Goal: Task Accomplishment & Management: Complete application form

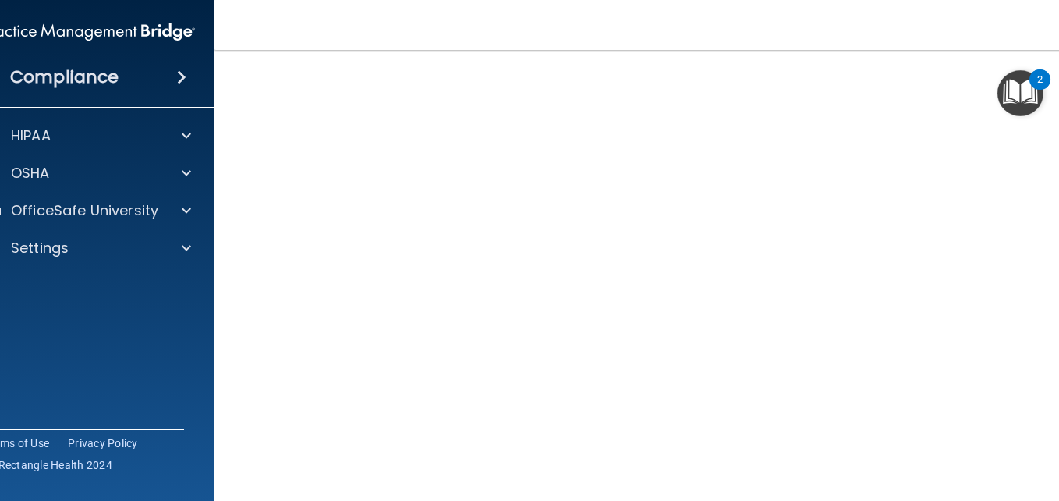
scroll to position [86, 0]
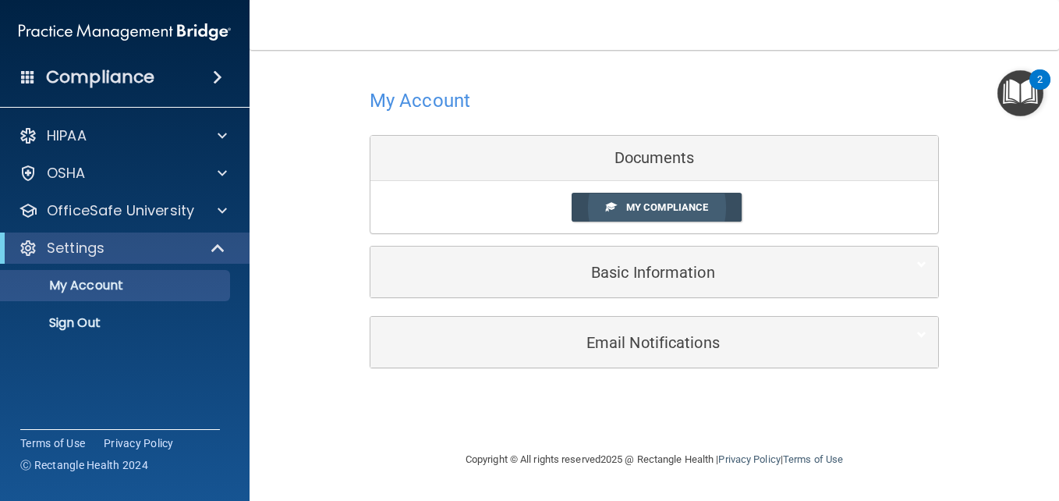
click at [656, 202] on span "My Compliance" at bounding box center [667, 207] width 82 height 12
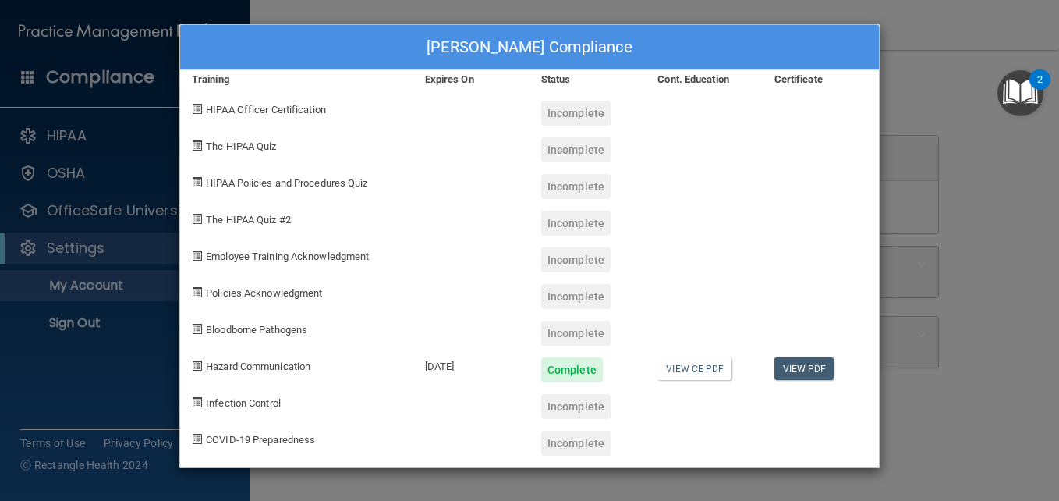
click at [891, 141] on div "[PERSON_NAME] Compliance Training Expires On Status Cont. Education Certificate…" at bounding box center [529, 250] width 1059 height 501
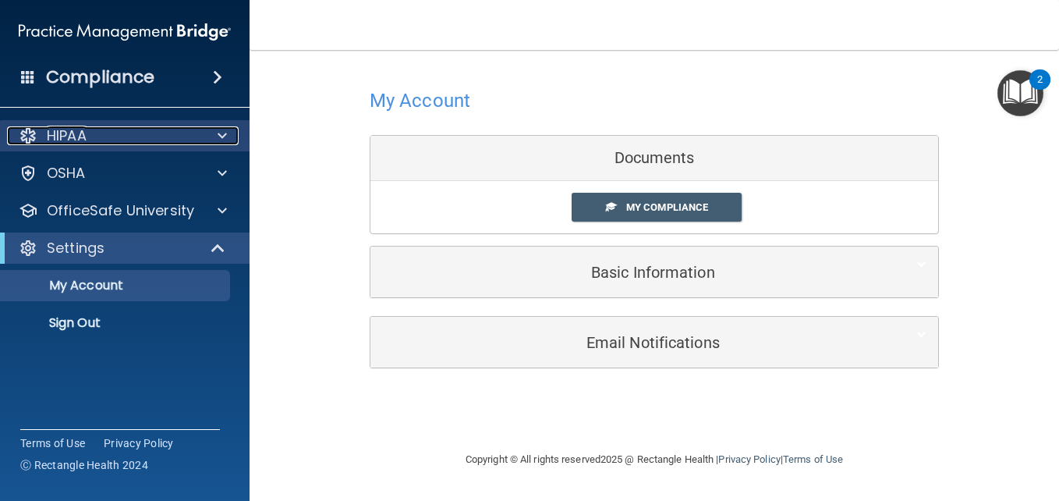
click at [219, 140] on span at bounding box center [222, 135] width 9 height 19
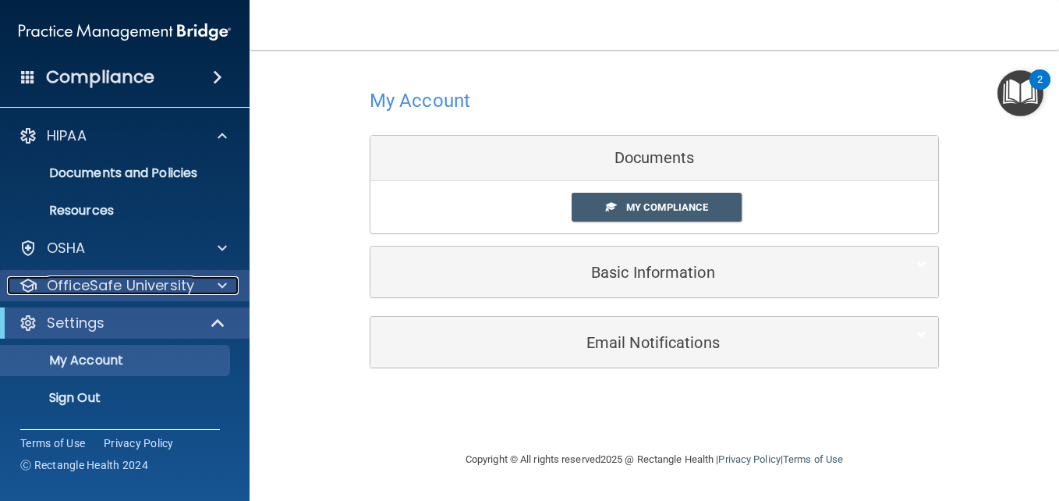
click at [225, 277] on span at bounding box center [222, 285] width 9 height 19
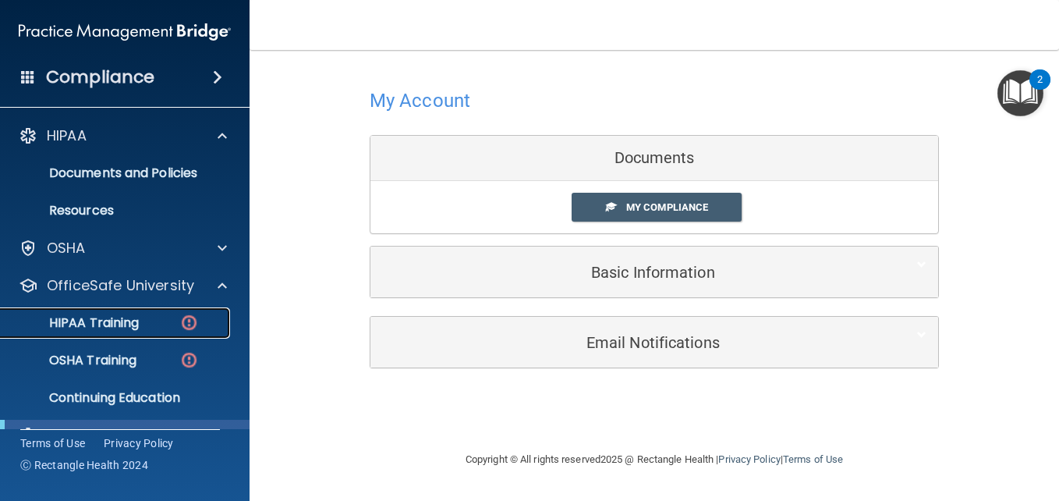
click at [130, 328] on p "HIPAA Training" at bounding box center [74, 323] width 129 height 16
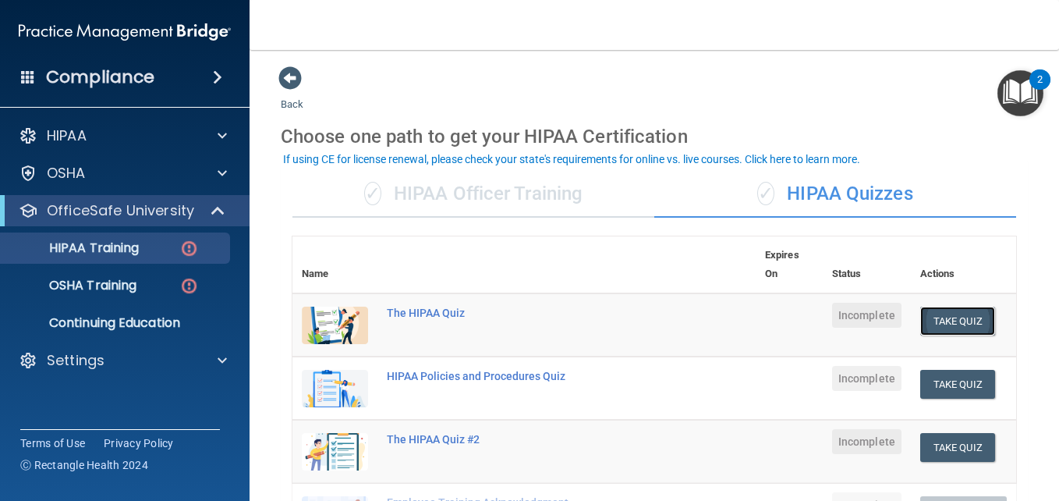
click at [969, 314] on button "Take Quiz" at bounding box center [957, 321] width 75 height 29
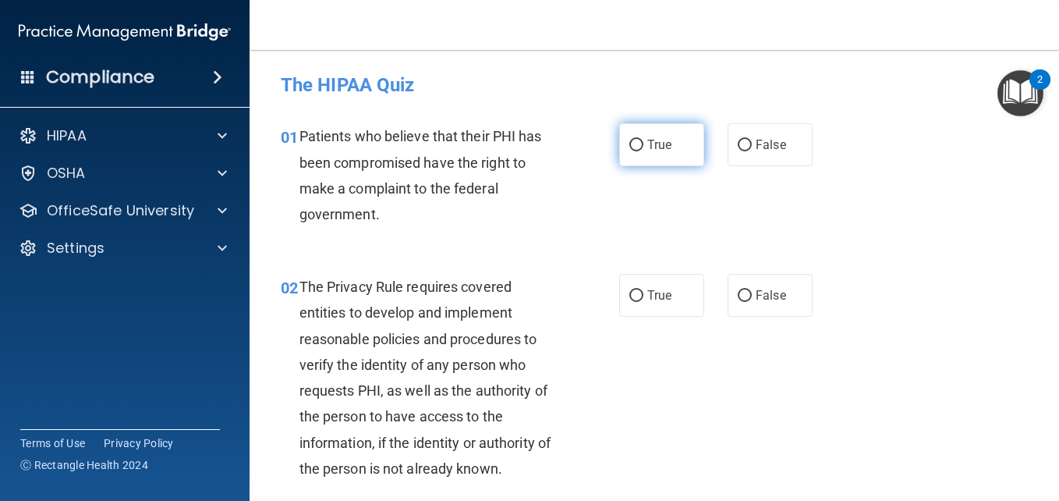
click at [632, 146] on input "True" at bounding box center [636, 146] width 14 height 12
radio input "true"
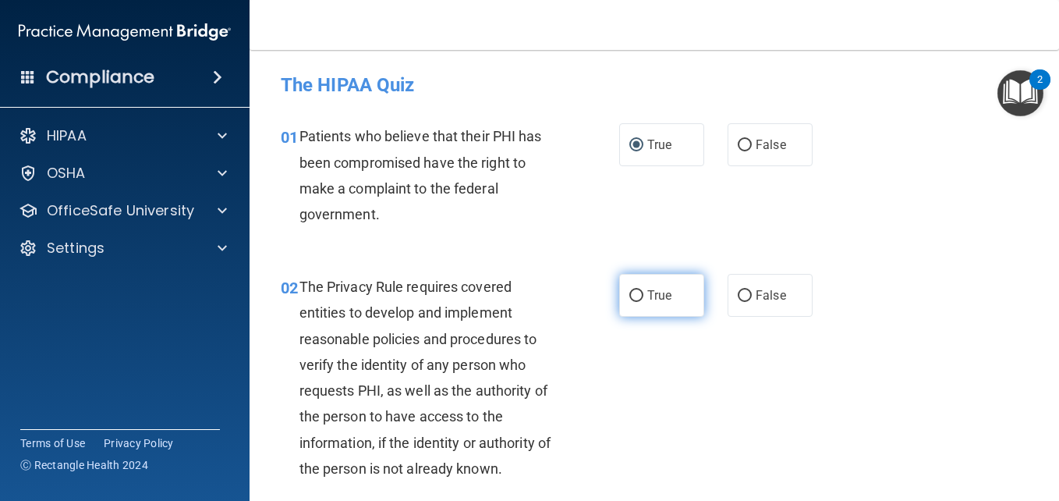
click at [629, 300] on input "True" at bounding box center [636, 296] width 14 height 12
radio input "true"
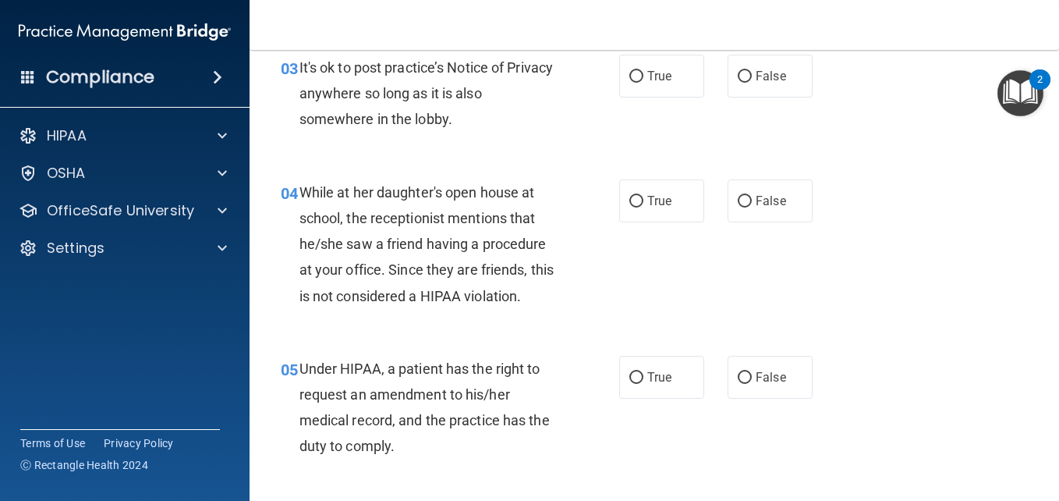
scroll to position [500, 0]
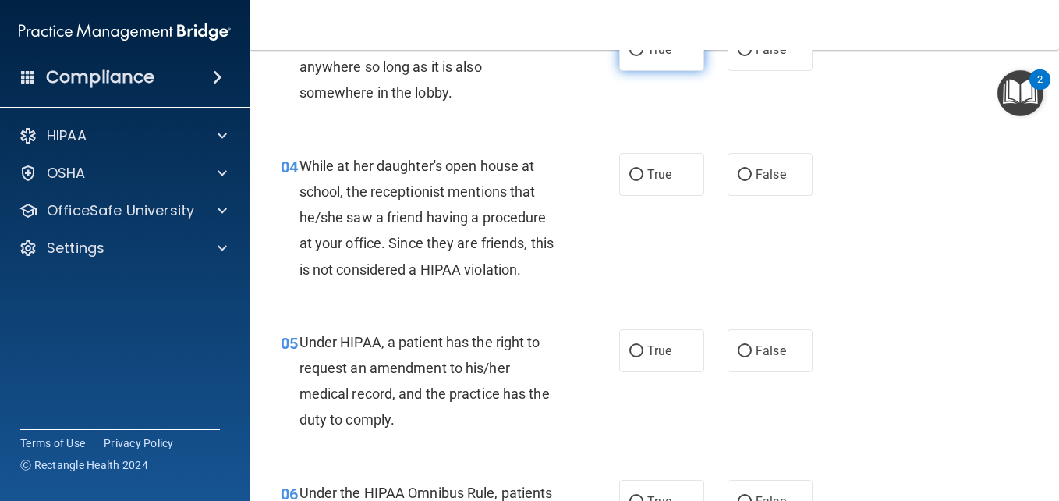
click at [635, 51] on input "True" at bounding box center [636, 50] width 14 height 12
radio input "true"
click at [631, 183] on label "True" at bounding box center [661, 174] width 85 height 43
click at [631, 181] on input "True" at bounding box center [636, 175] width 14 height 12
radio input "true"
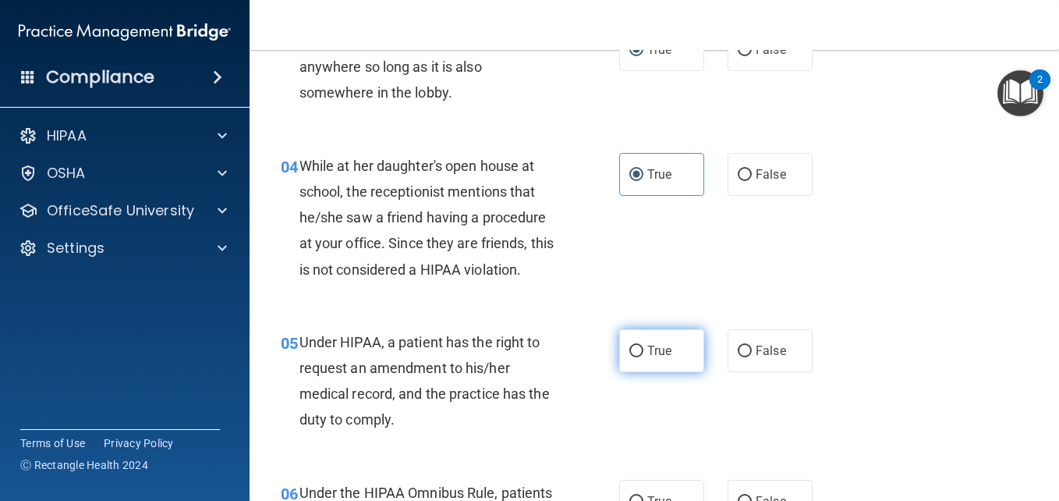
click at [630, 350] on input "True" at bounding box center [636, 352] width 14 height 12
radio input "true"
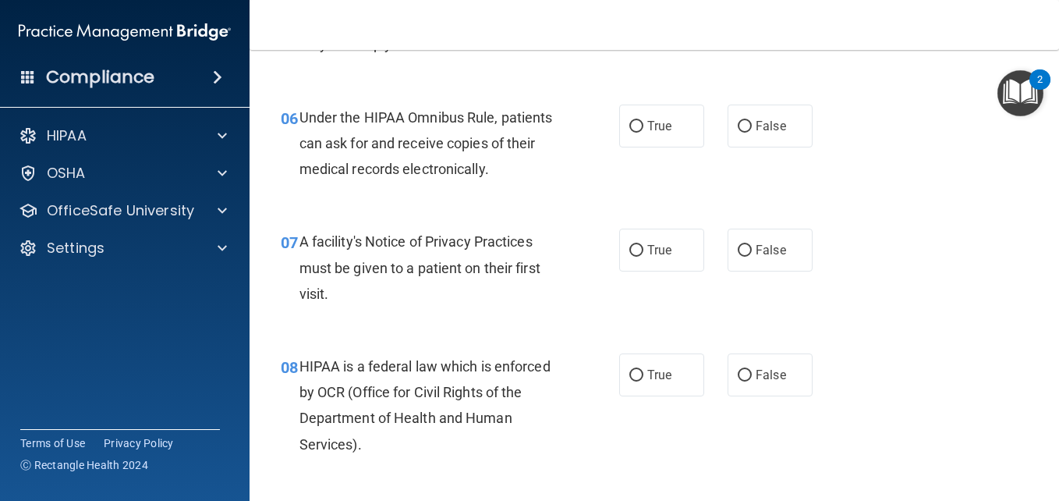
scroll to position [893, 0]
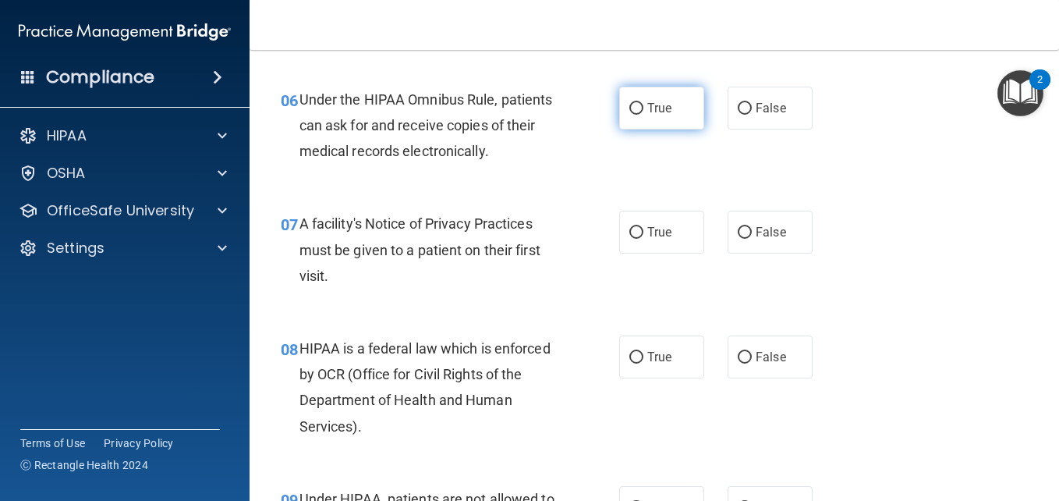
click at [629, 110] on input "True" at bounding box center [636, 109] width 14 height 12
radio input "true"
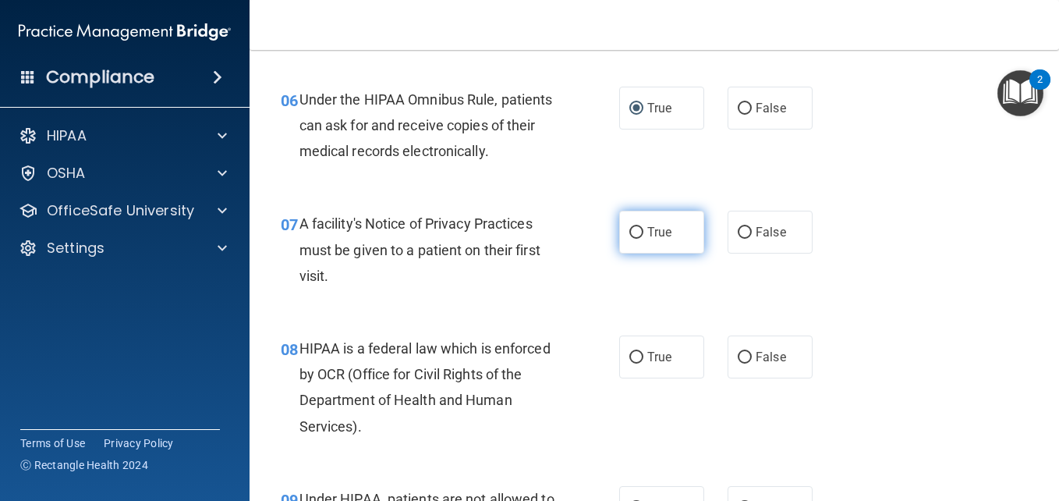
click at [630, 236] on input "True" at bounding box center [636, 233] width 14 height 12
radio input "true"
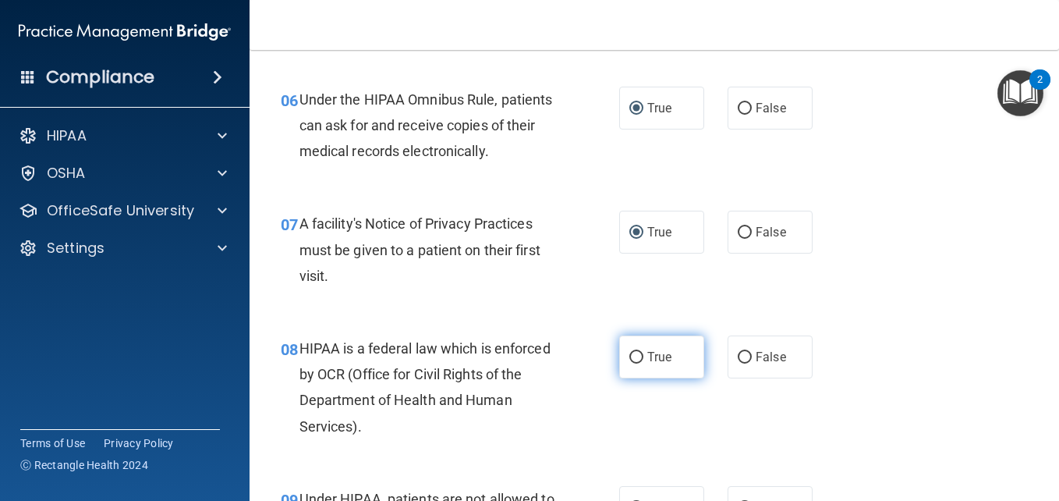
click at [629, 357] on input "True" at bounding box center [636, 358] width 14 height 12
radio input "true"
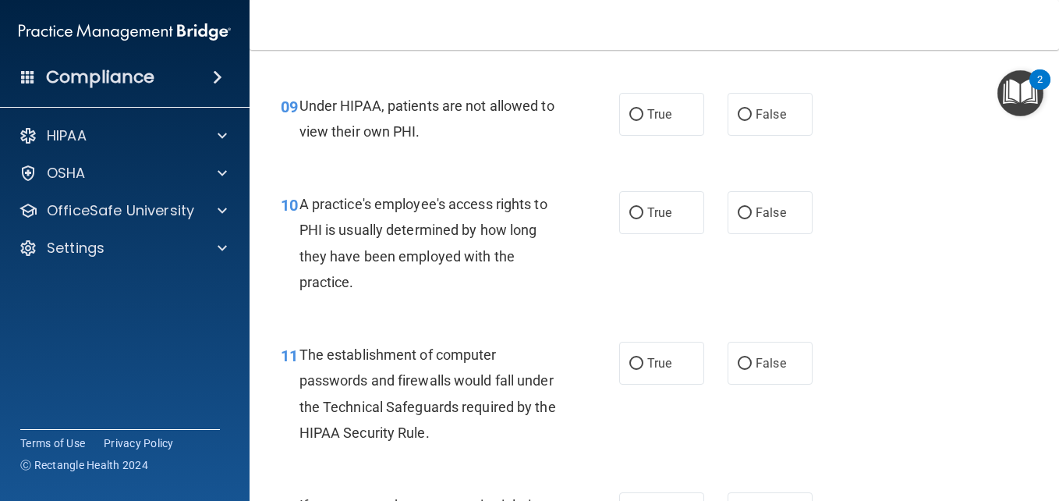
scroll to position [1295, 0]
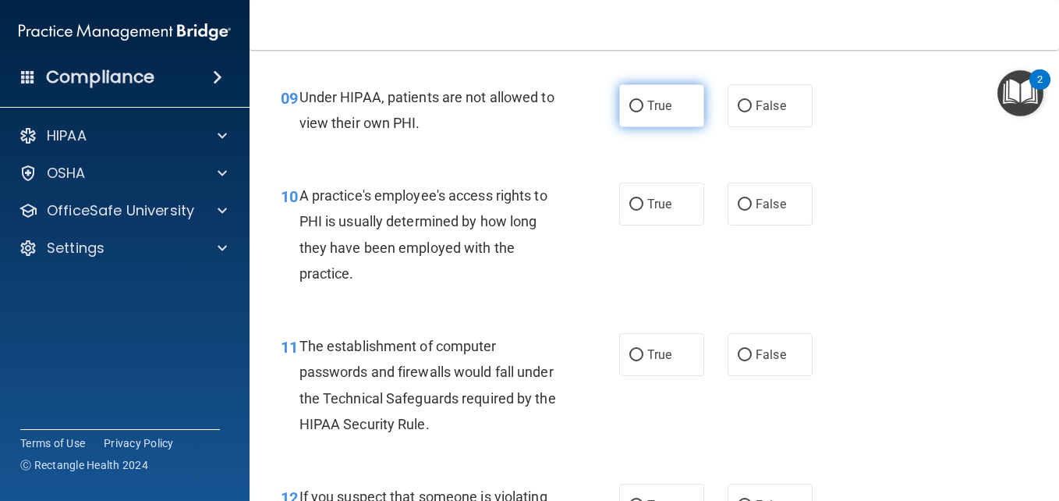
click at [632, 105] on input "True" at bounding box center [636, 107] width 14 height 12
radio input "true"
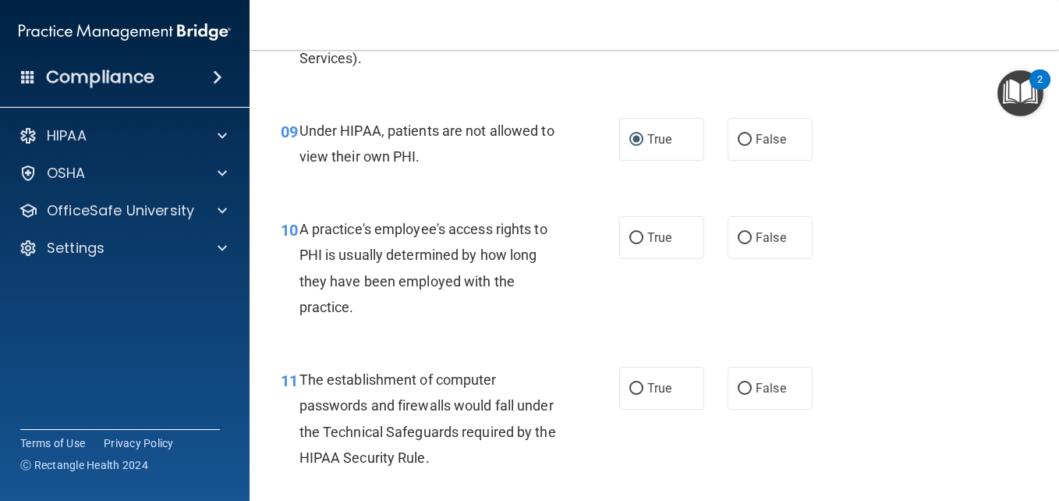
scroll to position [1260, 0]
click at [631, 238] on input "True" at bounding box center [636, 239] width 14 height 12
radio input "true"
click at [632, 388] on input "True" at bounding box center [636, 390] width 14 height 12
radio input "true"
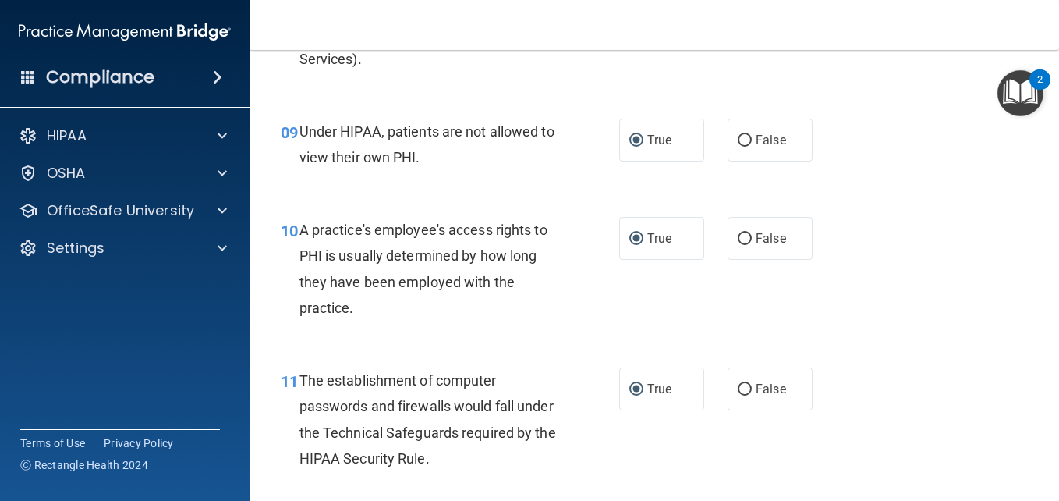
click at [939, 275] on div "10 A practice's employee's access rights to PHI is usually determined by how lo…" at bounding box center [654, 272] width 771 height 151
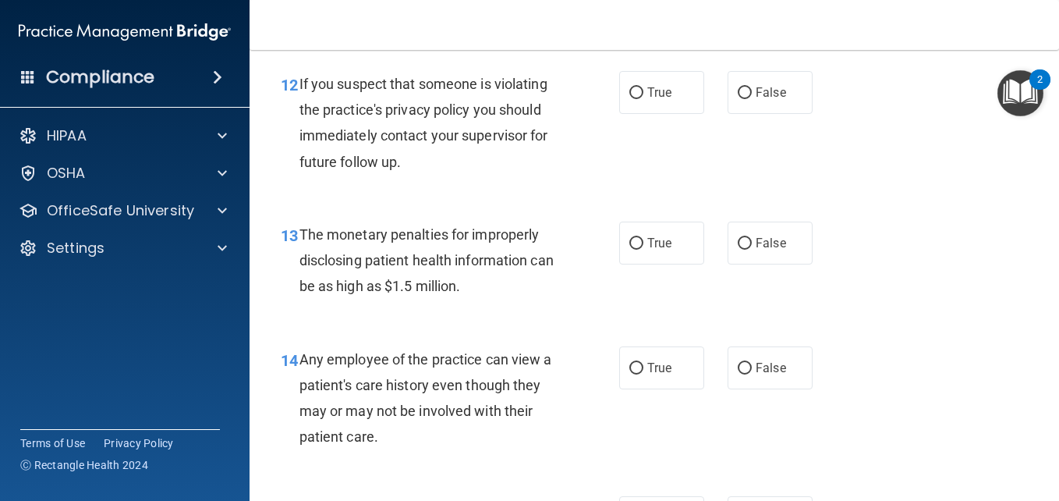
scroll to position [1699, 0]
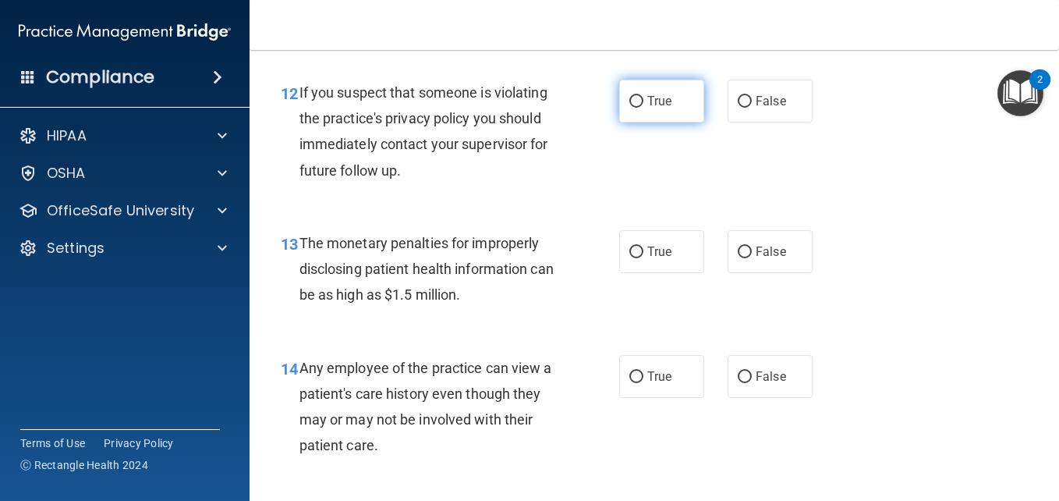
click at [629, 105] on input "True" at bounding box center [636, 102] width 14 height 12
radio input "true"
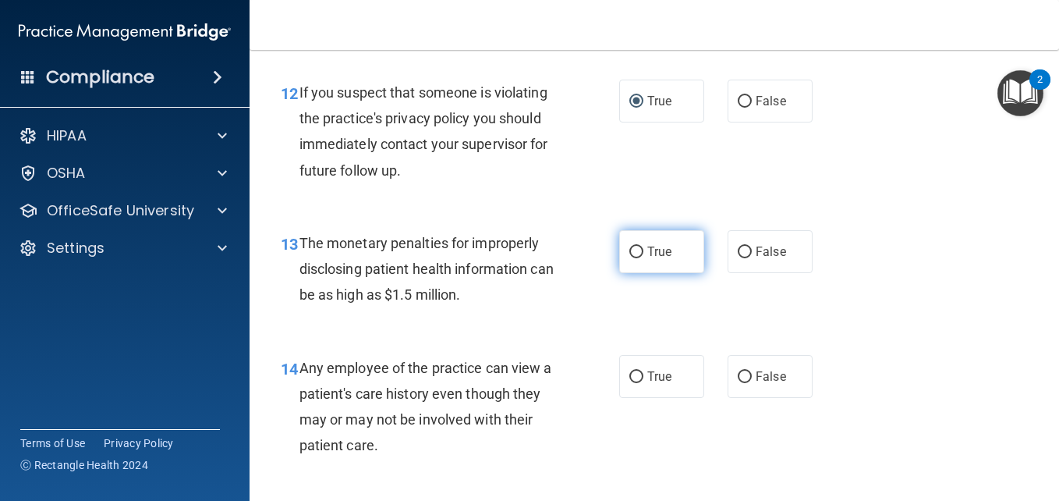
click at [632, 246] on input "True" at bounding box center [636, 252] width 14 height 12
radio input "true"
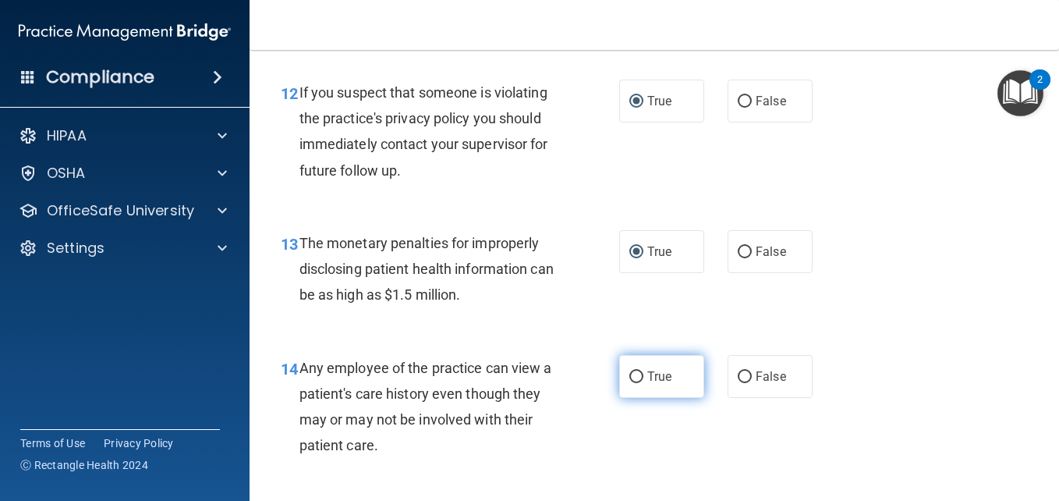
click at [632, 375] on input "True" at bounding box center [636, 377] width 14 height 12
radio input "true"
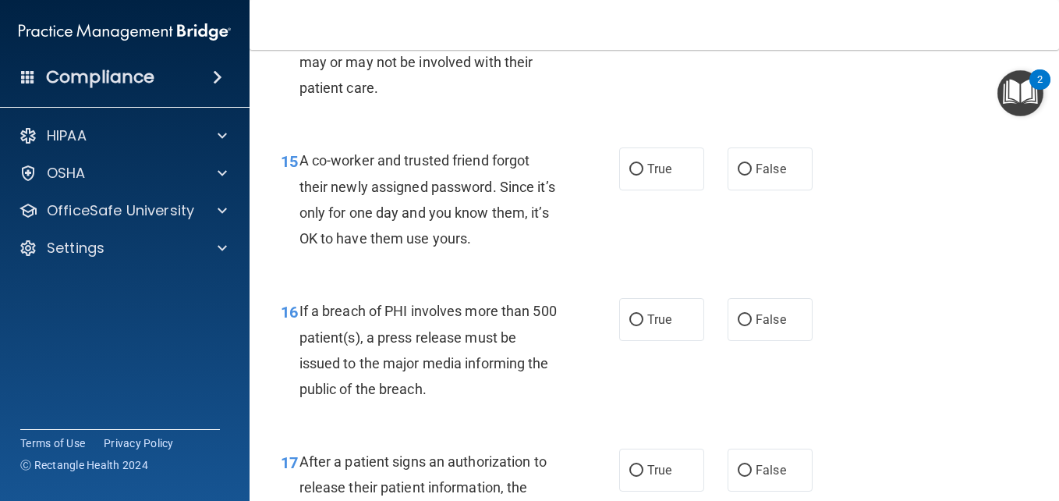
scroll to position [2100, 0]
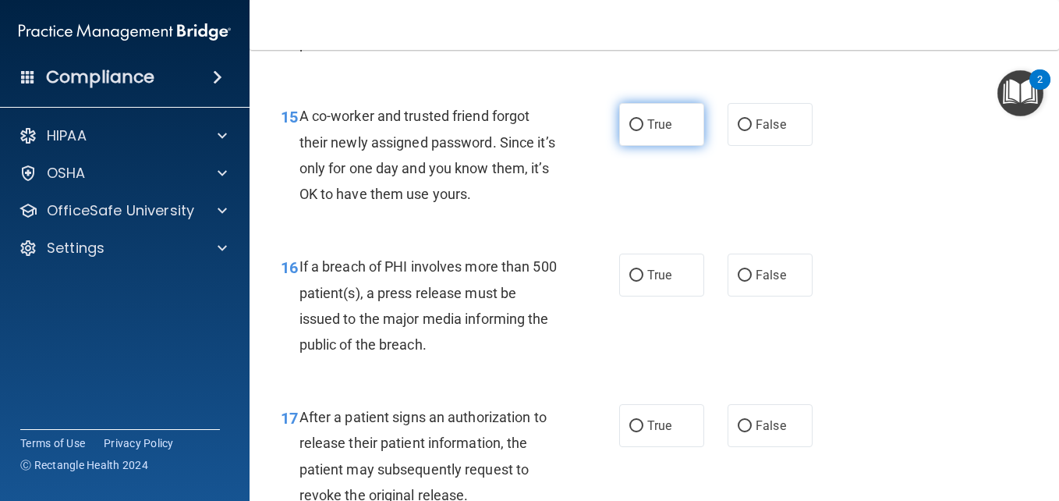
click at [628, 136] on label "True" at bounding box center [661, 124] width 85 height 43
click at [629, 131] on input "True" at bounding box center [636, 125] width 14 height 12
radio input "true"
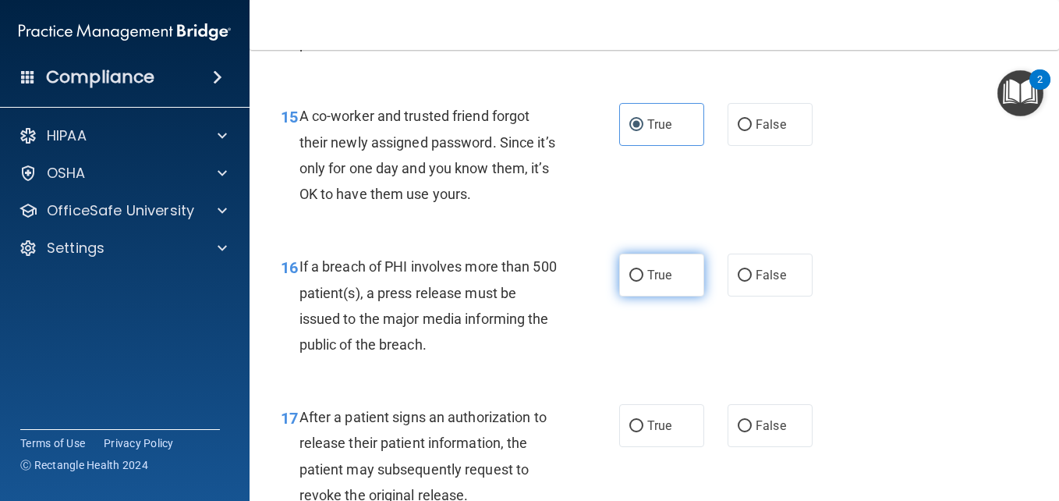
click at [637, 269] on label "True" at bounding box center [661, 274] width 85 height 43
click at [637, 270] on input "True" at bounding box center [636, 276] width 14 height 12
radio input "true"
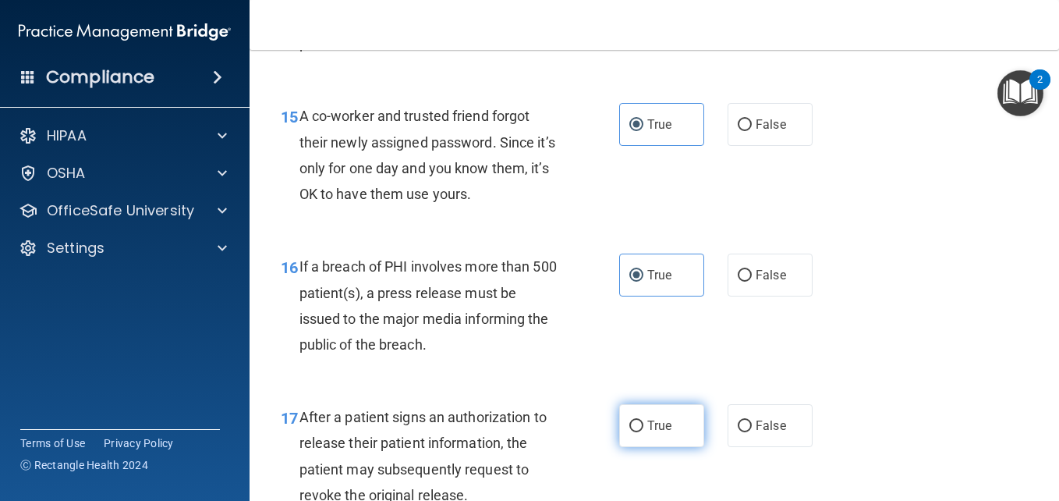
click at [636, 416] on label "True" at bounding box center [661, 425] width 85 height 43
click at [636, 420] on input "True" at bounding box center [636, 426] width 14 height 12
radio input "true"
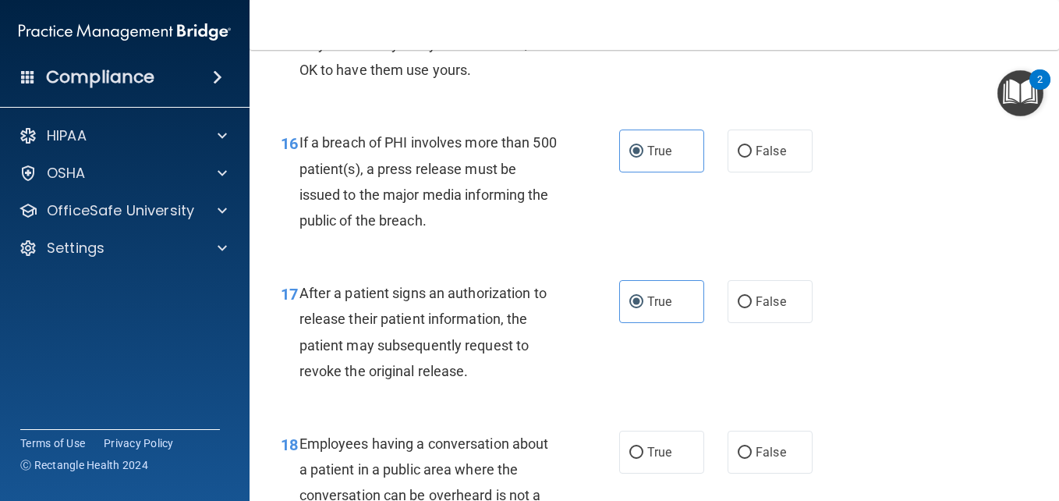
scroll to position [2256, 0]
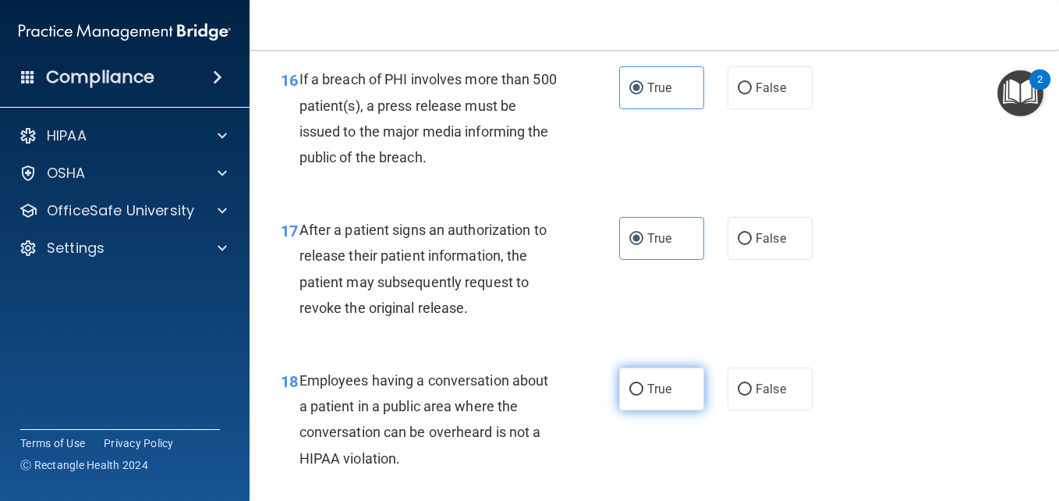
click at [672, 404] on label "True" at bounding box center [661, 388] width 85 height 43
click at [643, 395] on input "True" at bounding box center [636, 390] width 14 height 12
radio input "true"
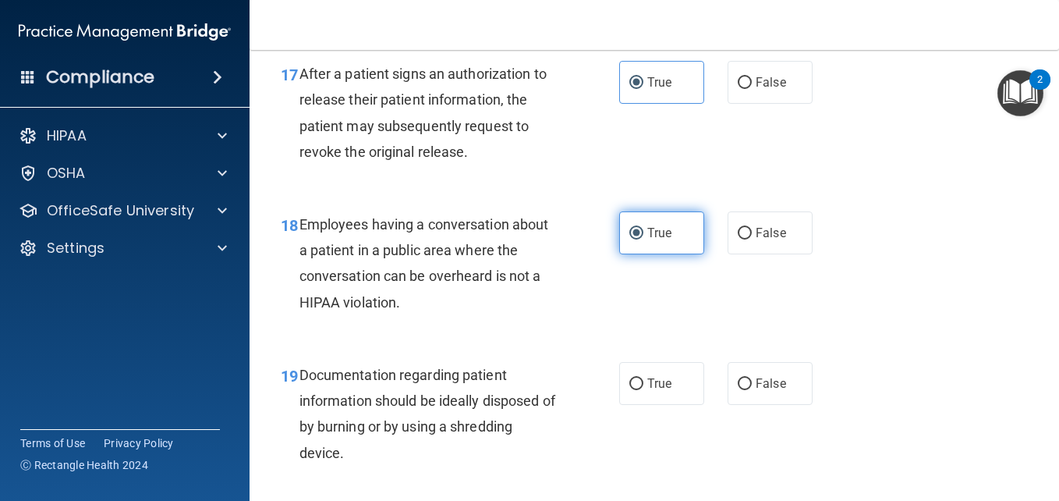
click at [672, 404] on label "True" at bounding box center [661, 383] width 85 height 43
click at [643, 390] on input "True" at bounding box center [636, 384] width 14 height 12
radio input "true"
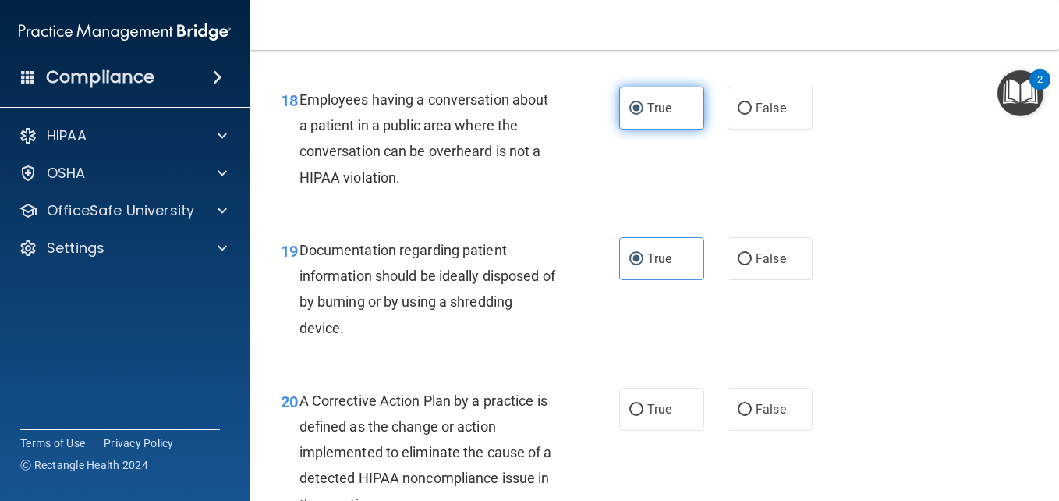
click at [672, 404] on label "True" at bounding box center [661, 409] width 85 height 43
click at [643, 404] on input "True" at bounding box center [636, 410] width 14 height 12
radio input "true"
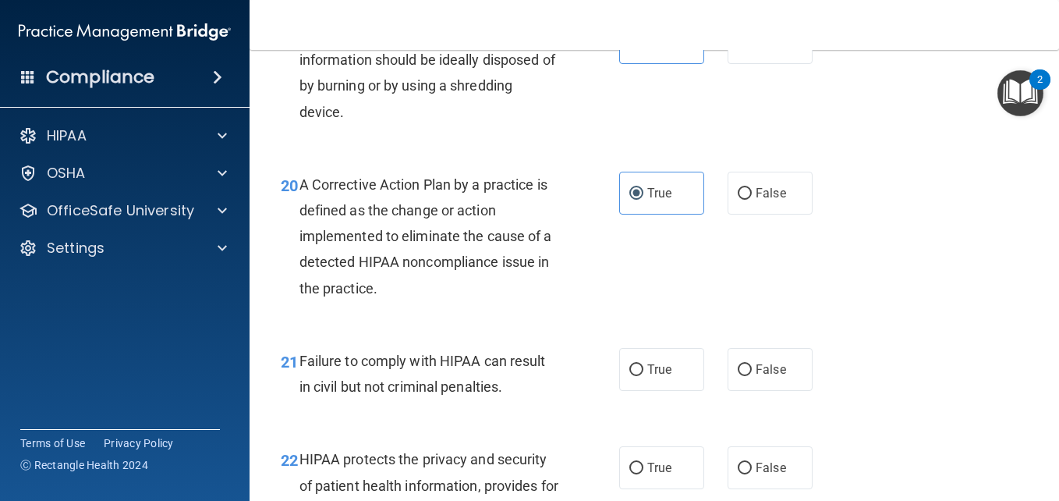
scroll to position [2787, 0]
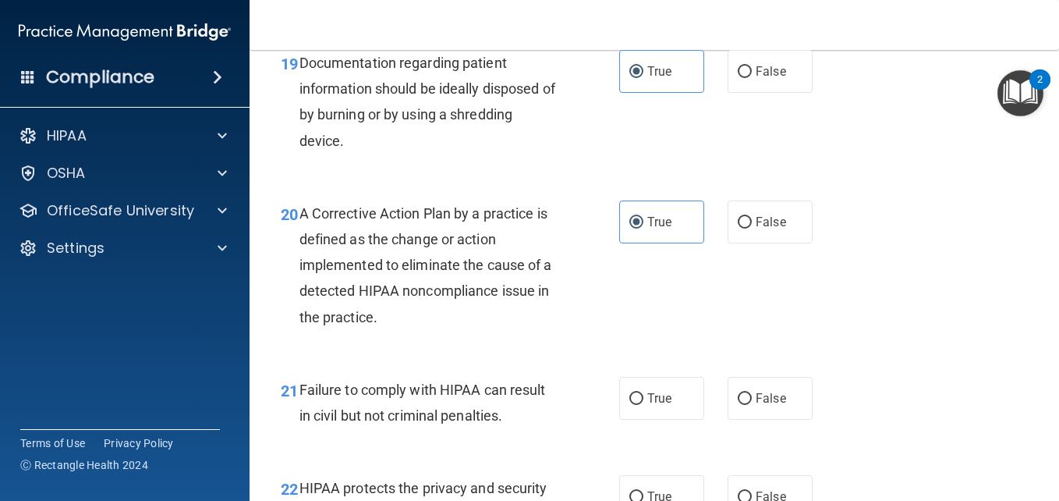
click at [672, 404] on label "True" at bounding box center [661, 398] width 85 height 43
click at [643, 404] on input "True" at bounding box center [636, 399] width 14 height 12
radio input "true"
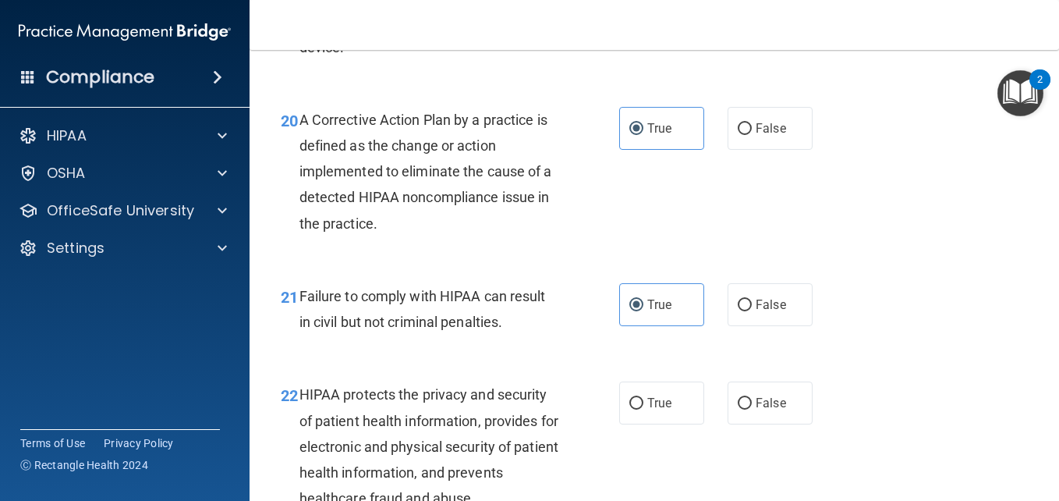
click at [672, 404] on label "True" at bounding box center [661, 402] width 85 height 43
click at [643, 404] on input "True" at bounding box center [636, 404] width 14 height 12
radio input "true"
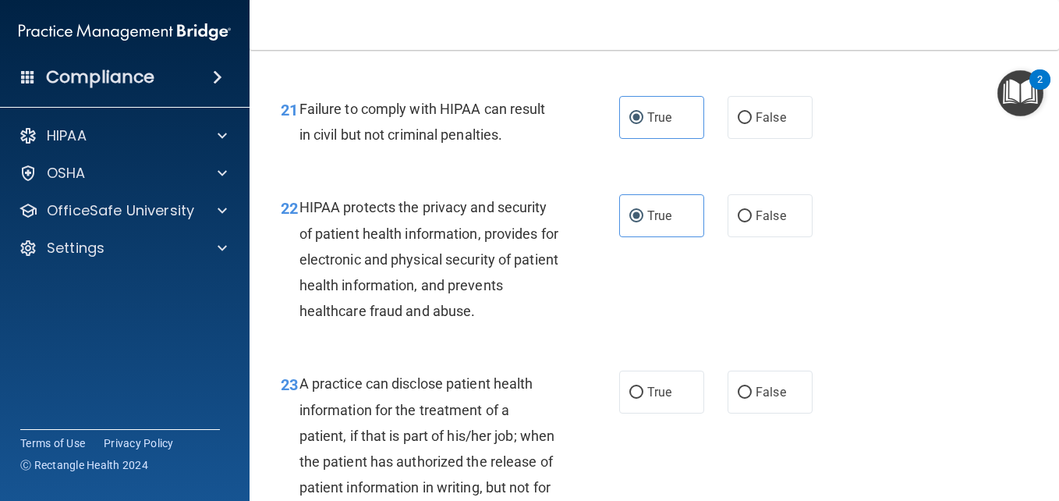
click at [672, 404] on label "True" at bounding box center [661, 391] width 85 height 43
click at [643, 399] on input "True" at bounding box center [636, 393] width 14 height 12
radio input "true"
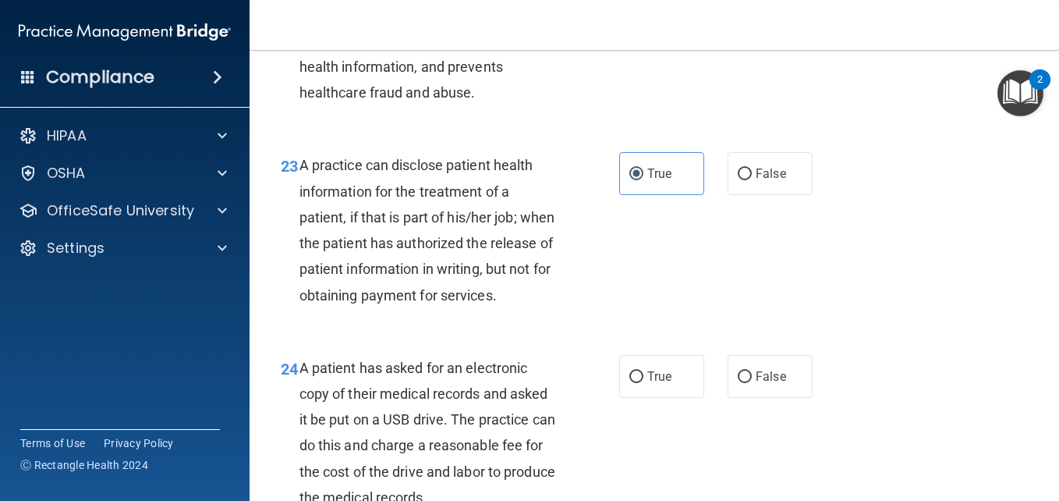
click at [672, 398] on label "True" at bounding box center [661, 376] width 85 height 43
click at [643, 383] on input "True" at bounding box center [636, 377] width 14 height 12
radio input "true"
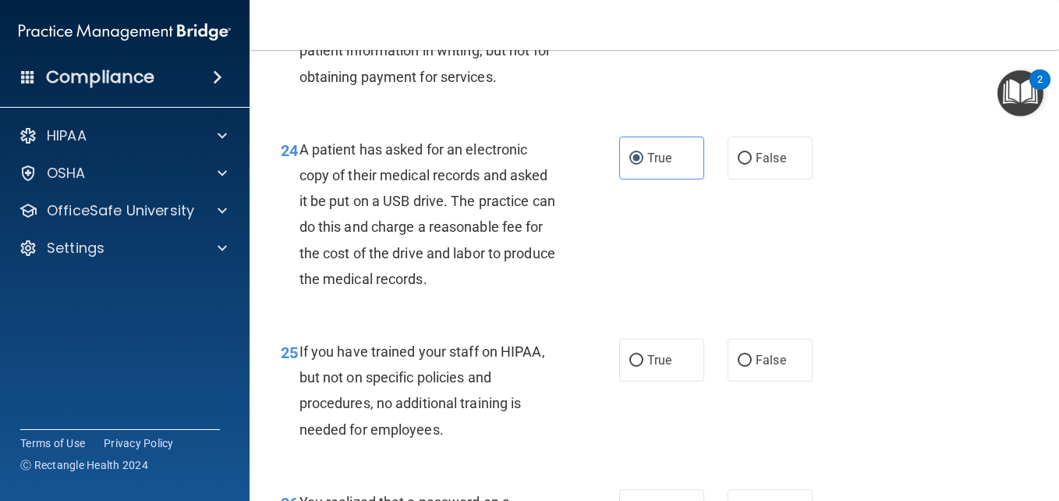
click at [672, 381] on label "True" at bounding box center [661, 360] width 85 height 43
click at [643, 367] on input "True" at bounding box center [636, 361] width 14 height 12
radio input "true"
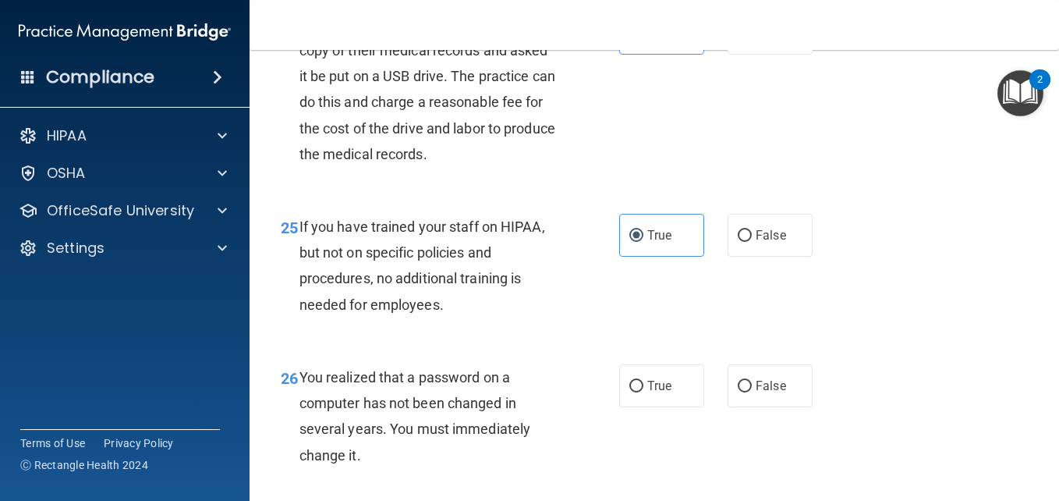
click at [672, 404] on label "True" at bounding box center [661, 385] width 85 height 43
click at [643, 392] on input "True" at bounding box center [636, 387] width 14 height 12
radio input "true"
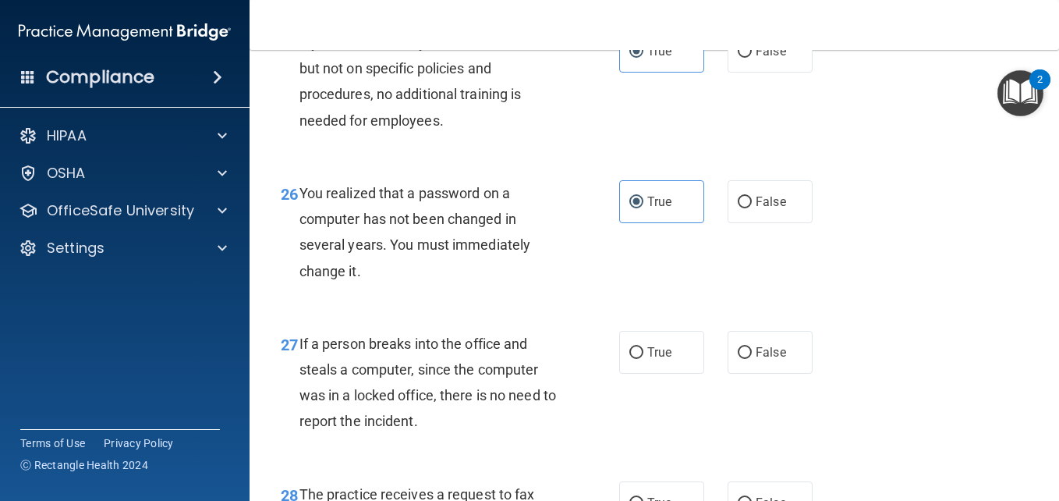
scroll to position [3785, 0]
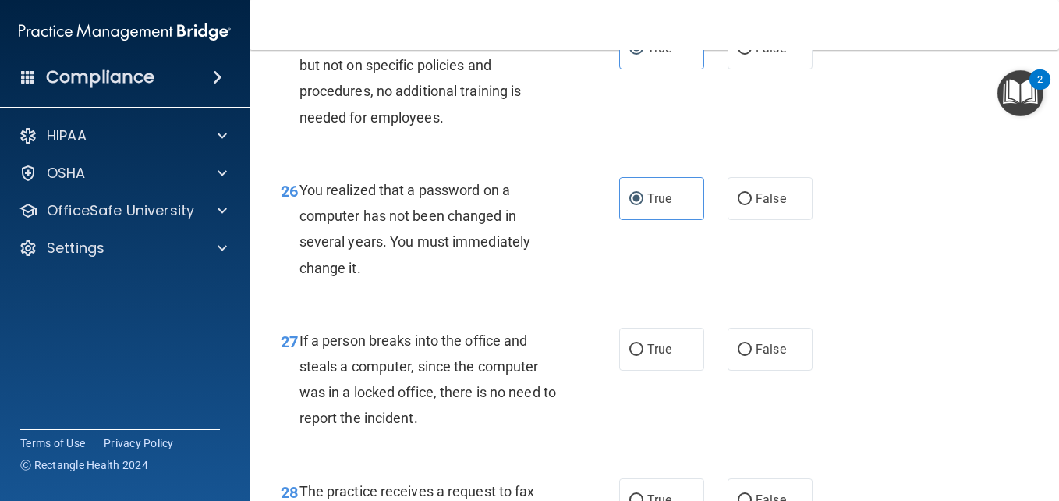
click at [672, 404] on div "27 If a person breaks into the office and steals a computer, since the computer…" at bounding box center [654, 383] width 771 height 151
click at [639, 370] on label "True" at bounding box center [661, 349] width 85 height 43
click at [639, 356] on input "True" at bounding box center [636, 350] width 14 height 12
radio input "true"
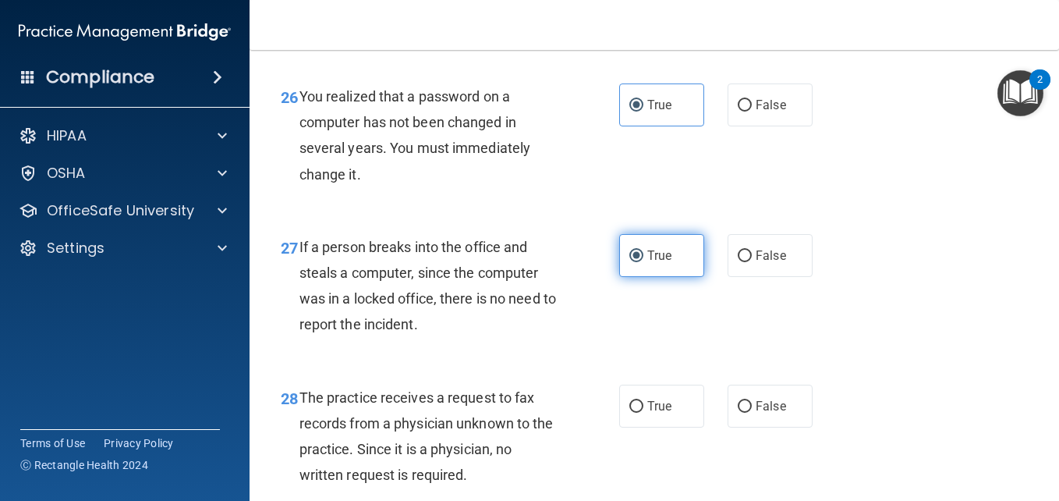
scroll to position [3910, 0]
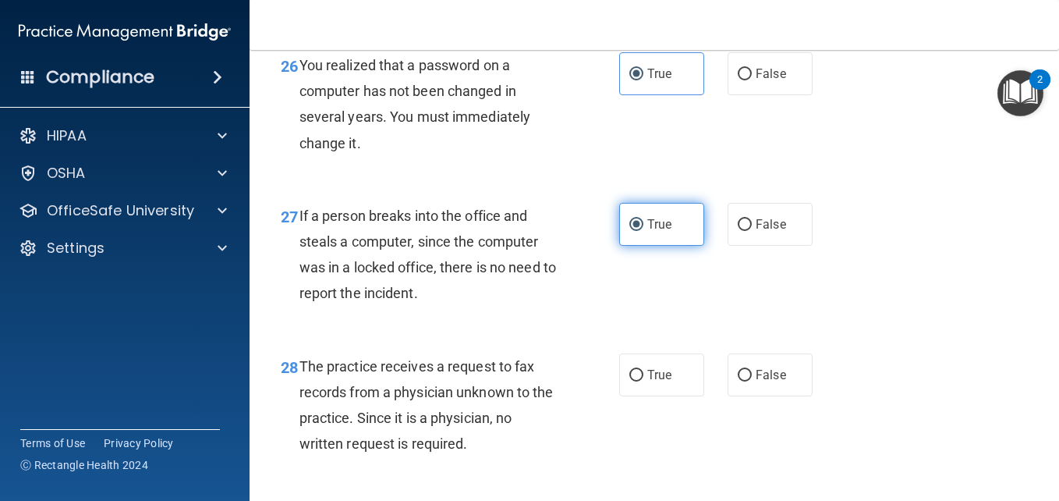
click at [639, 381] on label "True" at bounding box center [661, 374] width 85 height 43
click at [639, 381] on input "True" at bounding box center [636, 376] width 14 height 12
radio input "true"
click at [639, 381] on label "True" at bounding box center [661, 374] width 85 height 43
click at [639, 381] on input "True" at bounding box center [636, 376] width 14 height 12
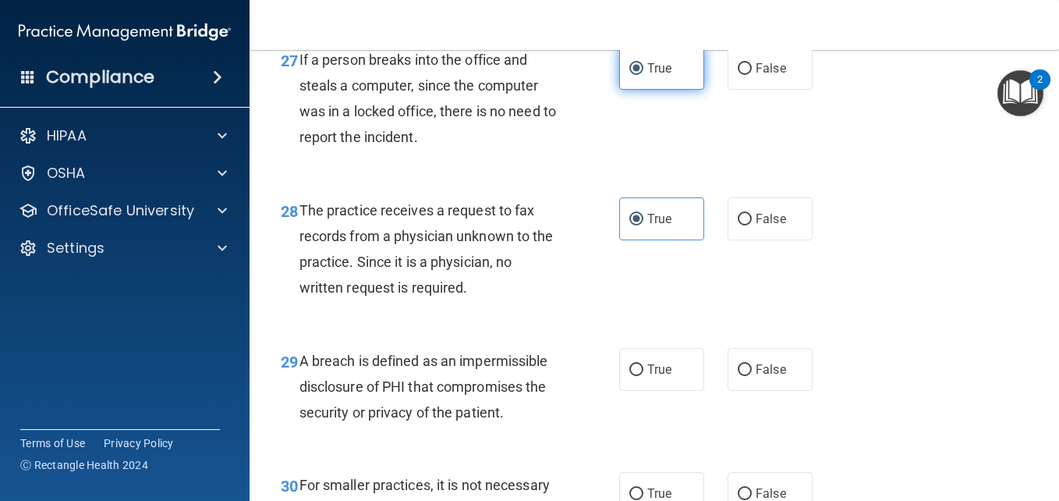
click at [639, 381] on label "True" at bounding box center [661, 369] width 85 height 43
click at [639, 376] on input "True" at bounding box center [636, 370] width 14 height 12
radio input "true"
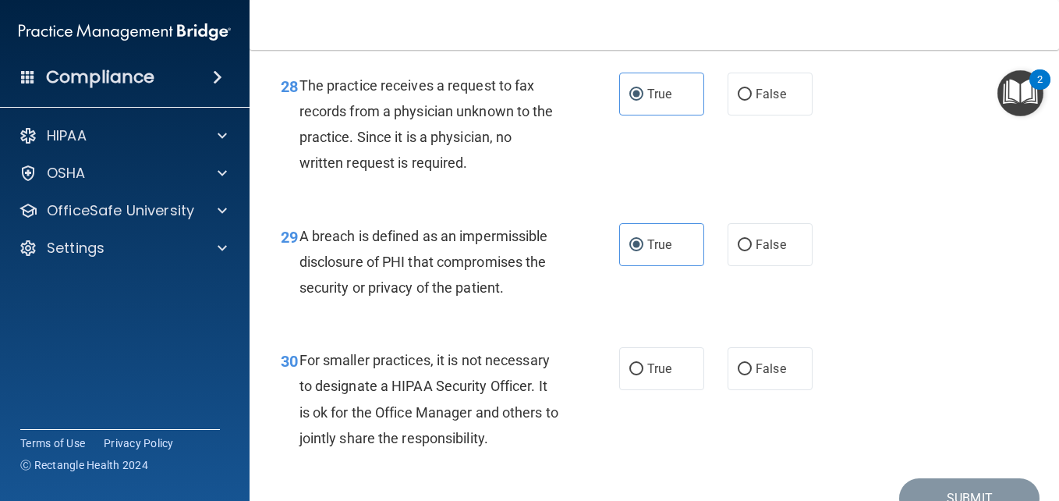
click at [639, 381] on label "True" at bounding box center [661, 368] width 85 height 43
click at [639, 375] on input "True" at bounding box center [636, 369] width 14 height 12
radio input "true"
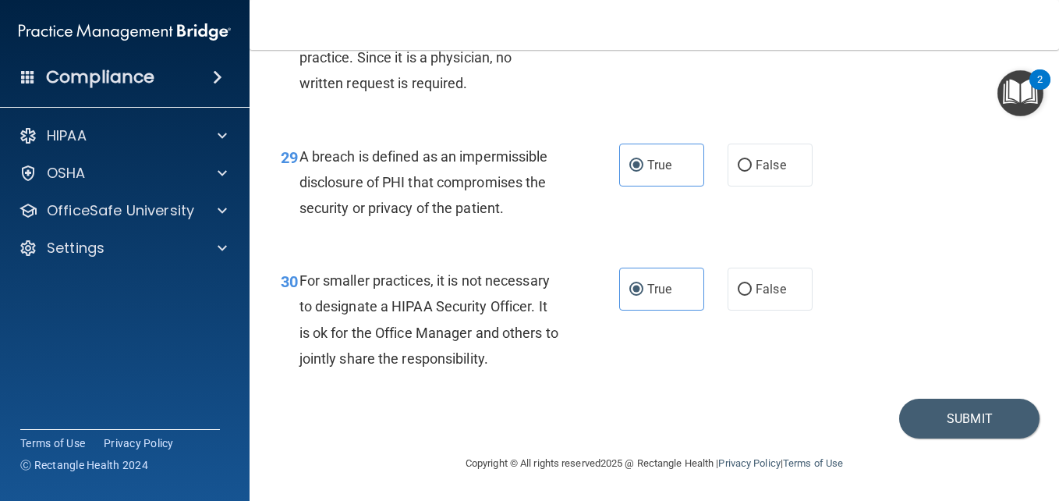
scroll to position [4296, 0]
click at [639, 381] on div "30 For smaller practices, it is not necessary to designate a HIPAA Security Off…" at bounding box center [654, 323] width 771 height 151
click at [899, 413] on button "Submit" at bounding box center [969, 419] width 140 height 40
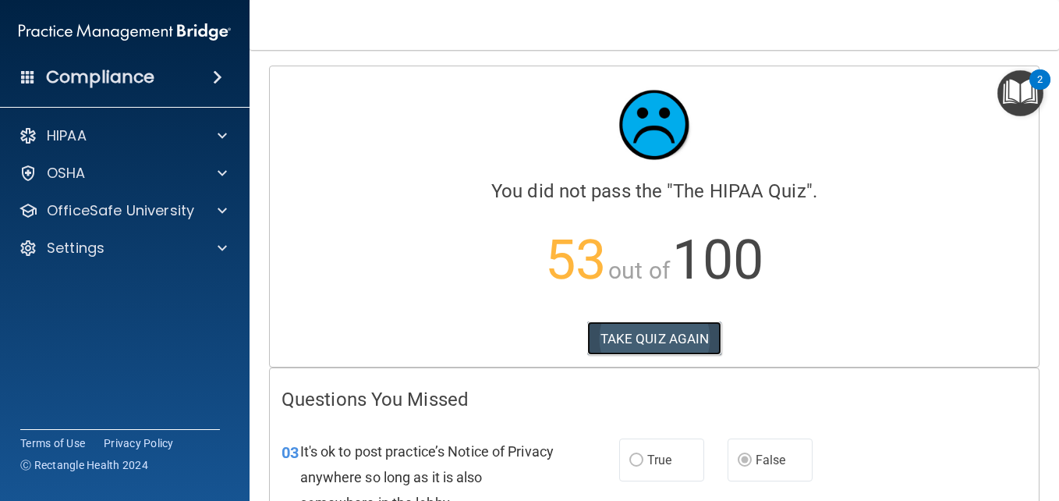
click at [636, 331] on button "TAKE QUIZ AGAIN" at bounding box center [654, 338] width 135 height 34
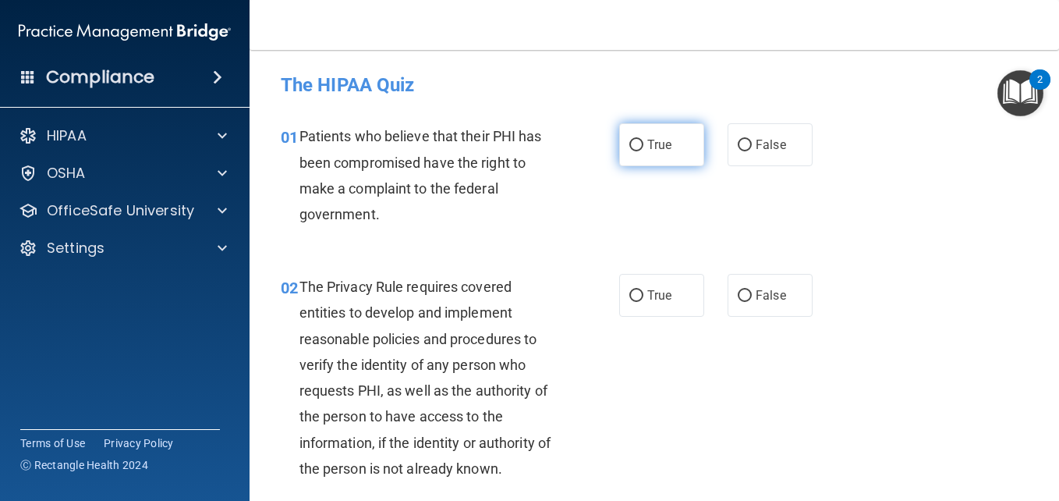
click at [633, 144] on input "True" at bounding box center [636, 146] width 14 height 12
radio input "true"
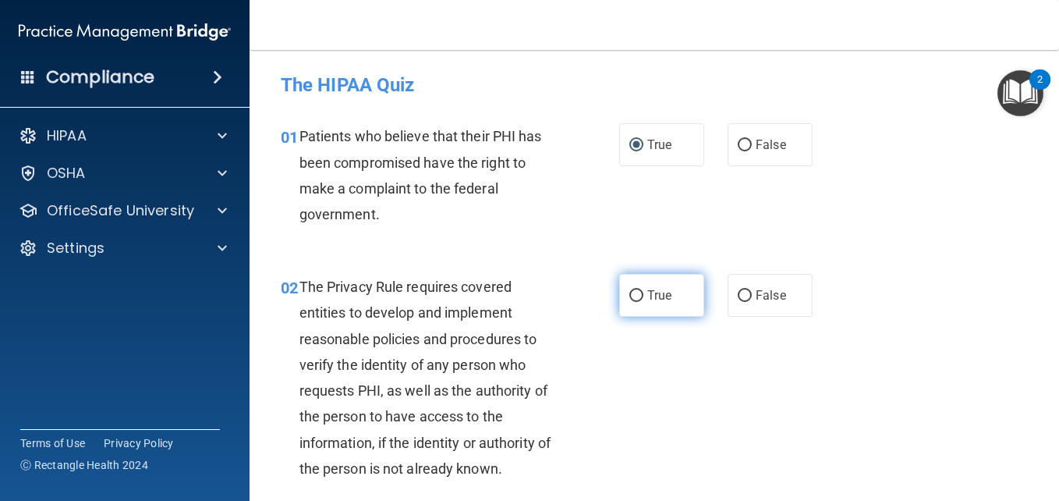
click at [638, 288] on label "True" at bounding box center [661, 295] width 85 height 43
click at [638, 290] on input "True" at bounding box center [636, 296] width 14 height 12
radio input "true"
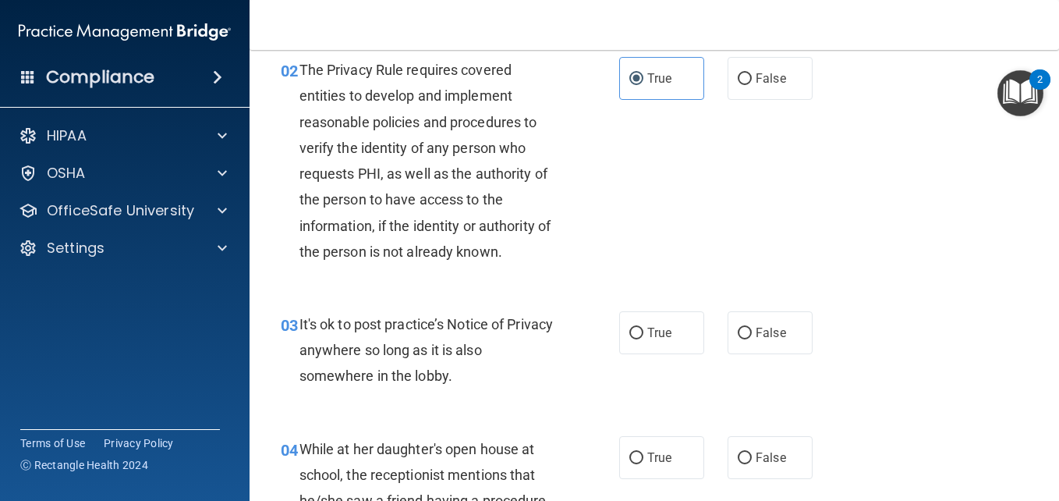
scroll to position [218, 0]
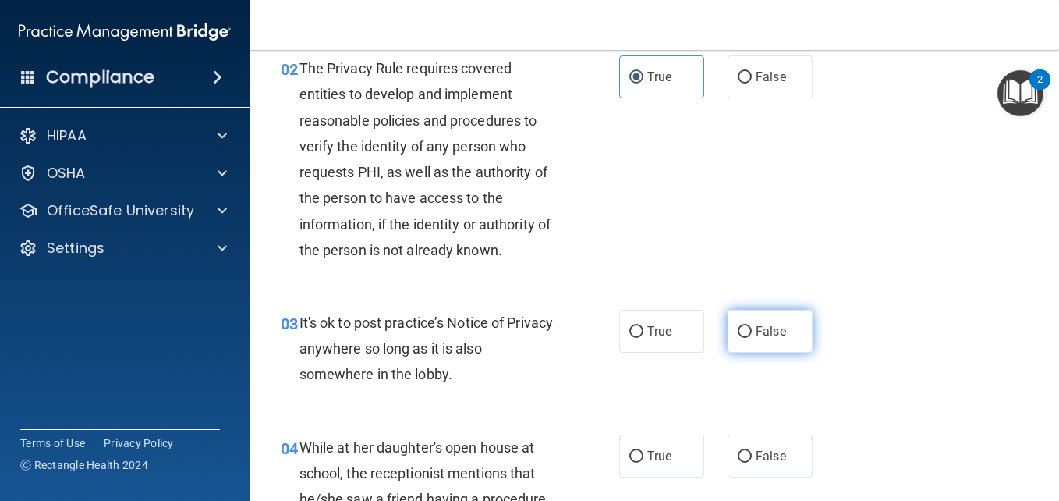
click at [771, 341] on label "False" at bounding box center [770, 331] width 85 height 43
click at [752, 338] on input "False" at bounding box center [745, 332] width 14 height 12
radio input "true"
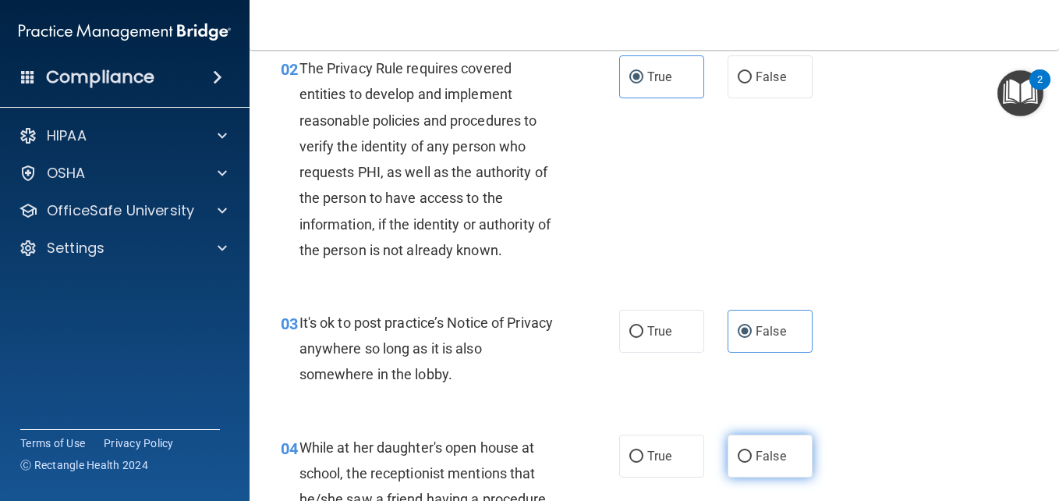
click at [757, 463] on span "False" at bounding box center [771, 455] width 30 height 15
click at [752, 463] on input "False" at bounding box center [745, 457] width 14 height 12
radio input "true"
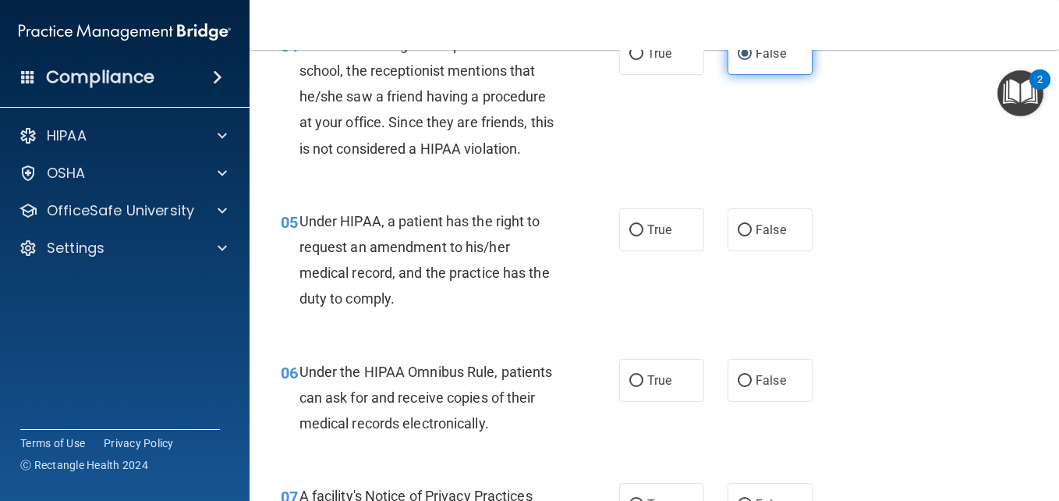
scroll to position [624, 0]
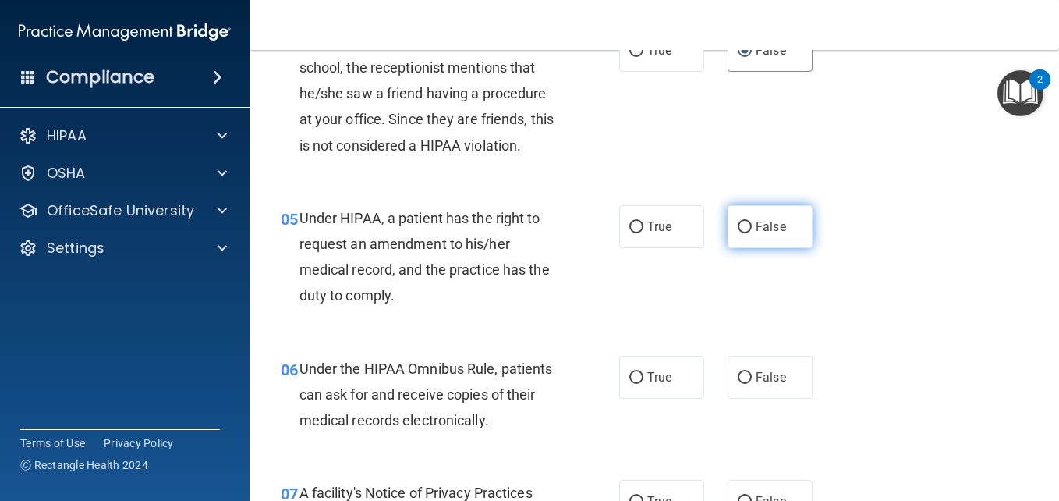
click at [767, 220] on span "False" at bounding box center [771, 226] width 30 height 15
click at [752, 222] on input "False" at bounding box center [745, 228] width 14 height 12
radio input "true"
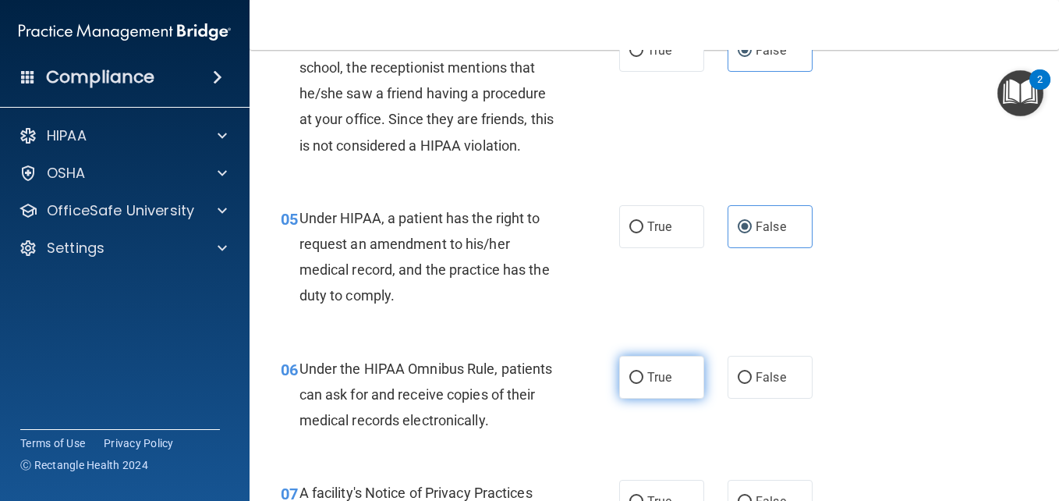
click at [636, 356] on label "True" at bounding box center [661, 377] width 85 height 43
click at [636, 372] on input "True" at bounding box center [636, 378] width 14 height 12
radio input "true"
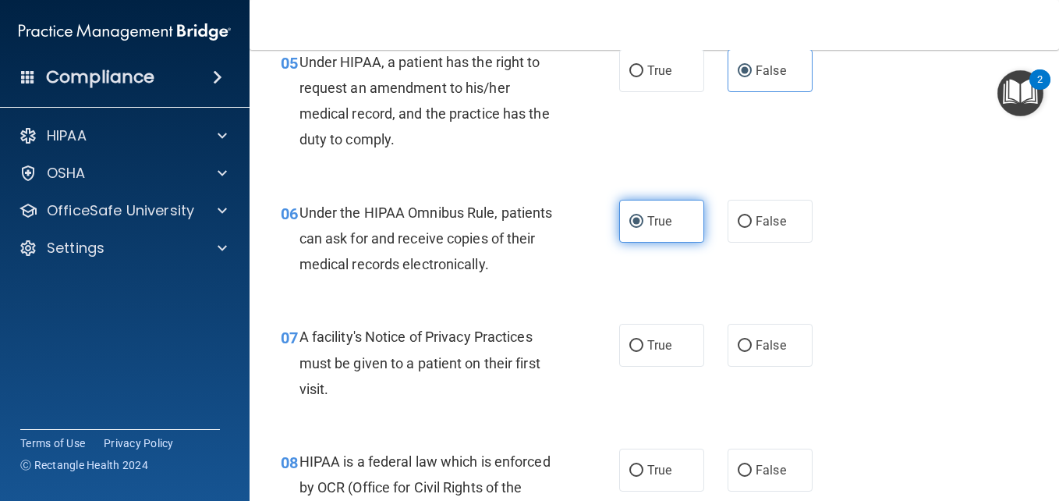
click at [636, 356] on label "True" at bounding box center [661, 345] width 85 height 43
click at [636, 352] on input "True" at bounding box center [636, 346] width 14 height 12
radio input "true"
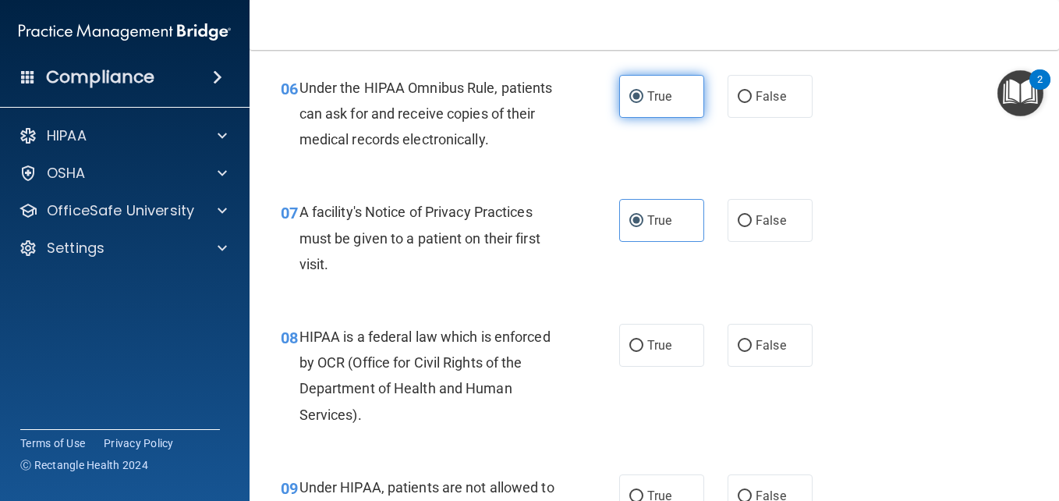
click at [636, 356] on label "True" at bounding box center [661, 345] width 85 height 43
click at [636, 352] on input "True" at bounding box center [636, 346] width 14 height 12
radio input "true"
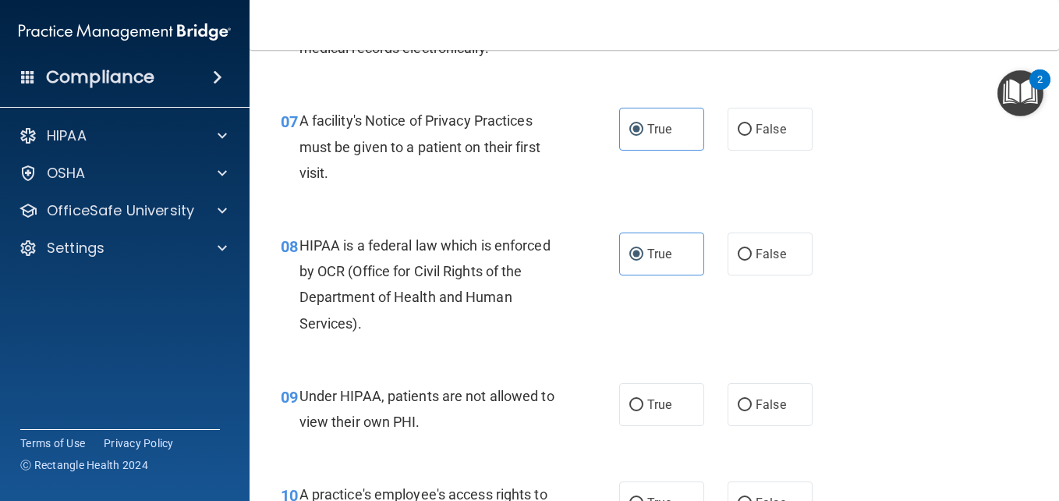
scroll to position [1030, 0]
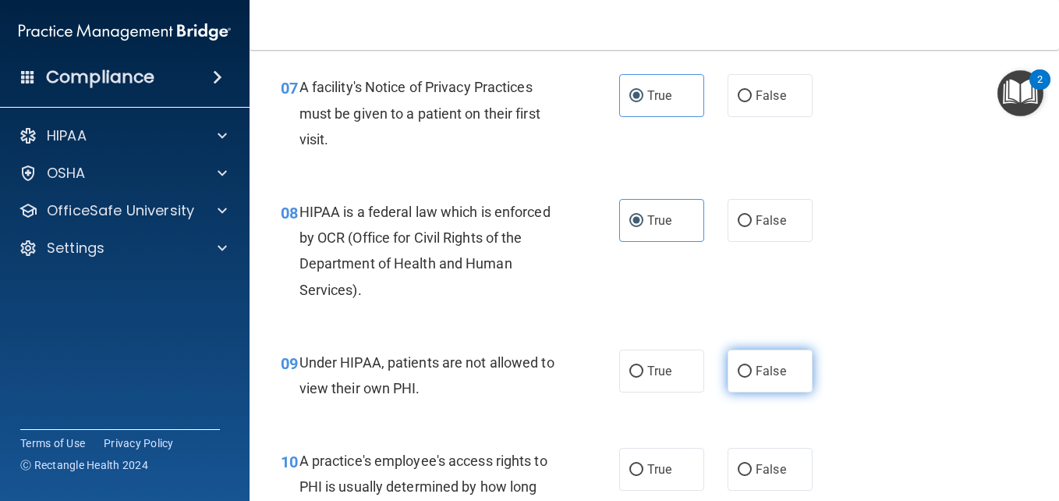
click at [753, 356] on label "False" at bounding box center [770, 370] width 85 height 43
click at [752, 366] on input "False" at bounding box center [745, 372] width 14 height 12
radio input "true"
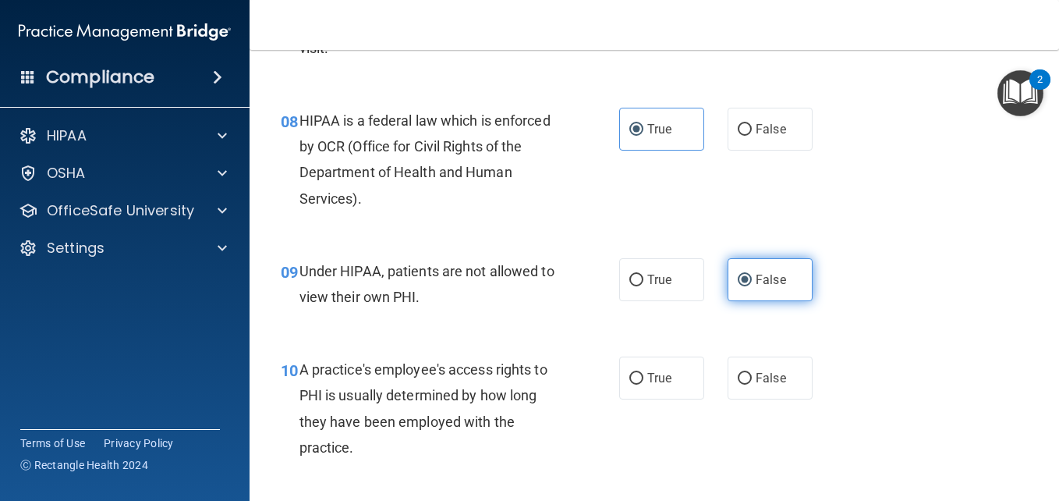
scroll to position [1123, 0]
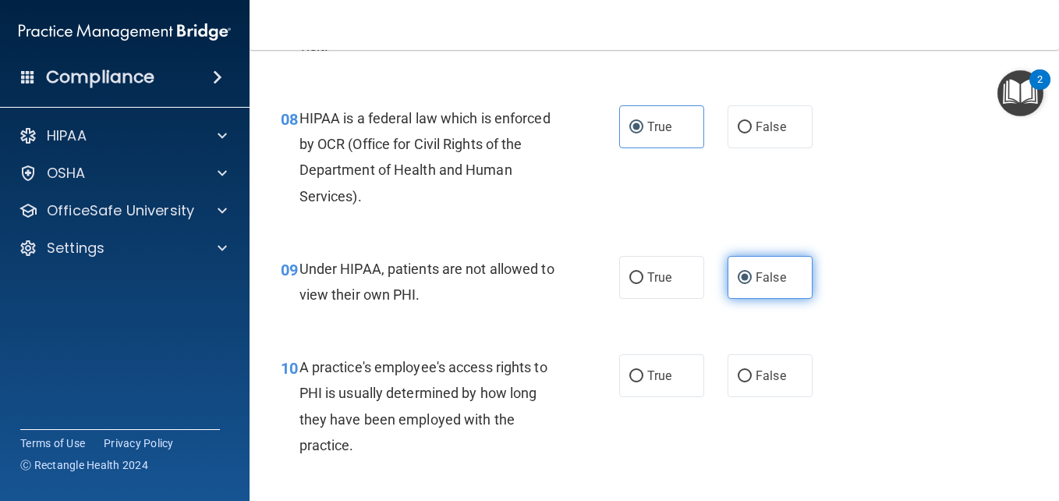
click at [753, 356] on label "False" at bounding box center [770, 375] width 85 height 43
click at [752, 370] on input "False" at bounding box center [745, 376] width 14 height 12
radio input "true"
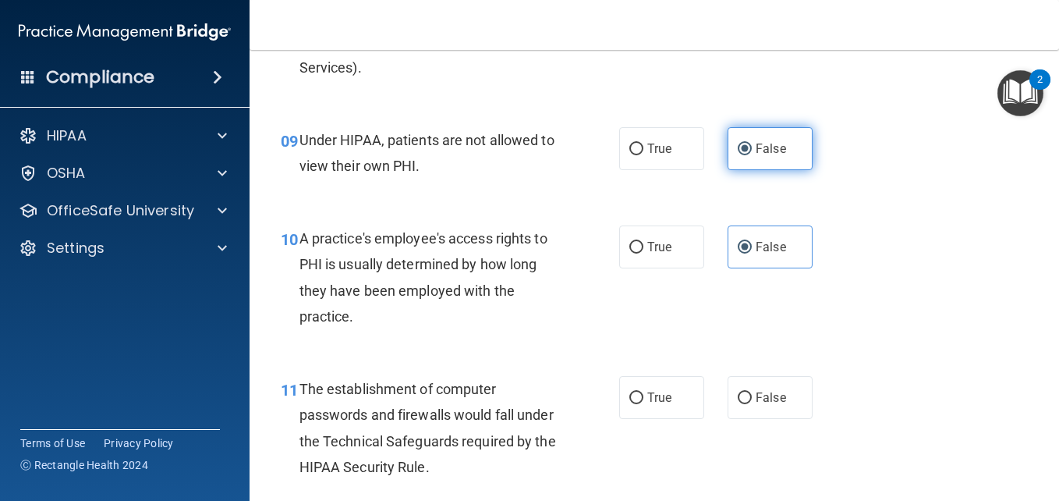
scroll to position [1279, 0]
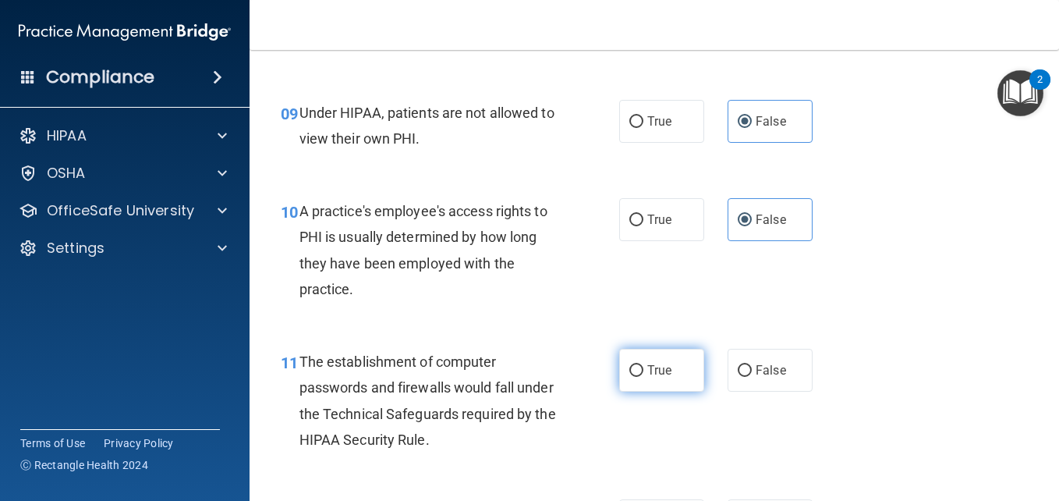
click at [665, 379] on label "True" at bounding box center [661, 370] width 85 height 43
click at [643, 377] on input "True" at bounding box center [636, 371] width 14 height 12
radio input "true"
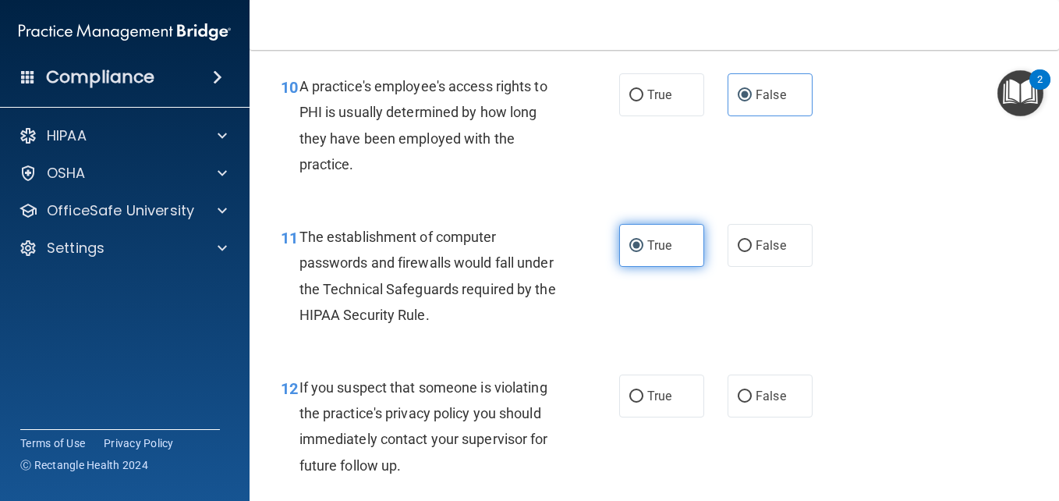
click at [665, 379] on label "True" at bounding box center [661, 395] width 85 height 43
click at [643, 391] on input "True" at bounding box center [636, 397] width 14 height 12
radio input "true"
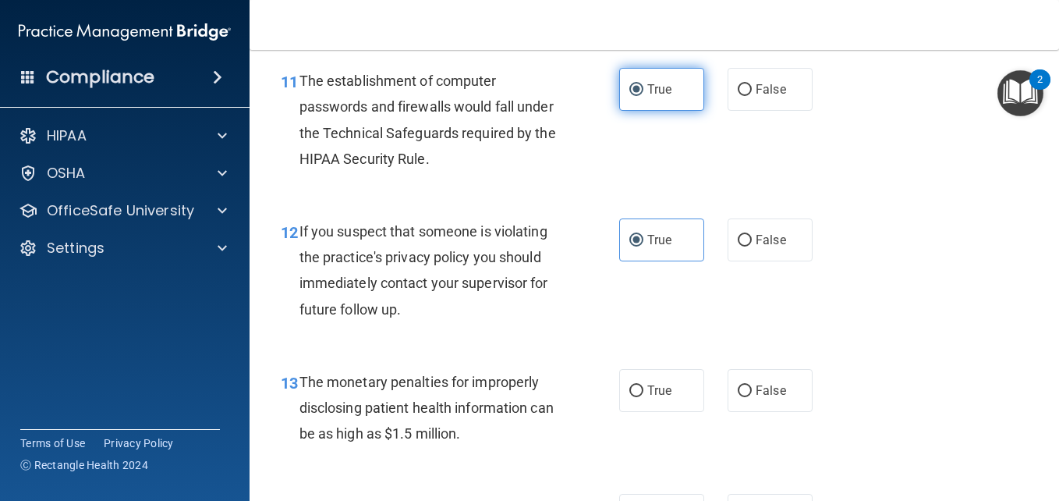
click at [665, 379] on label "True" at bounding box center [661, 390] width 85 height 43
click at [643, 385] on input "True" at bounding box center [636, 391] width 14 height 12
radio input "true"
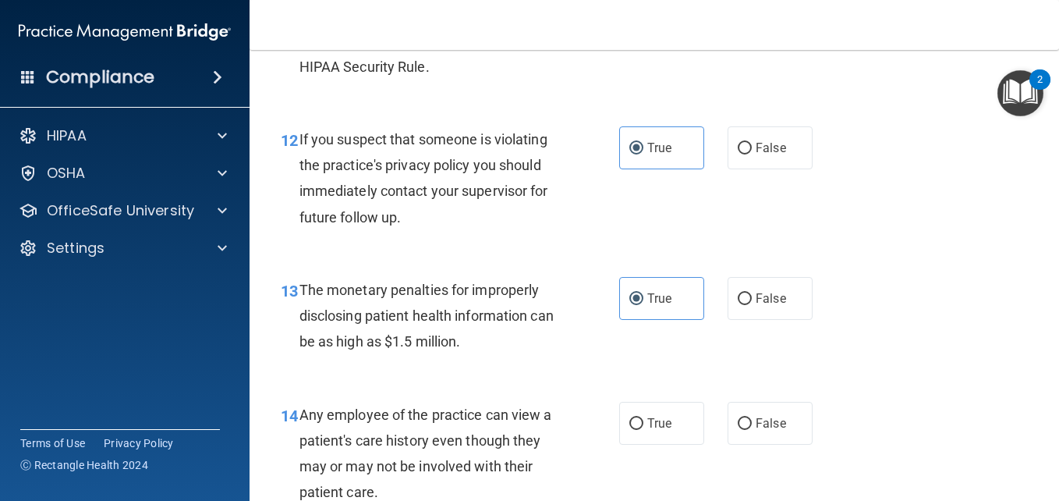
scroll to position [1654, 0]
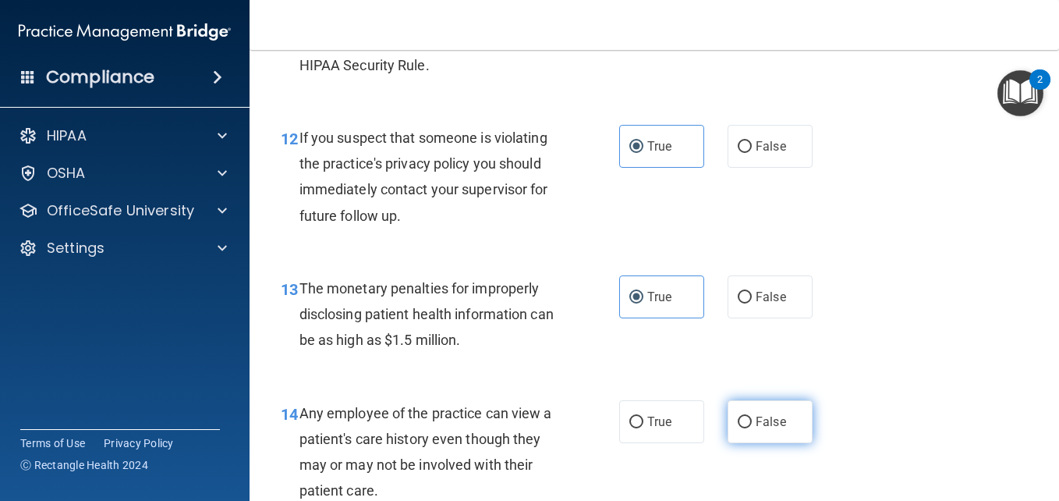
click at [738, 424] on input "False" at bounding box center [745, 422] width 14 height 12
radio input "true"
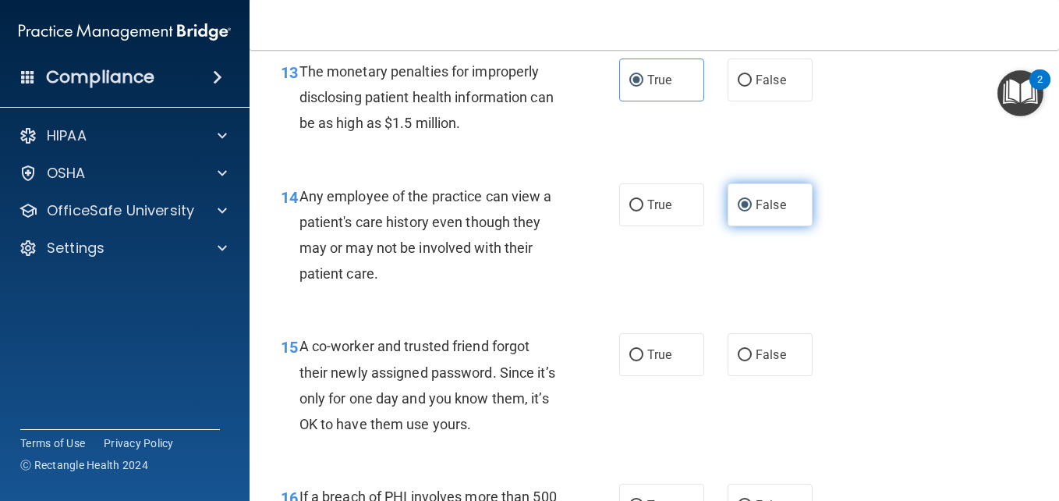
scroll to position [1872, 0]
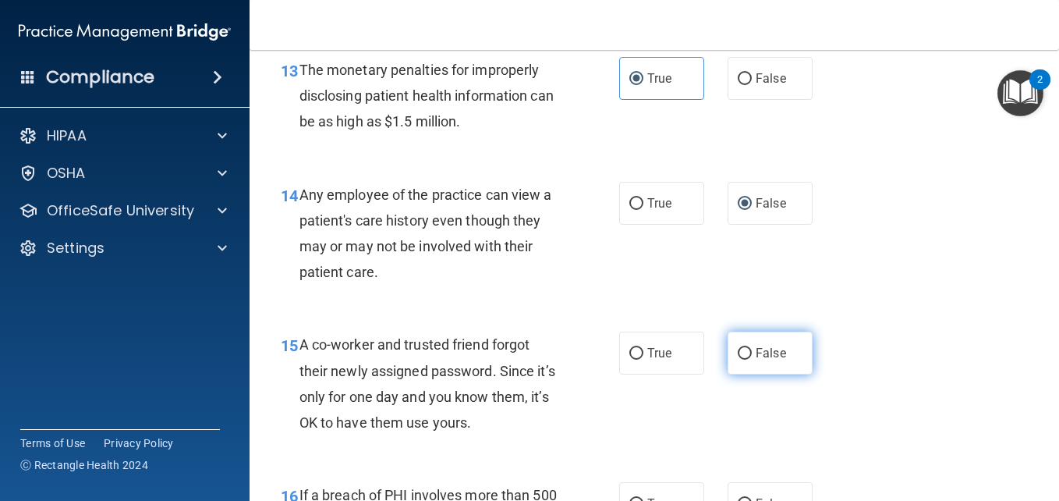
click at [757, 356] on span "False" at bounding box center [771, 353] width 30 height 15
click at [752, 356] on input "False" at bounding box center [745, 354] width 14 height 12
radio input "true"
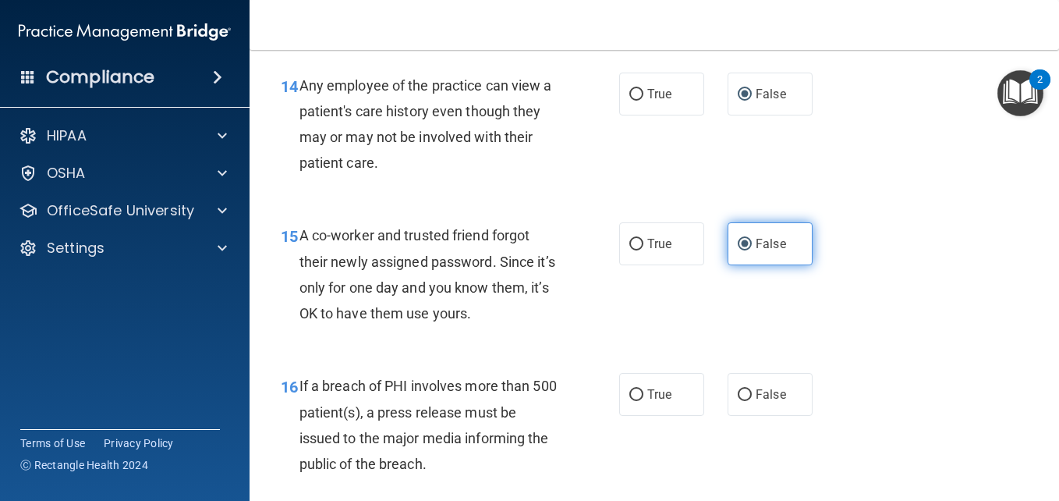
scroll to position [1997, 0]
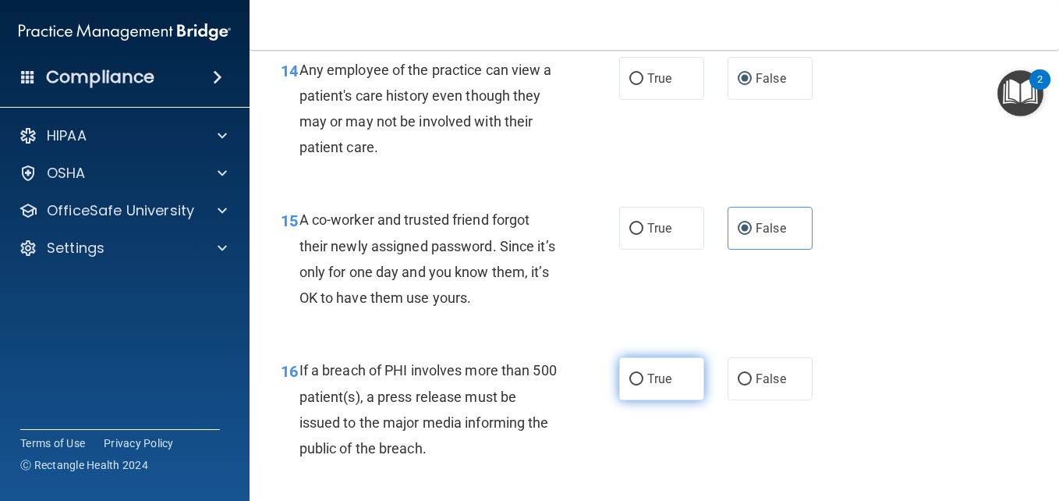
click at [669, 375] on label "True" at bounding box center [661, 378] width 85 height 43
click at [643, 375] on input "True" at bounding box center [636, 380] width 14 height 12
radio input "true"
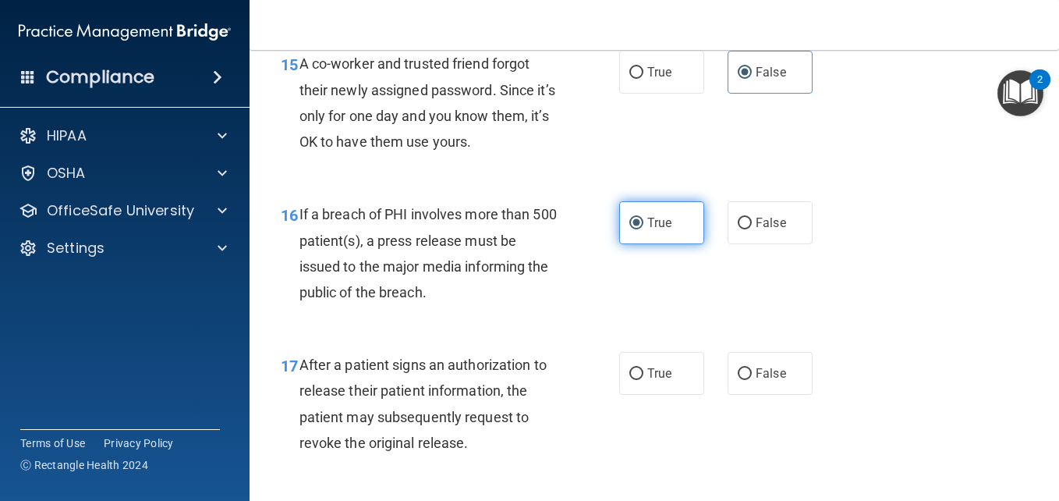
click at [669, 375] on label "True" at bounding box center [661, 373] width 85 height 43
click at [643, 375] on input "True" at bounding box center [636, 374] width 14 height 12
radio input "true"
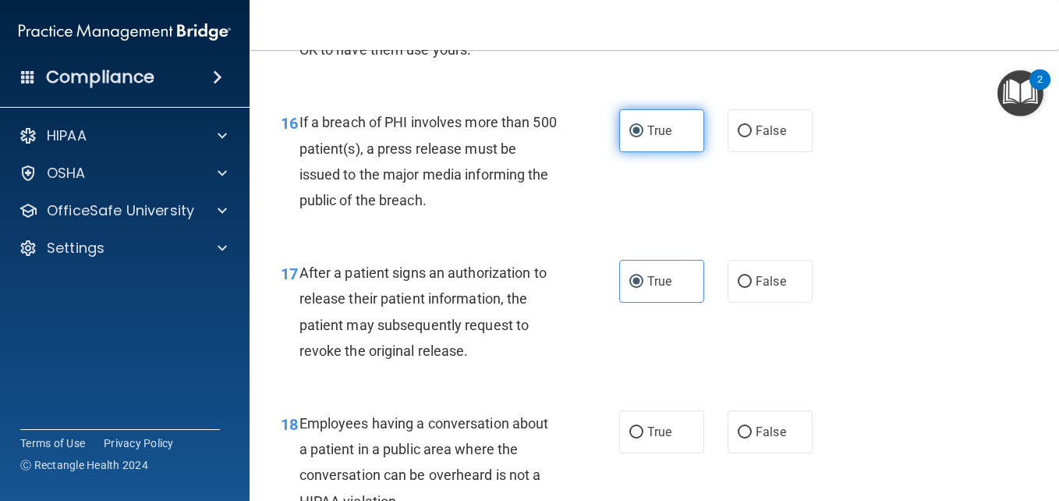
scroll to position [2277, 0]
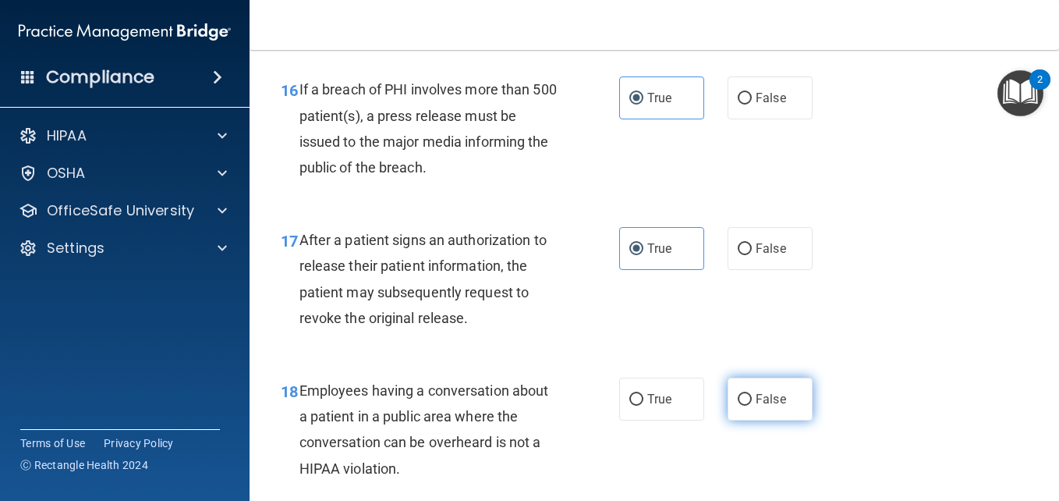
click at [743, 402] on input "False" at bounding box center [745, 400] width 14 height 12
radio input "true"
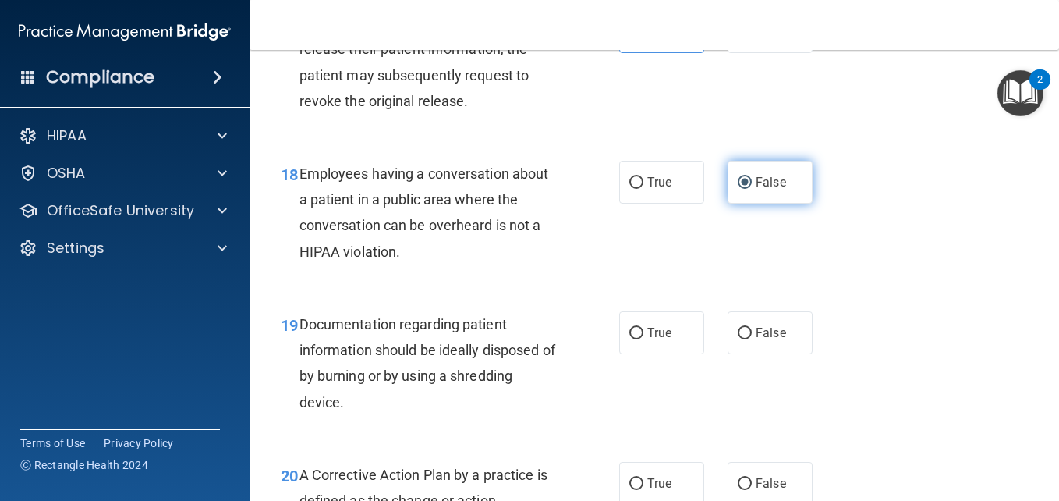
scroll to position [2496, 0]
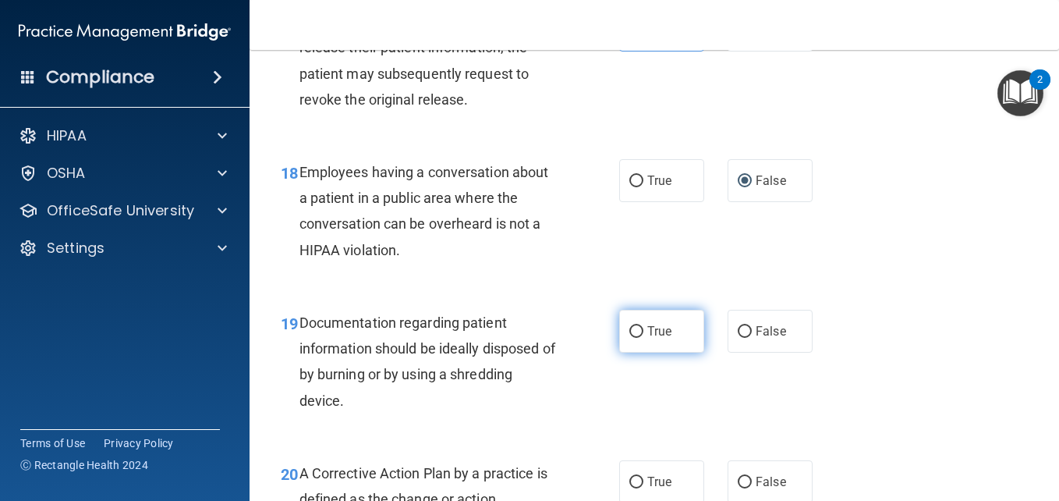
click at [640, 327] on label "True" at bounding box center [661, 331] width 85 height 43
click at [640, 327] on input "True" at bounding box center [636, 332] width 14 height 12
radio input "true"
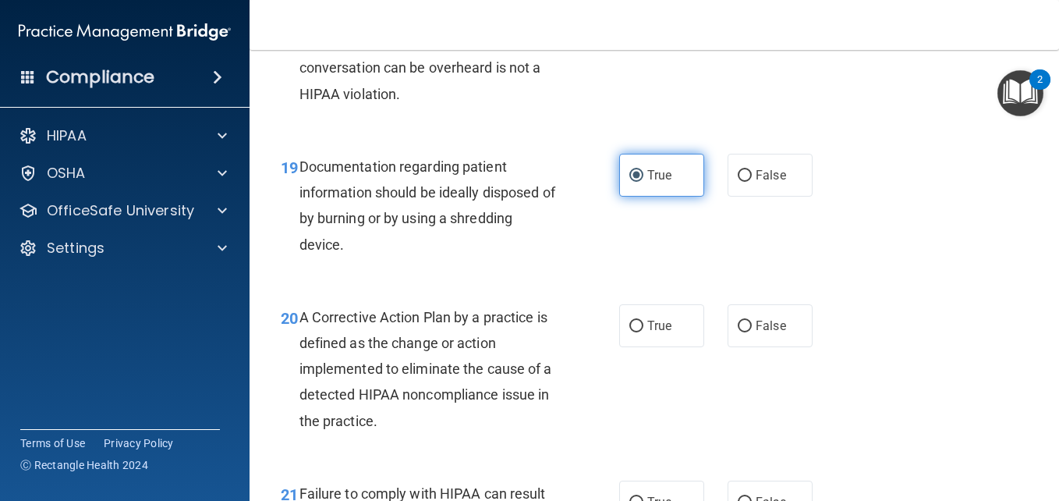
click at [640, 327] on label "True" at bounding box center [661, 325] width 85 height 43
click at [640, 327] on input "True" at bounding box center [636, 327] width 14 height 12
radio input "true"
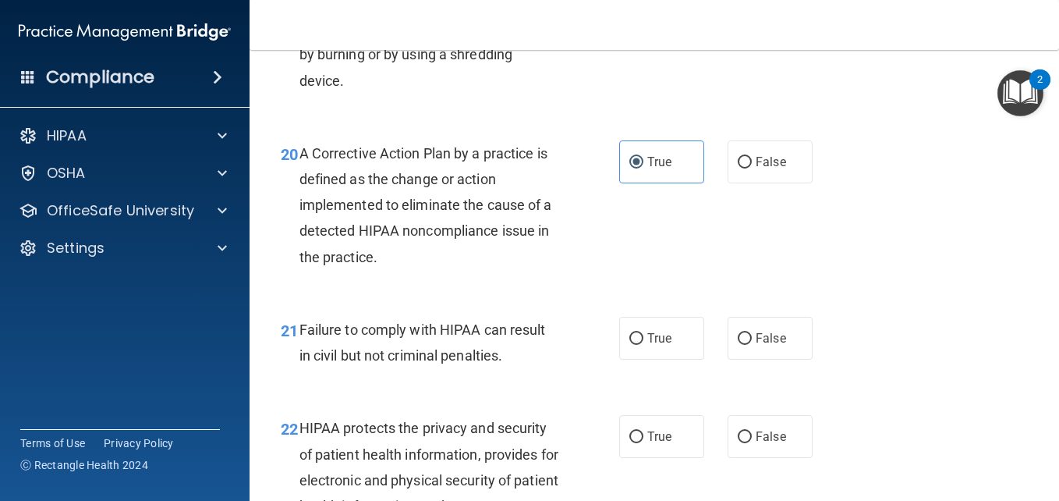
scroll to position [2839, 0]
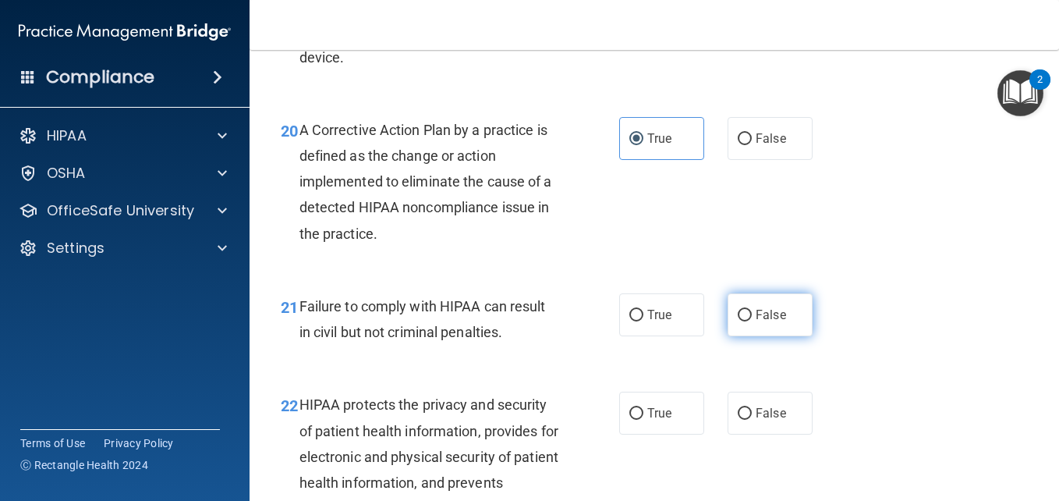
click at [775, 320] on span "False" at bounding box center [771, 314] width 30 height 15
click at [752, 320] on input "False" at bounding box center [745, 316] width 14 height 12
radio input "true"
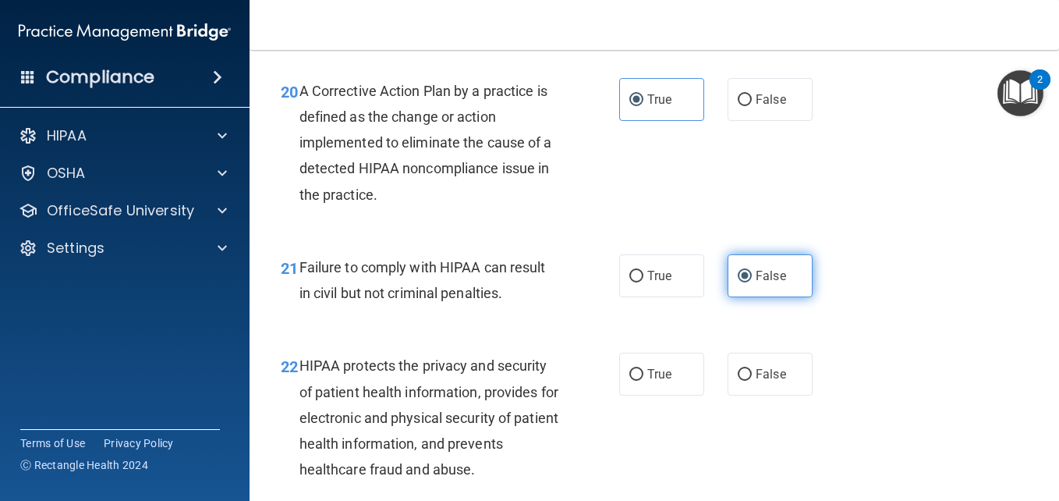
scroll to position [2901, 0]
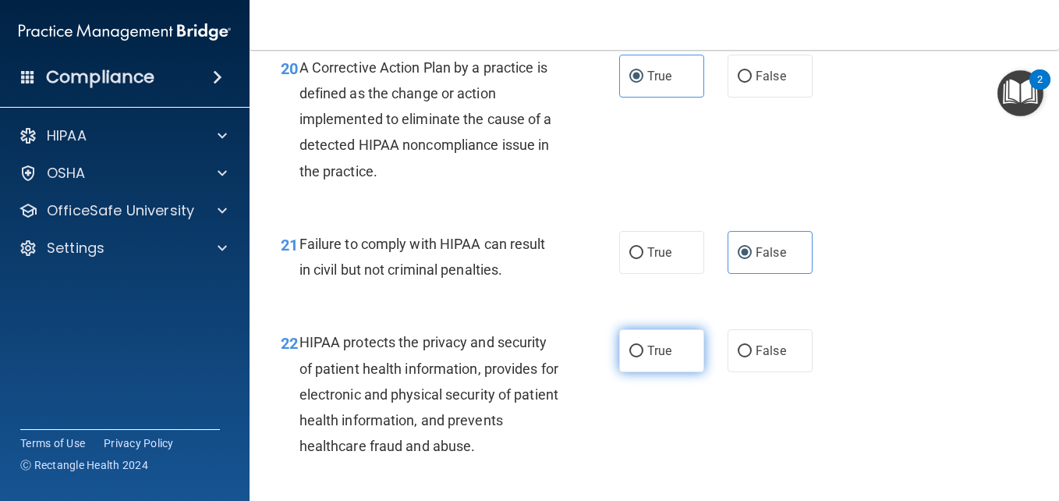
click at [679, 347] on label "True" at bounding box center [661, 350] width 85 height 43
click at [643, 347] on input "True" at bounding box center [636, 352] width 14 height 12
radio input "true"
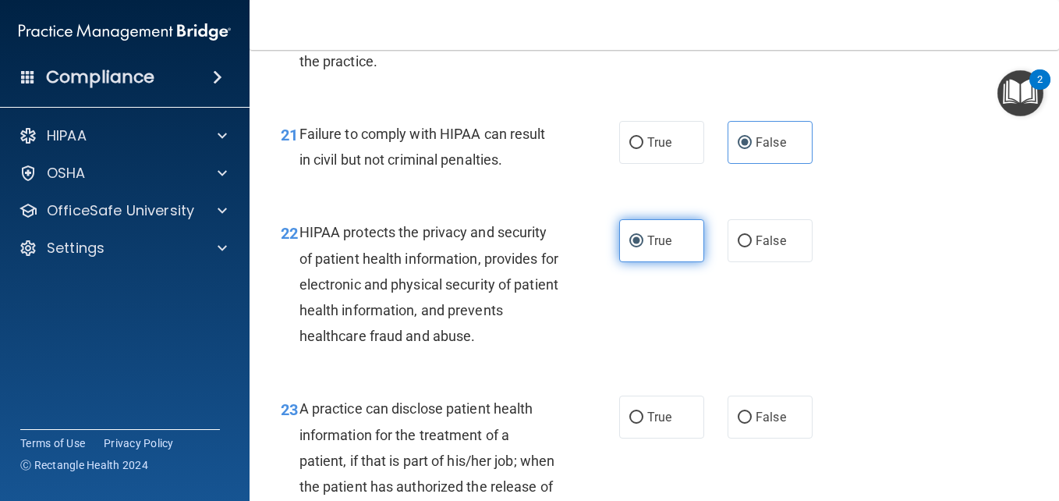
scroll to position [3057, 0]
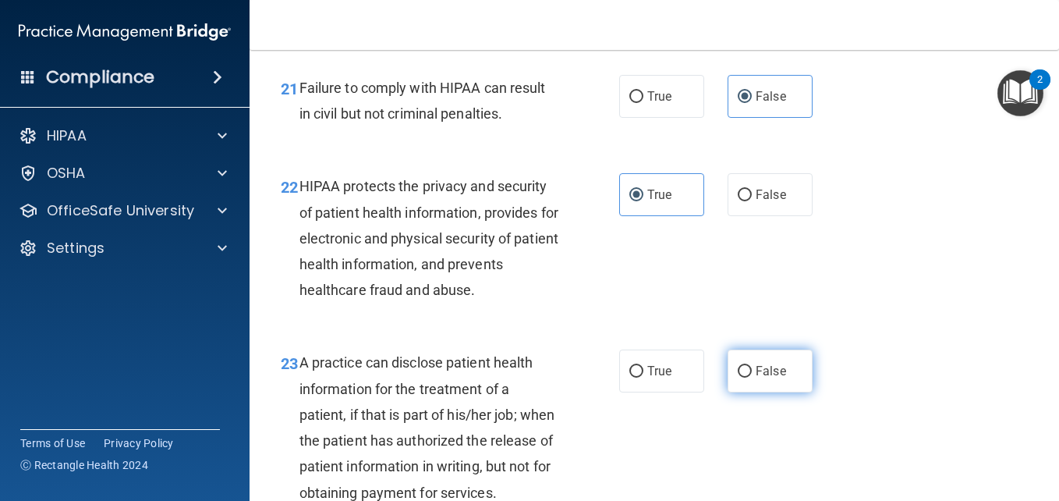
click at [762, 376] on span "False" at bounding box center [771, 370] width 30 height 15
click at [752, 376] on input "False" at bounding box center [745, 372] width 14 height 12
radio input "true"
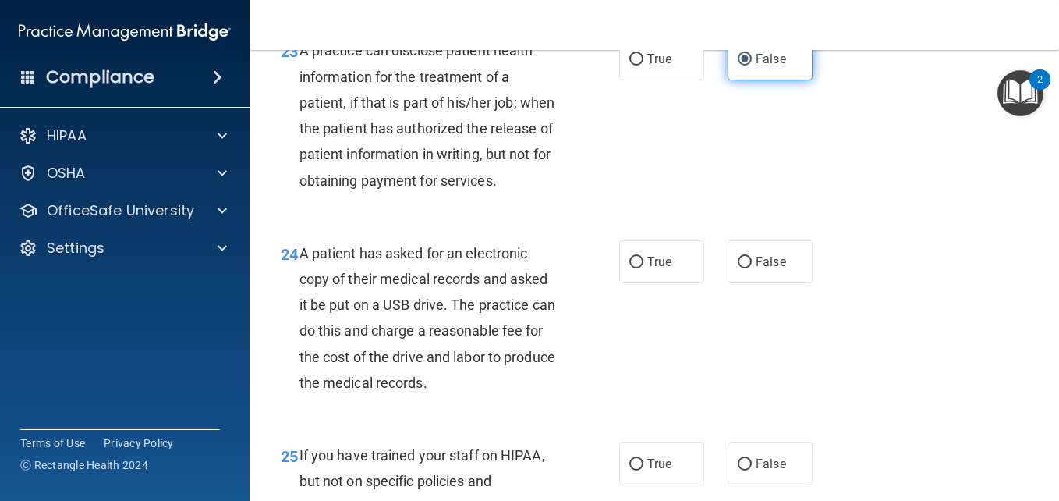
scroll to position [3401, 0]
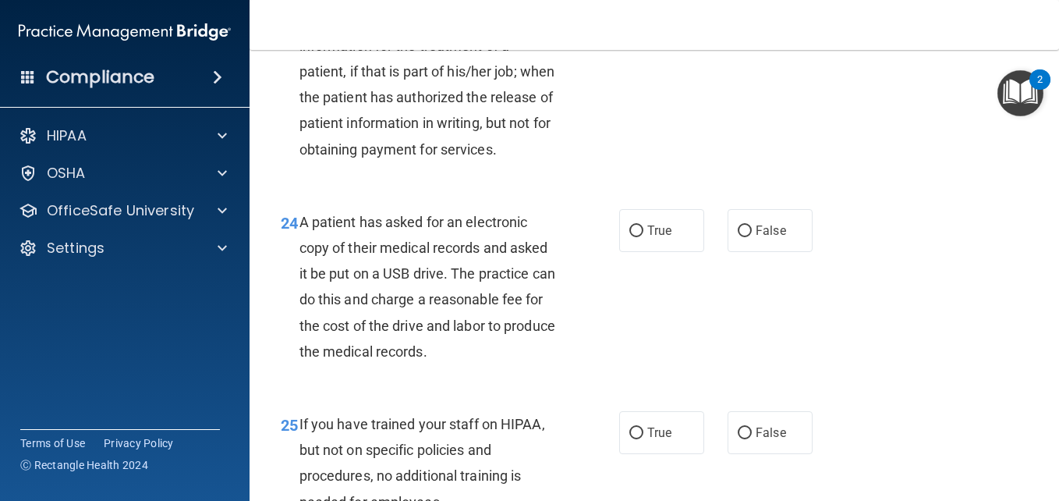
click at [663, 278] on div "24 A patient has asked for an electronic copy of their medical records and aske…" at bounding box center [654, 291] width 771 height 202
click at [663, 252] on label "True" at bounding box center [661, 230] width 85 height 43
click at [643, 237] on input "True" at bounding box center [636, 231] width 14 height 12
radio input "true"
click at [756, 440] on span "False" at bounding box center [771, 432] width 30 height 15
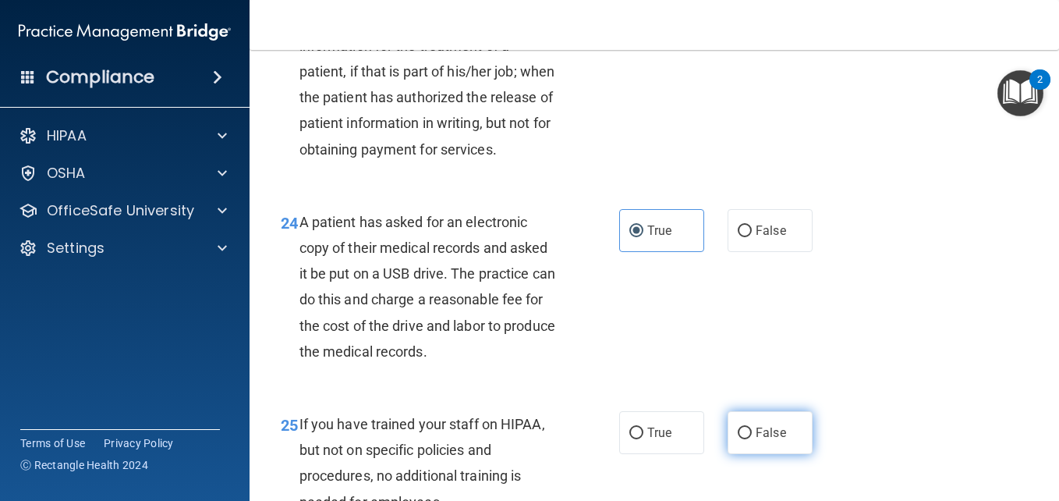
click at [752, 439] on input "False" at bounding box center [745, 433] width 14 height 12
radio input "true"
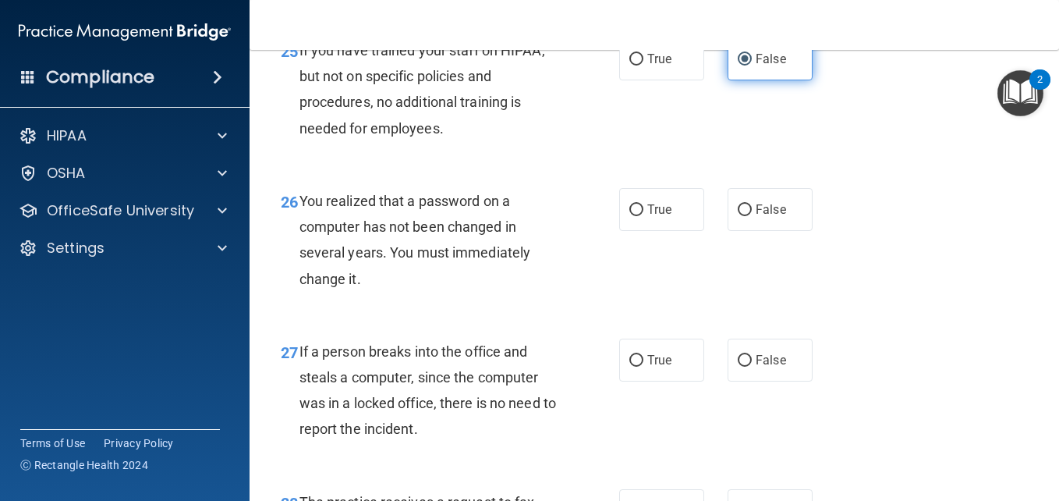
scroll to position [3775, 0]
click at [654, 216] on span "True" at bounding box center [659, 208] width 24 height 15
click at [643, 215] on input "True" at bounding box center [636, 210] width 14 height 12
radio input "true"
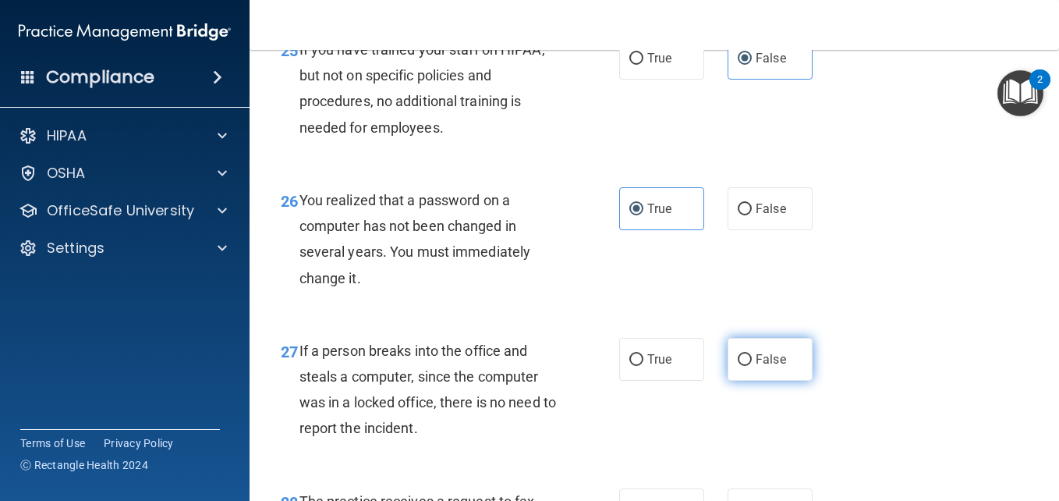
click at [759, 367] on span "False" at bounding box center [771, 359] width 30 height 15
click at [752, 366] on input "False" at bounding box center [745, 360] width 14 height 12
radio input "true"
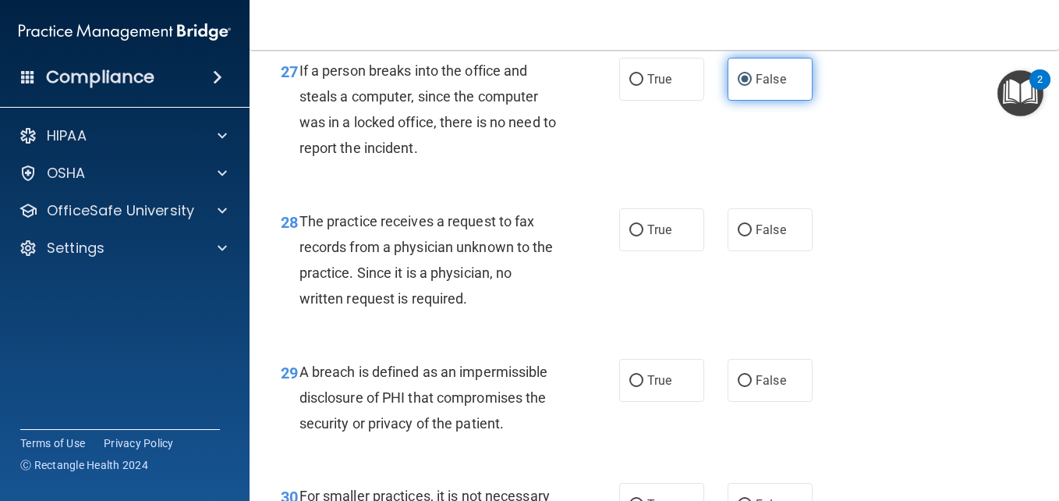
scroll to position [4056, 0]
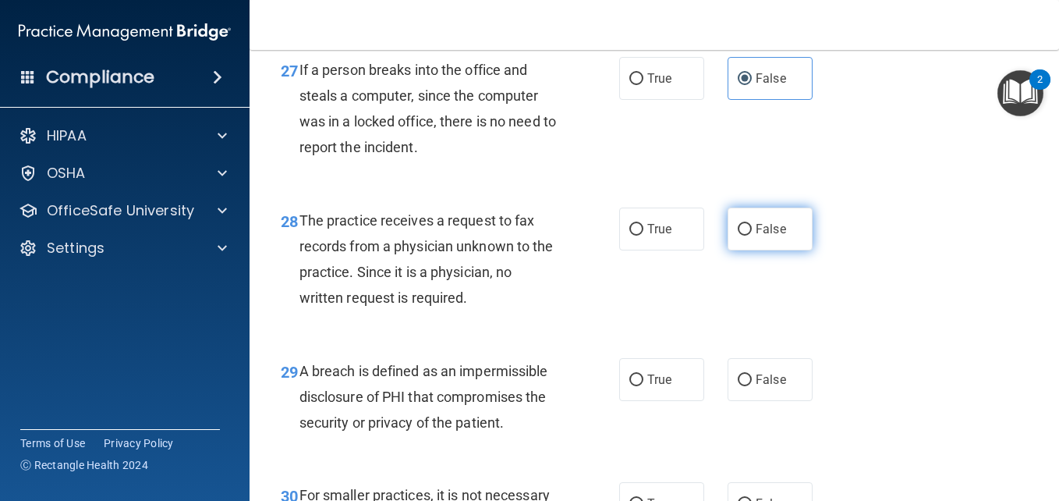
click at [756, 236] on span "False" at bounding box center [771, 229] width 30 height 15
click at [750, 236] on input "False" at bounding box center [745, 230] width 14 height 12
radio input "true"
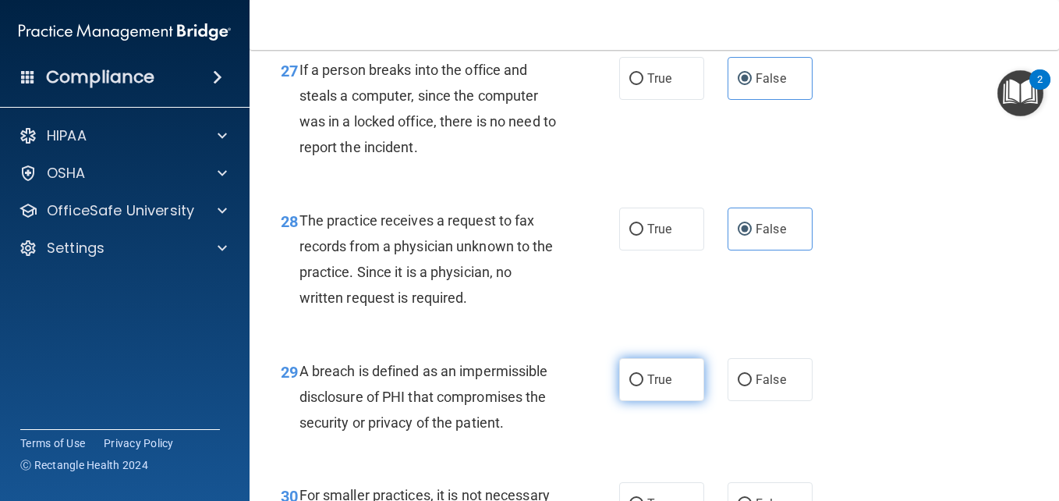
click at [667, 401] on label "True" at bounding box center [661, 379] width 85 height 43
click at [643, 386] on input "True" at bounding box center [636, 380] width 14 height 12
radio input "true"
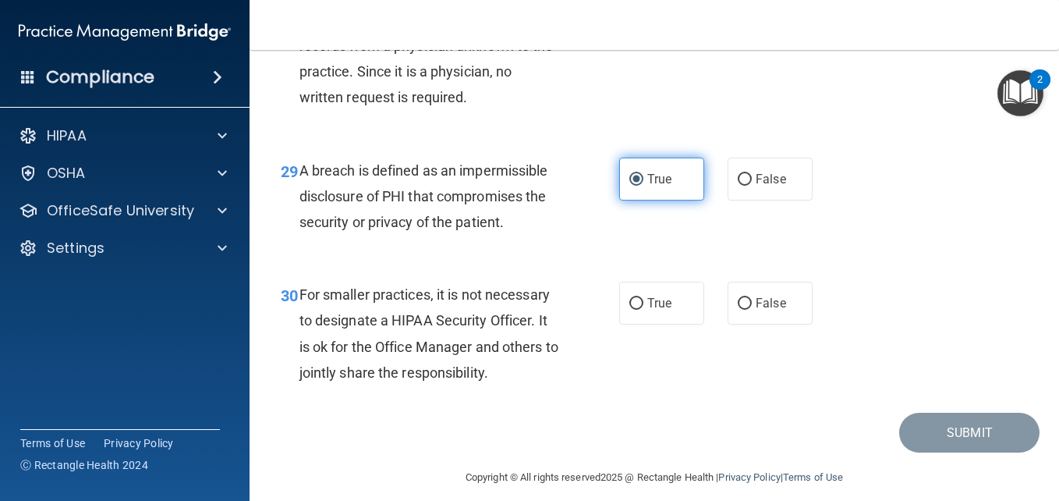
scroll to position [4274, 0]
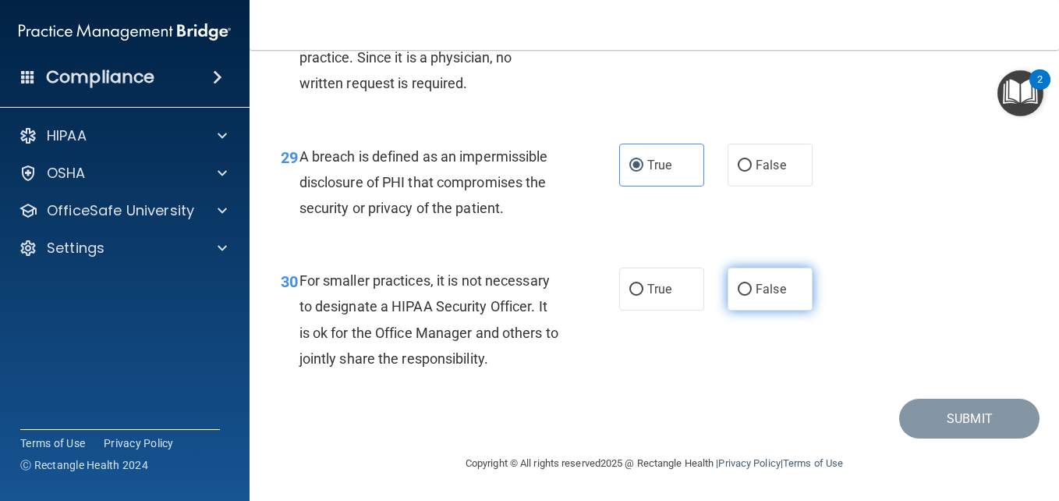
click at [781, 310] on label "False" at bounding box center [770, 289] width 85 height 43
click at [752, 296] on input "False" at bounding box center [745, 290] width 14 height 12
radio input "true"
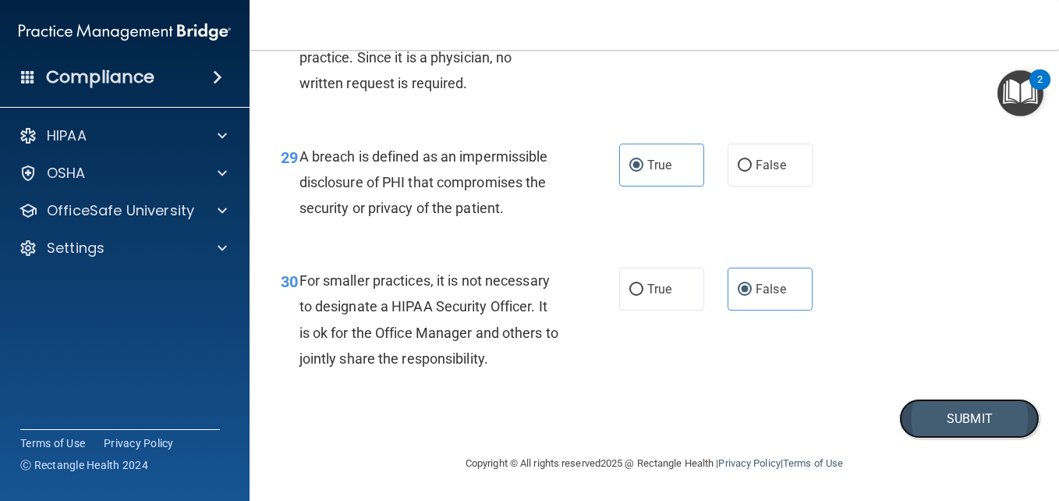
click at [938, 433] on button "Submit" at bounding box center [969, 419] width 140 height 40
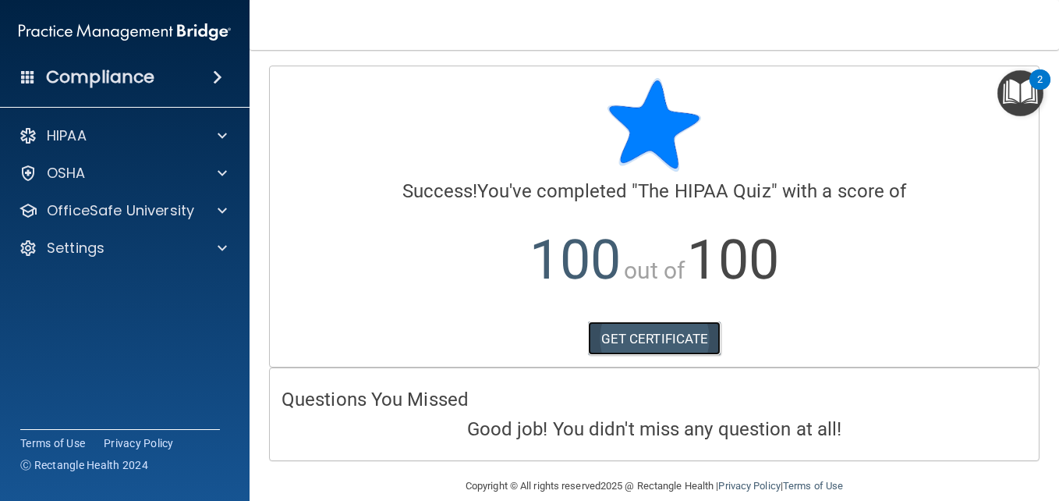
click at [679, 343] on link "GET CERTIFICATE" at bounding box center [654, 338] width 133 height 34
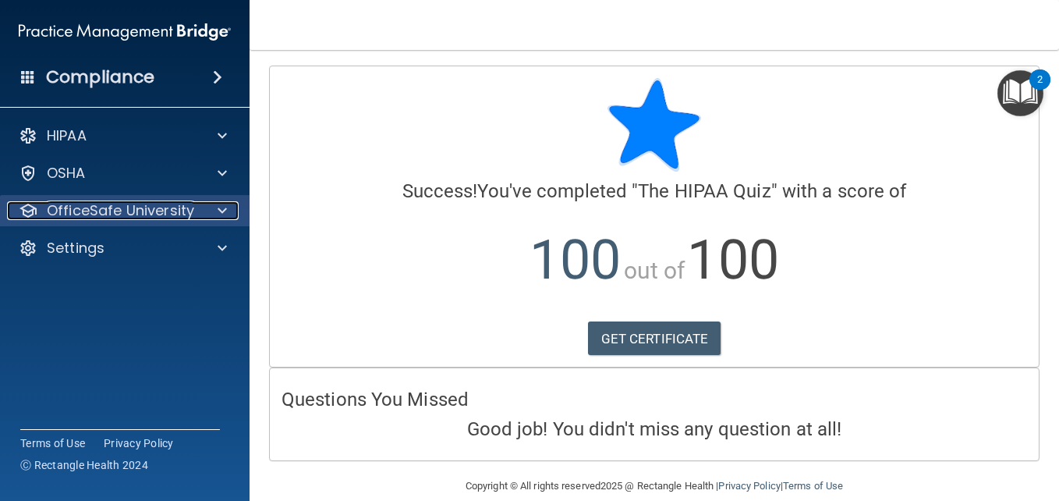
click at [220, 214] on span at bounding box center [222, 210] width 9 height 19
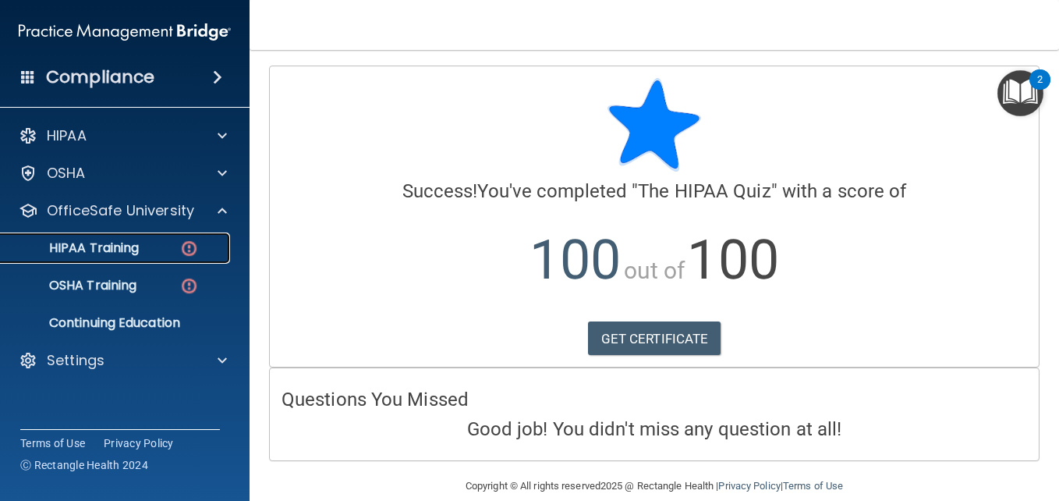
click at [189, 243] on img at bounding box center [188, 248] width 19 height 19
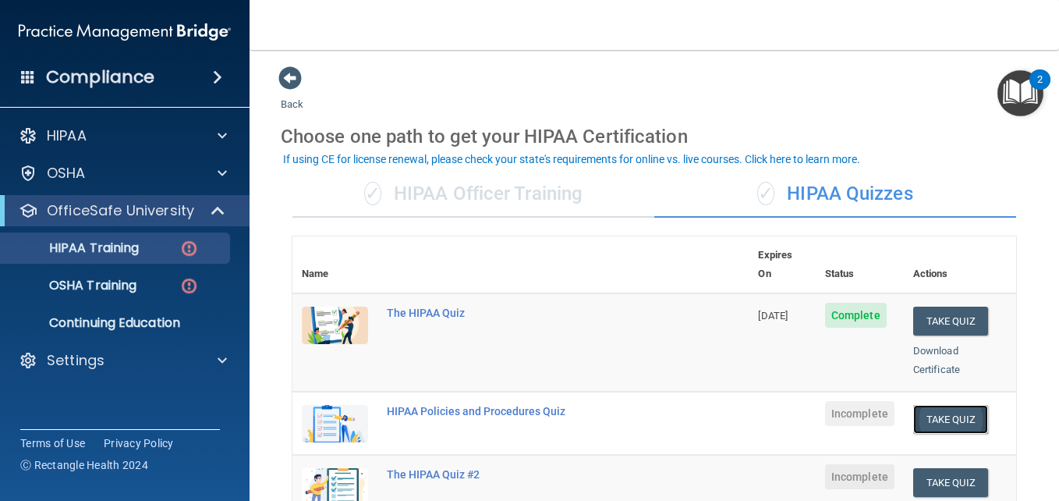
click at [923, 405] on button "Take Quiz" at bounding box center [950, 419] width 75 height 29
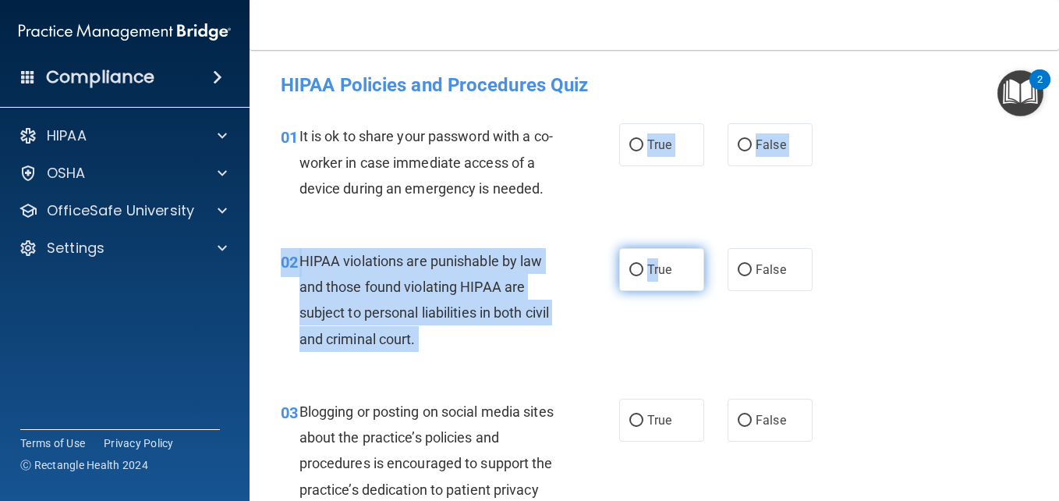
drag, startPoint x: 633, startPoint y: 155, endPoint x: 653, endPoint y: 287, distance: 133.2
click at [653, 287] on label "True" at bounding box center [661, 269] width 85 height 43
click at [643, 276] on input "True" at bounding box center [636, 270] width 14 height 12
radio input "true"
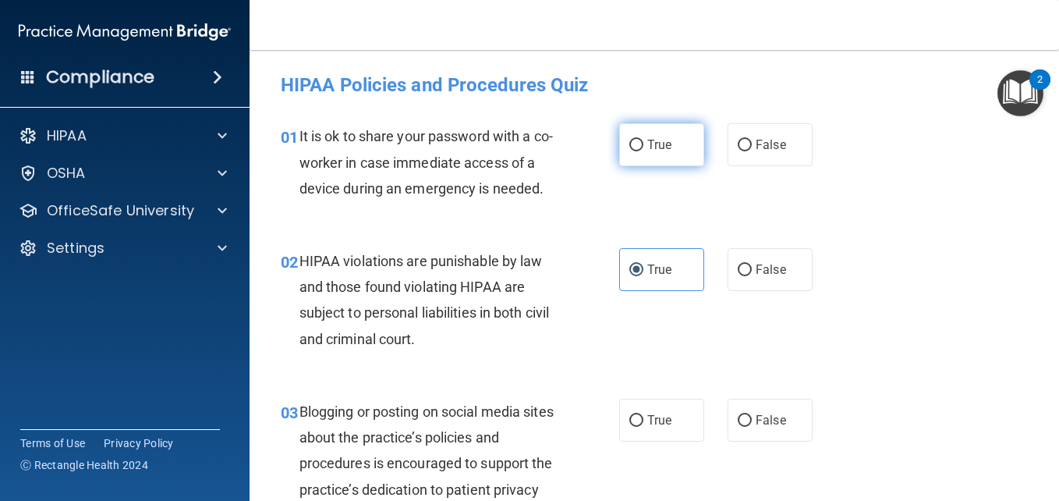
click at [620, 145] on label "True" at bounding box center [661, 144] width 85 height 43
click at [629, 145] on input "True" at bounding box center [636, 146] width 14 height 12
radio input "true"
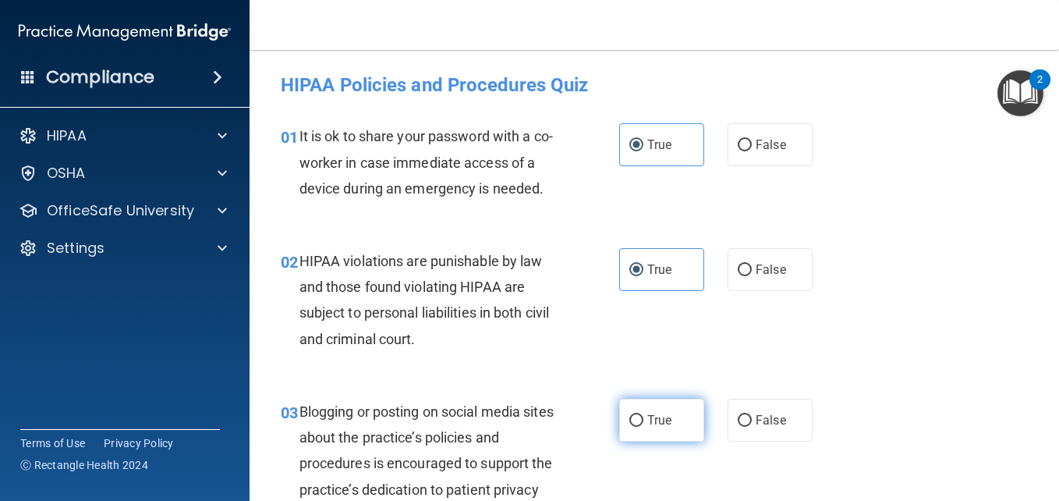
click at [640, 429] on label "True" at bounding box center [661, 420] width 85 height 43
click at [640, 427] on input "True" at bounding box center [636, 421] width 14 height 12
radio input "true"
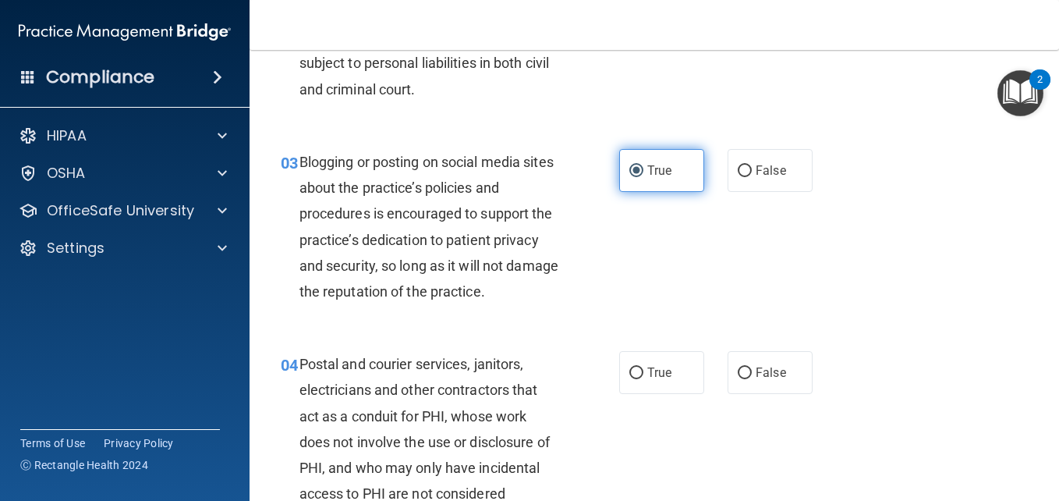
click at [640, 394] on label "True" at bounding box center [661, 372] width 85 height 43
click at [640, 379] on input "True" at bounding box center [636, 373] width 14 height 12
radio input "true"
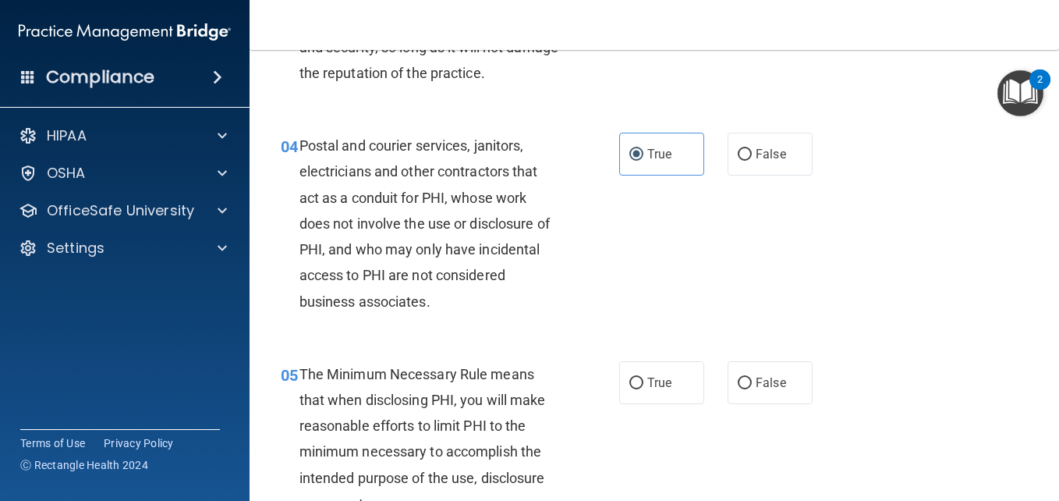
click at [640, 404] on label "True" at bounding box center [661, 382] width 85 height 43
click at [640, 389] on input "True" at bounding box center [636, 383] width 14 height 12
radio input "true"
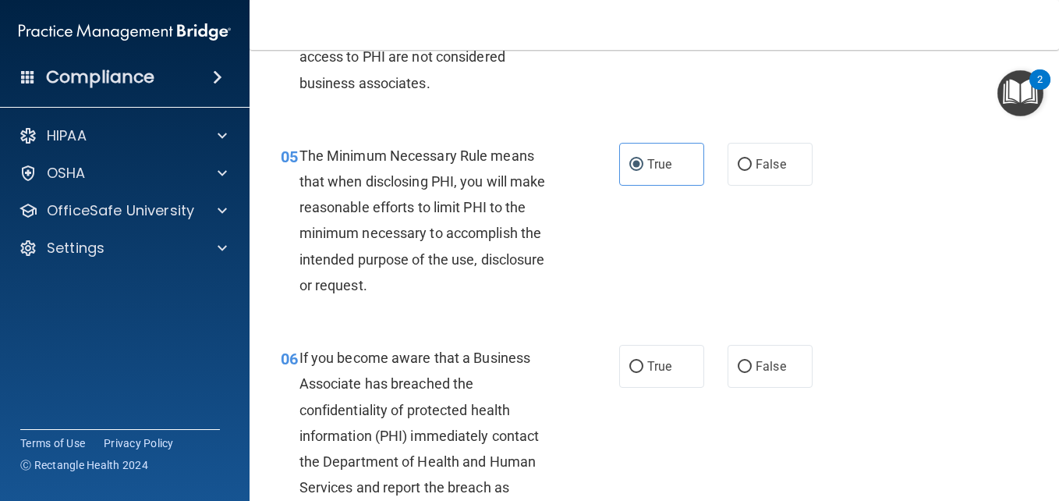
click at [640, 388] on label "True" at bounding box center [661, 366] width 85 height 43
click at [640, 373] on input "True" at bounding box center [636, 367] width 14 height 12
radio input "true"
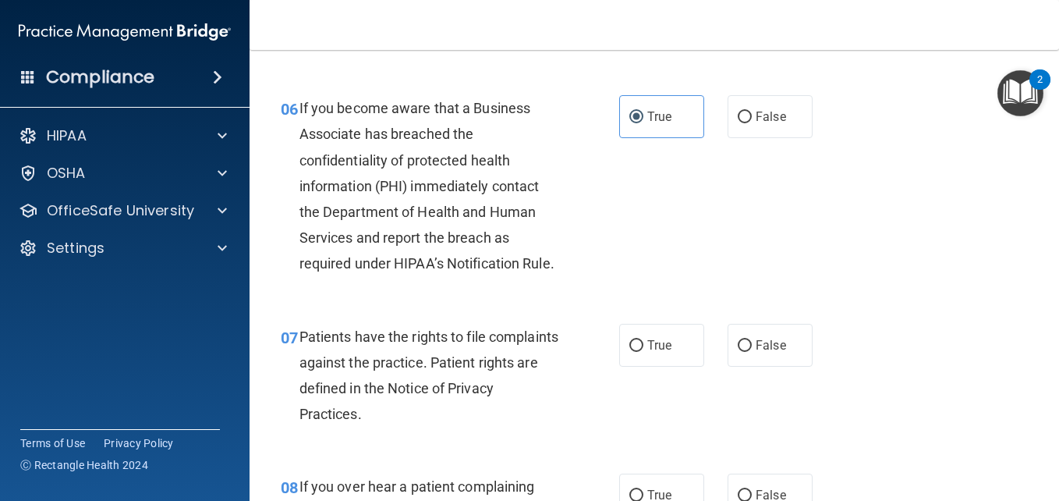
click at [640, 367] on label "True" at bounding box center [661, 345] width 85 height 43
click at [640, 352] on input "True" at bounding box center [636, 346] width 14 height 12
radio input "true"
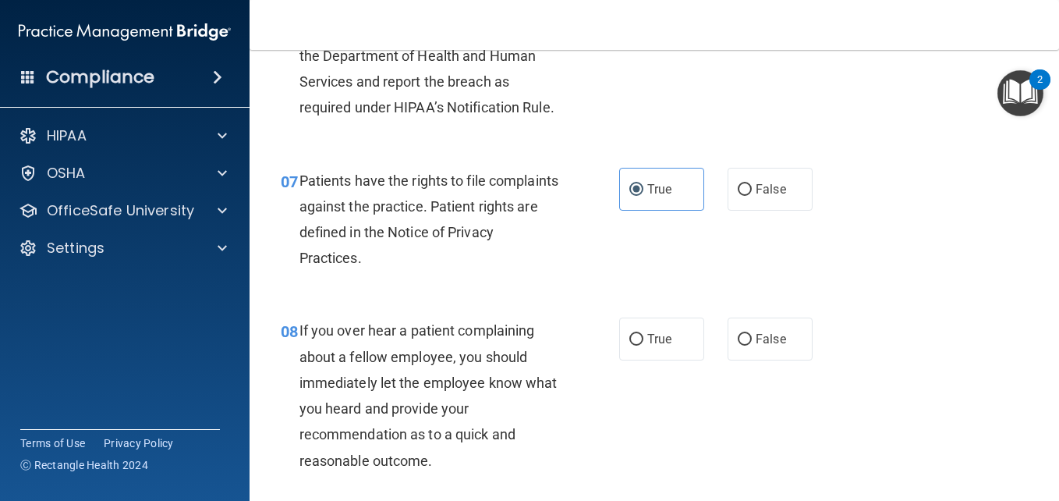
click at [640, 360] on label "True" at bounding box center [661, 338] width 85 height 43
click at [640, 346] on input "True" at bounding box center [636, 340] width 14 height 12
radio input "true"
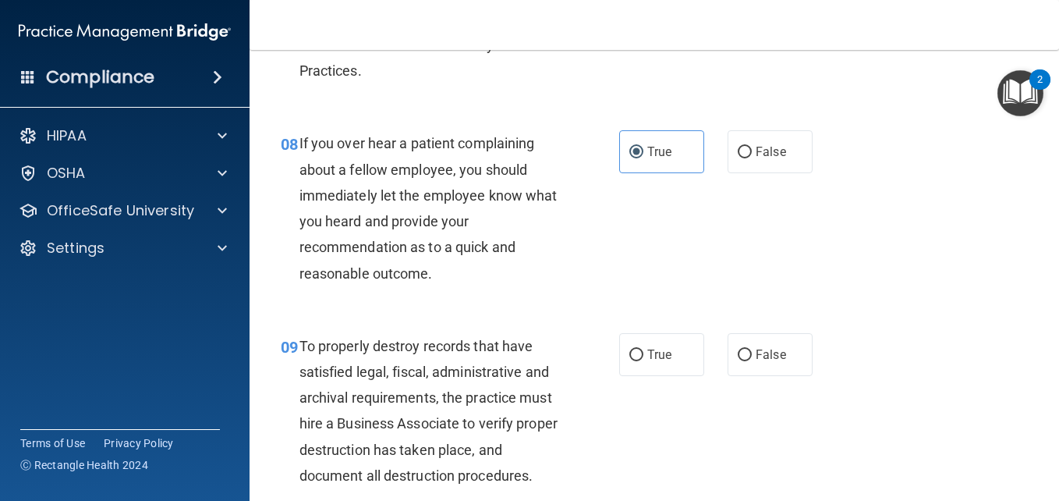
click at [640, 376] on label "True" at bounding box center [661, 354] width 85 height 43
click at [640, 361] on input "True" at bounding box center [636, 355] width 14 height 12
radio input "true"
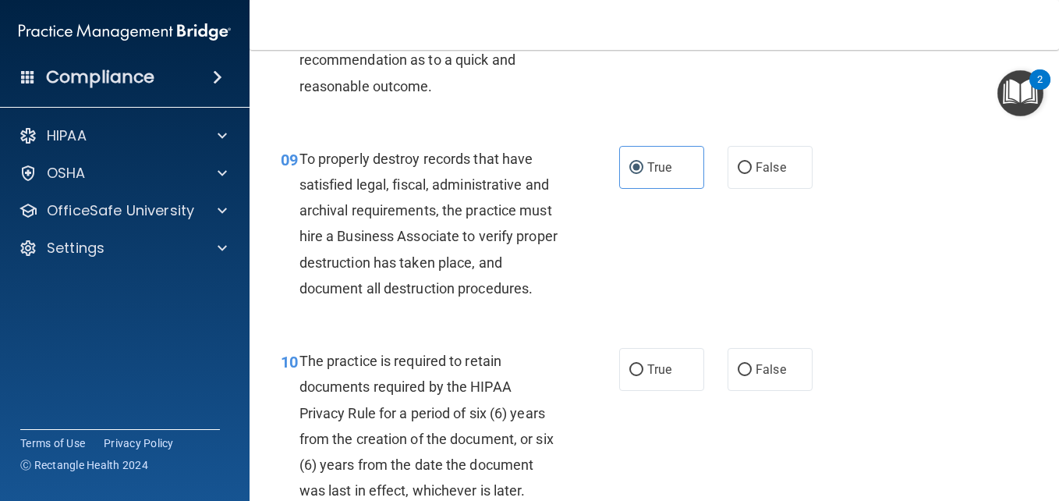
click at [640, 391] on label "True" at bounding box center [661, 369] width 85 height 43
click at [640, 376] on input "True" at bounding box center [636, 370] width 14 height 12
radio input "true"
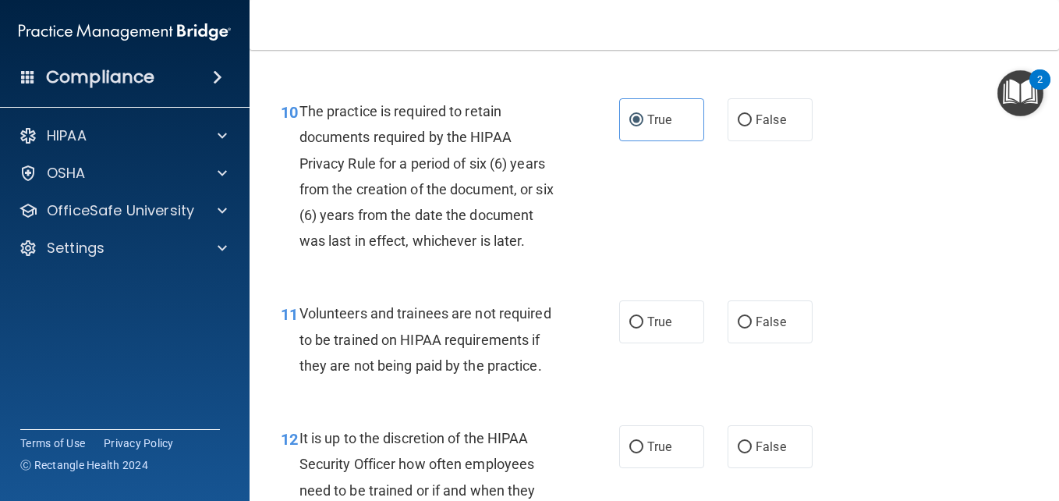
click at [640, 343] on label "True" at bounding box center [661, 321] width 85 height 43
click at [640, 328] on input "True" at bounding box center [636, 323] width 14 height 12
radio input "true"
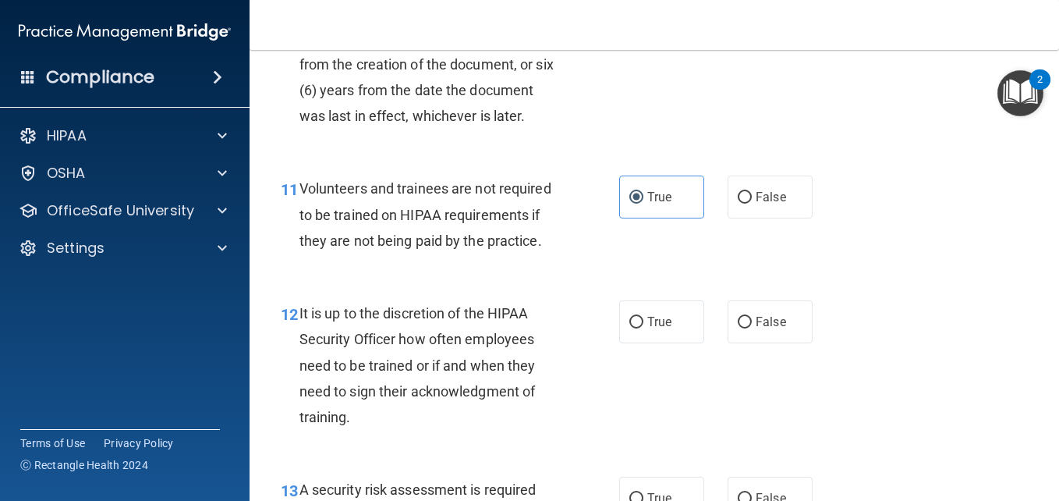
click at [640, 343] on label "True" at bounding box center [661, 321] width 85 height 43
click at [640, 328] on input "True" at bounding box center [636, 323] width 14 height 12
radio input "true"
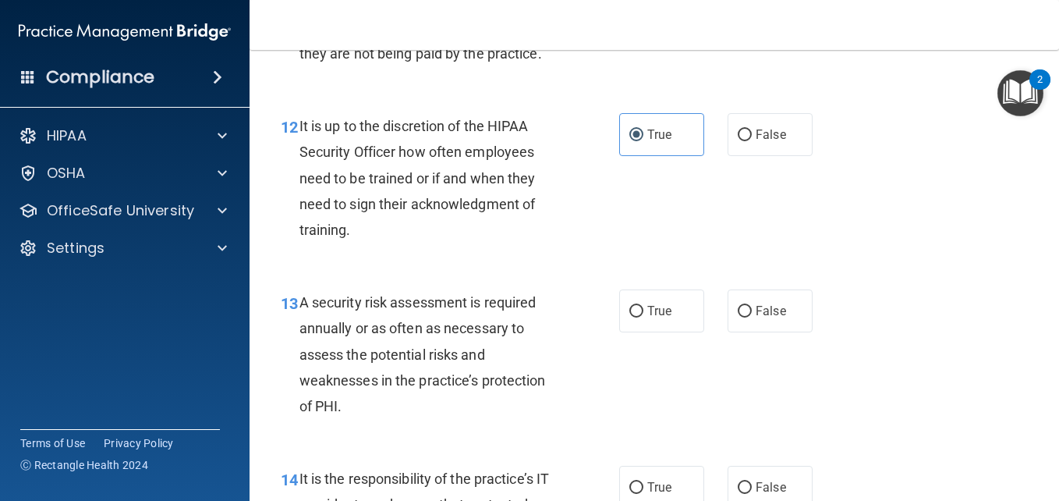
click at [640, 332] on label "True" at bounding box center [661, 310] width 85 height 43
click at [640, 317] on input "True" at bounding box center [636, 312] width 14 height 12
radio input "true"
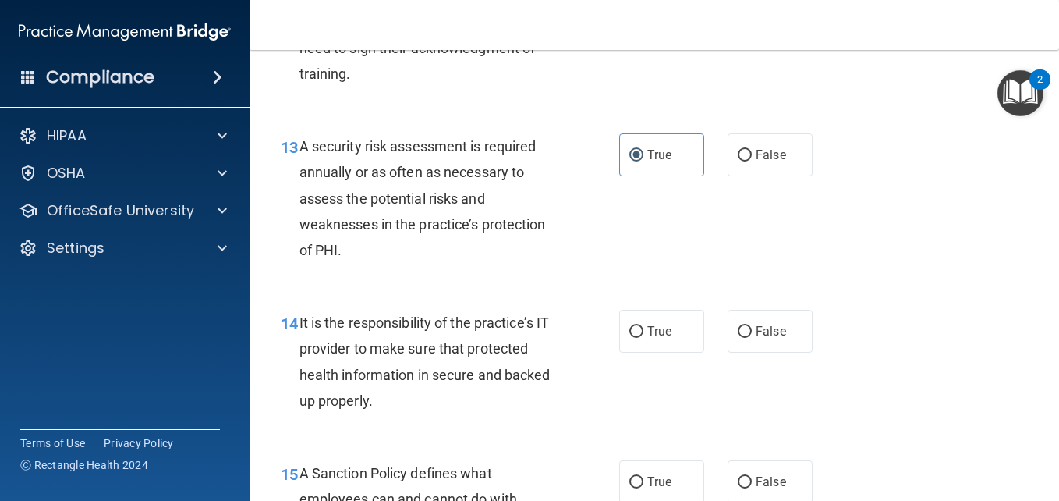
click at [640, 353] on label "True" at bounding box center [661, 331] width 85 height 43
click at [640, 338] on input "True" at bounding box center [636, 332] width 14 height 12
radio input "true"
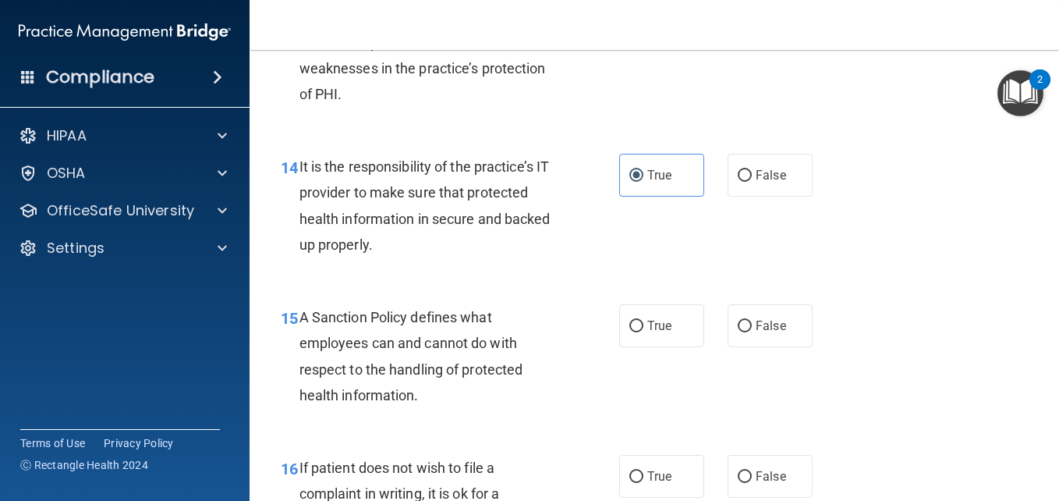
click at [640, 347] on label "True" at bounding box center [661, 325] width 85 height 43
click at [640, 332] on input "True" at bounding box center [636, 327] width 14 height 12
radio input "true"
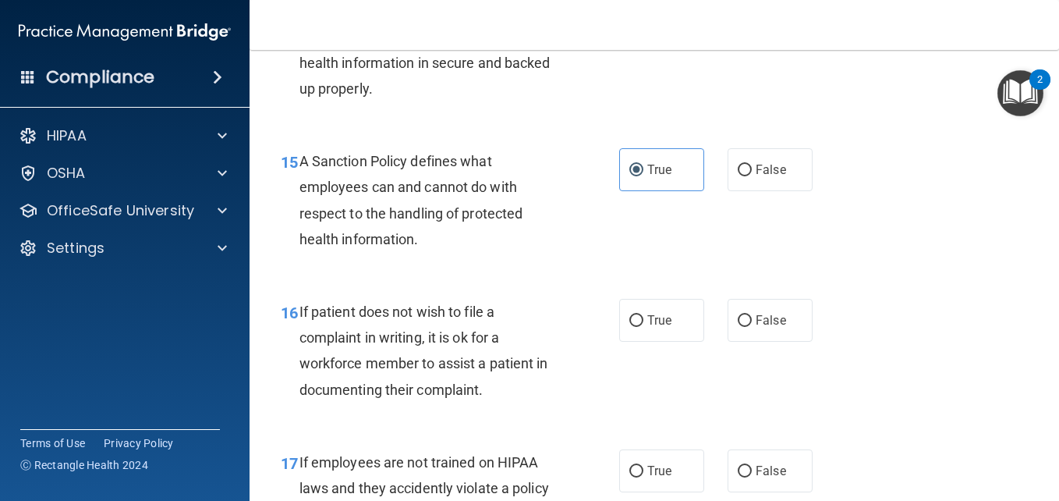
click at [640, 342] on label "True" at bounding box center [661, 320] width 85 height 43
click at [640, 327] on input "True" at bounding box center [636, 321] width 14 height 12
radio input "true"
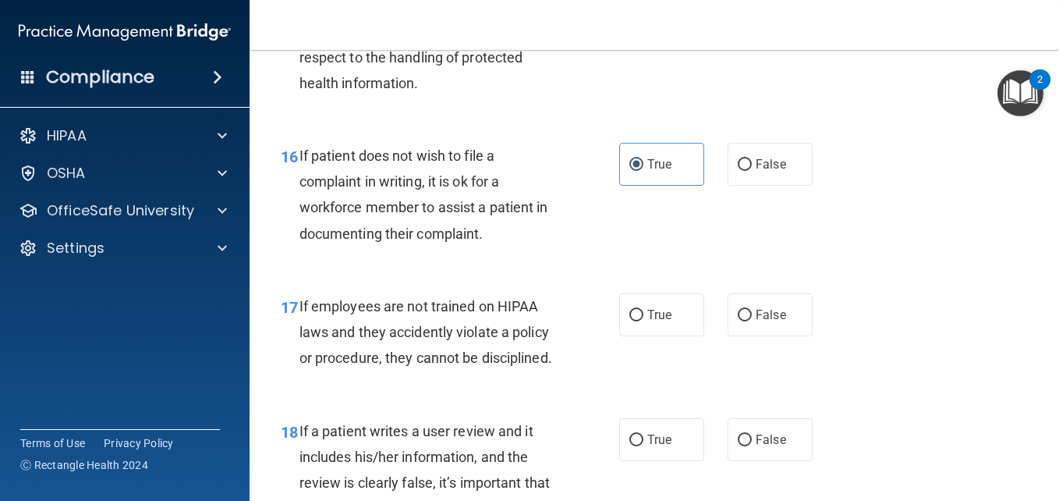
click at [640, 336] on label "True" at bounding box center [661, 314] width 85 height 43
click at [640, 321] on input "True" at bounding box center [636, 316] width 14 height 12
radio input "true"
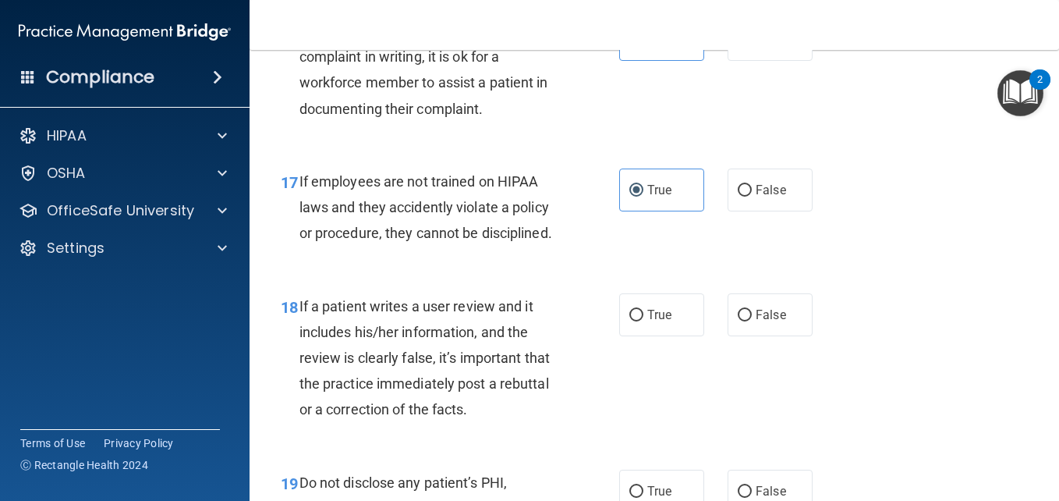
click at [640, 336] on label "True" at bounding box center [661, 314] width 85 height 43
click at [640, 321] on input "True" at bounding box center [636, 316] width 14 height 12
radio input "true"
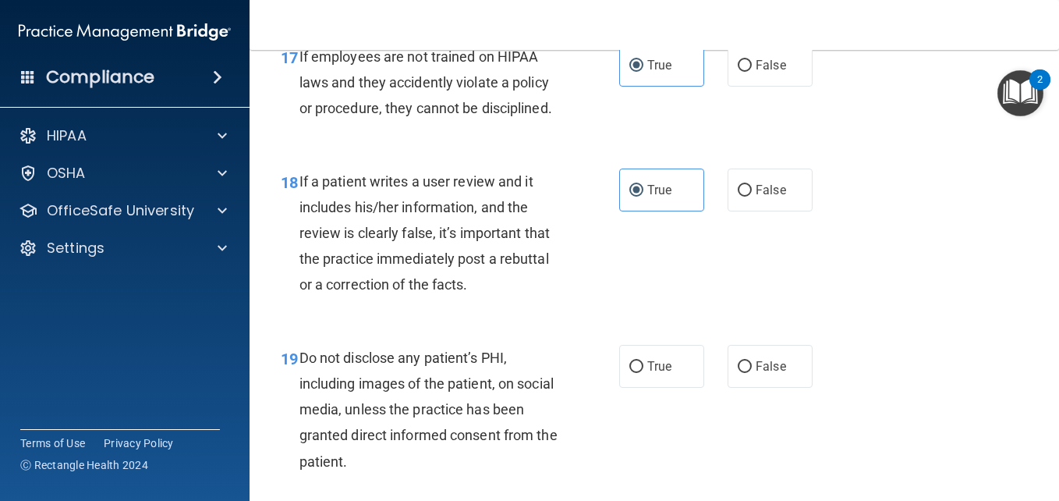
scroll to position [2933, 0]
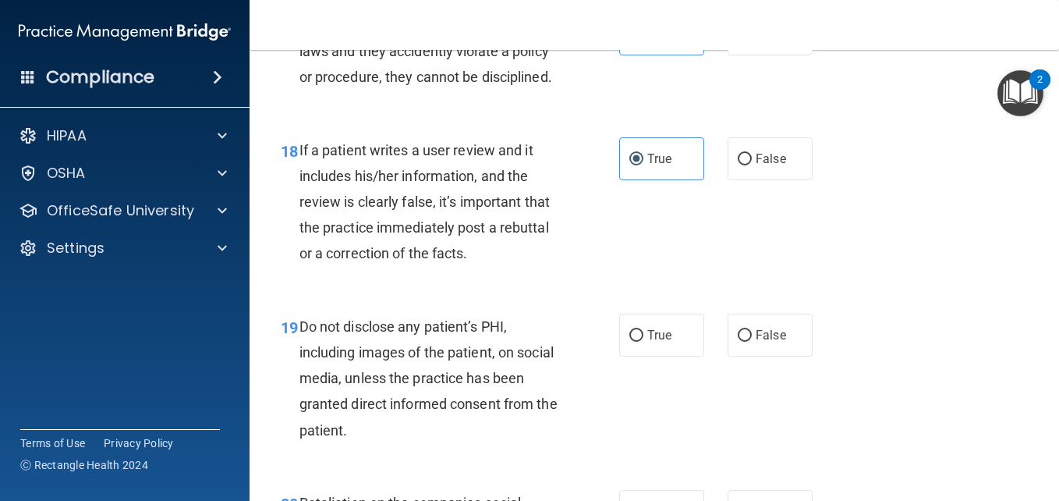
click at [640, 356] on label "True" at bounding box center [661, 335] width 85 height 43
click at [640, 342] on input "True" at bounding box center [636, 336] width 14 height 12
radio input "true"
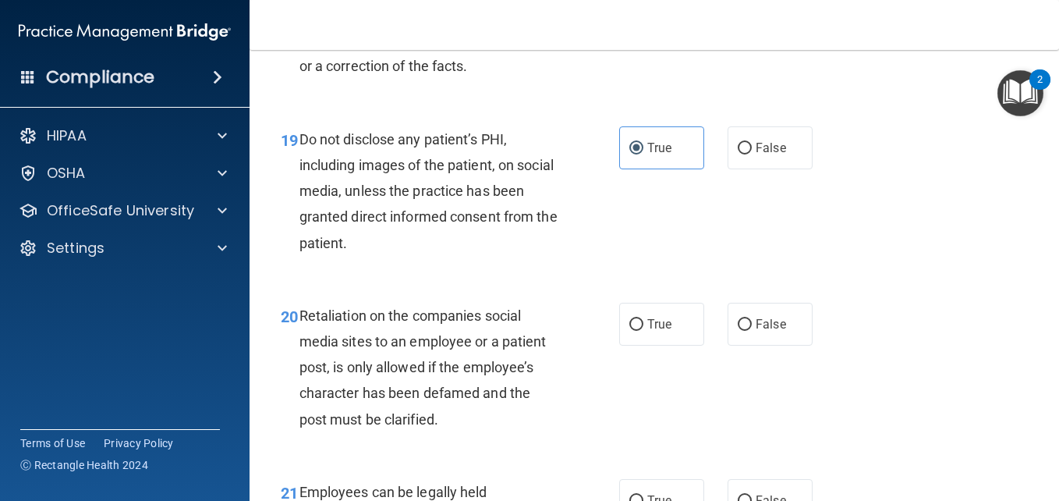
click at [640, 346] on label "True" at bounding box center [661, 324] width 85 height 43
click at [640, 331] on input "True" at bounding box center [636, 325] width 14 height 12
radio input "true"
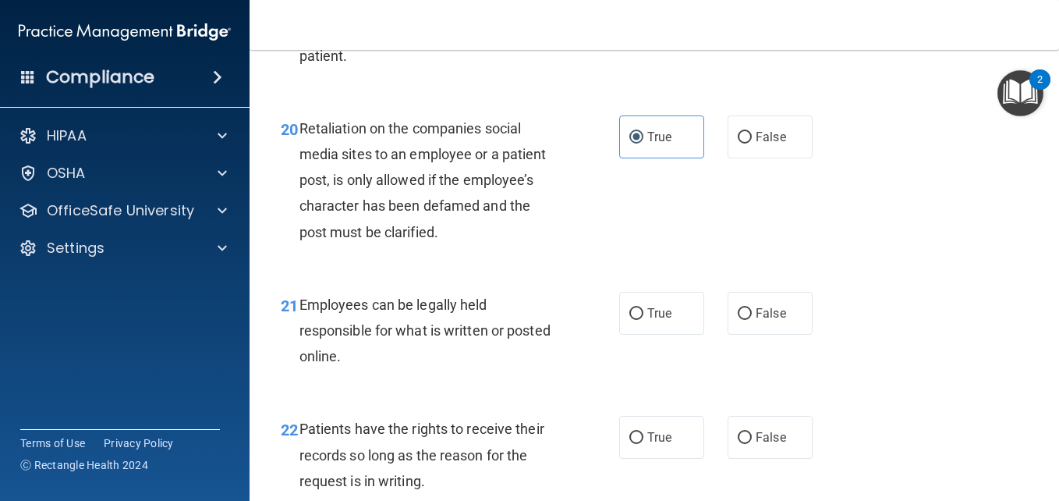
click at [640, 335] on label "True" at bounding box center [661, 313] width 85 height 43
click at [640, 320] on input "True" at bounding box center [636, 314] width 14 height 12
radio input "true"
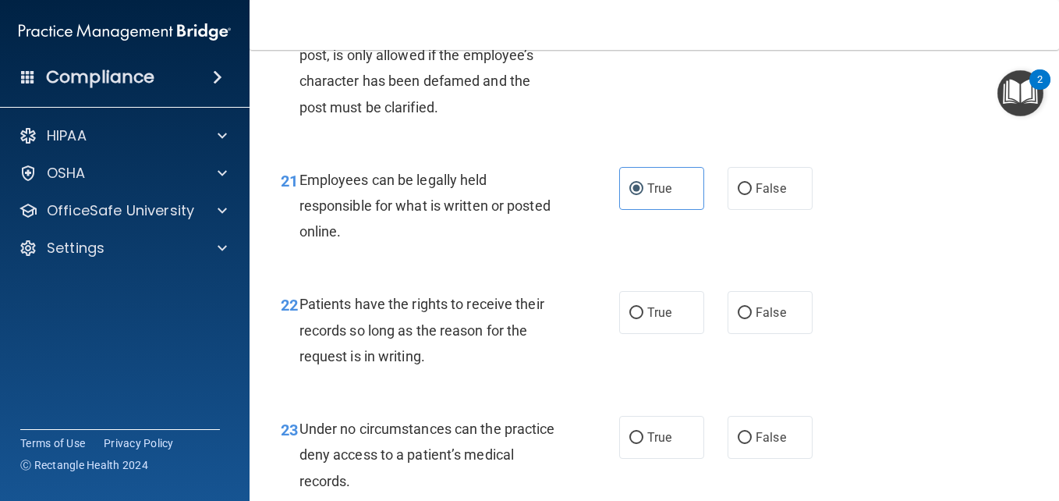
click at [640, 334] on label "True" at bounding box center [661, 312] width 85 height 43
click at [640, 319] on input "True" at bounding box center [636, 313] width 14 height 12
radio input "true"
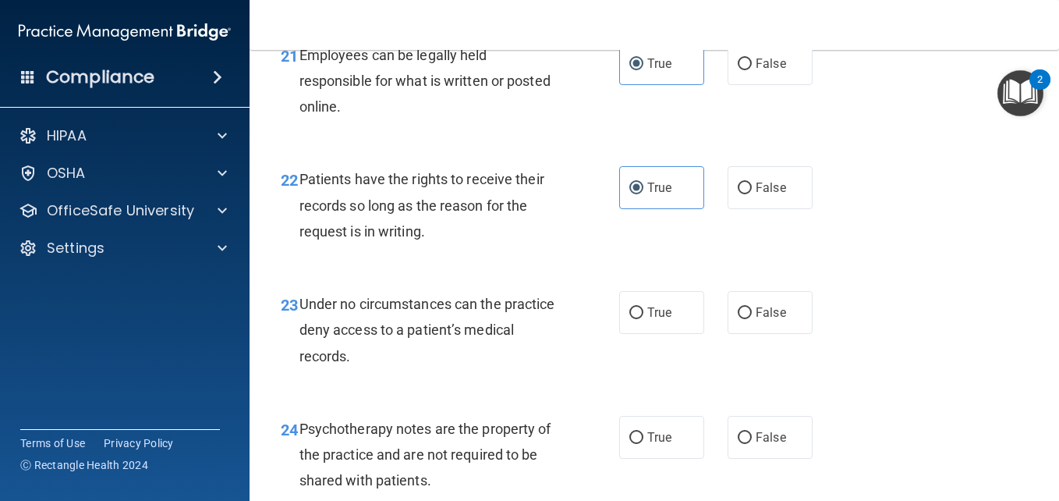
click at [640, 334] on label "True" at bounding box center [661, 312] width 85 height 43
click at [640, 319] on input "True" at bounding box center [636, 313] width 14 height 12
radio input "true"
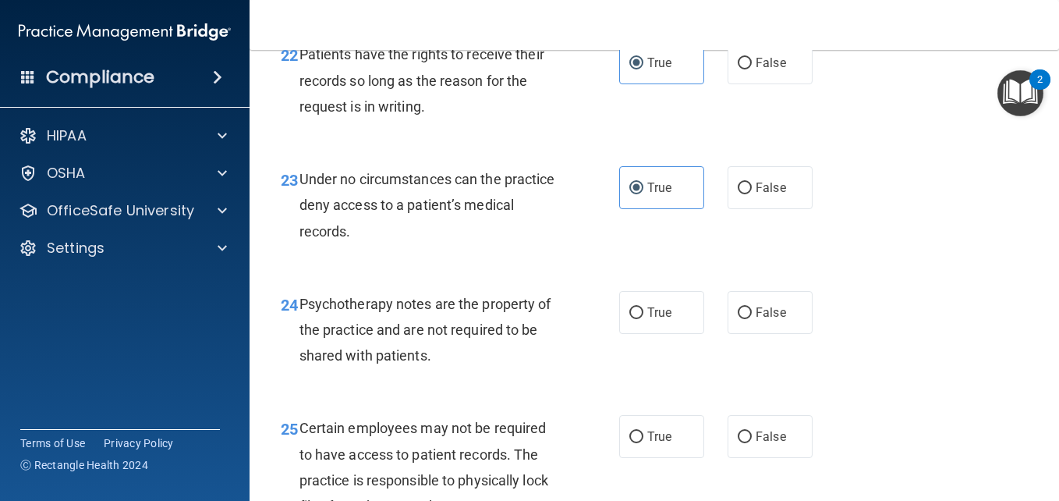
click at [640, 334] on label "True" at bounding box center [661, 312] width 85 height 43
click at [640, 319] on input "True" at bounding box center [636, 313] width 14 height 12
radio input "true"
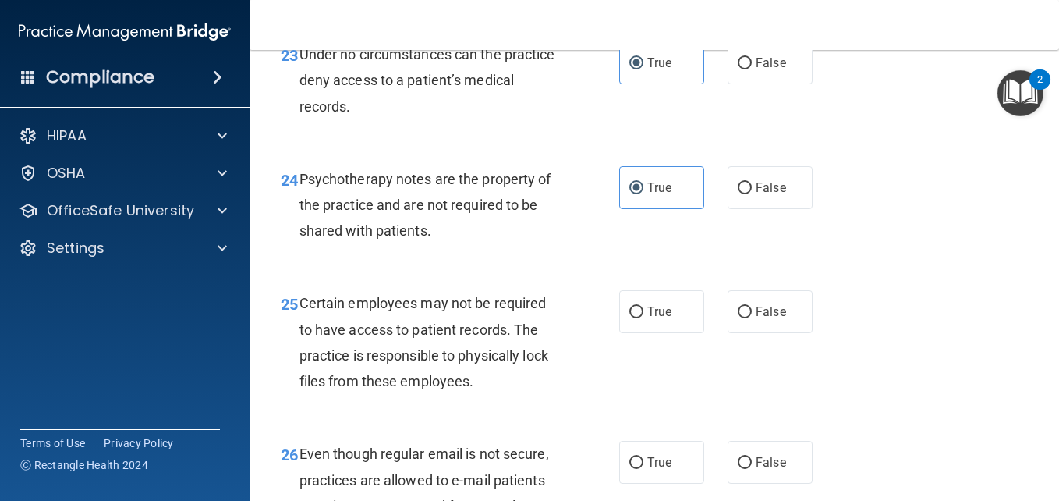
click at [640, 333] on label "True" at bounding box center [661, 311] width 85 height 43
click at [640, 318] on input "True" at bounding box center [636, 313] width 14 height 12
radio input "true"
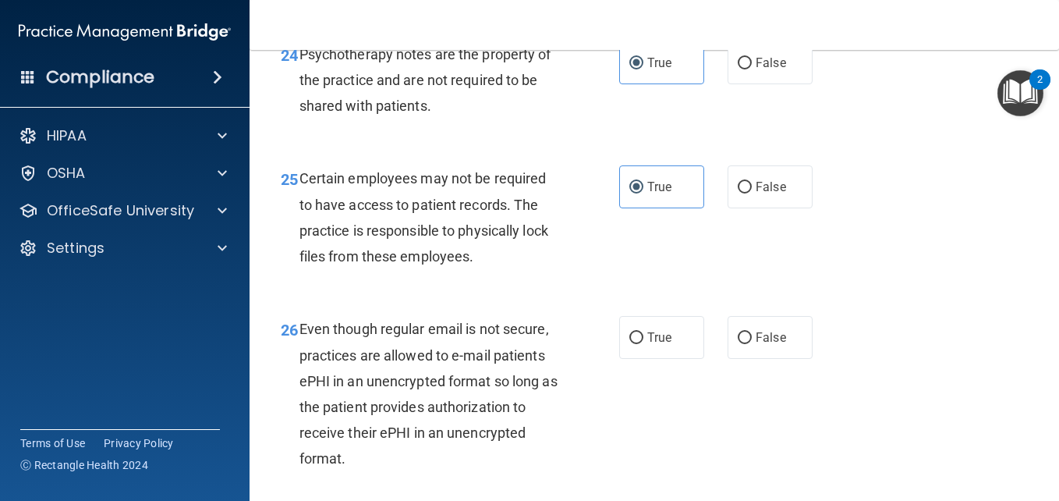
click at [640, 359] on label "True" at bounding box center [661, 337] width 85 height 43
click at [640, 344] on input "True" at bounding box center [636, 338] width 14 height 12
radio input "true"
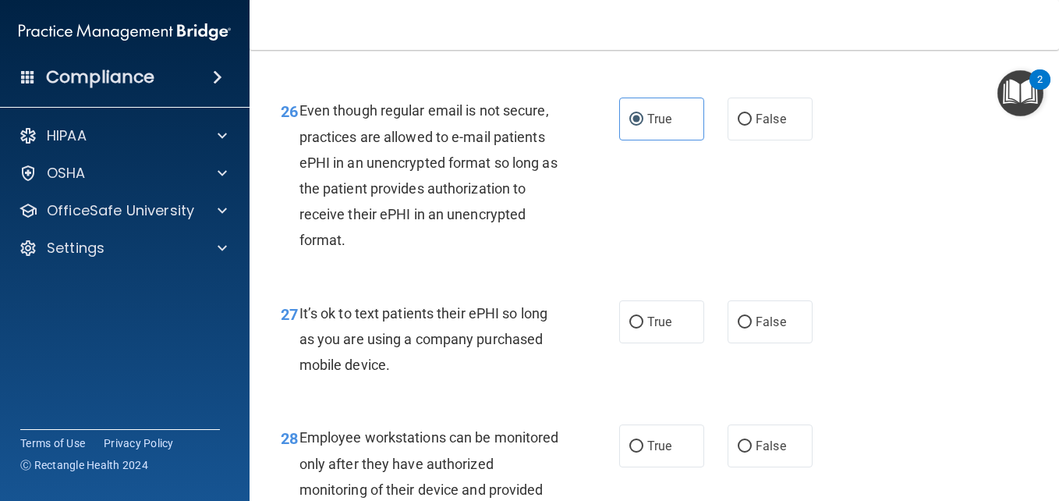
click at [640, 343] on label "True" at bounding box center [661, 321] width 85 height 43
click at [640, 328] on input "True" at bounding box center [636, 323] width 14 height 12
radio input "true"
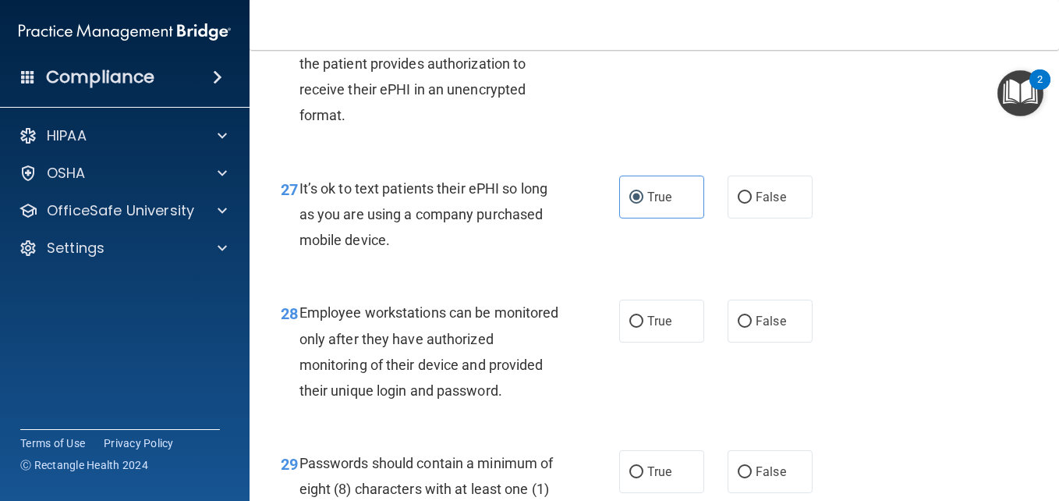
click at [640, 342] on label "True" at bounding box center [661, 321] width 85 height 43
click at [640, 328] on input "True" at bounding box center [636, 322] width 14 height 12
radio input "true"
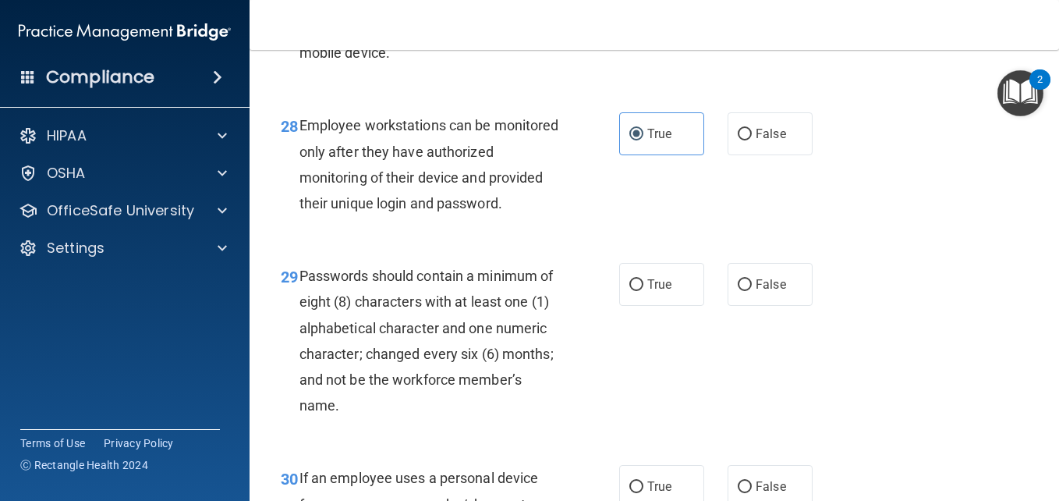
click at [640, 306] on label "True" at bounding box center [661, 284] width 85 height 43
click at [640, 291] on input "True" at bounding box center [636, 285] width 14 height 12
radio input "true"
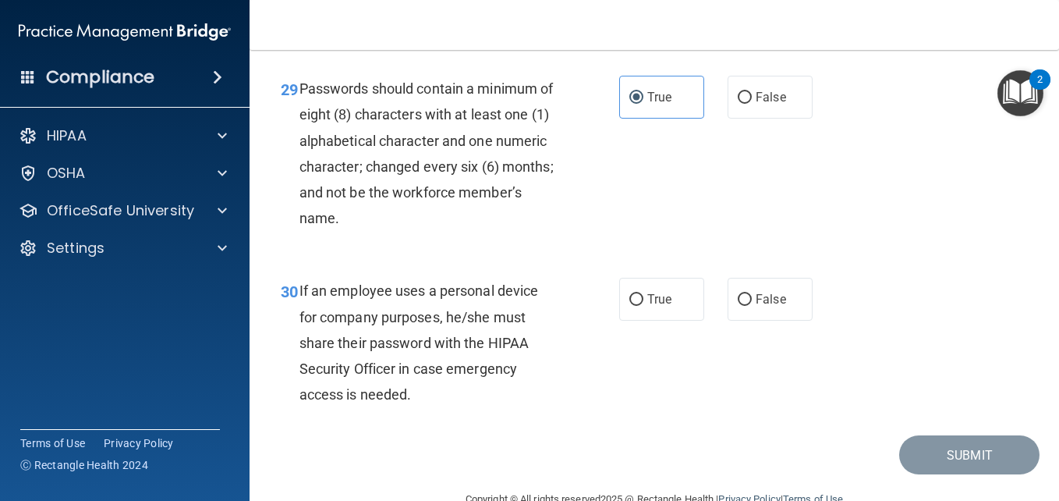
click at [640, 321] on label "True" at bounding box center [661, 299] width 85 height 43
click at [640, 306] on input "True" at bounding box center [636, 300] width 14 height 12
radio input "true"
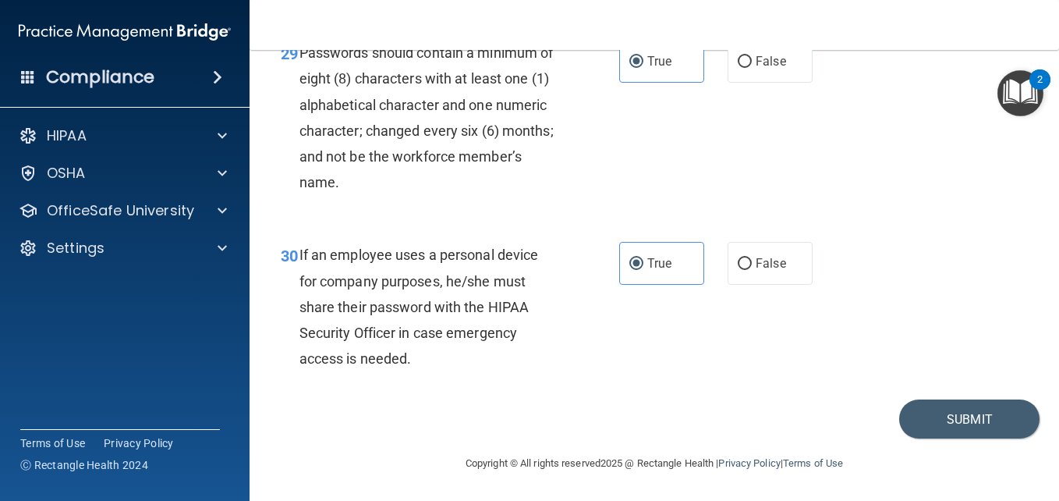
scroll to position [4805, 0]
click at [908, 419] on button "Submit" at bounding box center [969, 419] width 140 height 40
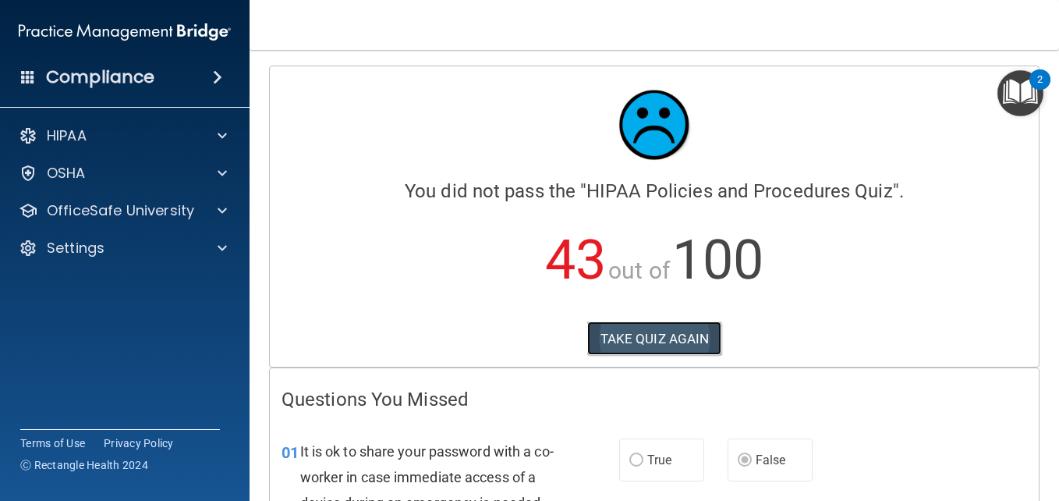
click at [638, 326] on button "TAKE QUIZ AGAIN" at bounding box center [654, 338] width 135 height 34
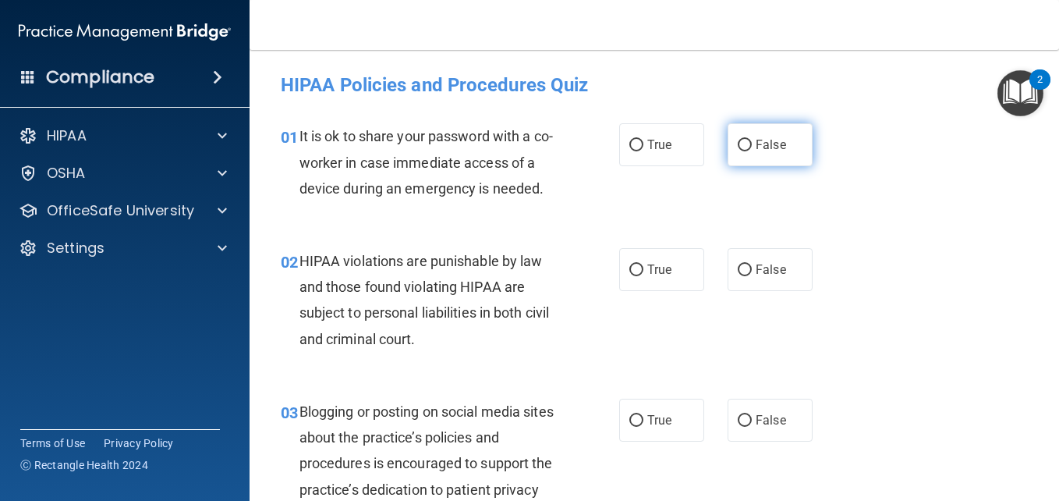
click at [728, 149] on label "False" at bounding box center [770, 144] width 85 height 43
click at [738, 149] on input "False" at bounding box center [745, 146] width 14 height 12
radio input "true"
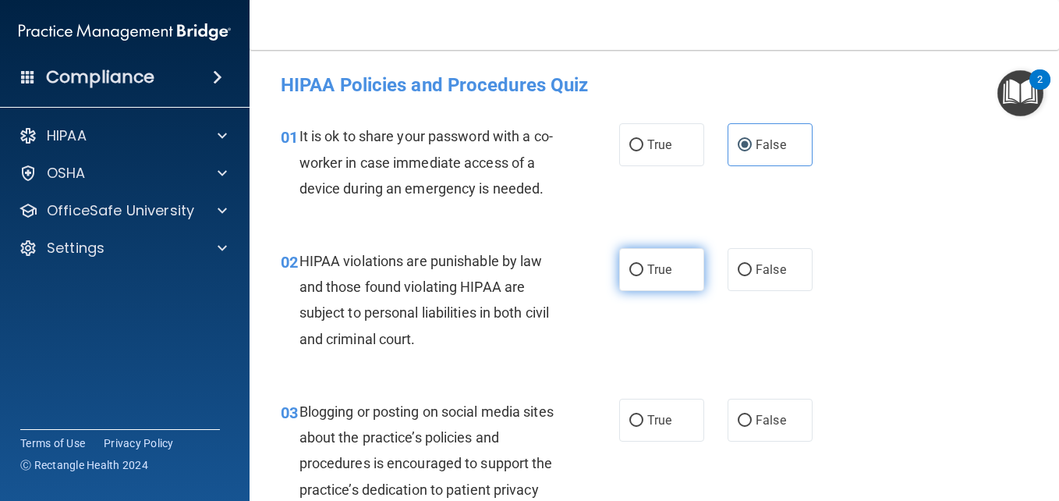
click at [664, 283] on label "True" at bounding box center [661, 269] width 85 height 43
click at [643, 276] on input "True" at bounding box center [636, 270] width 14 height 12
radio input "true"
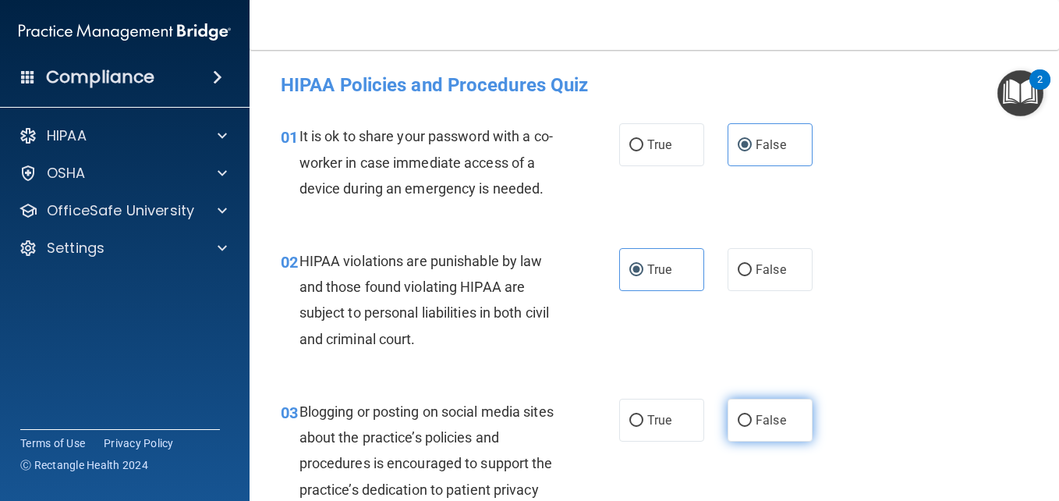
click at [754, 434] on label "False" at bounding box center [770, 420] width 85 height 43
click at [752, 427] on input "False" at bounding box center [745, 421] width 14 height 12
radio input "true"
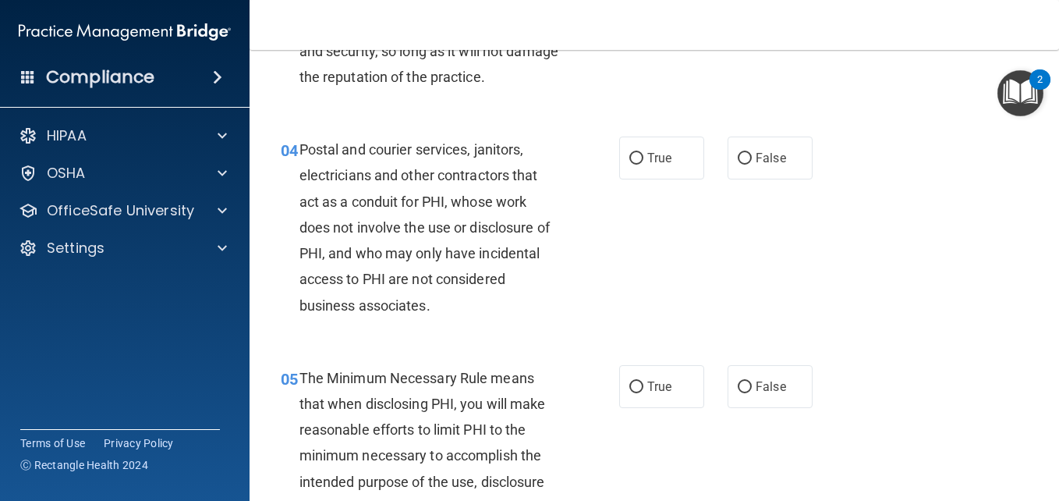
scroll to position [499, 0]
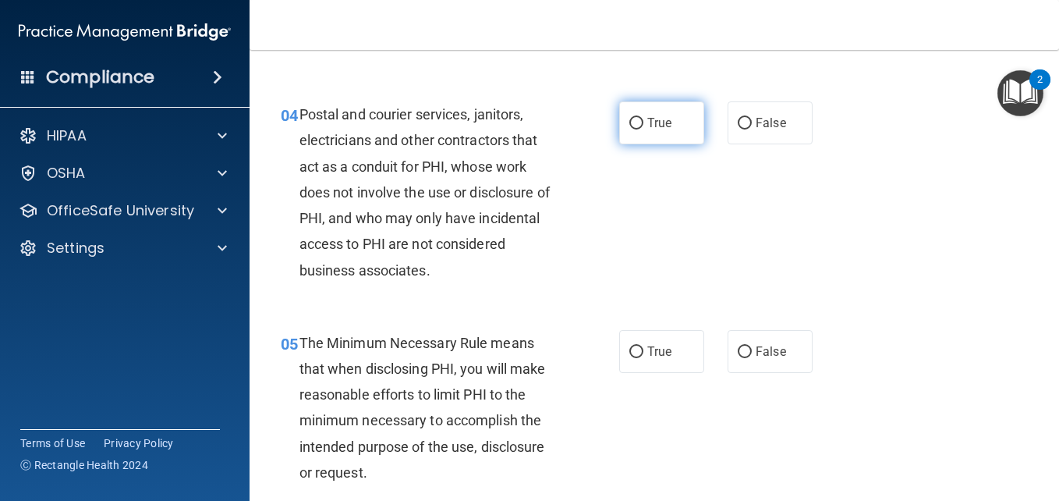
click at [640, 144] on label "True" at bounding box center [661, 122] width 85 height 43
click at [640, 129] on input "True" at bounding box center [636, 124] width 14 height 12
radio input "true"
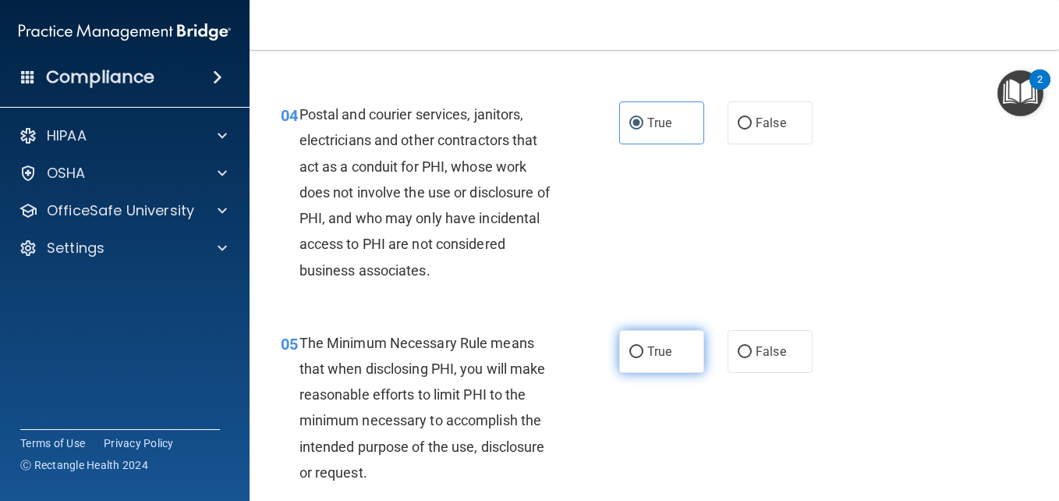
click at [648, 373] on label "True" at bounding box center [661, 351] width 85 height 43
click at [643, 358] on input "True" at bounding box center [636, 352] width 14 height 12
radio input "true"
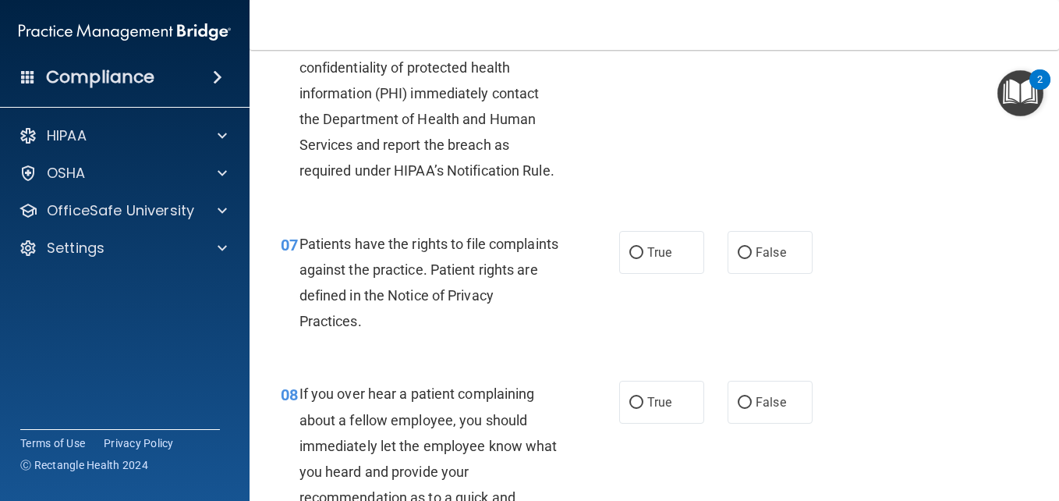
scroll to position [1030, 0]
click at [759, 44] on label "False" at bounding box center [770, 23] width 85 height 43
click at [752, 30] on input "False" at bounding box center [745, 24] width 14 height 12
radio input "true"
click at [660, 259] on span "True" at bounding box center [659, 251] width 24 height 15
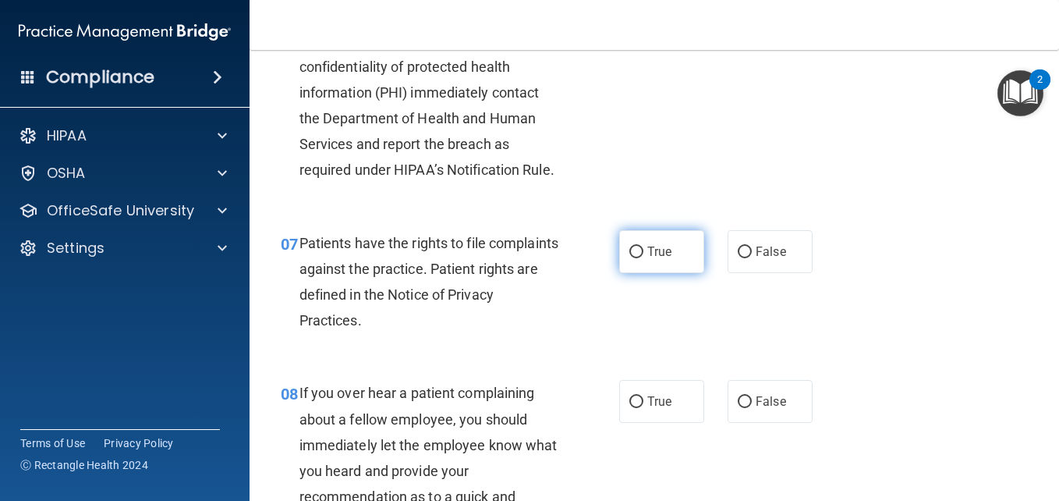
click at [643, 258] on input "True" at bounding box center [636, 252] width 14 height 12
radio input "true"
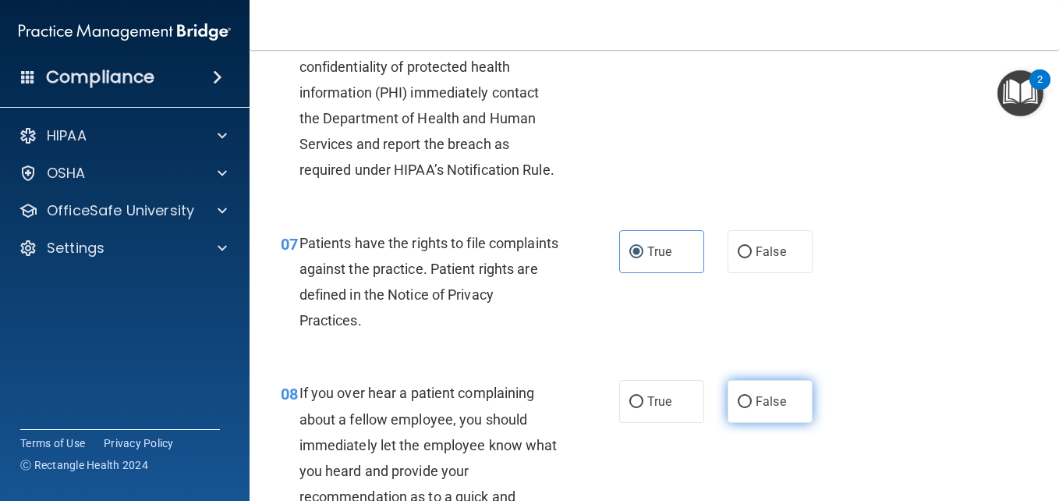
click at [753, 423] on label "False" at bounding box center [770, 401] width 85 height 43
click at [752, 408] on input "False" at bounding box center [745, 402] width 14 height 12
radio input "true"
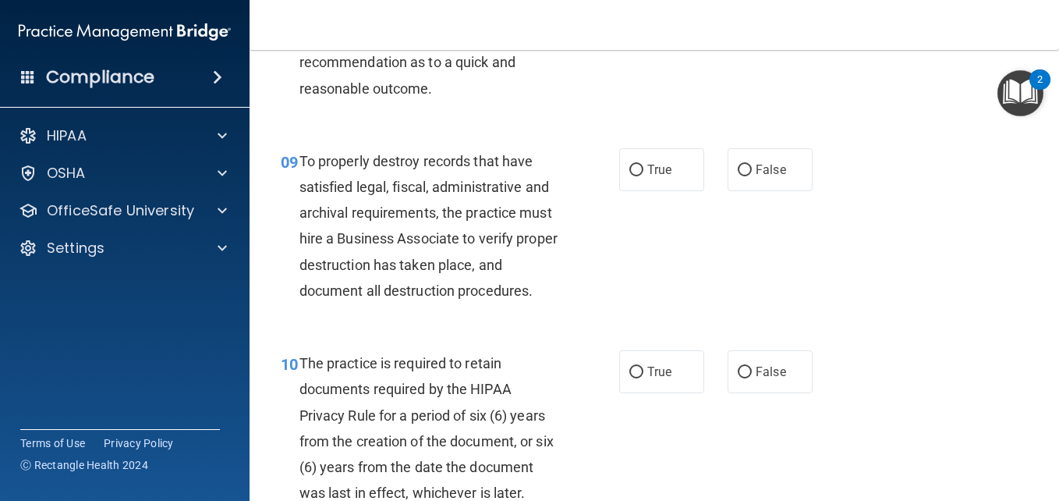
scroll to position [1466, 0]
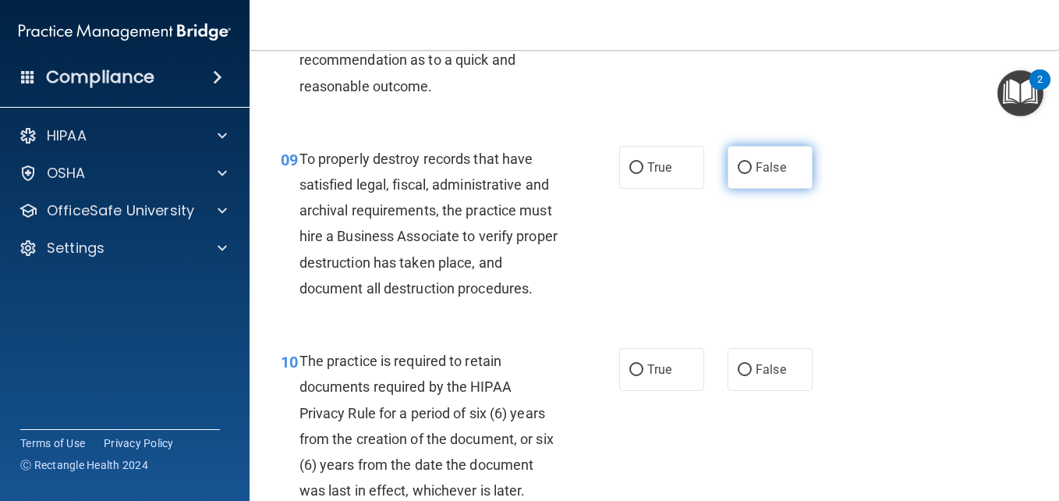
click at [765, 175] on span "False" at bounding box center [771, 167] width 30 height 15
click at [752, 174] on input "False" at bounding box center [745, 168] width 14 height 12
radio input "true"
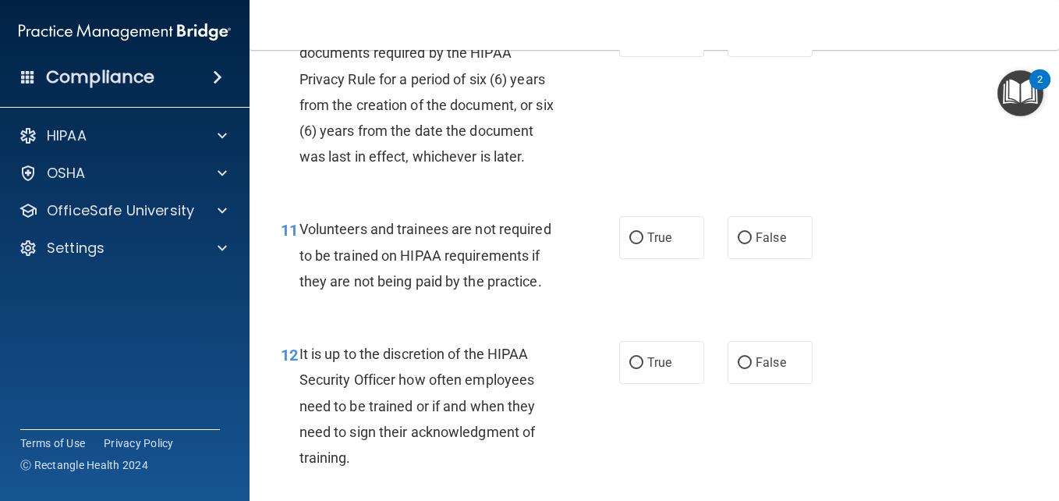
scroll to position [1809, 0]
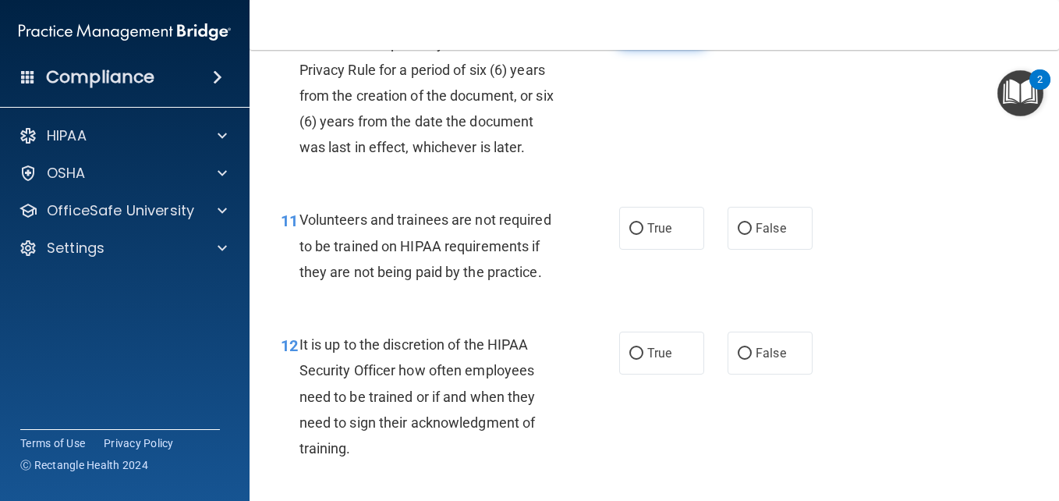
click at [633, 33] on input "True" at bounding box center [636, 27] width 14 height 12
radio input "true"
click at [743, 235] on input "False" at bounding box center [745, 229] width 14 height 12
radio input "true"
click at [751, 374] on label "False" at bounding box center [770, 352] width 85 height 43
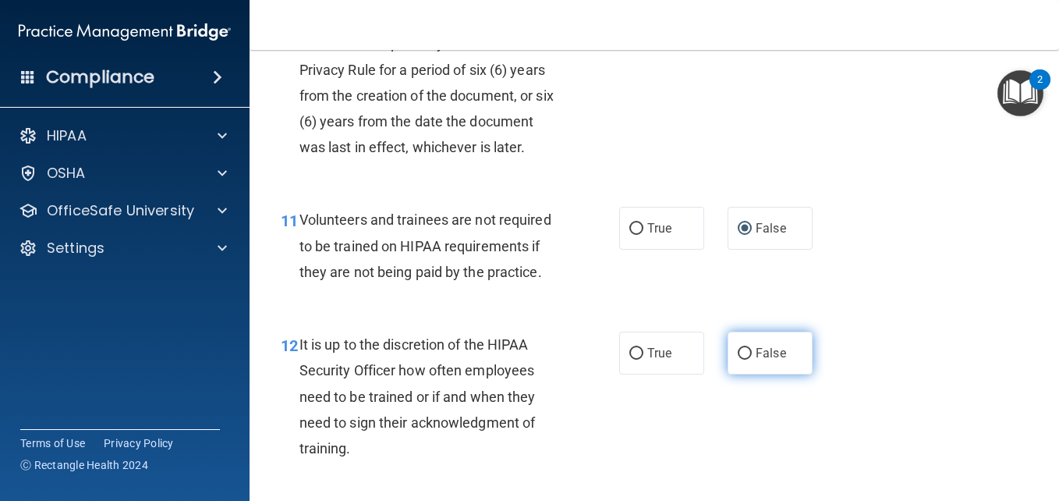
click at [751, 360] on input "False" at bounding box center [745, 354] width 14 height 12
radio input "true"
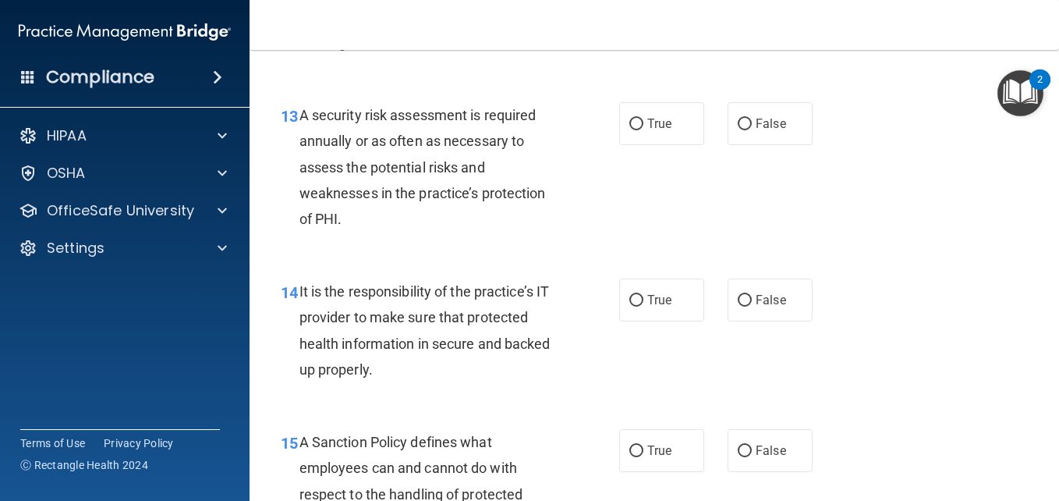
scroll to position [2246, 0]
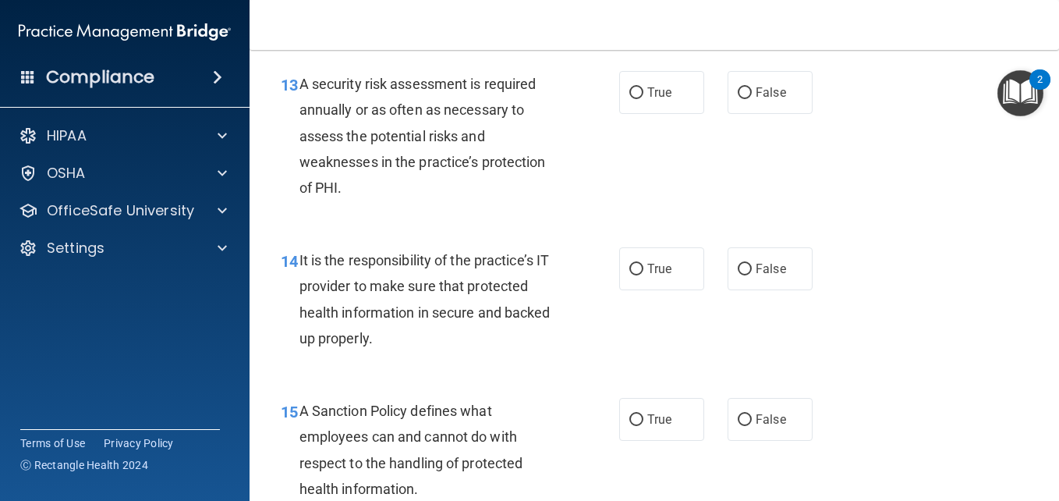
click at [654, 220] on div "13 A security risk assessment is required annually or as often as necessary to …" at bounding box center [654, 139] width 771 height 176
click at [649, 114] on label "True" at bounding box center [661, 92] width 85 height 43
click at [643, 99] on input "True" at bounding box center [636, 93] width 14 height 12
radio input "true"
click at [751, 290] on label "False" at bounding box center [770, 268] width 85 height 43
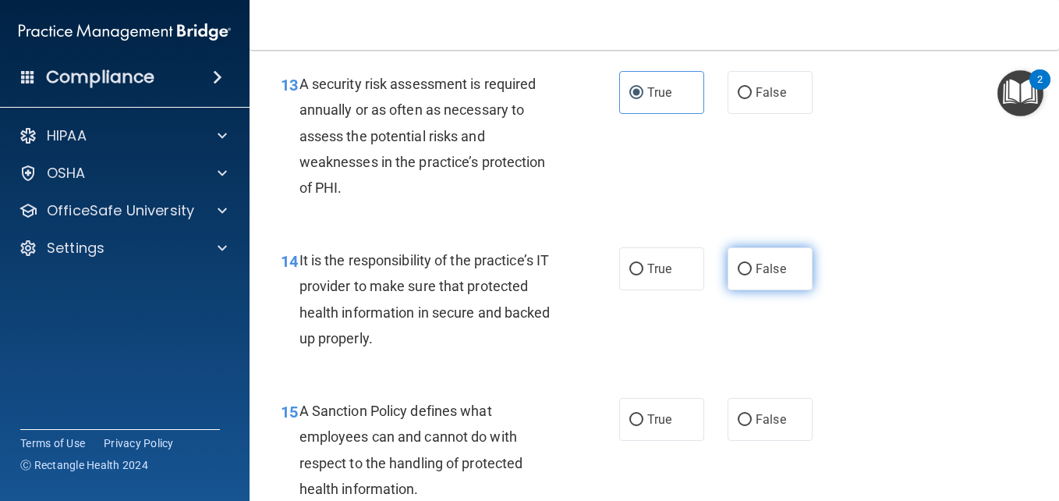
click at [751, 275] on input "False" at bounding box center [745, 270] width 14 height 12
radio input "true"
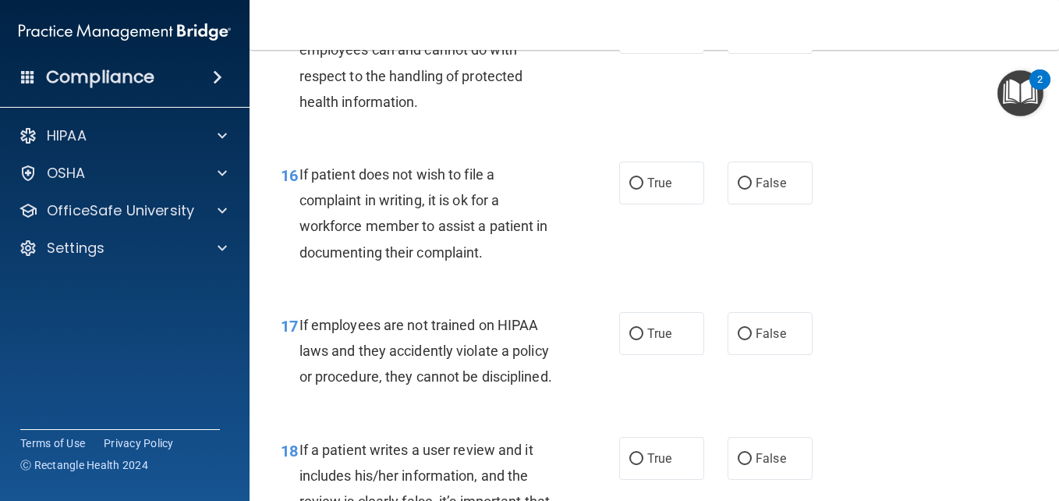
scroll to position [2652, 0]
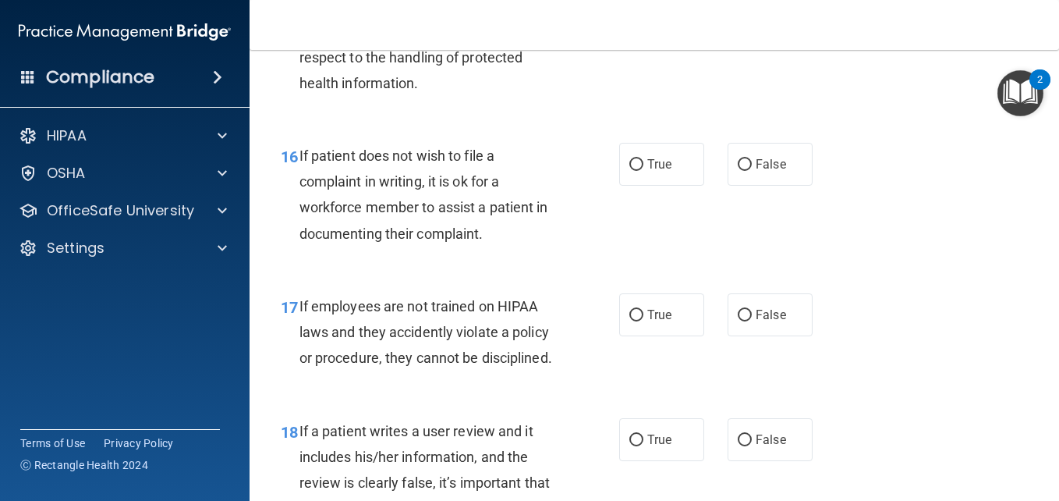
click at [771, 21] on span "False" at bounding box center [771, 13] width 30 height 15
click at [752, 20] on input "False" at bounding box center [745, 15] width 14 height 12
radio input "true"
click at [647, 172] on span "True" at bounding box center [659, 164] width 24 height 15
click at [643, 171] on input "True" at bounding box center [636, 165] width 14 height 12
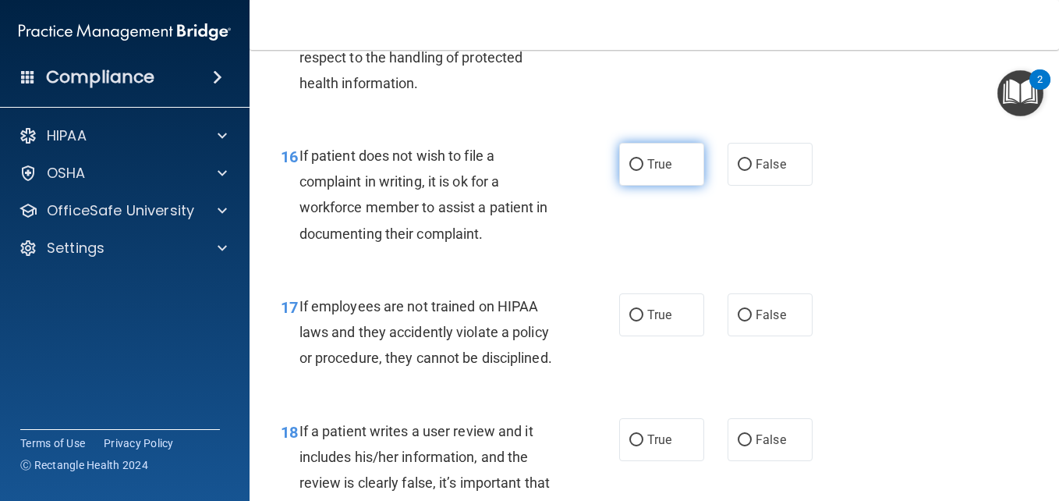
radio input "true"
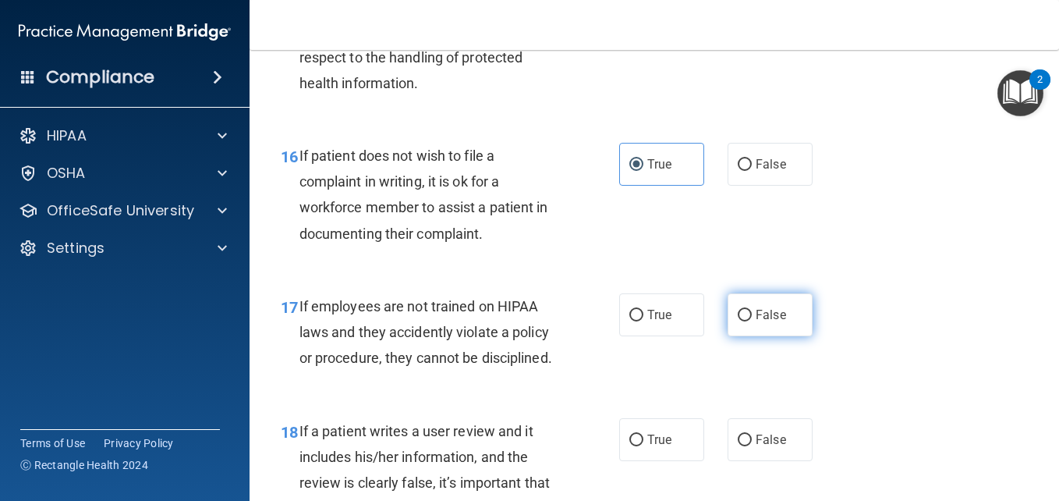
click at [760, 322] on span "False" at bounding box center [771, 314] width 30 height 15
click at [752, 321] on input "False" at bounding box center [745, 316] width 14 height 12
radio input "true"
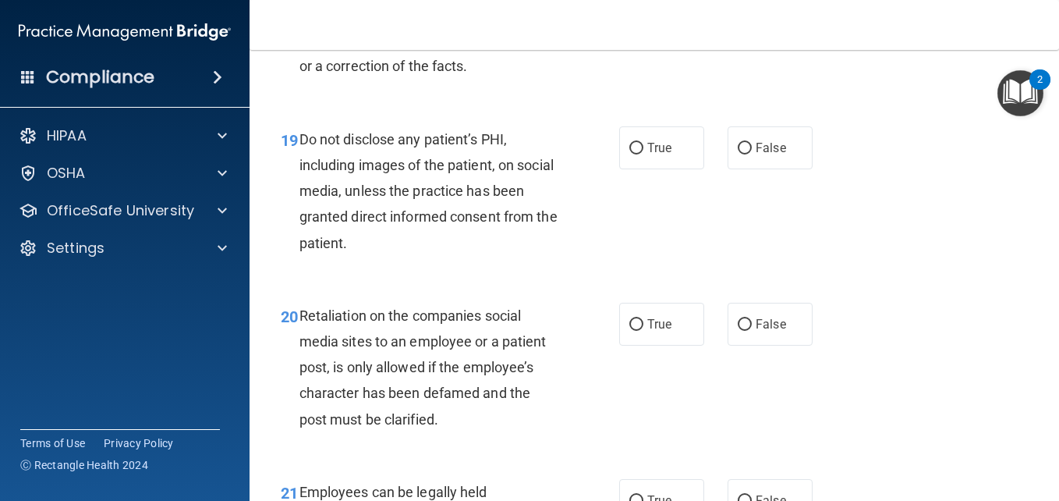
scroll to position [3089, 0]
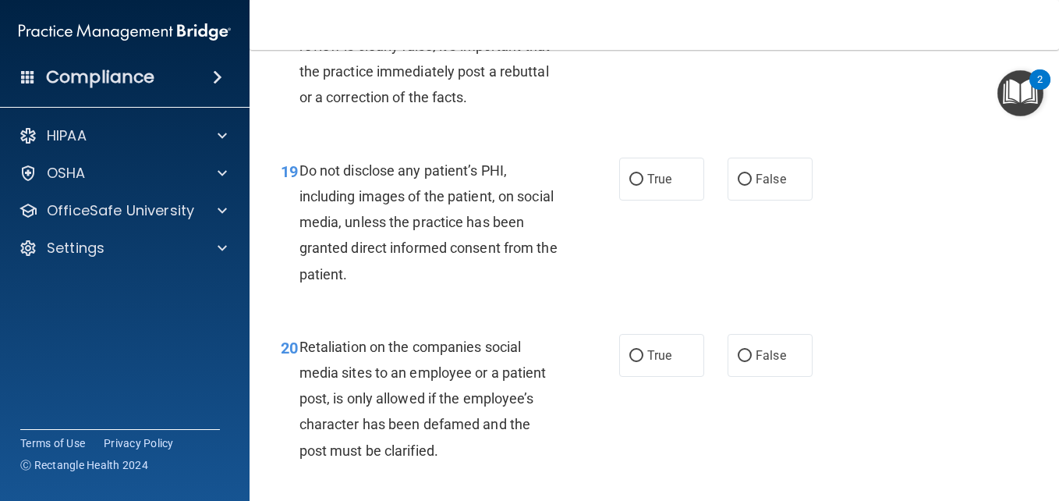
click at [756, 10] on span "False" at bounding box center [771, 2] width 30 height 15
click at [752, 9] on input "False" at bounding box center [745, 4] width 14 height 12
radio input "true"
click at [647, 186] on span "True" at bounding box center [659, 179] width 24 height 15
click at [643, 186] on input "True" at bounding box center [636, 180] width 14 height 12
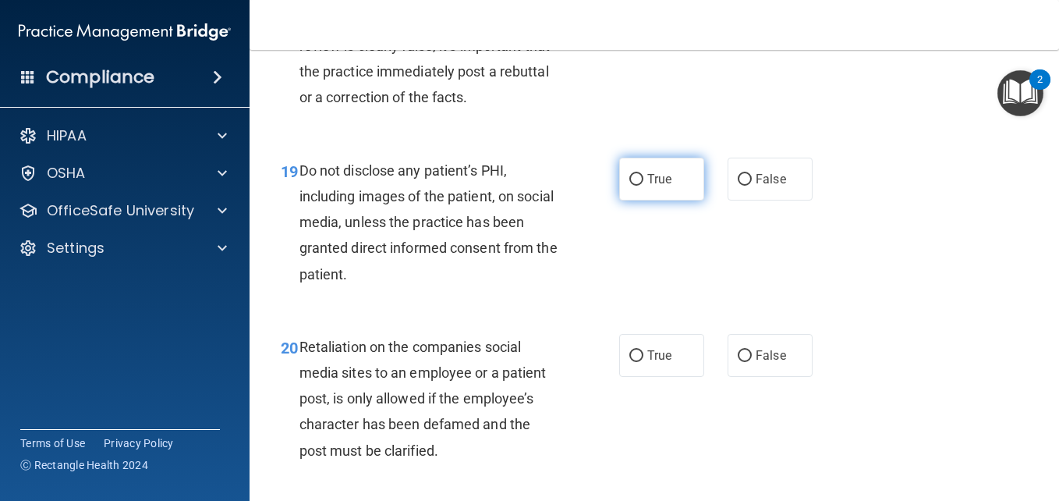
radio input "true"
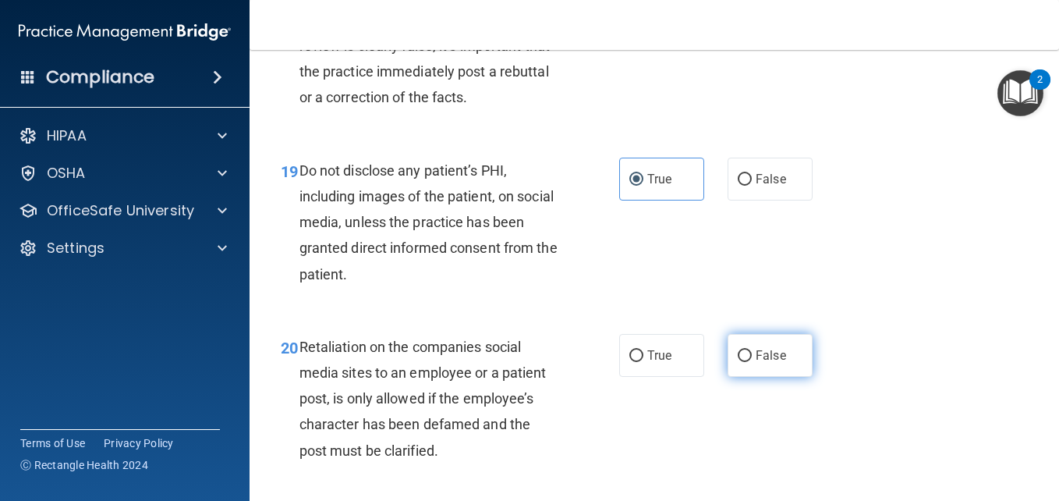
click at [746, 377] on label "False" at bounding box center [770, 355] width 85 height 43
click at [746, 362] on input "False" at bounding box center [745, 356] width 14 height 12
radio input "true"
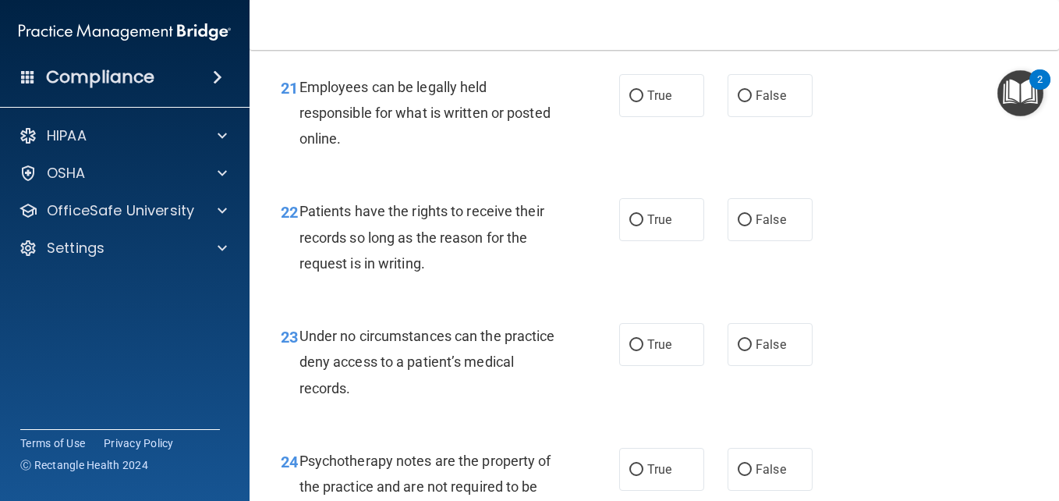
scroll to position [3525, 0]
click at [619, 116] on label "True" at bounding box center [661, 94] width 85 height 43
click at [629, 101] on input "True" at bounding box center [636, 96] width 14 height 12
radio input "true"
click at [785, 240] on label "False" at bounding box center [770, 218] width 85 height 43
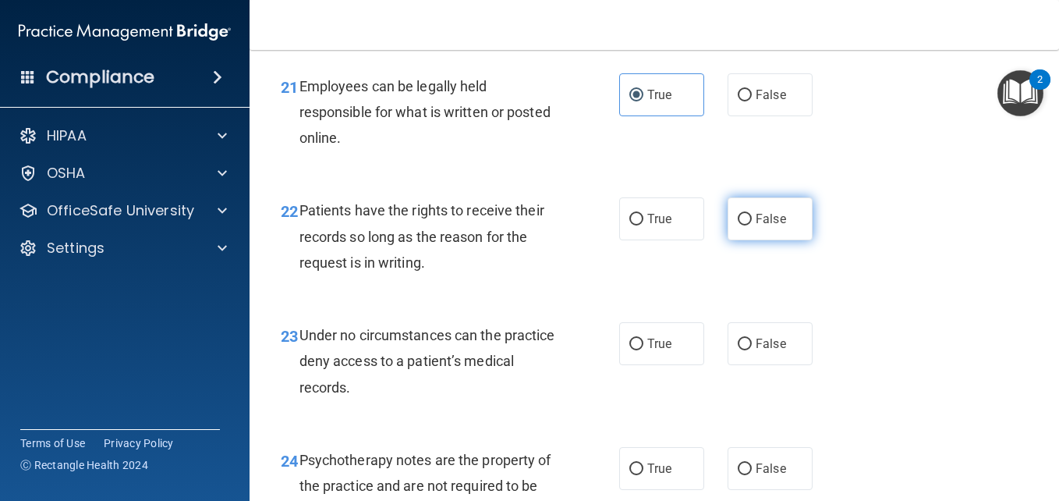
click at [752, 225] on input "False" at bounding box center [745, 220] width 14 height 12
radio input "true"
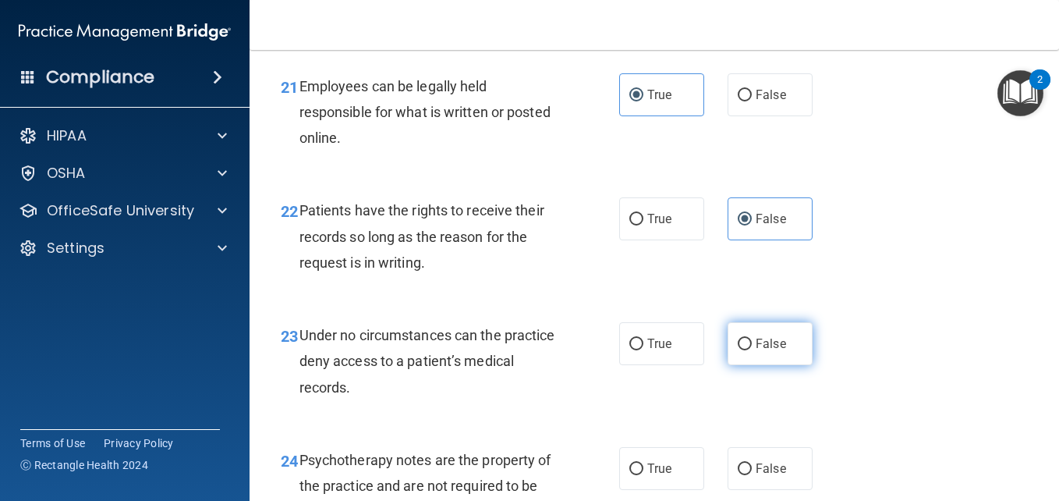
click at [771, 365] on label "False" at bounding box center [770, 343] width 85 height 43
click at [752, 350] on input "False" at bounding box center [745, 345] width 14 height 12
radio input "true"
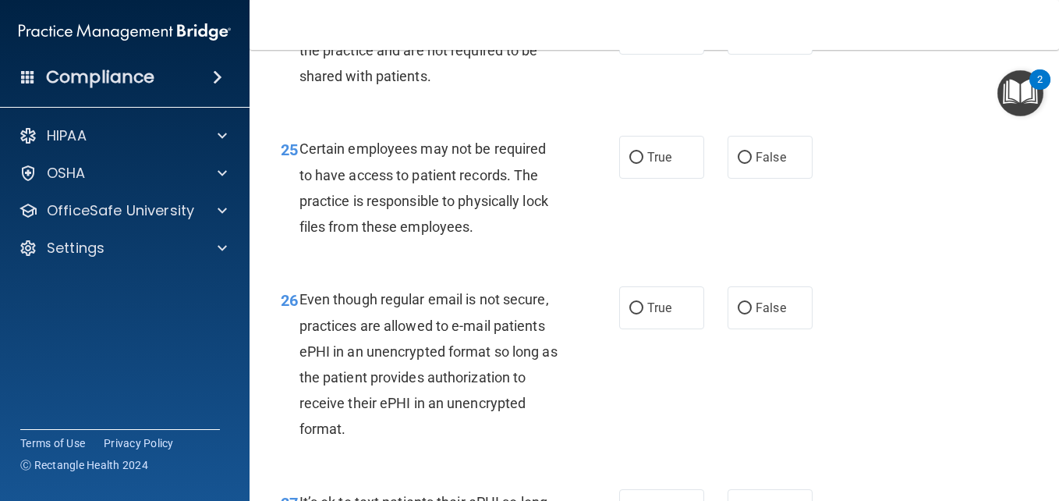
scroll to position [3962, 0]
click at [660, 53] on label "True" at bounding box center [661, 31] width 85 height 43
click at [643, 38] on input "True" at bounding box center [636, 33] width 14 height 12
radio input "true"
click at [648, 177] on label "True" at bounding box center [661, 155] width 85 height 43
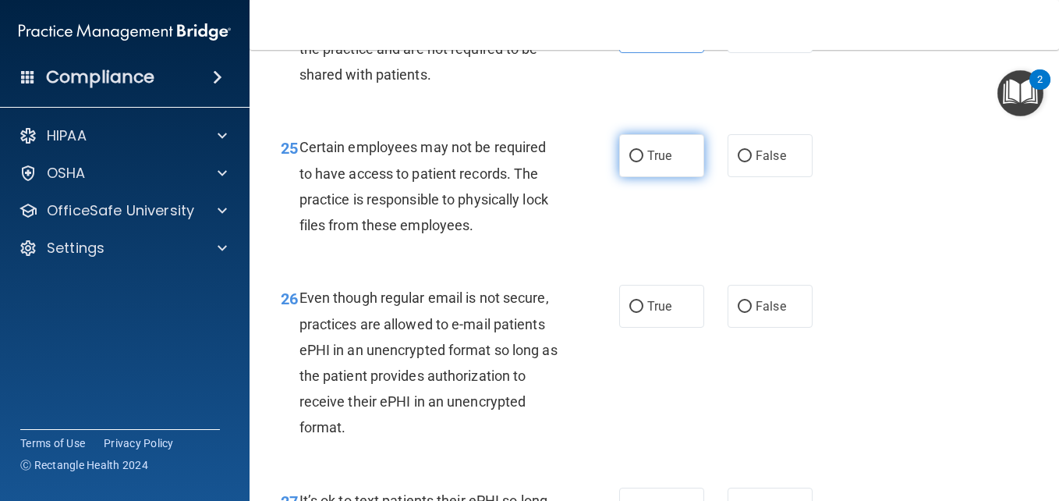
click at [643, 162] on input "True" at bounding box center [636, 157] width 14 height 12
radio input "true"
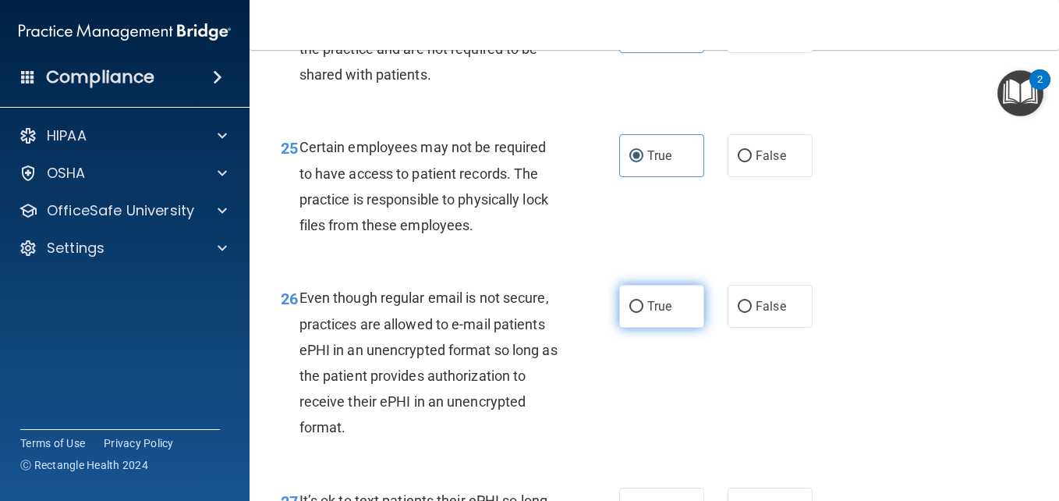
click at [650, 328] on label "True" at bounding box center [661, 306] width 85 height 43
click at [643, 313] on input "True" at bounding box center [636, 307] width 14 height 12
radio input "true"
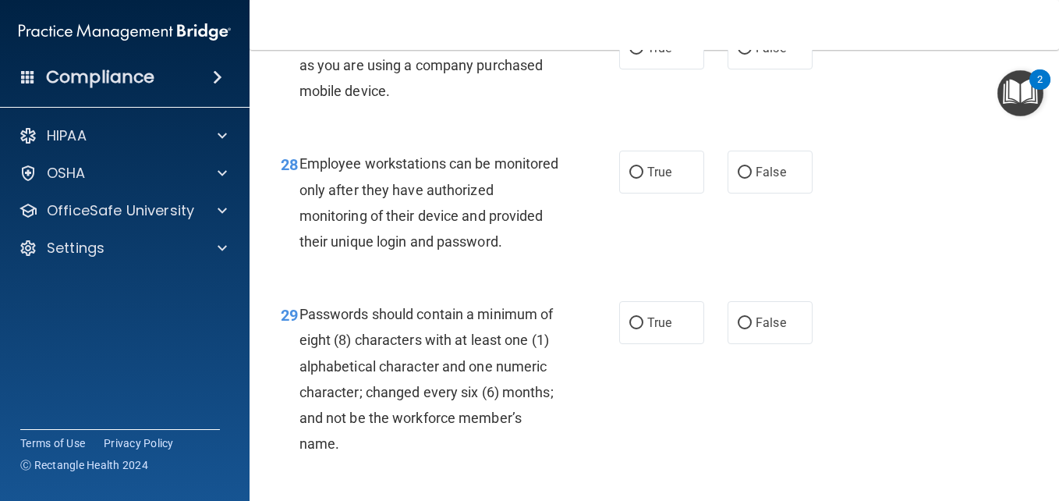
scroll to position [4430, 0]
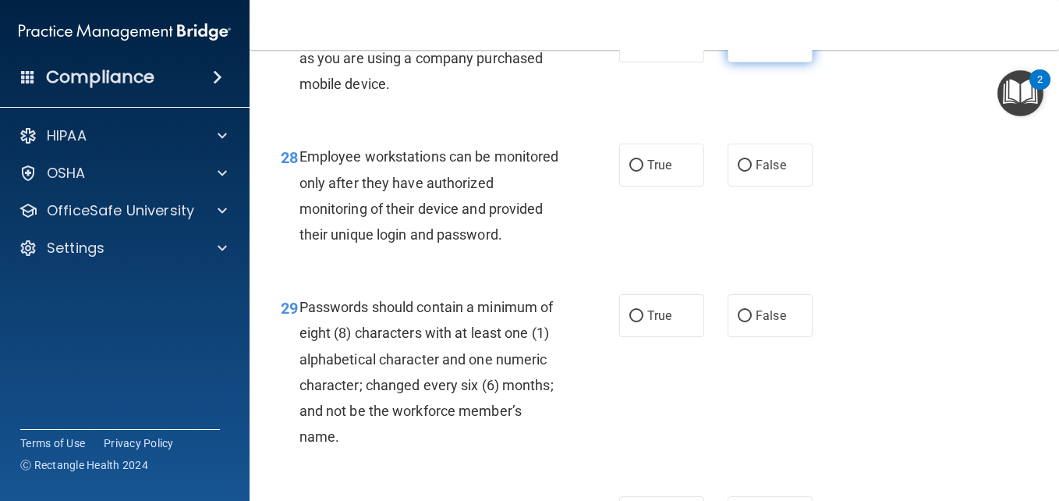
click at [767, 62] on label "False" at bounding box center [770, 40] width 85 height 43
click at [752, 48] on input "False" at bounding box center [745, 42] width 14 height 12
radio input "true"
click at [756, 172] on span "False" at bounding box center [771, 165] width 30 height 15
click at [752, 172] on input "False" at bounding box center [745, 166] width 14 height 12
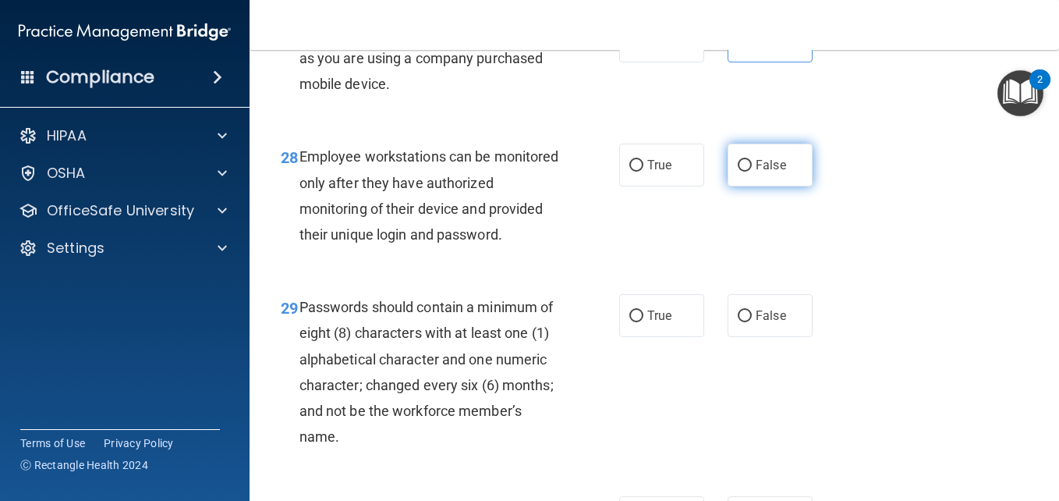
radio input "true"
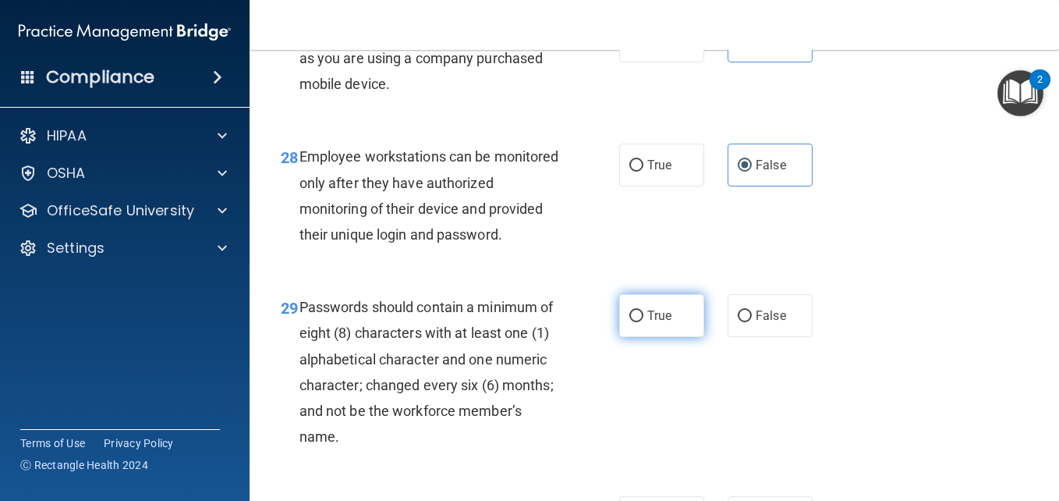
click at [647, 323] on span "True" at bounding box center [659, 315] width 24 height 15
click at [643, 322] on input "True" at bounding box center [636, 316] width 14 height 12
radio input "true"
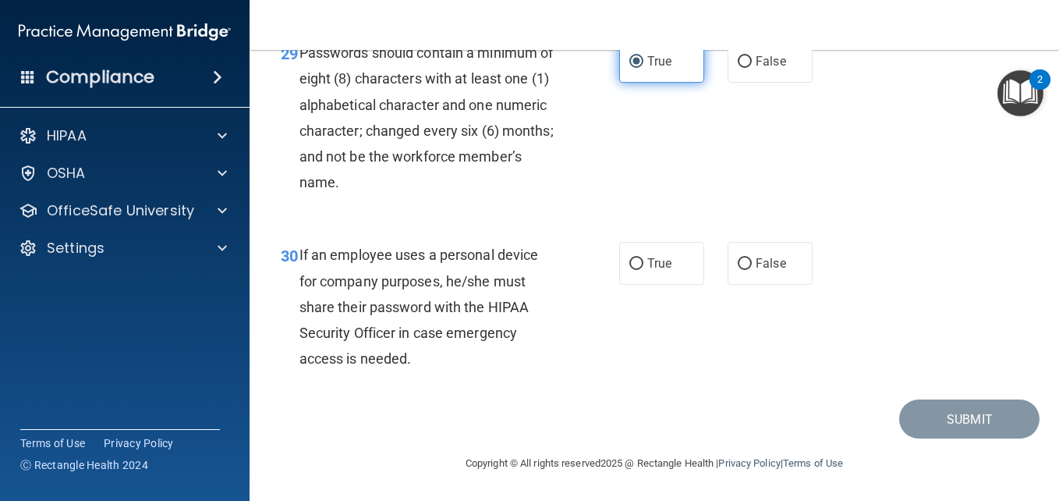
scroll to position [4814, 0]
click at [746, 261] on label "False" at bounding box center [770, 263] width 85 height 43
click at [746, 261] on input "False" at bounding box center [745, 264] width 14 height 12
radio input "true"
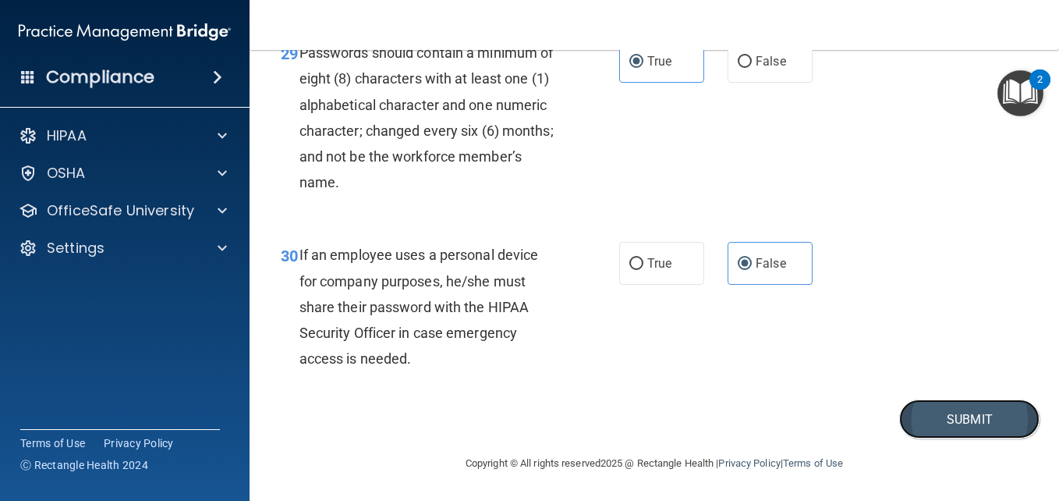
click at [922, 406] on button "Submit" at bounding box center [969, 419] width 140 height 40
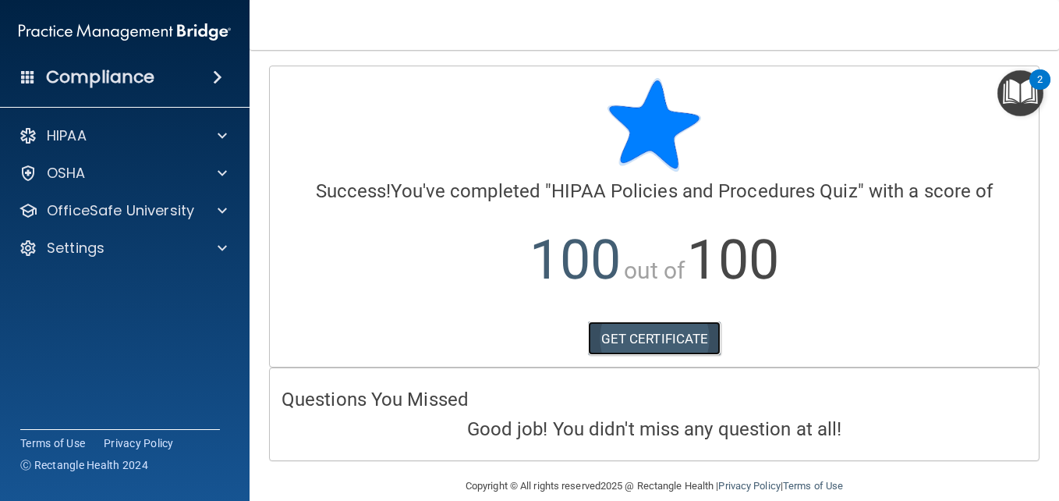
click at [708, 348] on link "GET CERTIFICATE" at bounding box center [654, 338] width 133 height 34
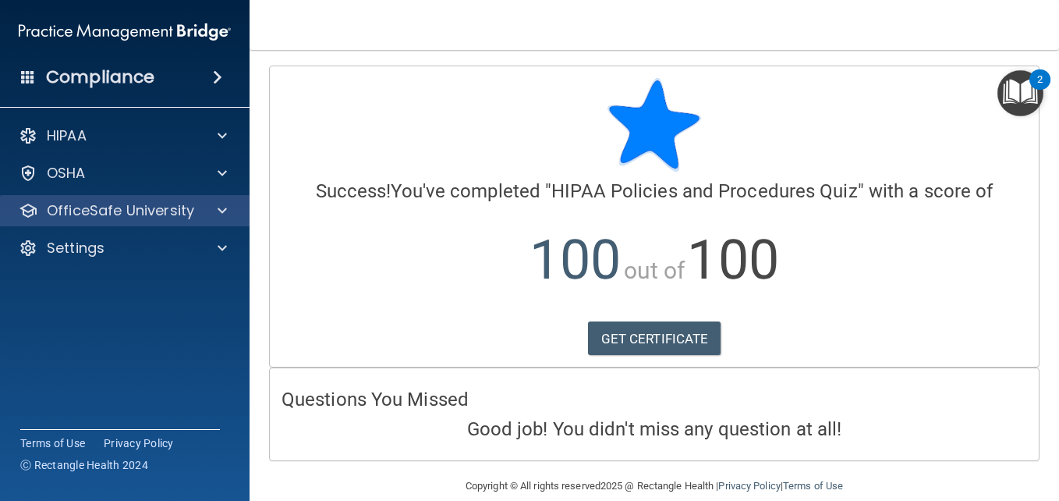
click at [218, 220] on div "OfficeSafe University" at bounding box center [125, 210] width 250 height 31
click at [224, 214] on span at bounding box center [222, 210] width 9 height 19
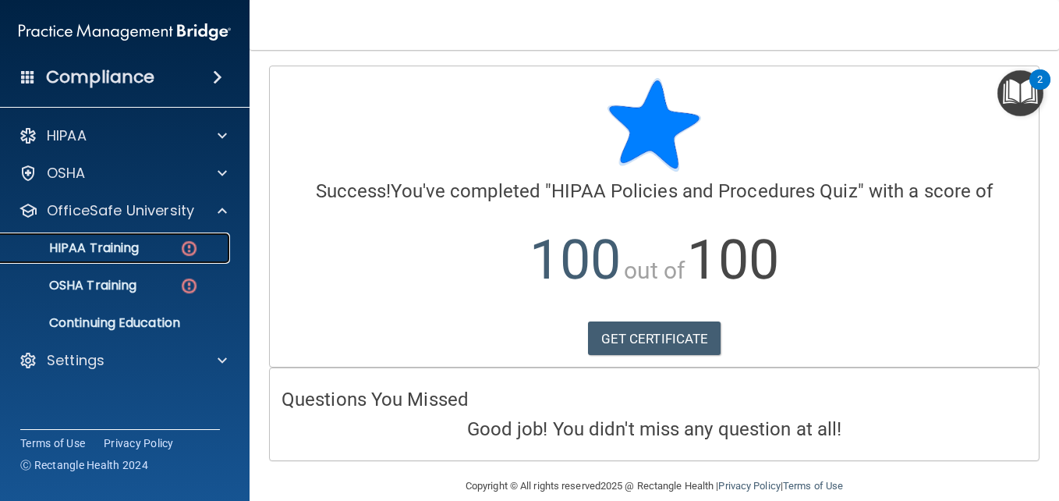
click at [187, 248] on img at bounding box center [188, 248] width 19 height 19
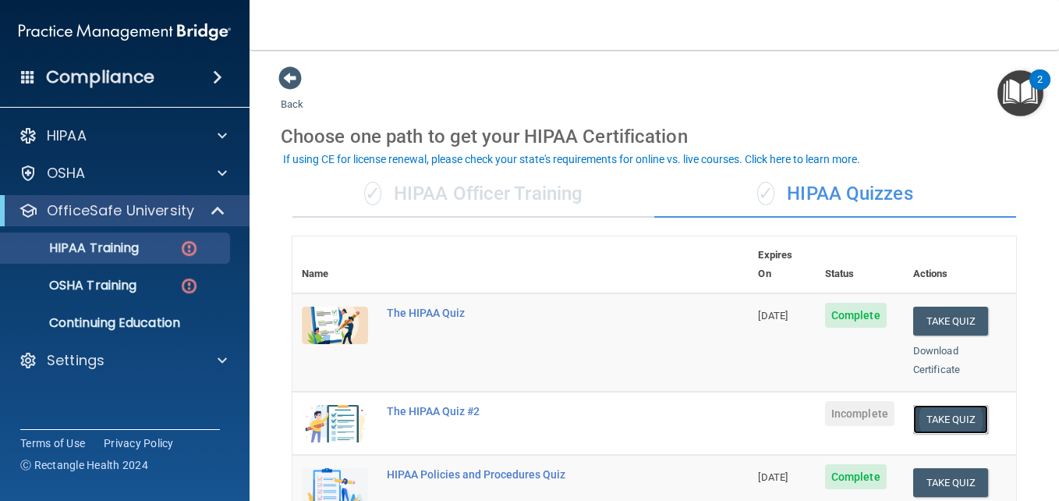
click at [954, 405] on button "Take Quiz" at bounding box center [950, 419] width 75 height 29
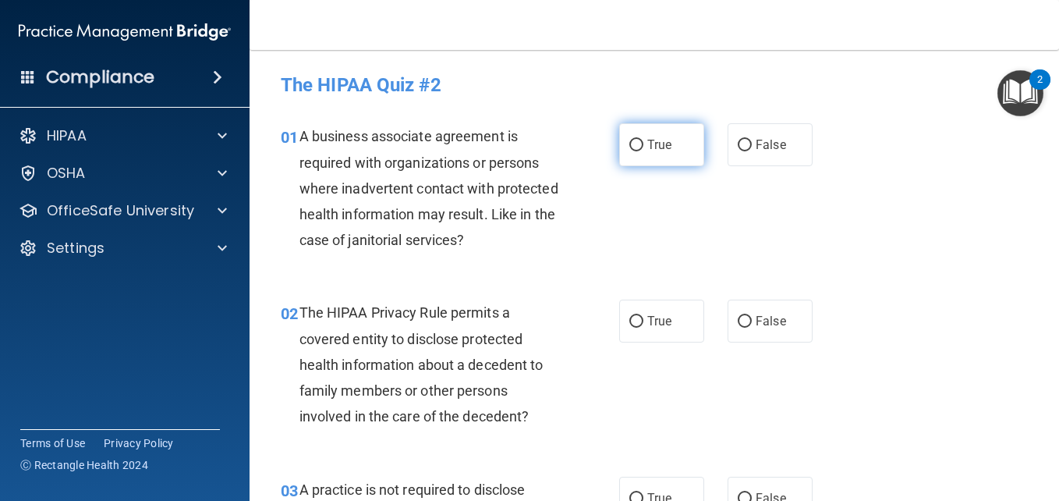
click at [639, 146] on label "True" at bounding box center [661, 144] width 85 height 43
click at [639, 146] on input "True" at bounding box center [636, 146] width 14 height 12
radio input "true"
click at [651, 307] on label "True" at bounding box center [661, 321] width 85 height 43
click at [643, 316] on input "True" at bounding box center [636, 322] width 14 height 12
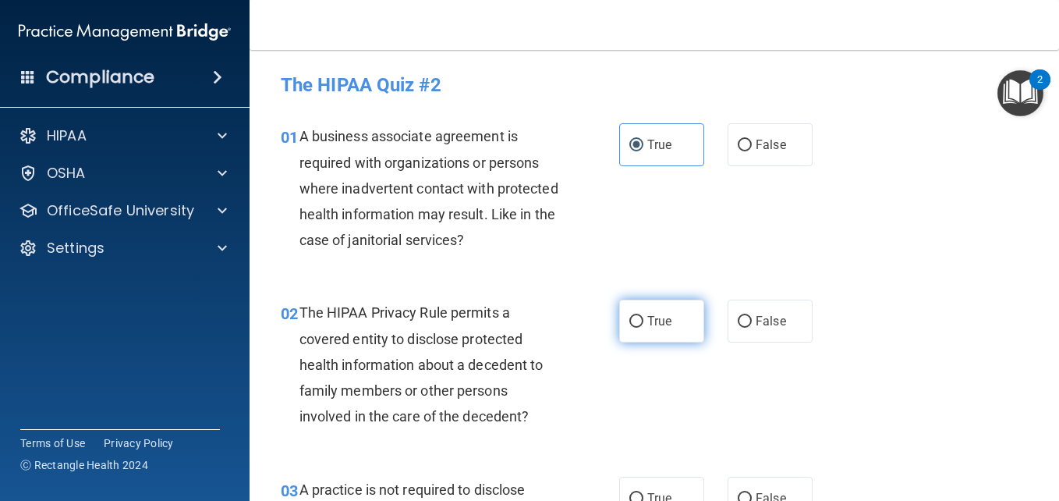
radio input "true"
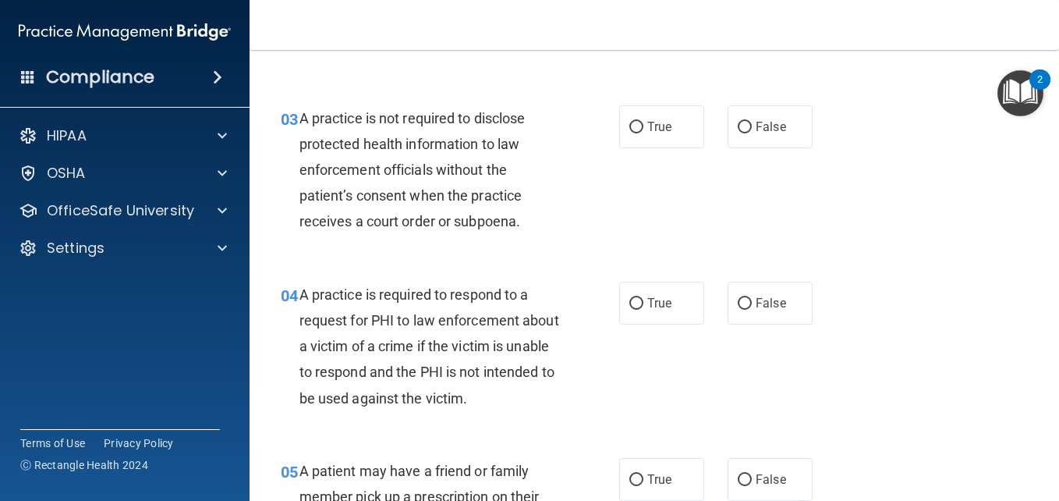
scroll to position [374, 0]
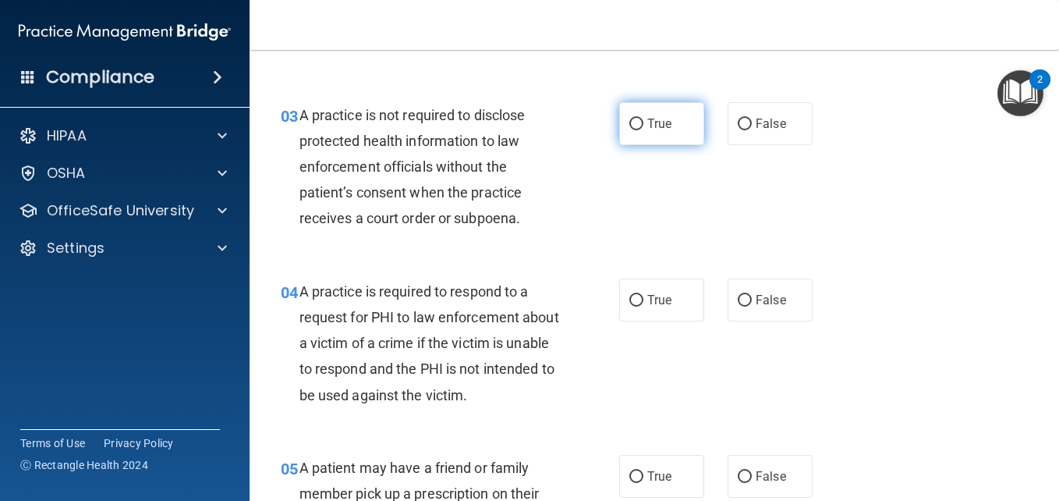
click at [647, 133] on label "True" at bounding box center [661, 123] width 85 height 43
click at [643, 130] on input "True" at bounding box center [636, 125] width 14 height 12
radio input "true"
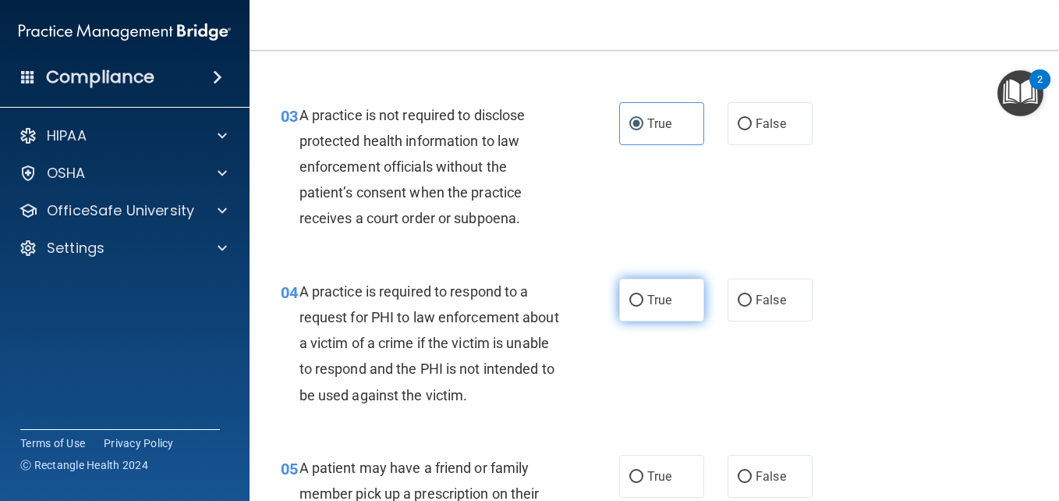
click at [652, 314] on label "True" at bounding box center [661, 299] width 85 height 43
click at [643, 307] on input "True" at bounding box center [636, 301] width 14 height 12
radio input "true"
click at [654, 473] on span "True" at bounding box center [659, 476] width 24 height 15
click at [643, 473] on input "True" at bounding box center [636, 477] width 14 height 12
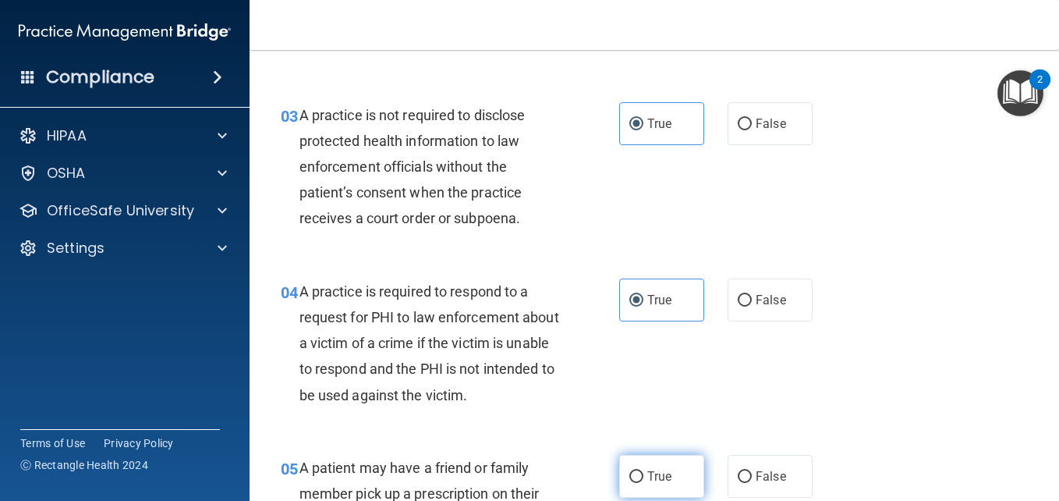
radio input "true"
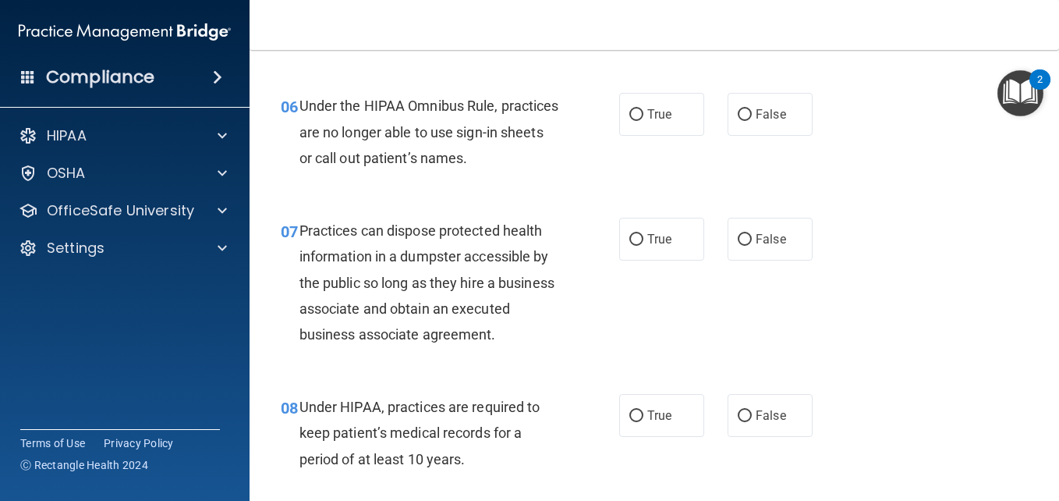
scroll to position [936, 0]
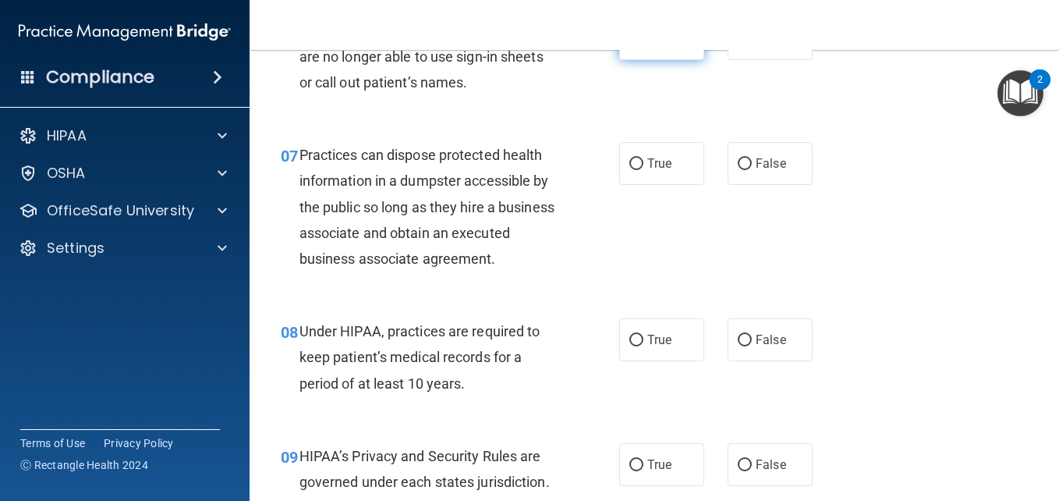
click at [663, 57] on label "True" at bounding box center [661, 38] width 85 height 43
click at [643, 45] on input "True" at bounding box center [636, 40] width 14 height 12
radio input "true"
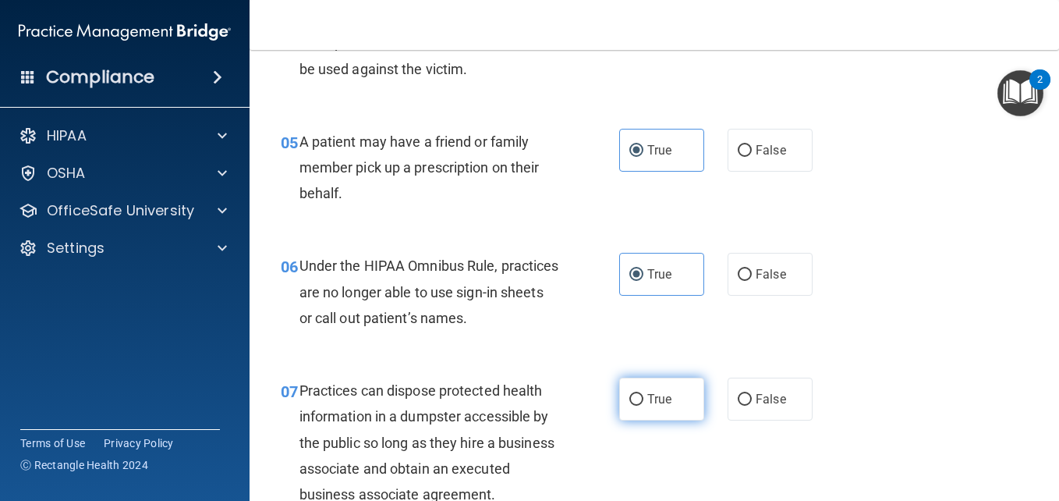
click at [658, 384] on label "True" at bounding box center [661, 398] width 85 height 43
click at [643, 394] on input "True" at bounding box center [636, 400] width 14 height 12
radio input "true"
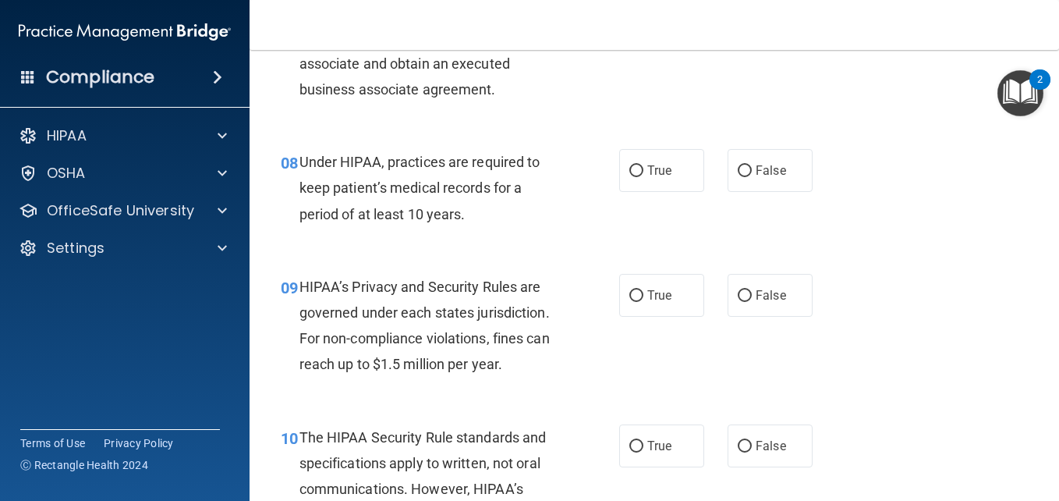
scroll to position [1106, 0]
click at [647, 177] on span "True" at bounding box center [659, 169] width 24 height 15
click at [643, 176] on input "True" at bounding box center [636, 171] width 14 height 12
radio input "true"
click at [635, 301] on input "True" at bounding box center [636, 295] width 14 height 12
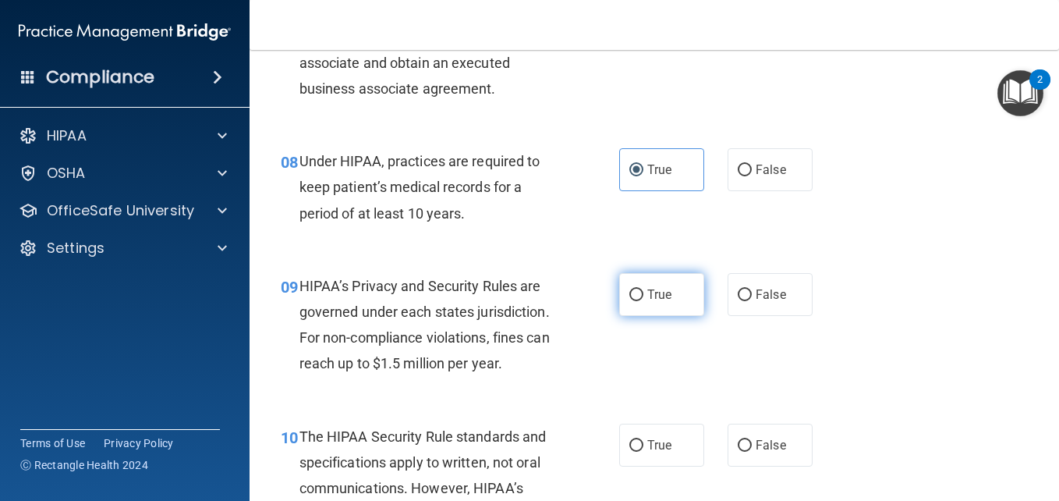
radio input "true"
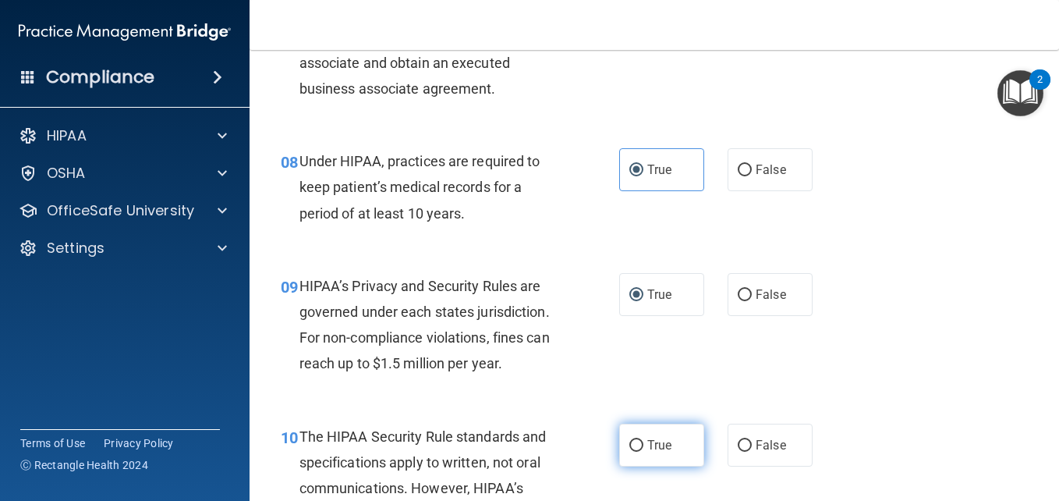
click at [631, 452] on input "True" at bounding box center [636, 446] width 14 height 12
radio input "true"
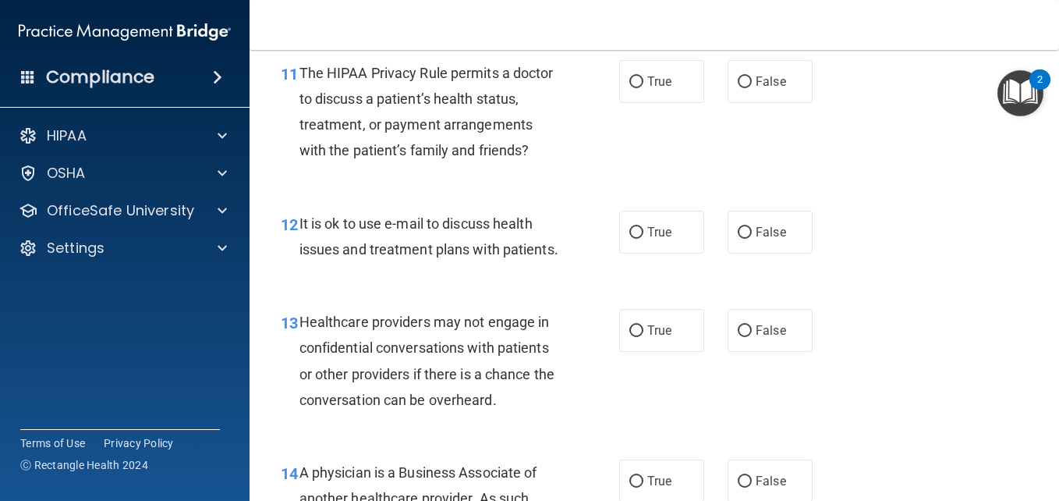
scroll to position [1668, 0]
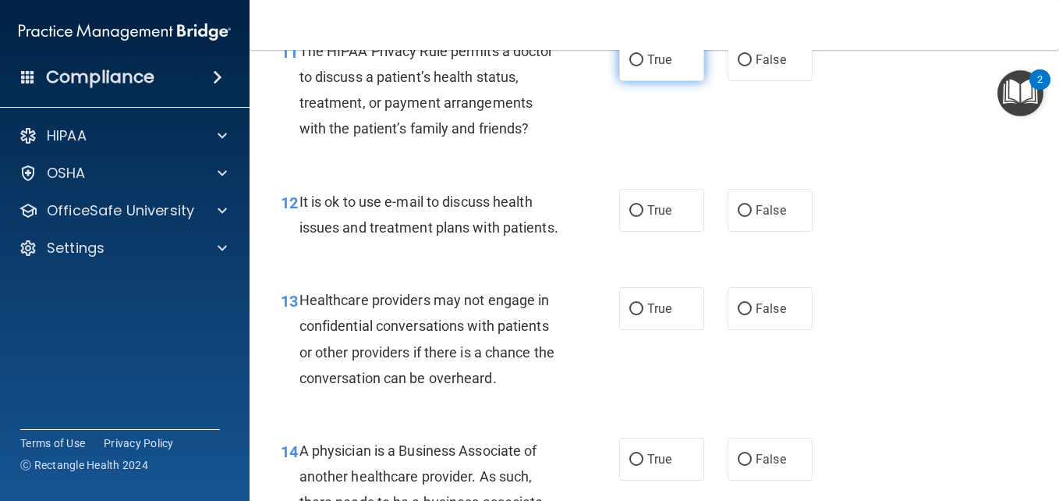
click at [649, 81] on label "True" at bounding box center [661, 59] width 85 height 43
click at [643, 66] on input "True" at bounding box center [636, 61] width 14 height 12
radio input "true"
click at [632, 217] on input "True" at bounding box center [636, 211] width 14 height 12
radio input "true"
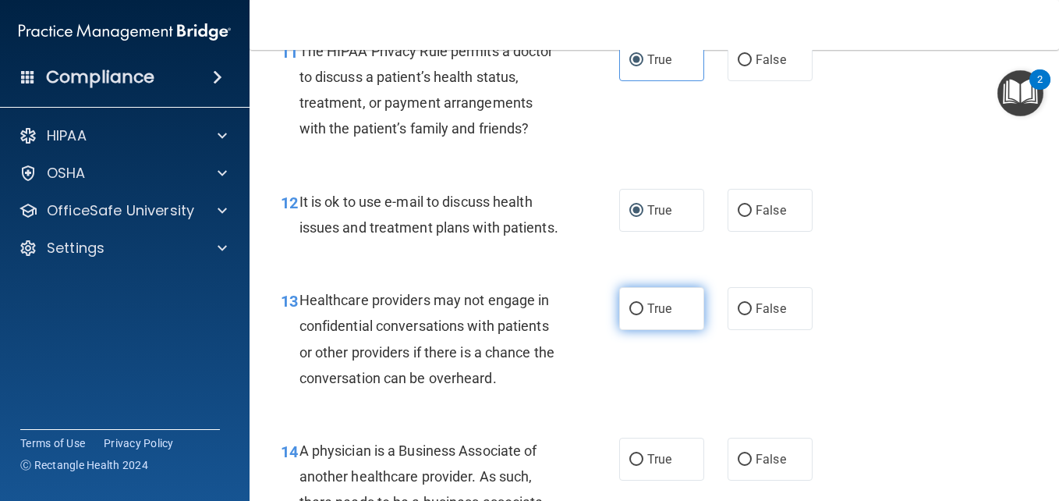
click at [641, 330] on label "True" at bounding box center [661, 308] width 85 height 43
click at [641, 315] on input "True" at bounding box center [636, 309] width 14 height 12
radio input "true"
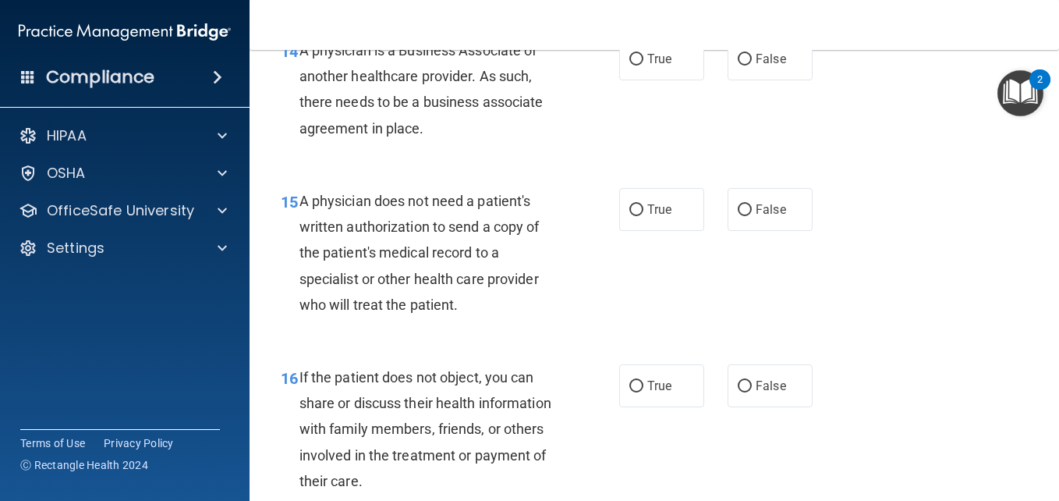
scroll to position [2104, 0]
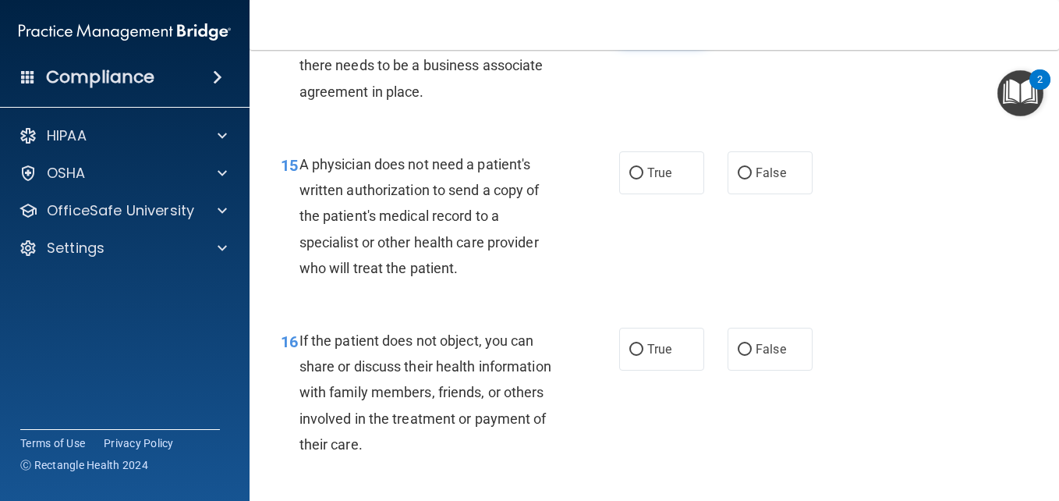
drag, startPoint x: 649, startPoint y: 96, endPoint x: 630, endPoint y: 108, distance: 22.1
click at [630, 44] on label "True" at bounding box center [661, 22] width 85 height 43
click at [630, 29] on input "True" at bounding box center [636, 23] width 14 height 12
radio input "true"
click at [641, 194] on label "True" at bounding box center [661, 172] width 85 height 43
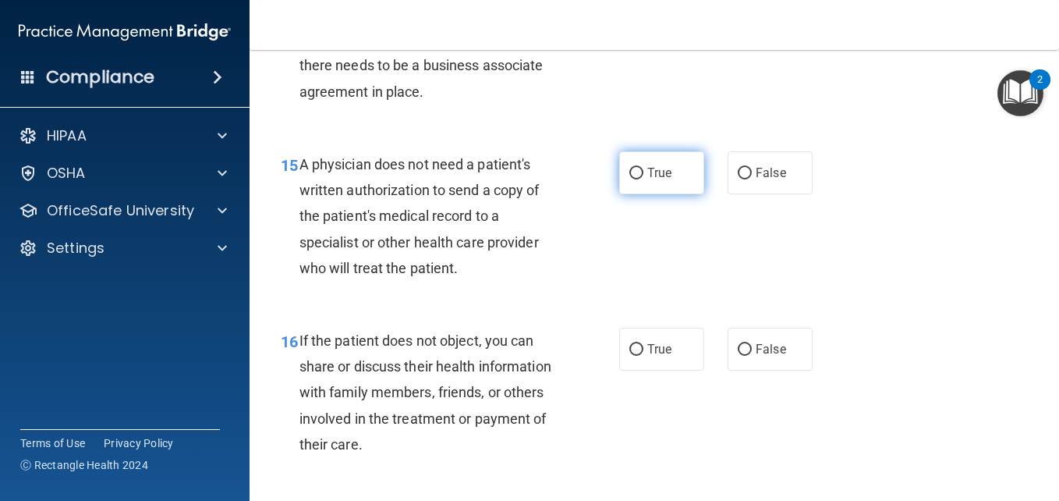
click at [641, 179] on input "True" at bounding box center [636, 174] width 14 height 12
radio input "true"
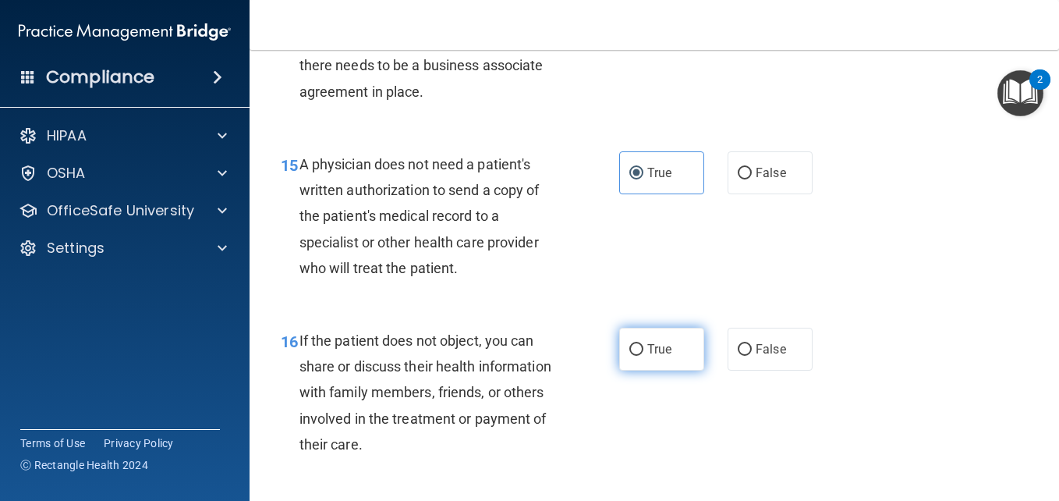
click at [654, 356] on span "True" at bounding box center [659, 349] width 24 height 15
click at [643, 356] on input "True" at bounding box center [636, 350] width 14 height 12
radio input "true"
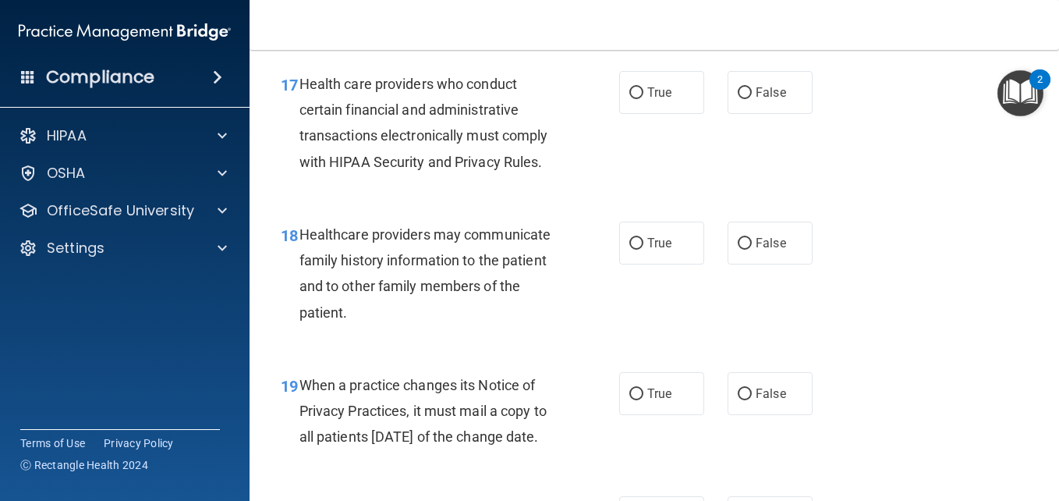
scroll to position [2541, 0]
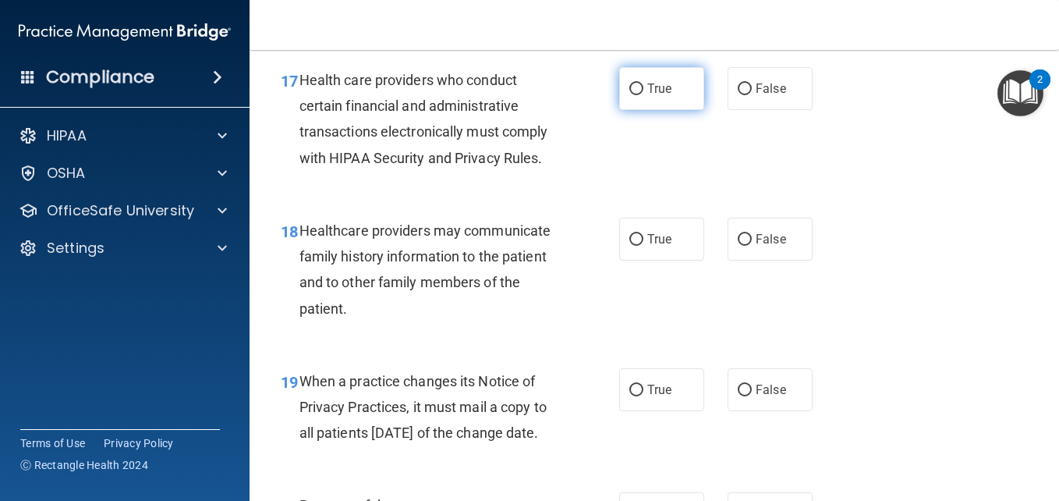
click at [660, 96] on span "True" at bounding box center [659, 88] width 24 height 15
click at [643, 95] on input "True" at bounding box center [636, 89] width 14 height 12
radio input "true"
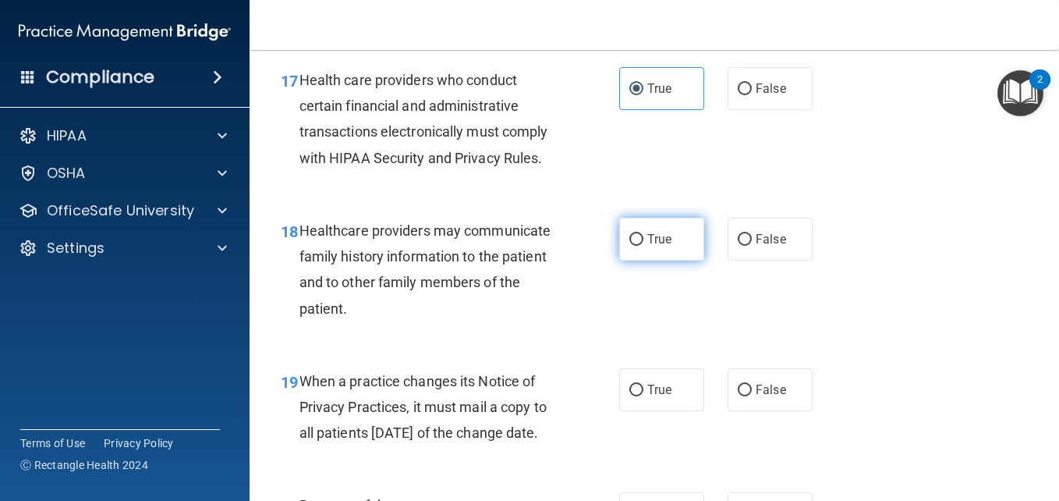
click at [638, 261] on label "True" at bounding box center [661, 239] width 85 height 43
click at [638, 246] on input "True" at bounding box center [636, 240] width 14 height 12
radio input "true"
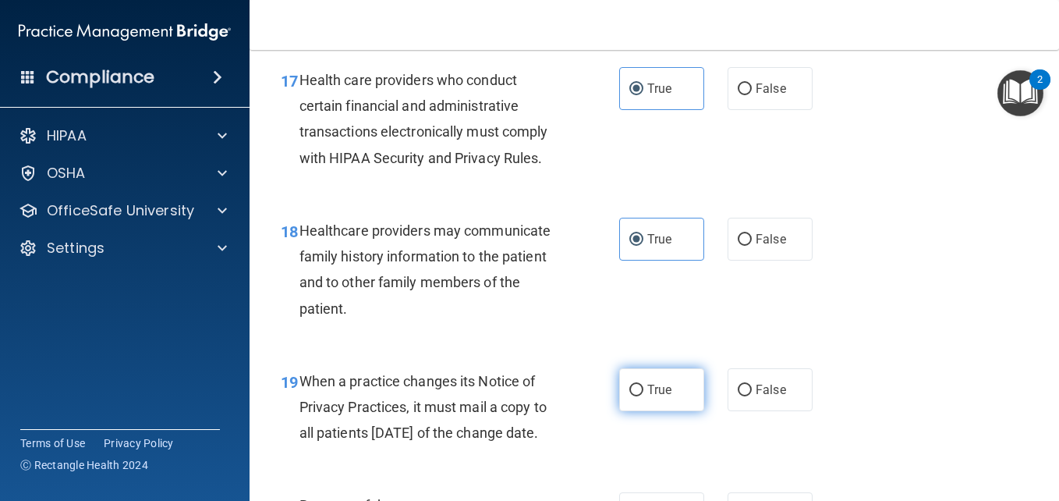
click at [640, 411] on label "True" at bounding box center [661, 389] width 85 height 43
click at [640, 396] on input "True" at bounding box center [636, 391] width 14 height 12
radio input "true"
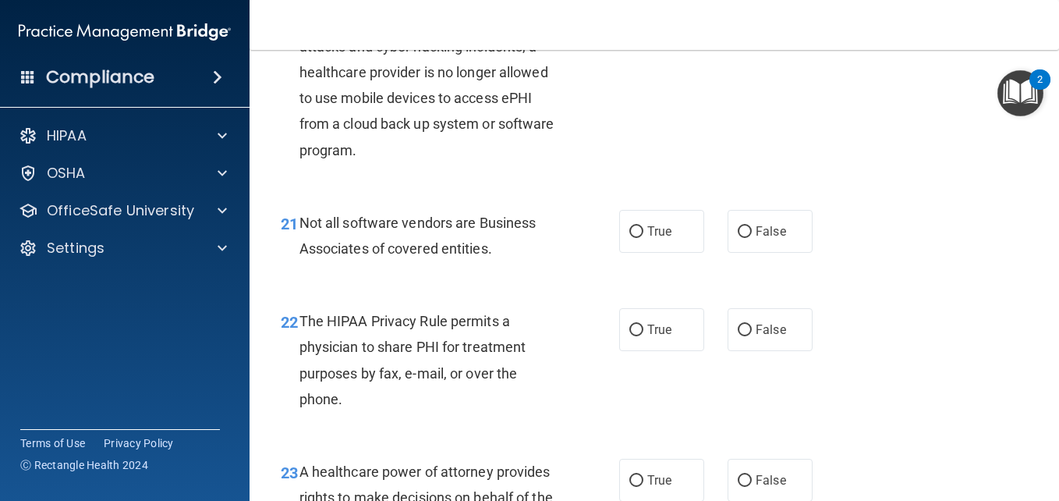
scroll to position [3040, 0]
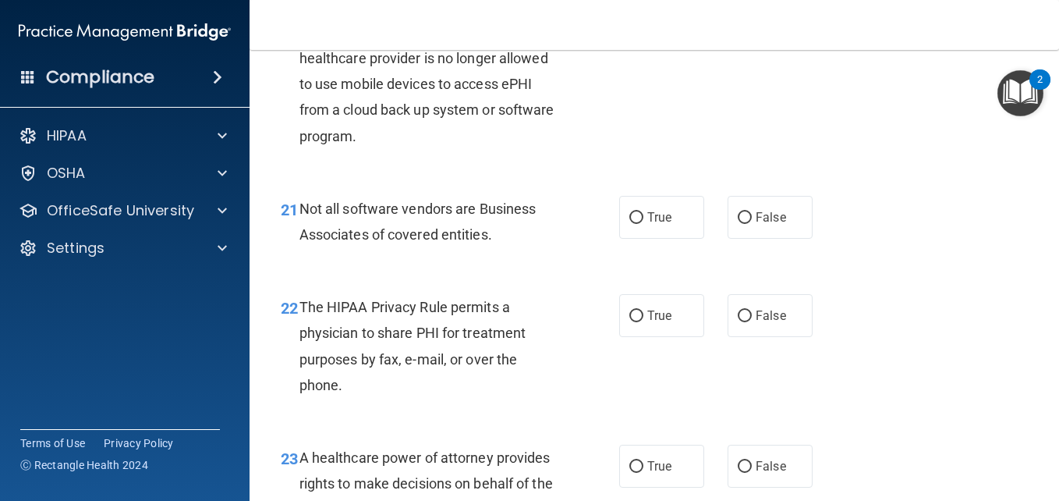
click at [647, 22] on span "True" at bounding box center [659, 14] width 24 height 15
click at [643, 21] on input "True" at bounding box center [636, 15] width 14 height 12
radio input "true"
click at [636, 239] on label "True" at bounding box center [661, 217] width 85 height 43
click at [636, 224] on input "True" at bounding box center [636, 218] width 14 height 12
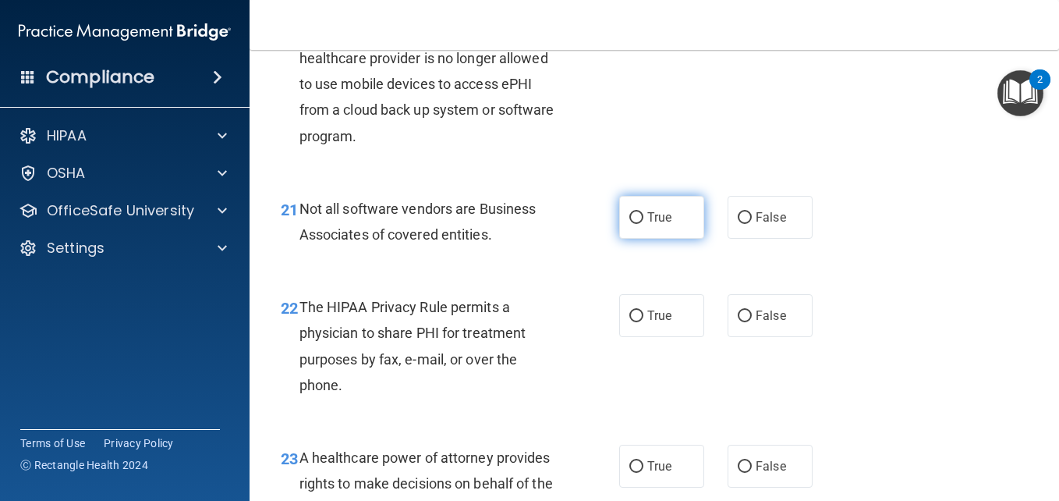
radio input "true"
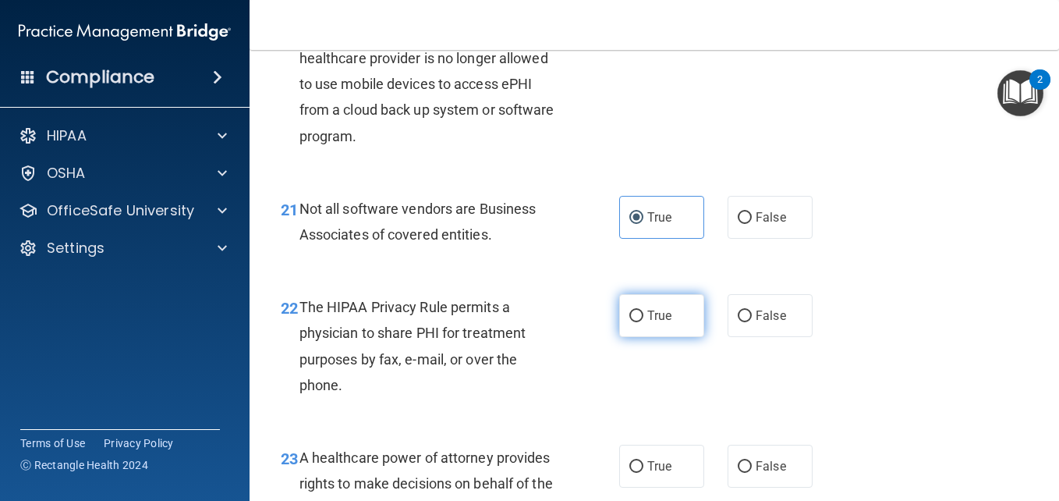
click at [635, 322] on input "True" at bounding box center [636, 316] width 14 height 12
radio input "true"
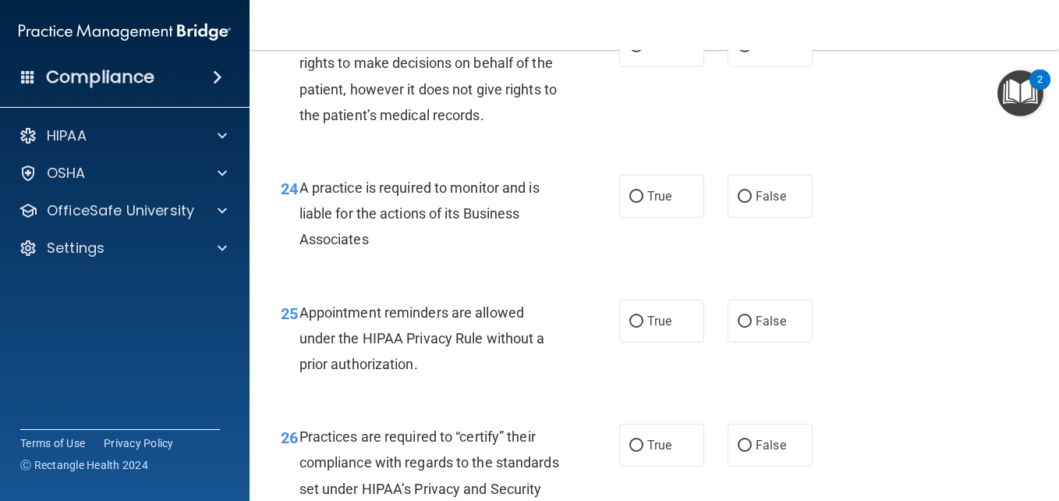
scroll to position [3477, 0]
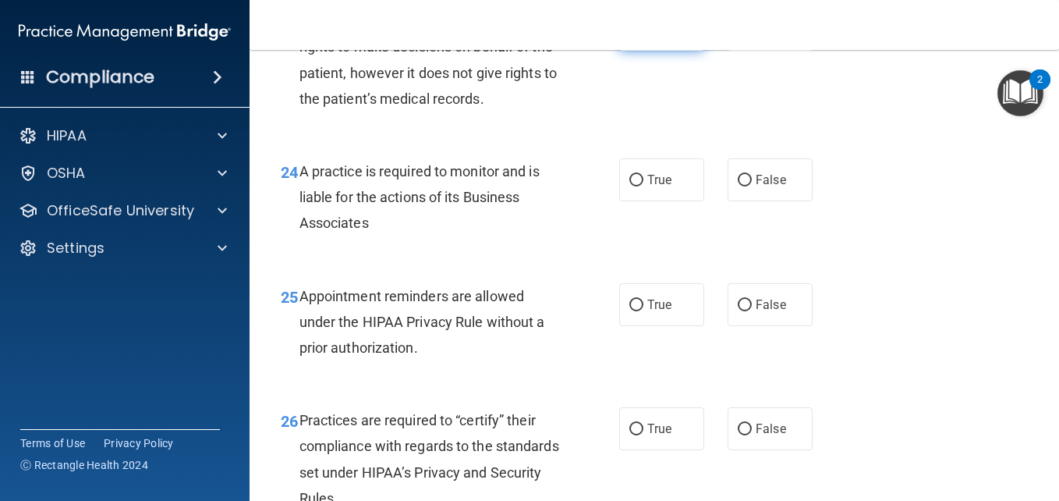
click at [654, 51] on label "True" at bounding box center [661, 29] width 85 height 43
click at [643, 36] on input "True" at bounding box center [636, 30] width 14 height 12
radio input "true"
click at [647, 187] on span "True" at bounding box center [659, 179] width 24 height 15
click at [643, 186] on input "True" at bounding box center [636, 181] width 14 height 12
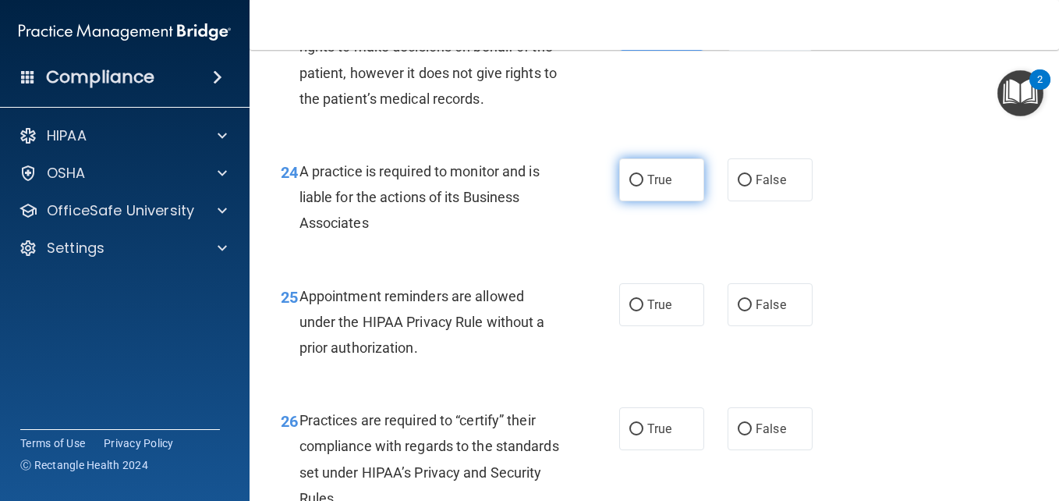
radio input "true"
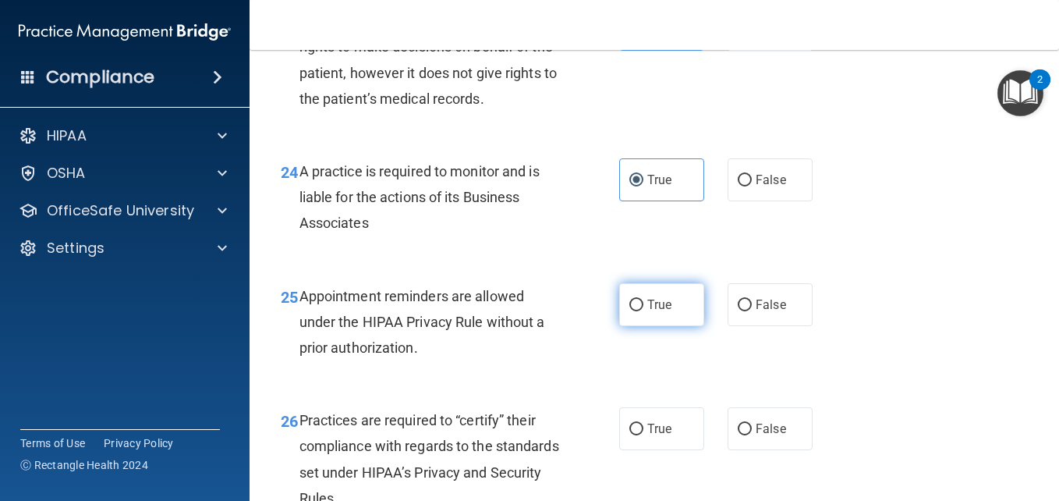
click at [643, 326] on label "True" at bounding box center [661, 304] width 85 height 43
click at [643, 311] on input "True" at bounding box center [636, 306] width 14 height 12
radio input "true"
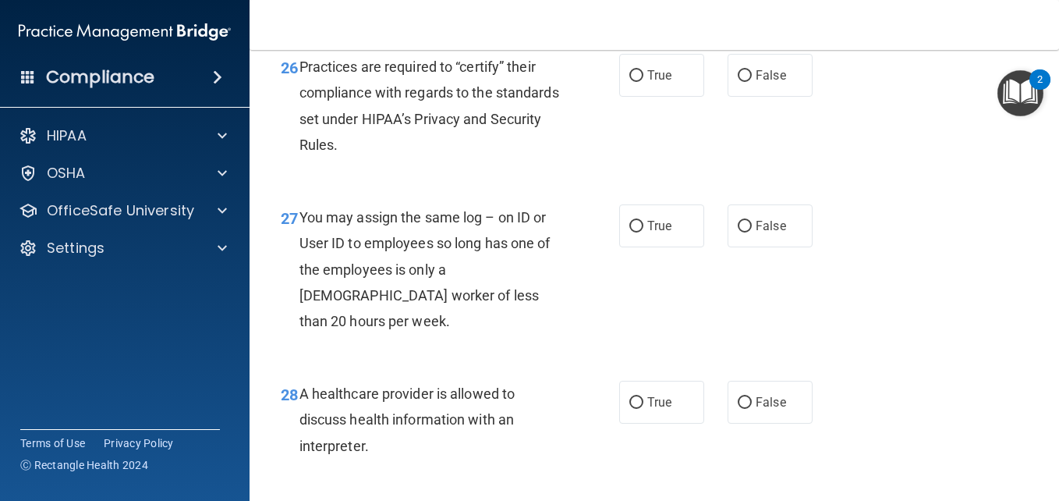
scroll to position [3851, 0]
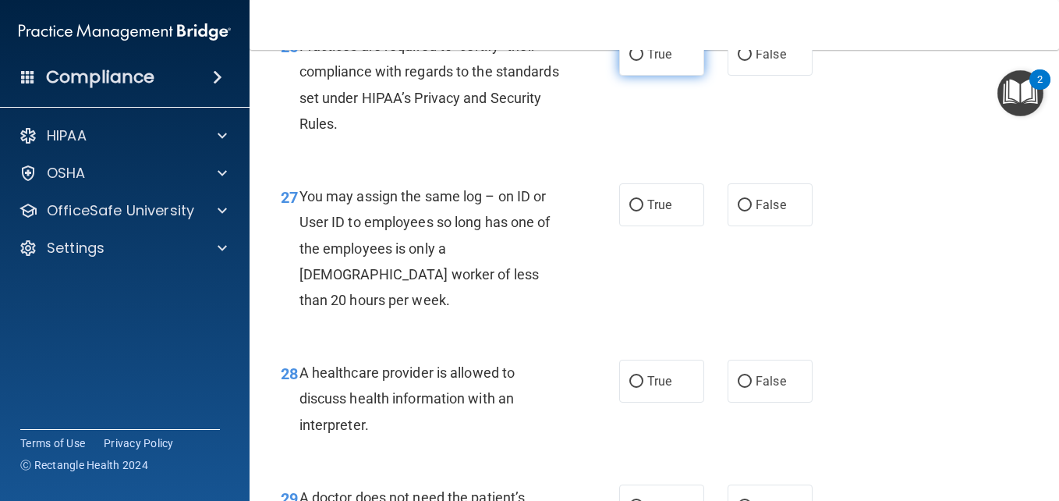
click at [663, 76] on label "True" at bounding box center [661, 54] width 85 height 43
click at [643, 61] on input "True" at bounding box center [636, 55] width 14 height 12
radio input "true"
click at [651, 212] on span "True" at bounding box center [659, 204] width 24 height 15
click at [643, 211] on input "True" at bounding box center [636, 206] width 14 height 12
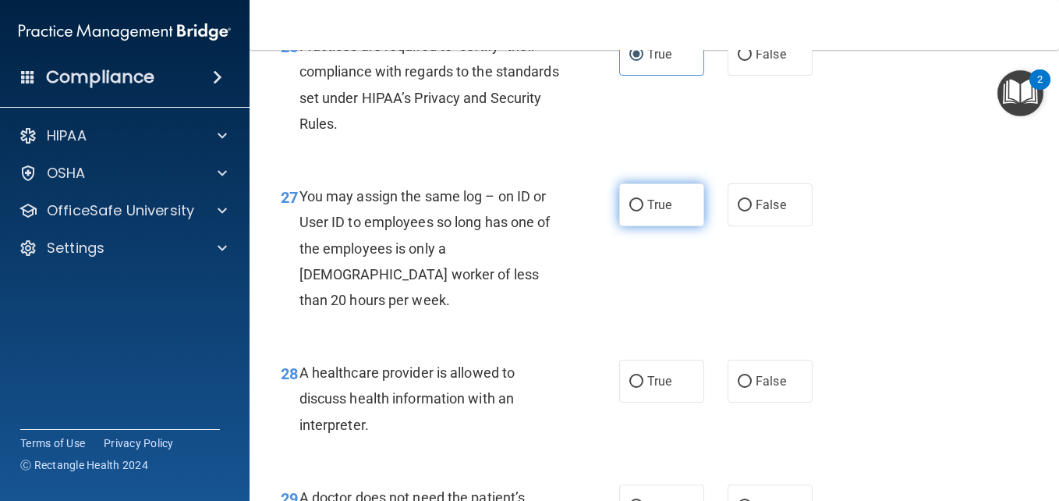
radio input "true"
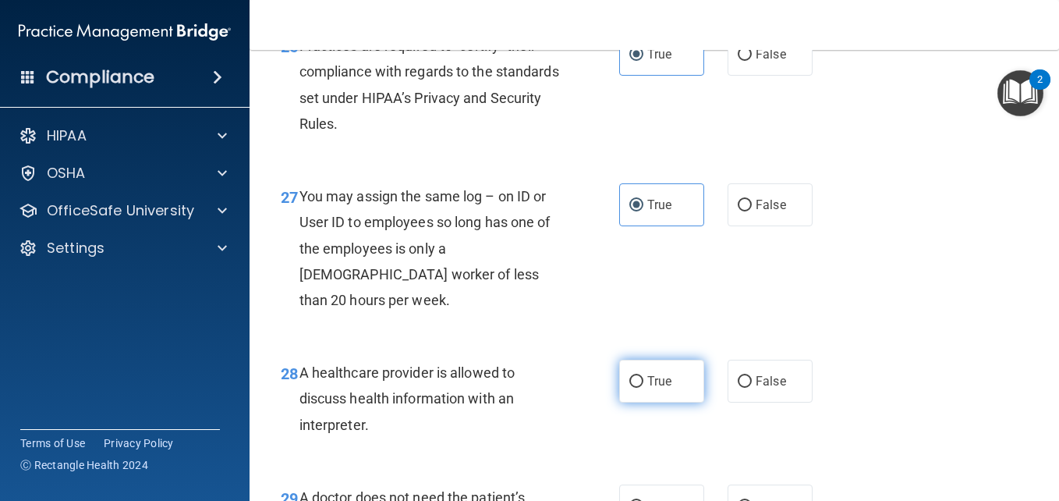
click at [633, 388] on input "True" at bounding box center [636, 382] width 14 height 12
radio input "true"
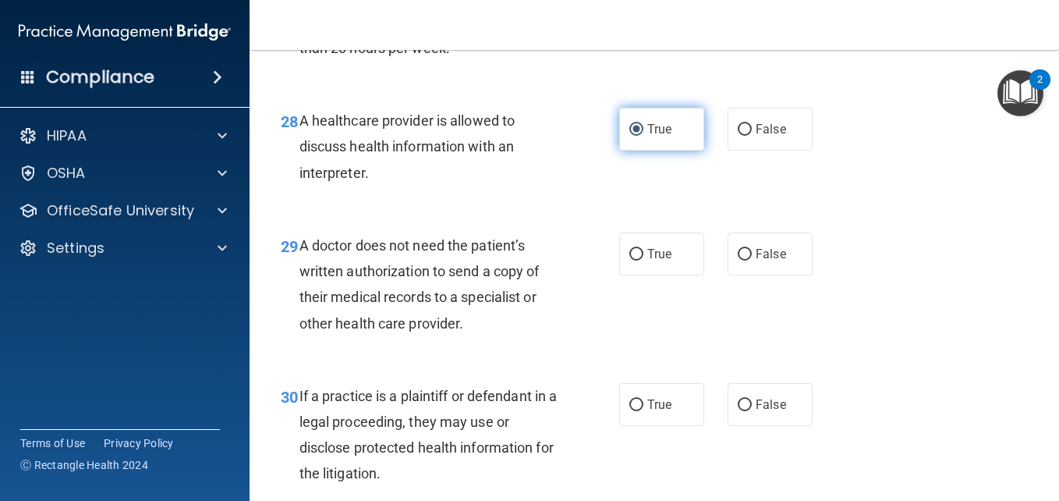
scroll to position [4296, 0]
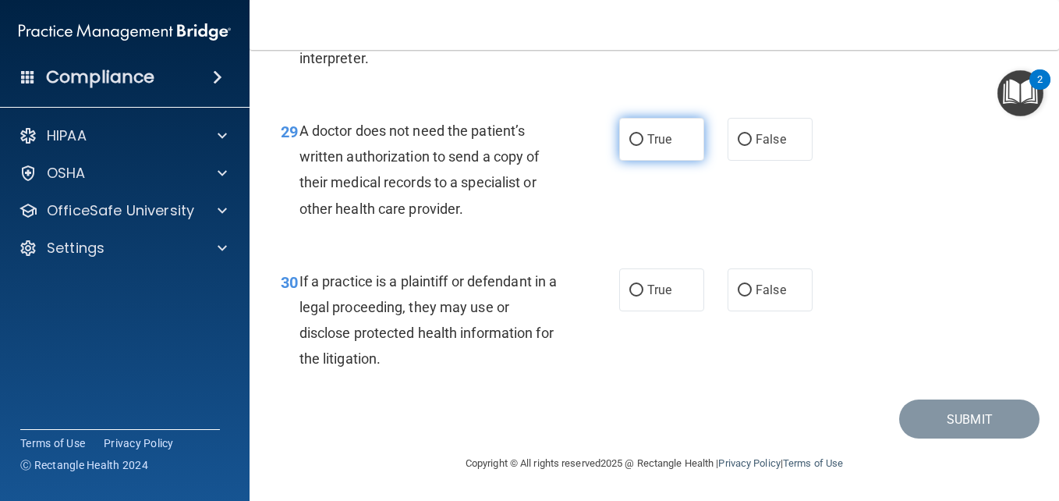
click at [647, 140] on span "True" at bounding box center [659, 139] width 24 height 15
click at [643, 140] on input "True" at bounding box center [636, 140] width 14 height 12
radio input "true"
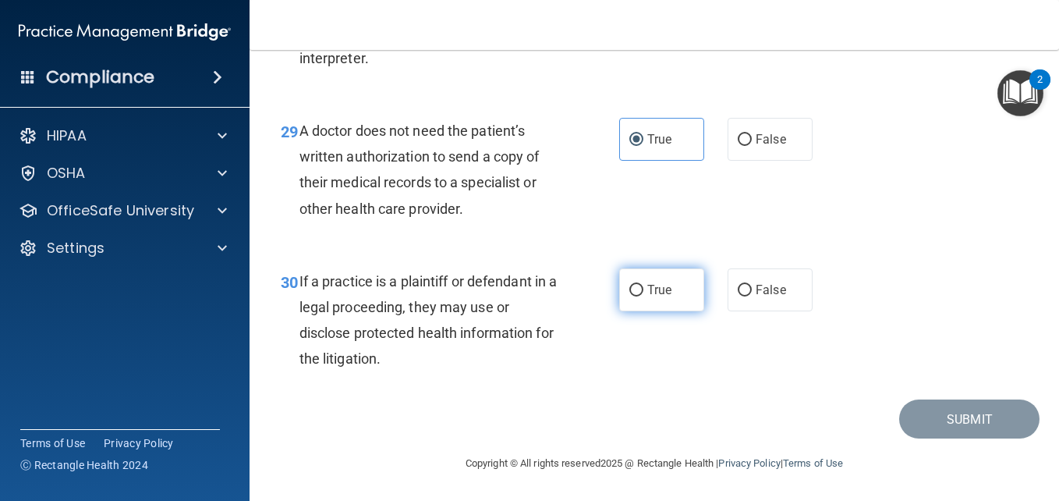
click at [639, 292] on label "True" at bounding box center [661, 289] width 85 height 43
click at [639, 292] on input "True" at bounding box center [636, 291] width 14 height 12
radio input "true"
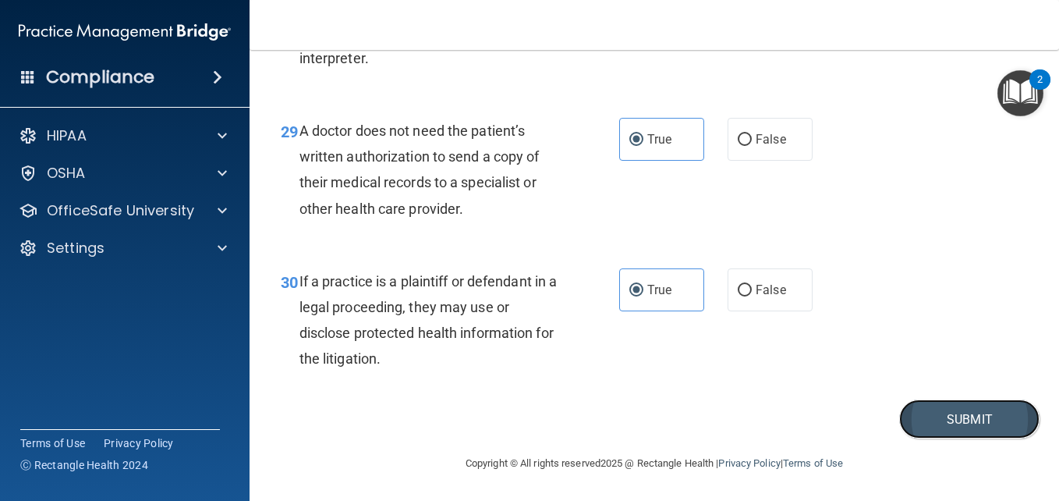
click at [949, 413] on button "Submit" at bounding box center [969, 419] width 140 height 40
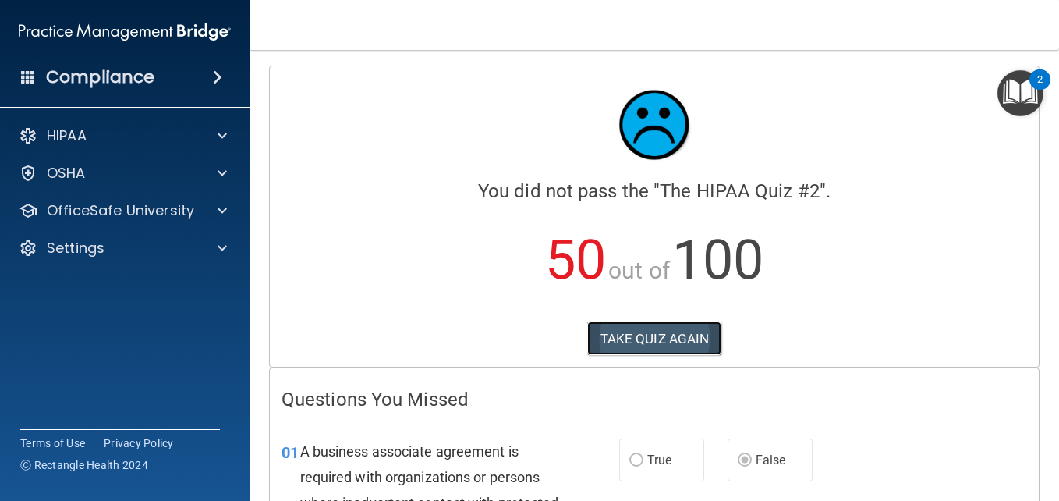
click at [662, 331] on button "TAKE QUIZ AGAIN" at bounding box center [654, 338] width 135 height 34
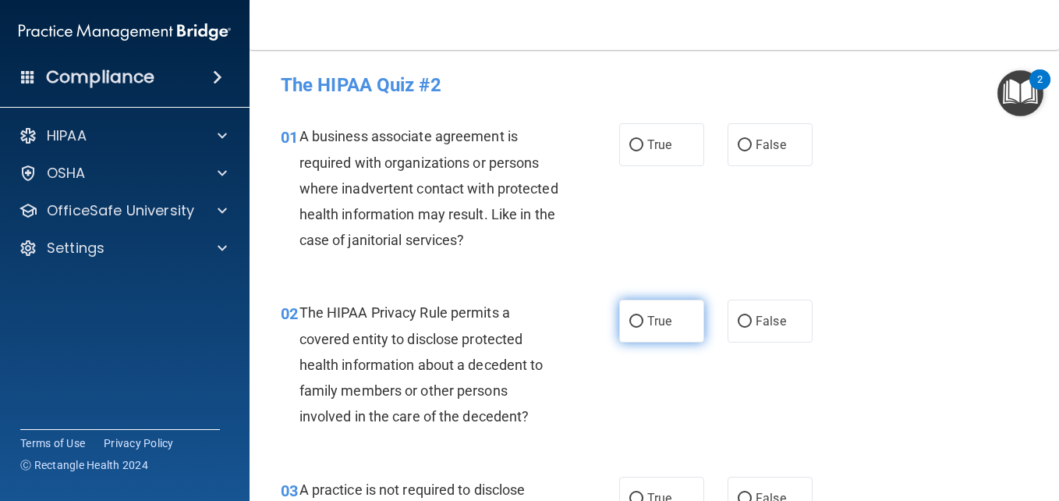
drag, startPoint x: 737, startPoint y: 149, endPoint x: 653, endPoint y: 317, distance: 187.7
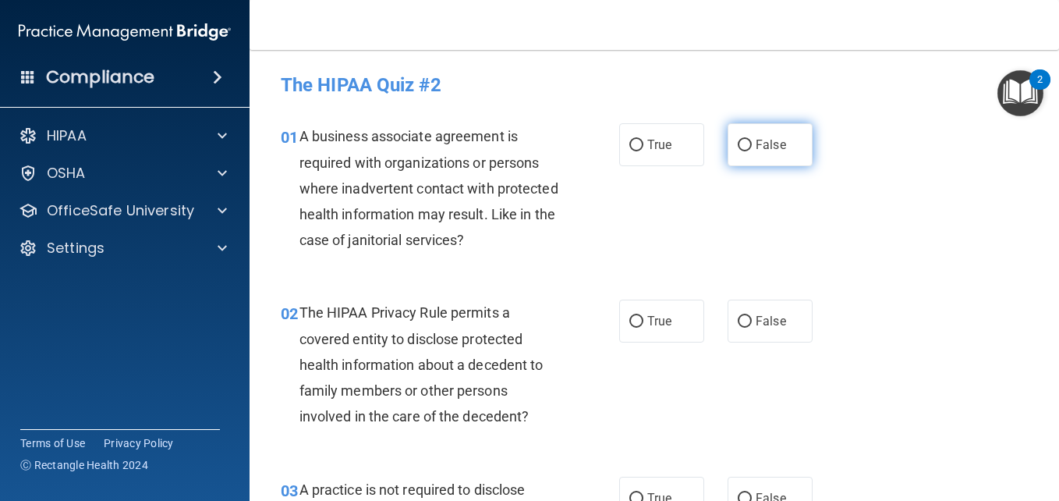
click at [747, 144] on label "False" at bounding box center [770, 144] width 85 height 43
click at [747, 144] on input "False" at bounding box center [745, 146] width 14 height 12
radio input "true"
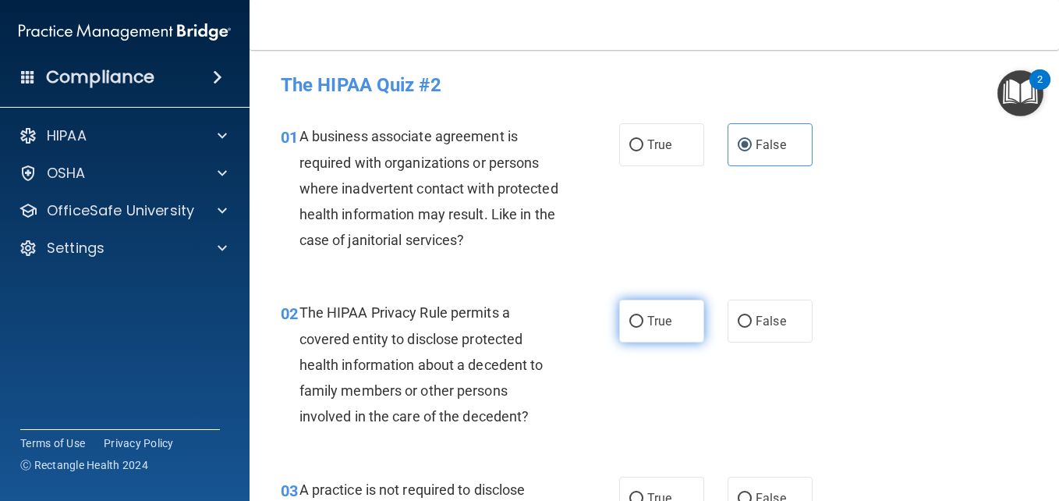
click at [647, 317] on span "True" at bounding box center [659, 321] width 24 height 15
click at [643, 317] on input "True" at bounding box center [636, 322] width 14 height 12
radio input "true"
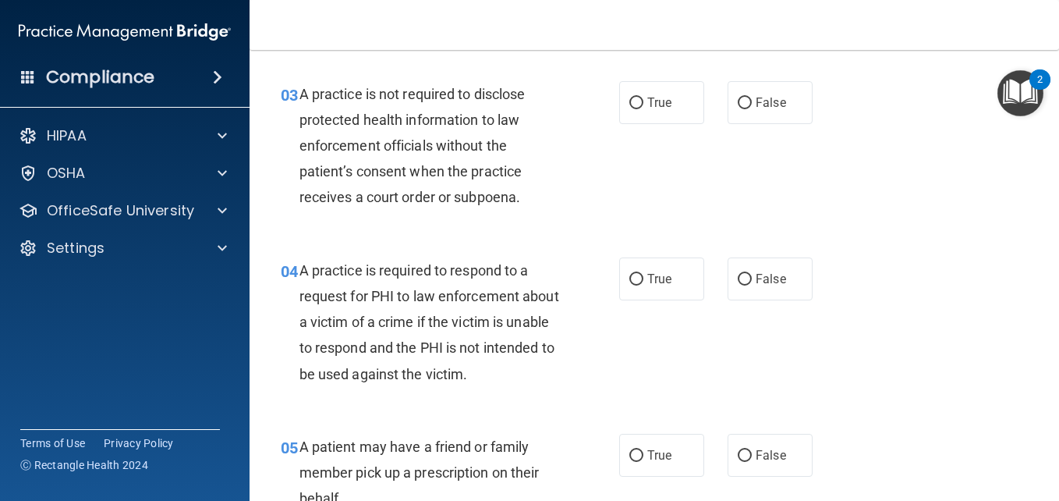
scroll to position [406, 0]
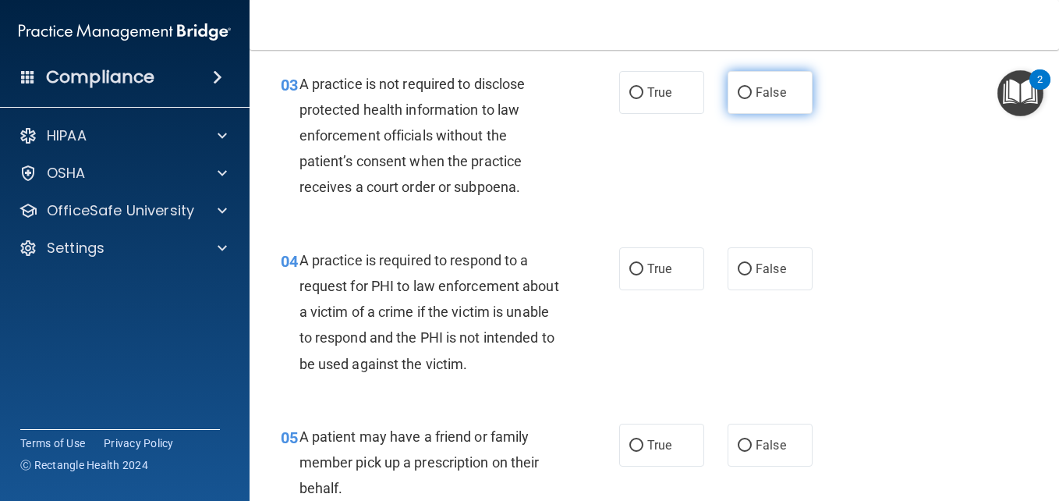
click at [748, 98] on label "False" at bounding box center [770, 92] width 85 height 43
click at [748, 98] on input "False" at bounding box center [745, 93] width 14 height 12
radio input "true"
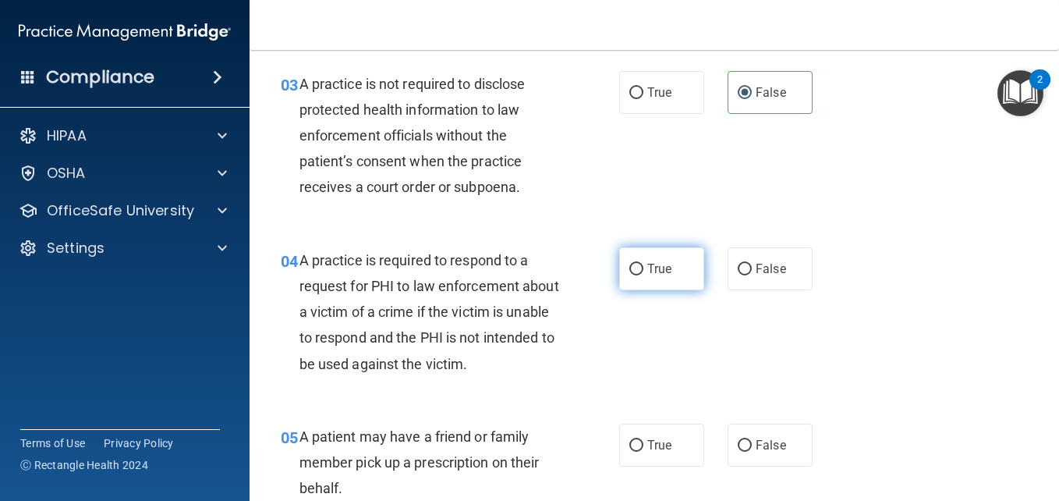
click at [647, 265] on span "True" at bounding box center [659, 268] width 24 height 15
click at [643, 265] on input "True" at bounding box center [636, 270] width 14 height 12
radio input "true"
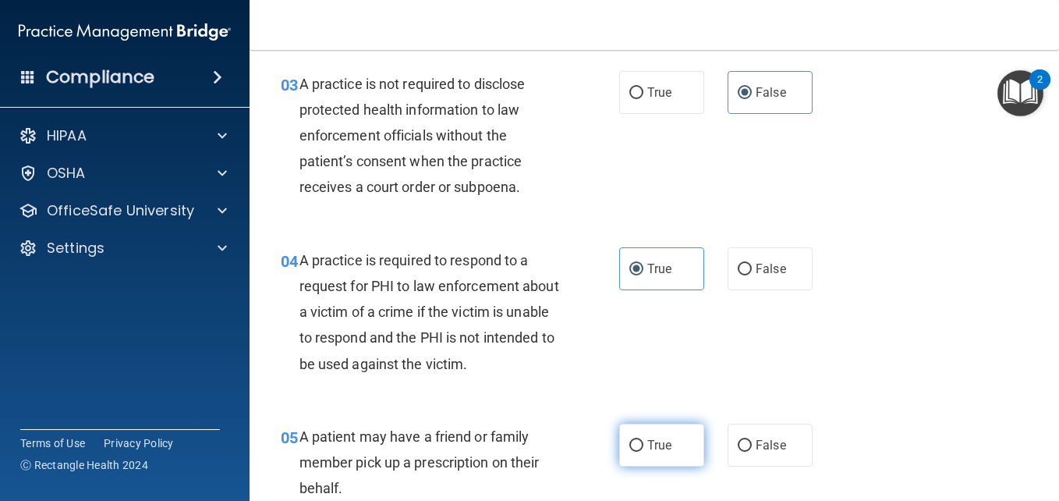
click at [634, 445] on input "True" at bounding box center [636, 446] width 14 height 12
radio input "true"
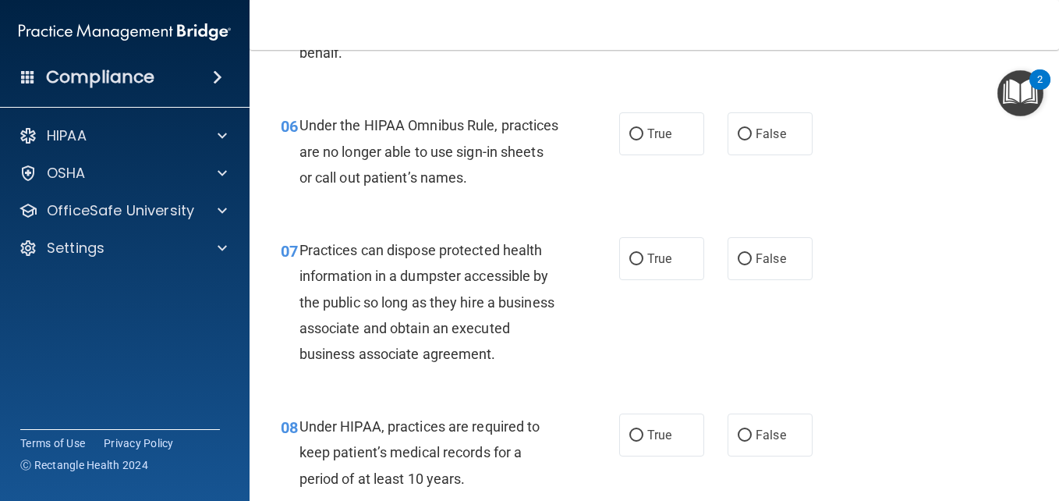
scroll to position [842, 0]
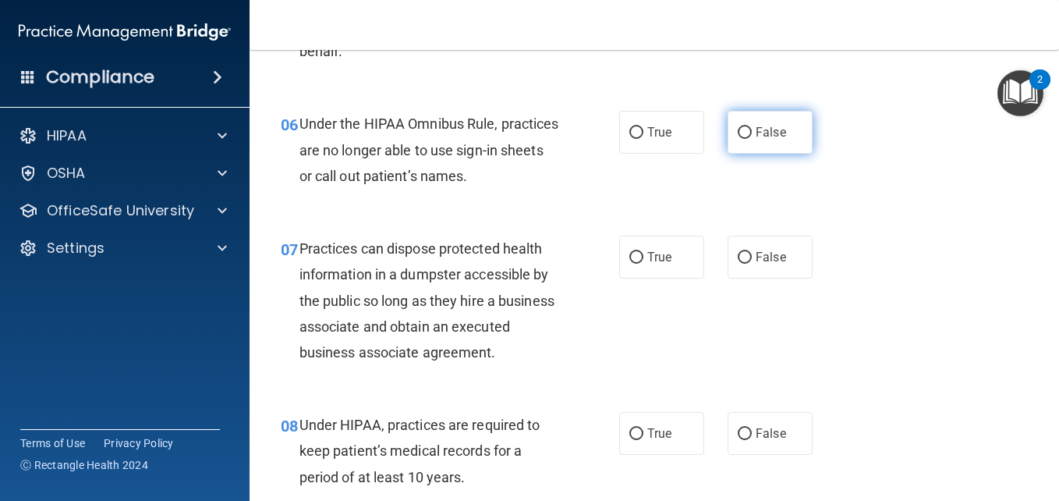
click at [763, 131] on span "False" at bounding box center [771, 132] width 30 height 15
click at [752, 131] on input "False" at bounding box center [745, 133] width 14 height 12
radio input "true"
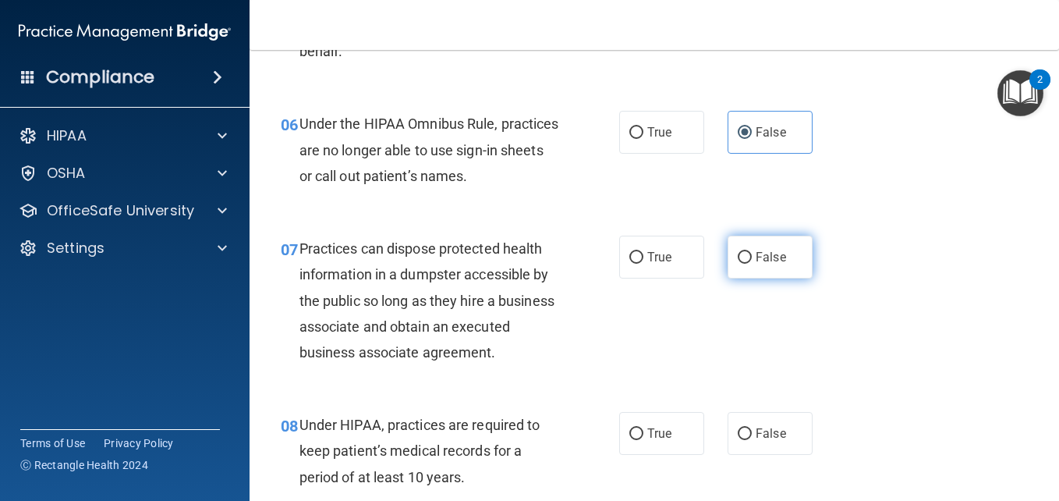
click at [756, 258] on span "False" at bounding box center [771, 257] width 30 height 15
click at [752, 258] on input "False" at bounding box center [745, 258] width 14 height 12
radio input "true"
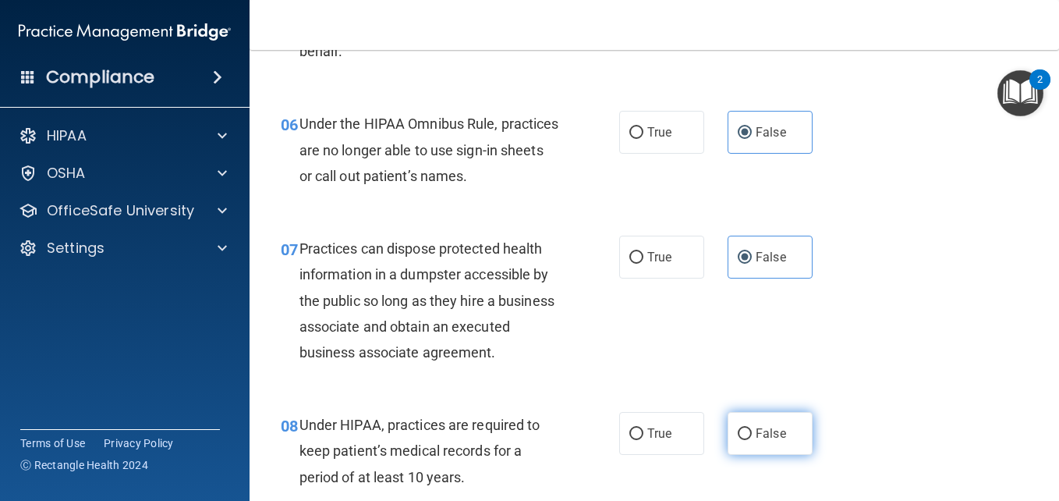
click at [764, 441] on span "False" at bounding box center [771, 433] width 30 height 15
click at [752, 440] on input "False" at bounding box center [745, 434] width 14 height 12
radio input "true"
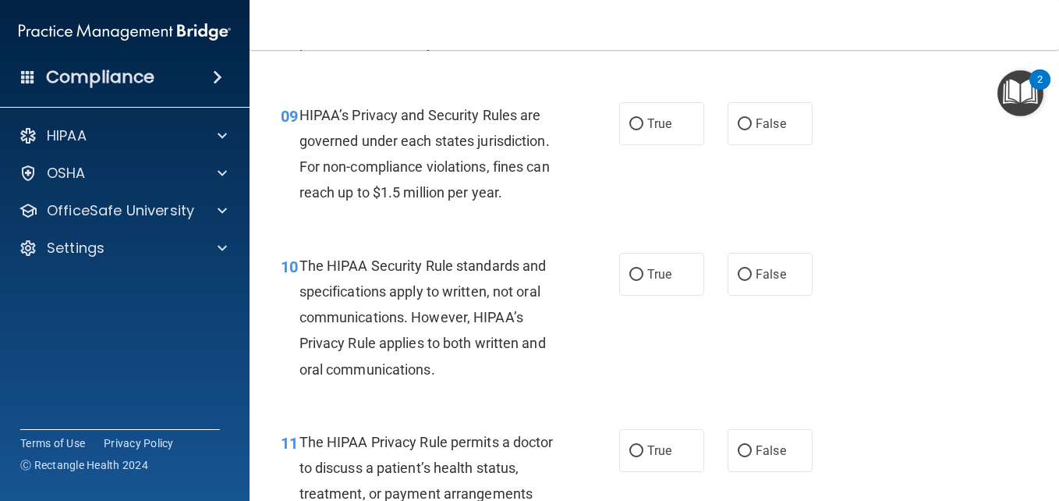
scroll to position [1279, 0]
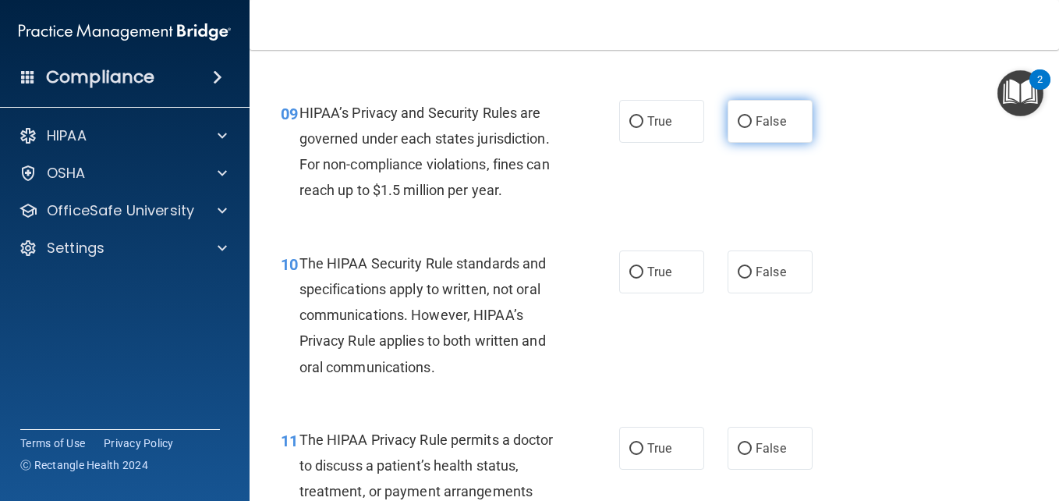
click at [755, 143] on label "False" at bounding box center [770, 121] width 85 height 43
click at [752, 128] on input "False" at bounding box center [745, 122] width 14 height 12
radio input "true"
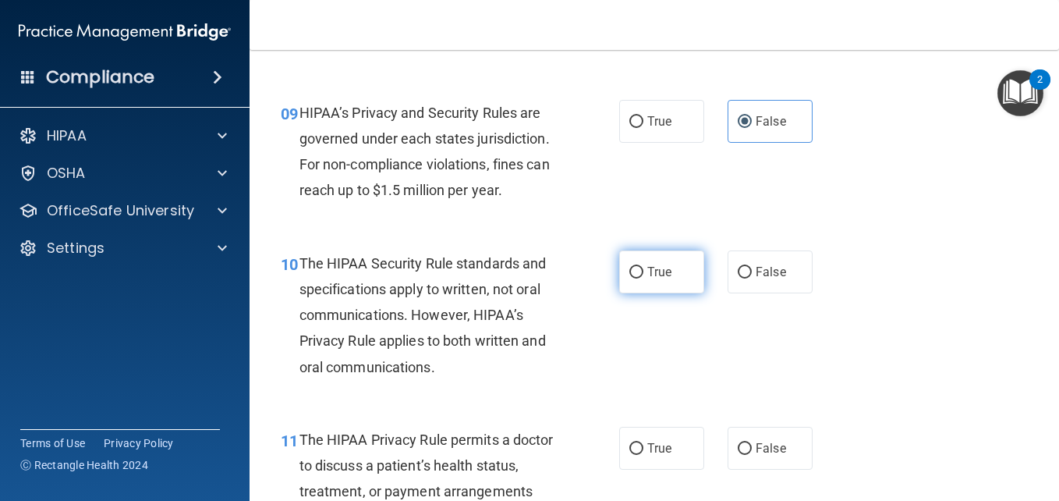
click at [619, 289] on label "True" at bounding box center [661, 271] width 85 height 43
click at [629, 278] on input "True" at bounding box center [636, 273] width 14 height 12
radio input "true"
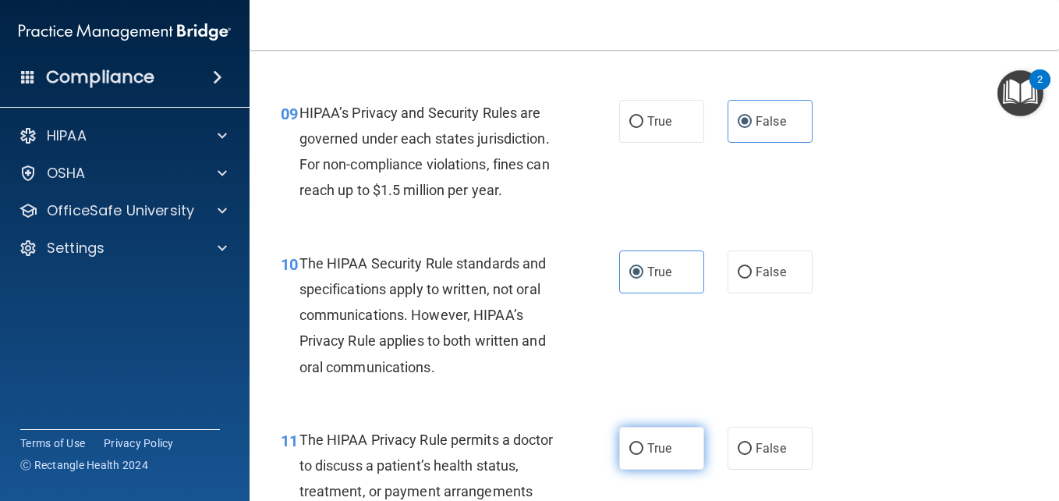
click at [648, 463] on label "True" at bounding box center [661, 448] width 85 height 43
click at [643, 455] on input "True" at bounding box center [636, 449] width 14 height 12
radio input "true"
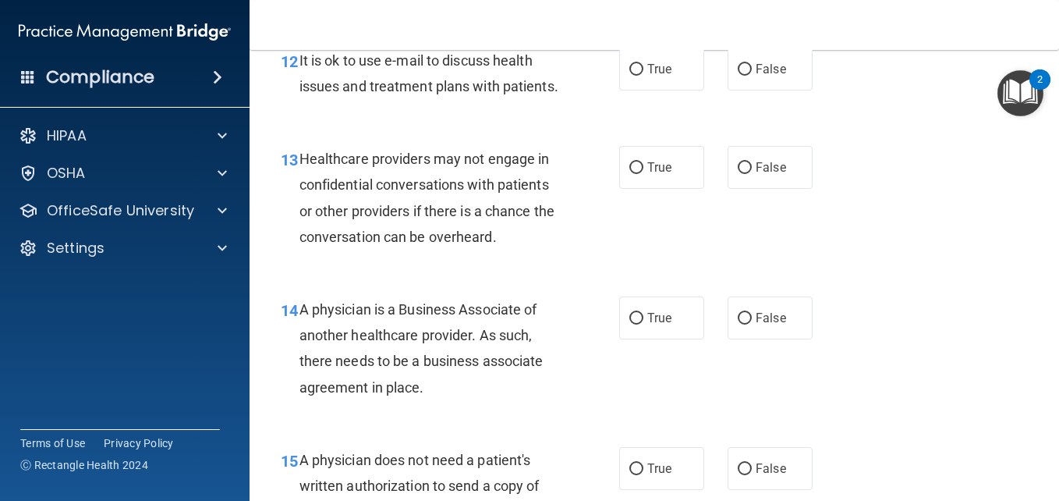
scroll to position [1809, 0]
click at [654, 76] on span "True" at bounding box center [659, 68] width 24 height 15
click at [643, 75] on input "True" at bounding box center [636, 69] width 14 height 12
radio input "true"
click at [774, 188] on label "False" at bounding box center [770, 166] width 85 height 43
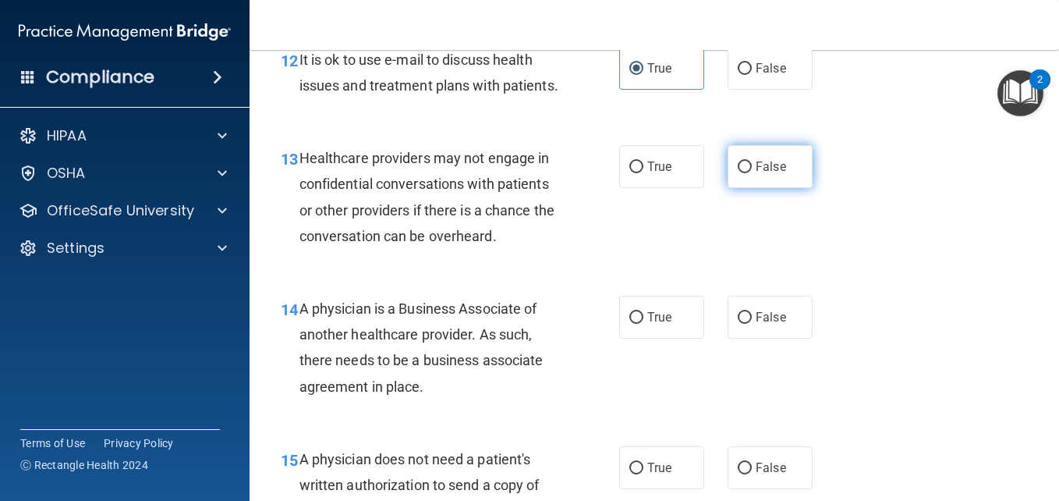
click at [752, 173] on input "False" at bounding box center [745, 167] width 14 height 12
radio input "true"
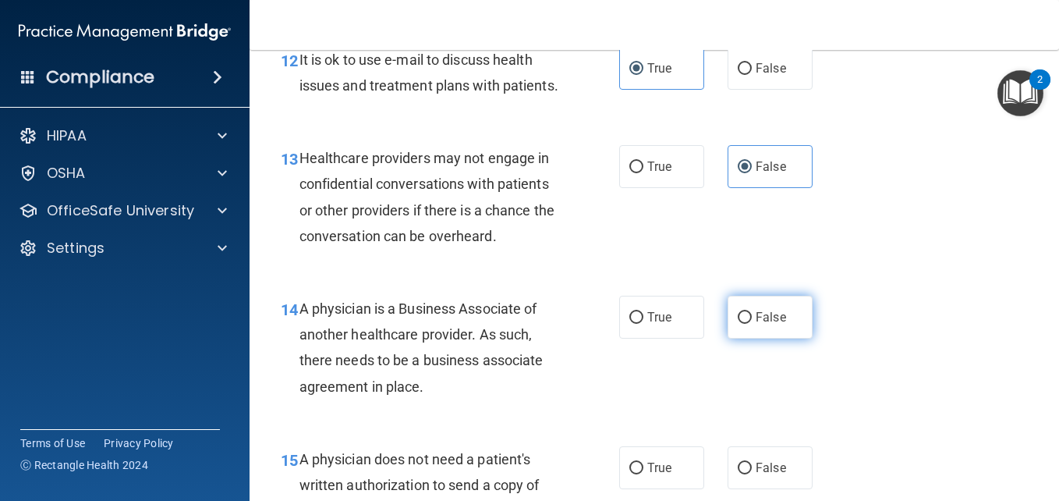
click at [750, 339] on label "False" at bounding box center [770, 317] width 85 height 43
click at [750, 324] on input "False" at bounding box center [745, 318] width 14 height 12
radio input "true"
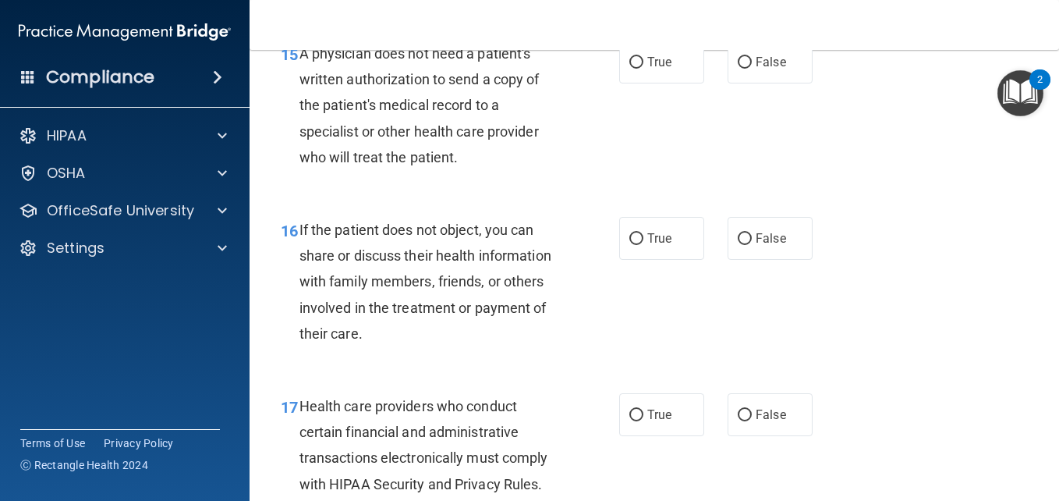
scroll to position [2246, 0]
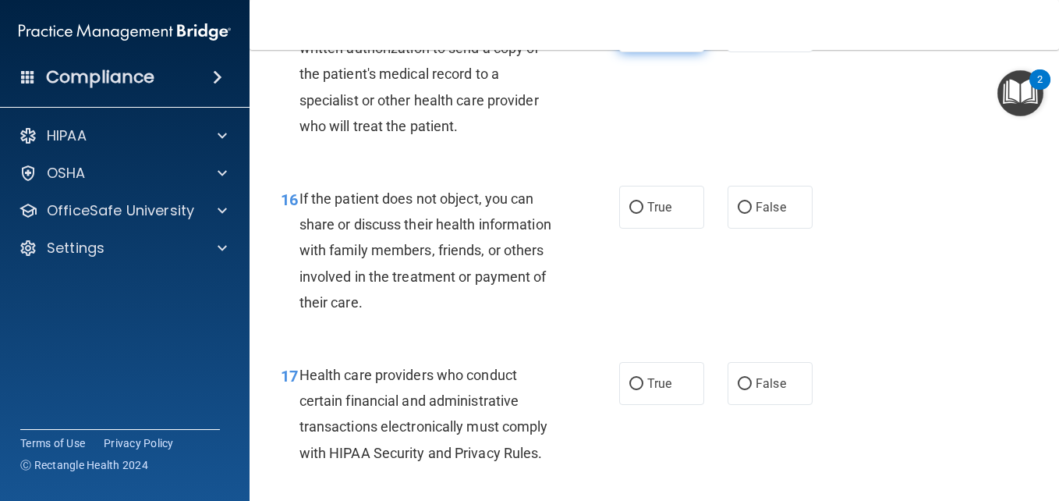
click at [638, 52] on label "True" at bounding box center [661, 30] width 85 height 43
click at [638, 37] on input "True" at bounding box center [636, 32] width 14 height 12
radio input "true"
click at [640, 229] on label "True" at bounding box center [661, 207] width 85 height 43
click at [640, 214] on input "True" at bounding box center [636, 208] width 14 height 12
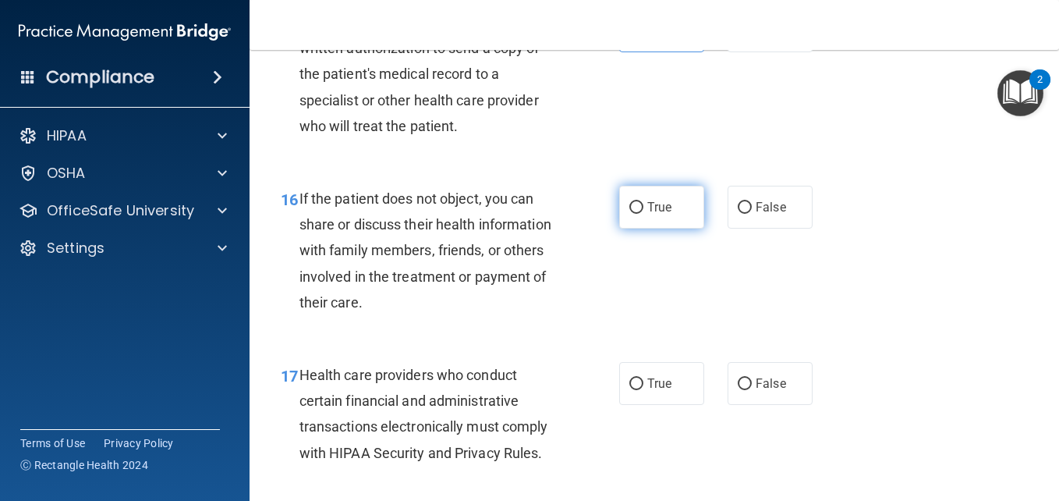
radio input "true"
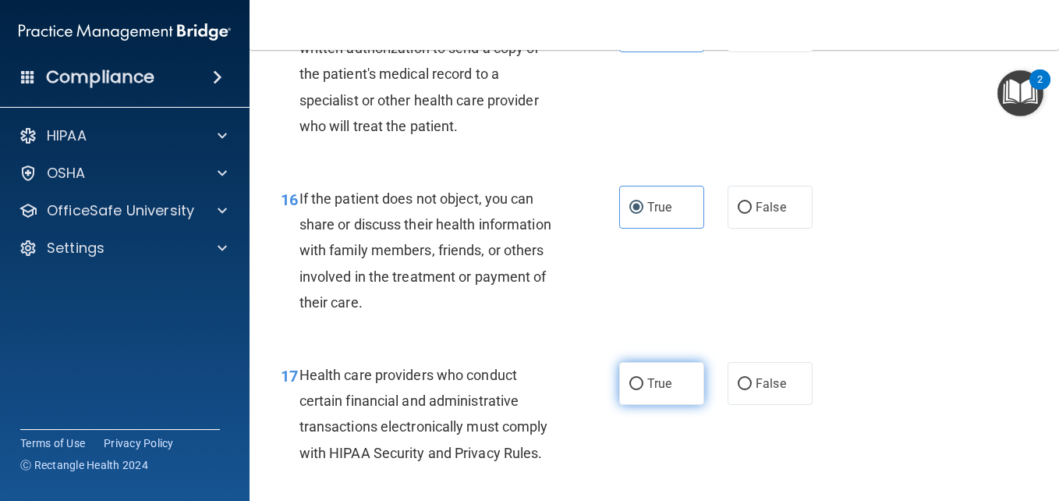
click at [630, 405] on label "True" at bounding box center [661, 383] width 85 height 43
click at [630, 390] on input "True" at bounding box center [636, 384] width 14 height 12
radio input "true"
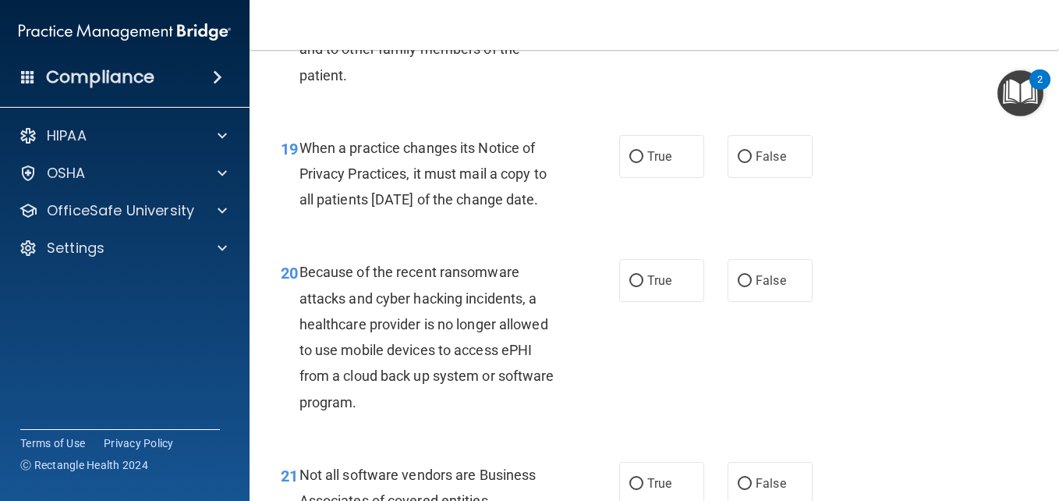
scroll to position [2777, 0]
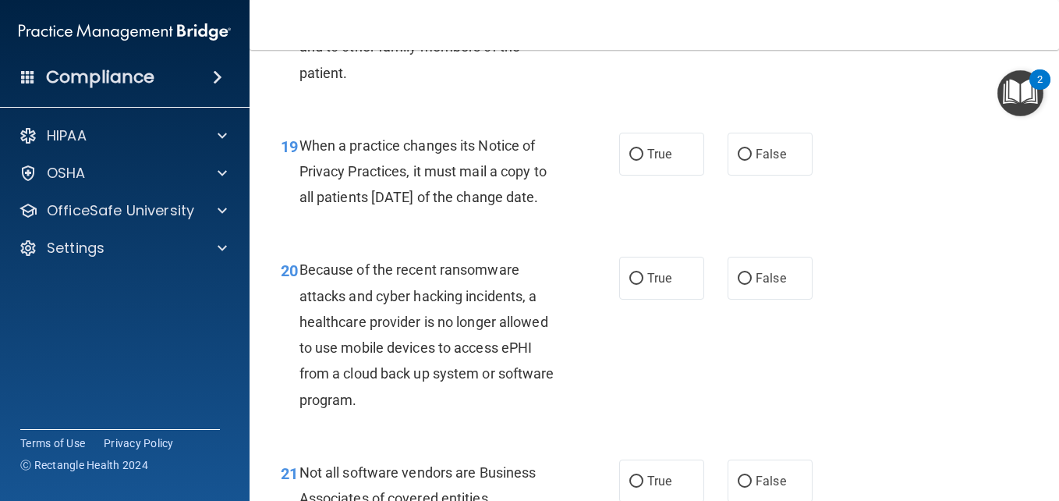
click at [754, 25] on label "False" at bounding box center [770, 3] width 85 height 43
click at [752, 10] on input "False" at bounding box center [745, 4] width 14 height 12
radio input "true"
click at [762, 175] on label "False" at bounding box center [770, 154] width 85 height 43
click at [752, 161] on input "False" at bounding box center [745, 155] width 14 height 12
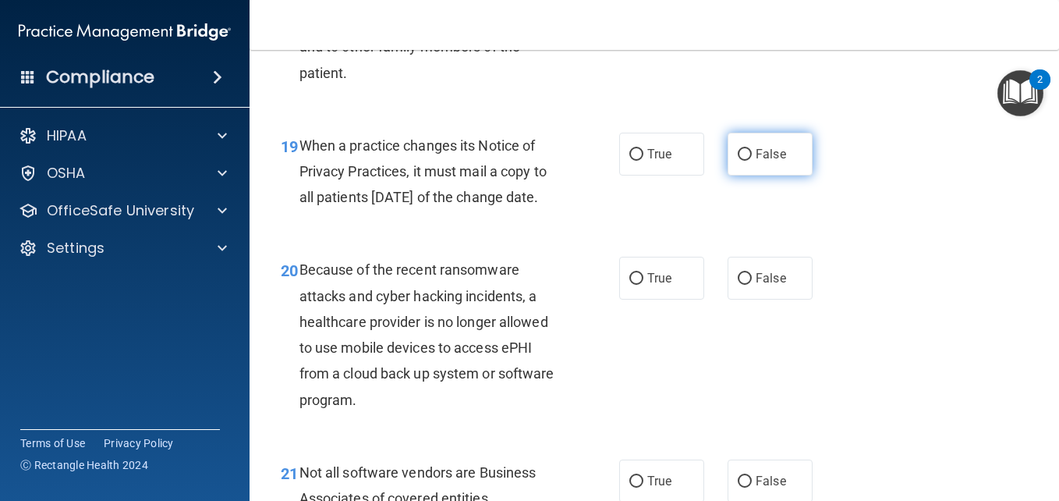
radio input "true"
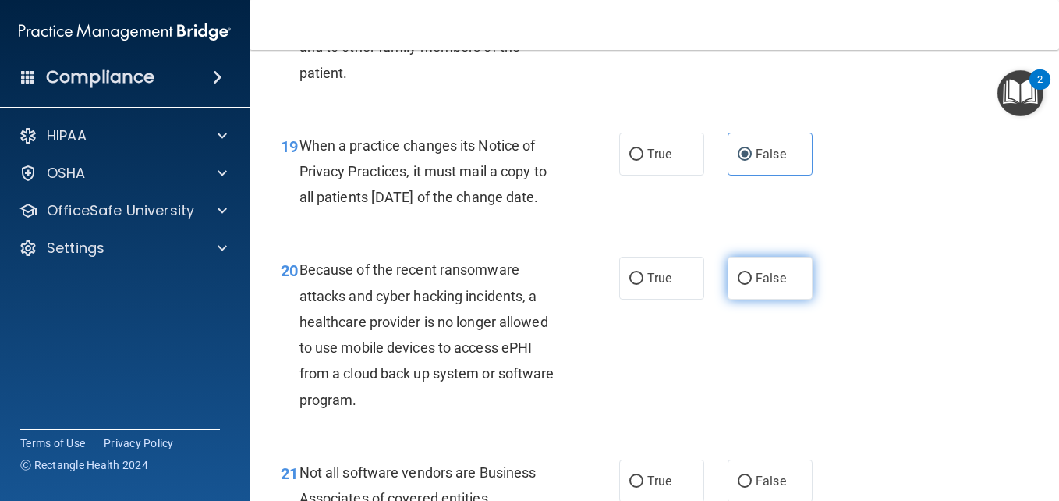
click at [756, 285] on span "False" at bounding box center [771, 278] width 30 height 15
click at [750, 285] on input "False" at bounding box center [745, 279] width 14 height 12
radio input "true"
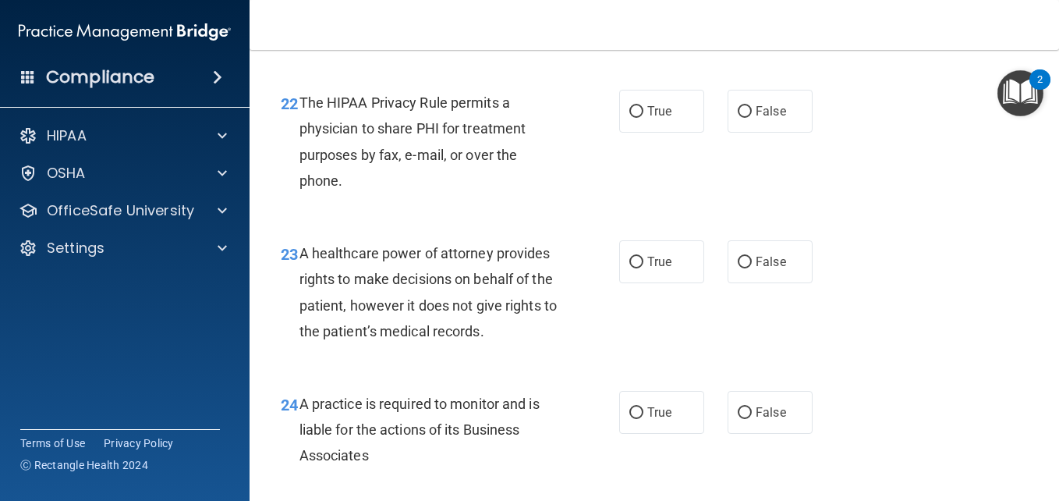
scroll to position [3276, 0]
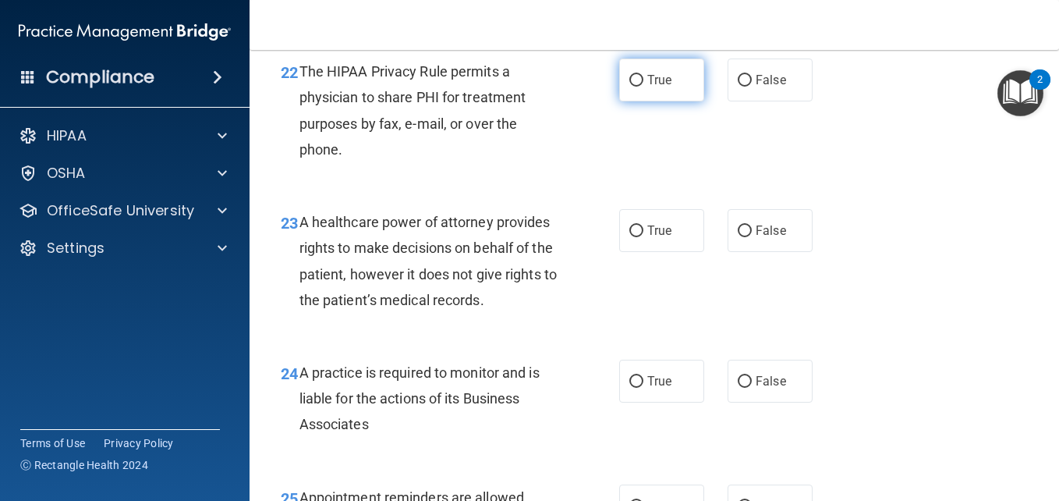
click at [640, 101] on label "True" at bounding box center [661, 79] width 85 height 43
click at [640, 87] on input "True" at bounding box center [636, 81] width 14 height 12
radio input "true"
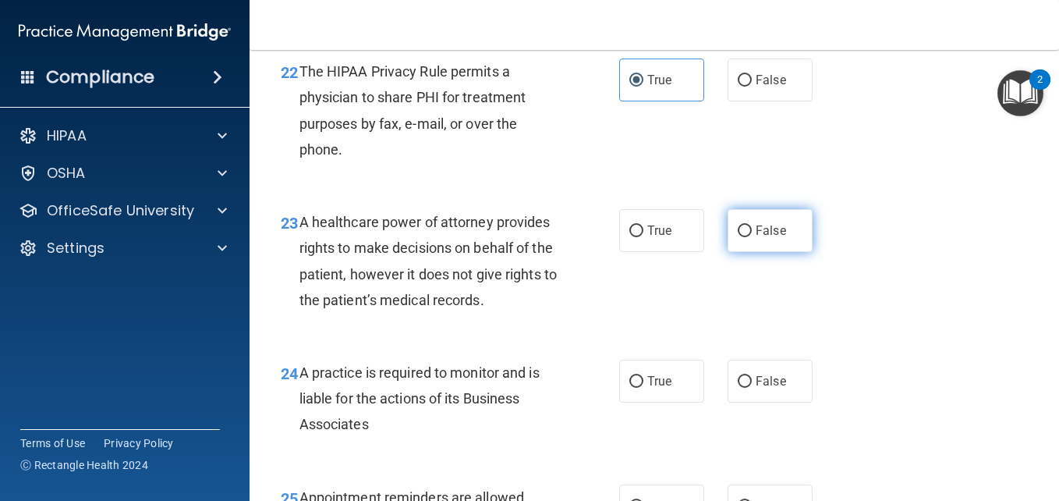
click at [770, 238] on span "False" at bounding box center [771, 230] width 30 height 15
click at [752, 237] on input "False" at bounding box center [745, 231] width 14 height 12
radio input "true"
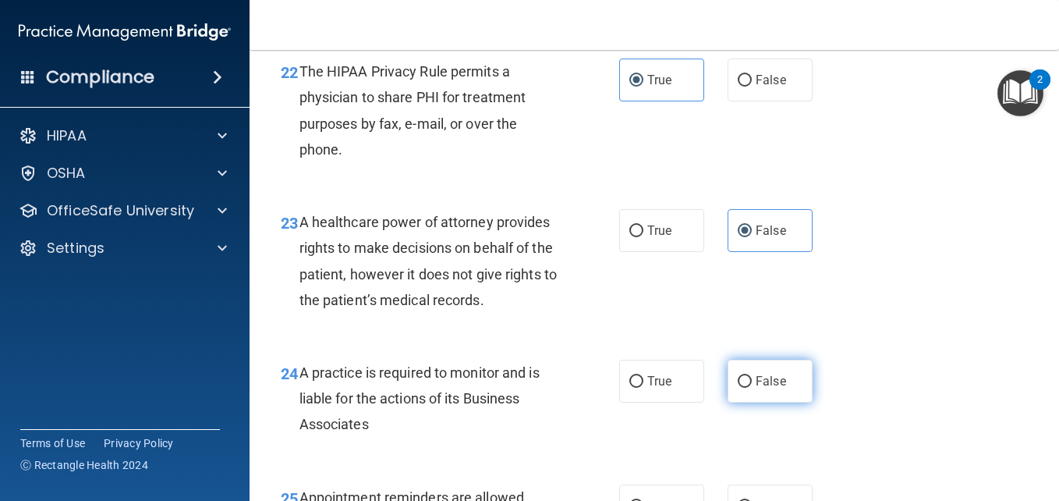
click at [756, 388] on span "False" at bounding box center [771, 381] width 30 height 15
click at [752, 388] on input "False" at bounding box center [745, 382] width 14 height 12
radio input "true"
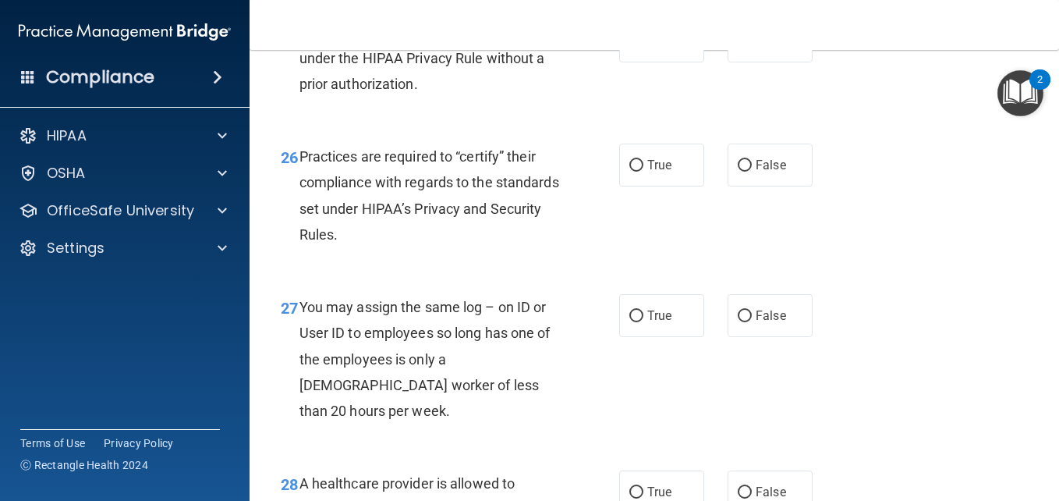
scroll to position [3744, 0]
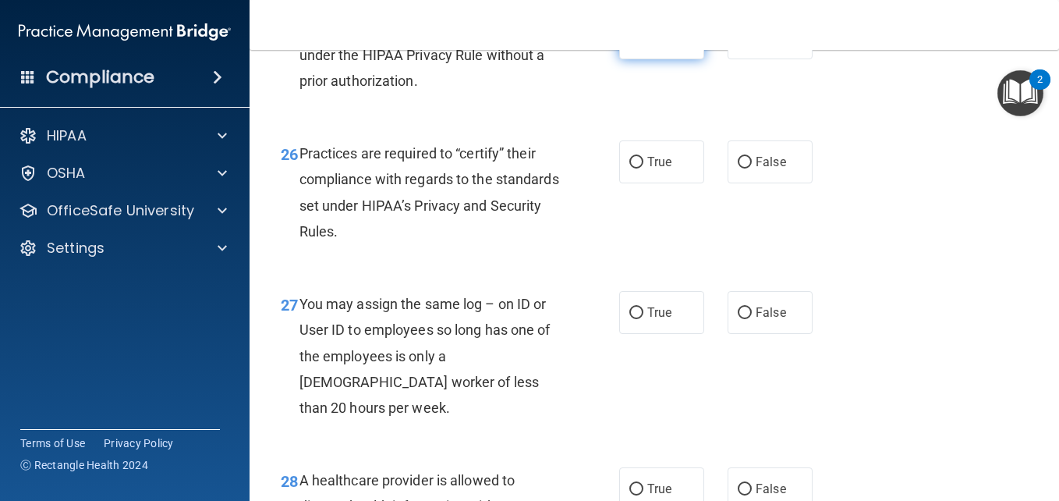
click at [637, 44] on input "True" at bounding box center [636, 39] width 14 height 12
radio input "true"
click at [756, 169] on span "False" at bounding box center [771, 161] width 30 height 15
click at [752, 168] on input "False" at bounding box center [745, 163] width 14 height 12
radio input "true"
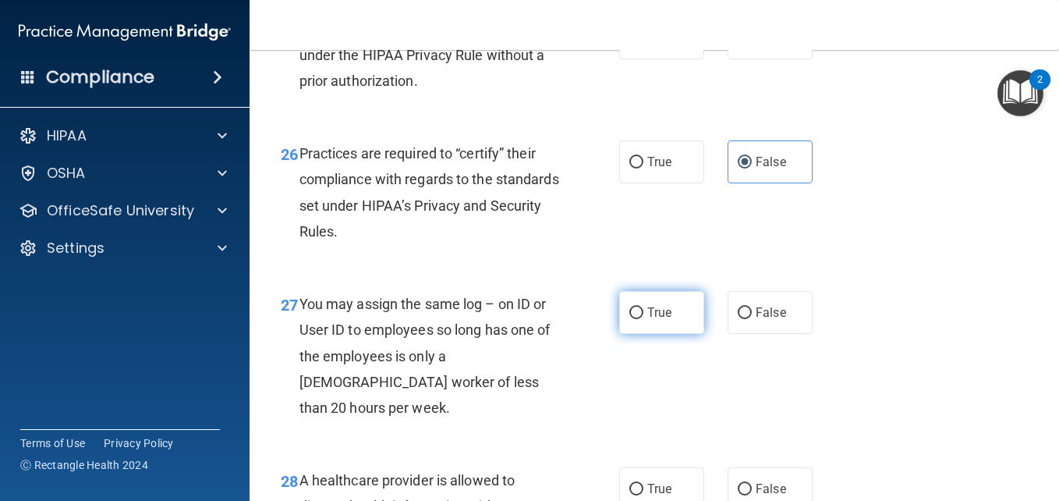
click at [636, 319] on input "True" at bounding box center [636, 313] width 14 height 12
radio input "true"
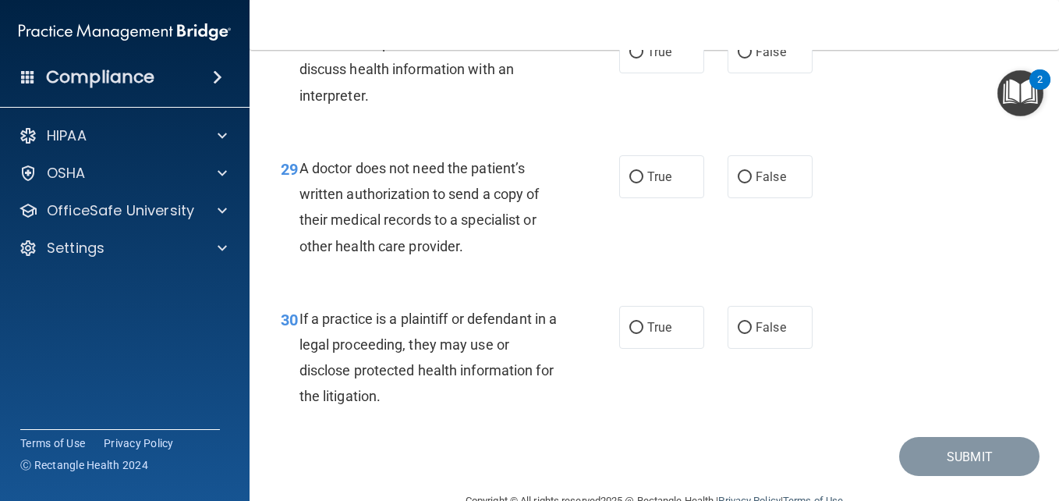
scroll to position [4212, 0]
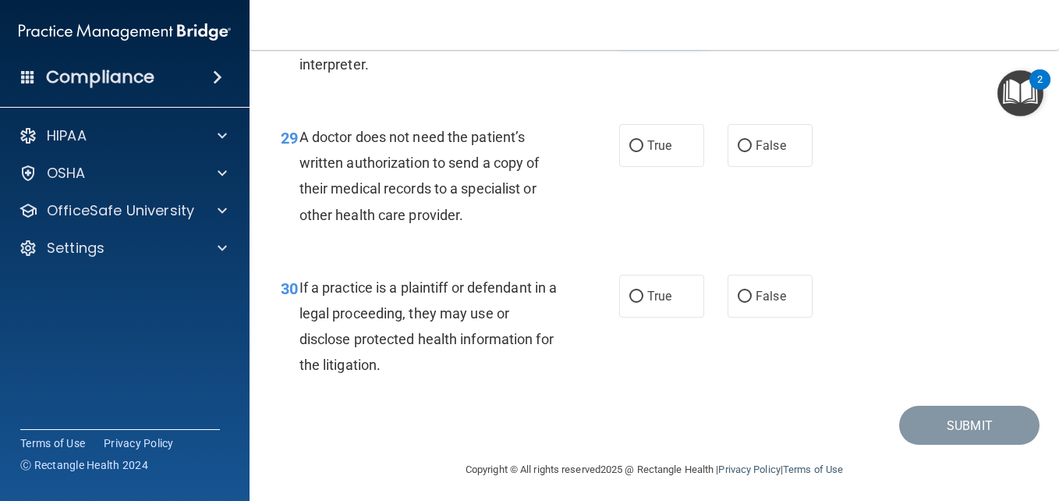
click at [639, 42] on label "True" at bounding box center [661, 20] width 85 height 43
click at [639, 27] on input "True" at bounding box center [636, 22] width 14 height 12
radio input "true"
click at [629, 152] on input "True" at bounding box center [636, 146] width 14 height 12
radio input "true"
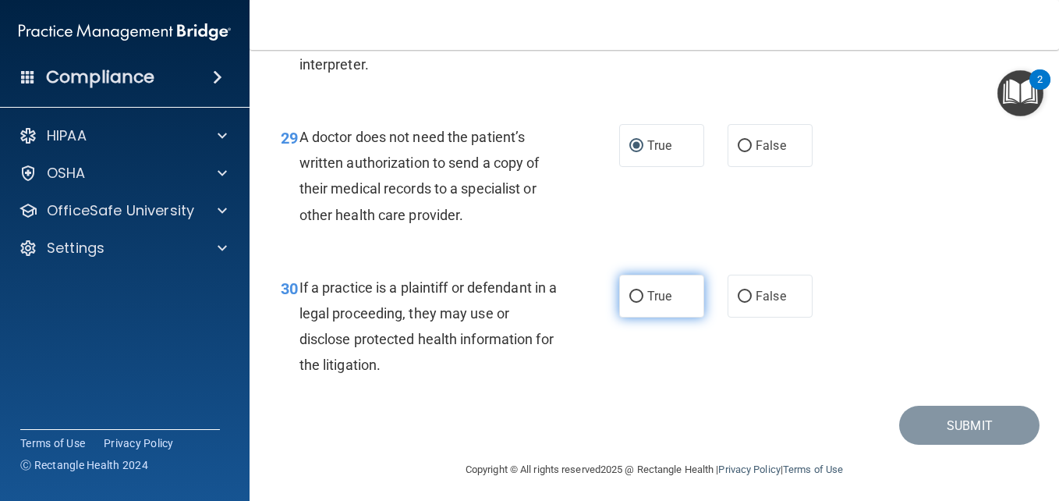
click at [647, 303] on span "True" at bounding box center [659, 296] width 24 height 15
click at [643, 303] on input "True" at bounding box center [636, 297] width 14 height 12
radio input "true"
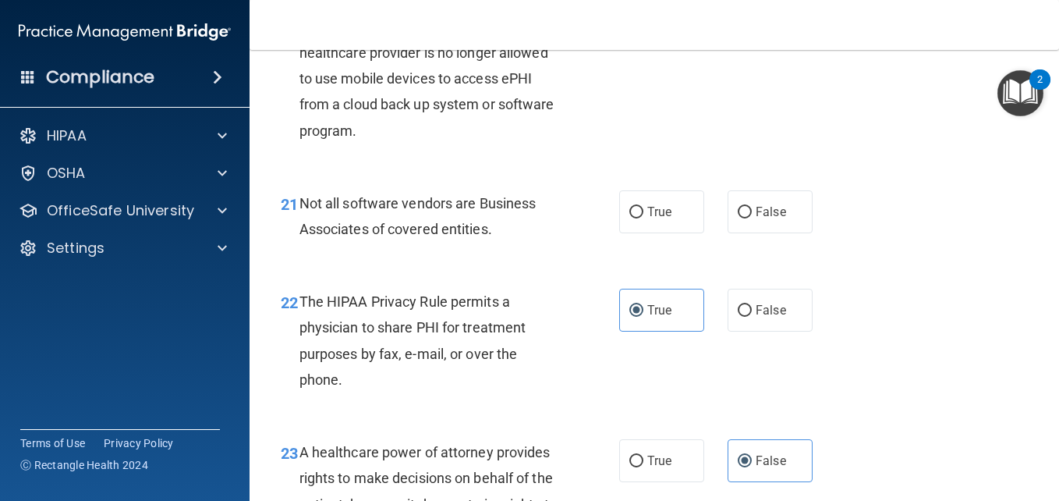
scroll to position [3054, 0]
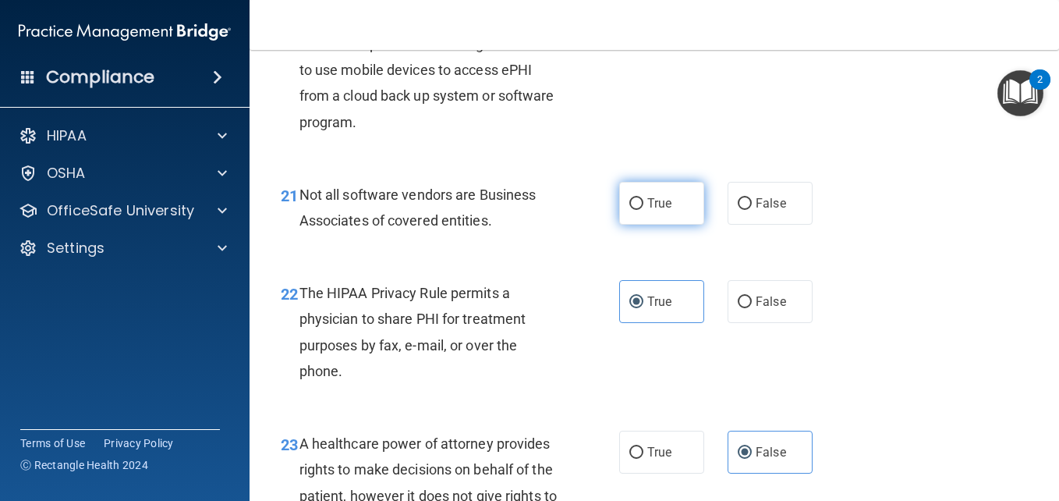
click at [661, 225] on label "True" at bounding box center [661, 203] width 85 height 43
click at [643, 210] on input "True" at bounding box center [636, 204] width 14 height 12
radio input "true"
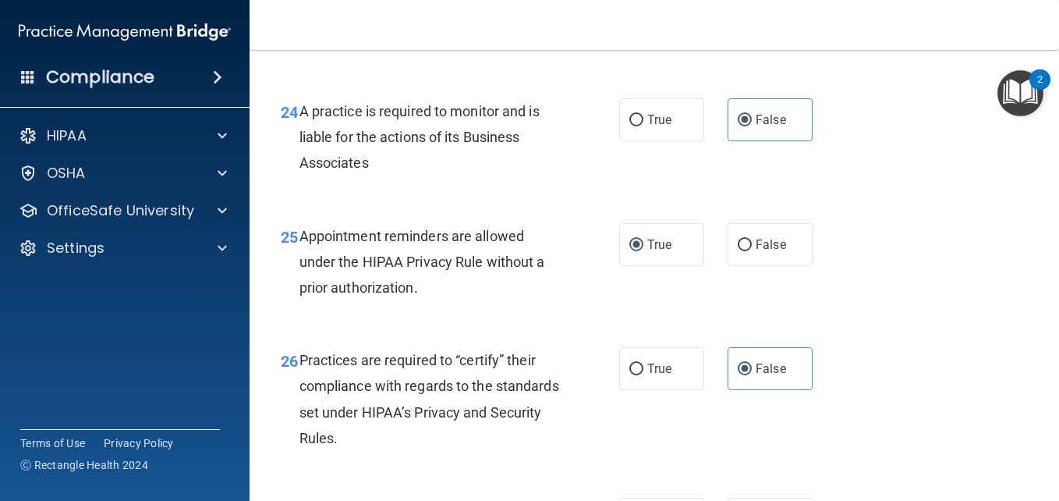
scroll to position [4296, 0]
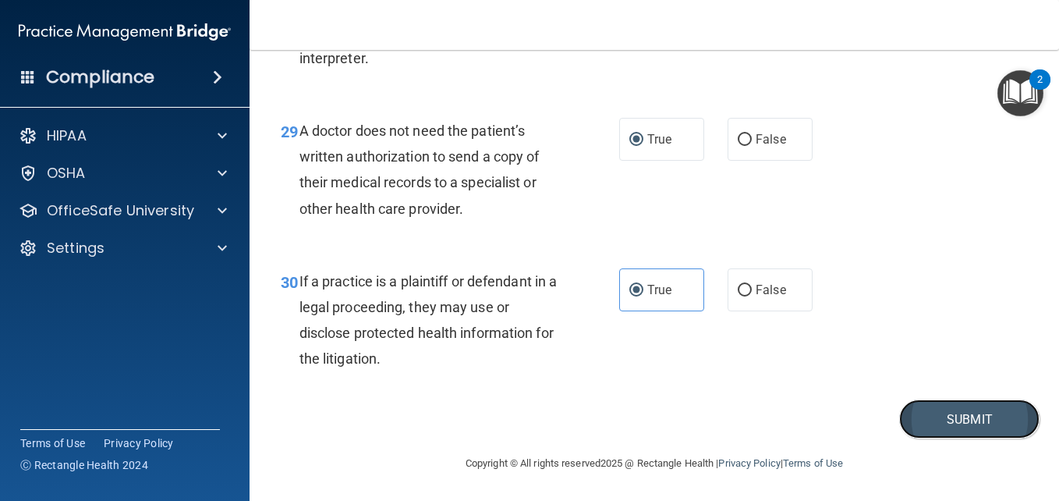
click at [943, 420] on button "Submit" at bounding box center [969, 419] width 140 height 40
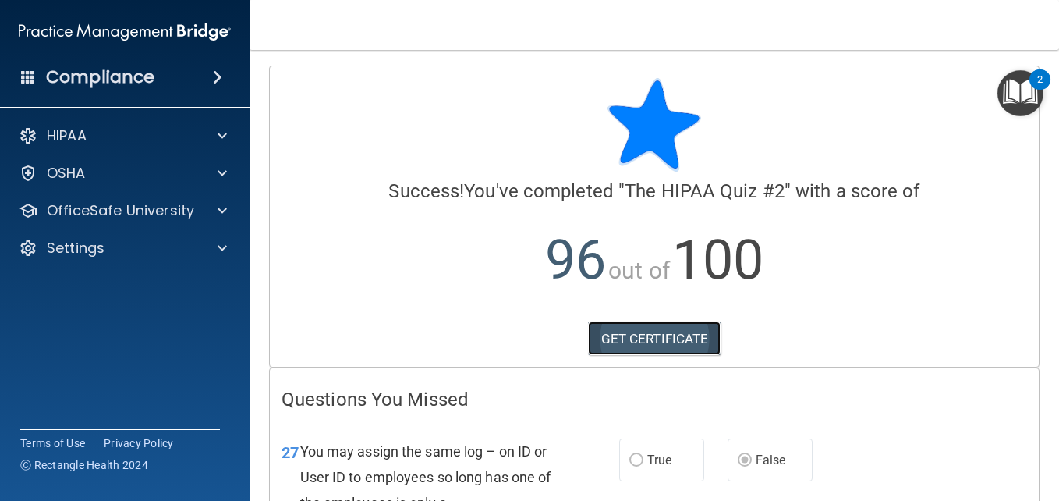
click at [636, 337] on link "GET CERTIFICATE" at bounding box center [654, 338] width 133 height 34
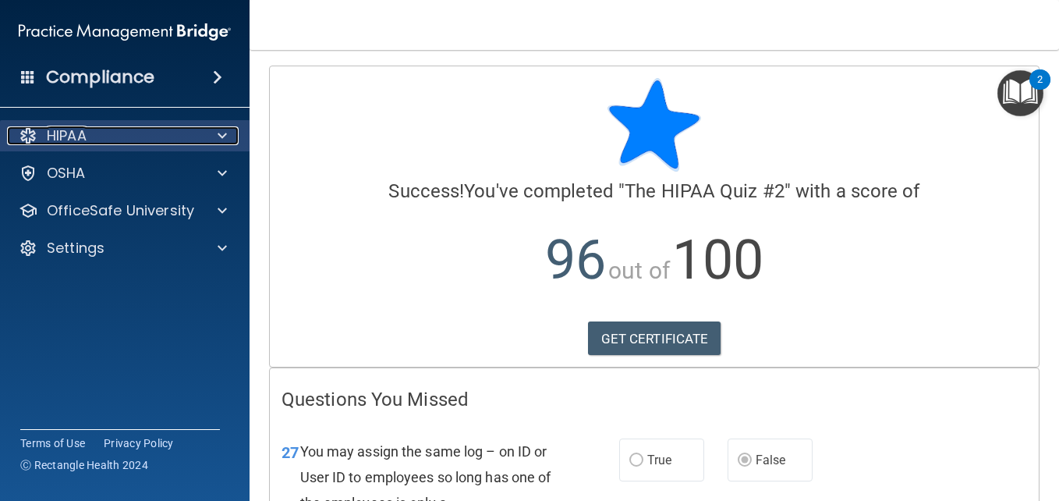
click at [218, 140] on span at bounding box center [222, 135] width 9 height 19
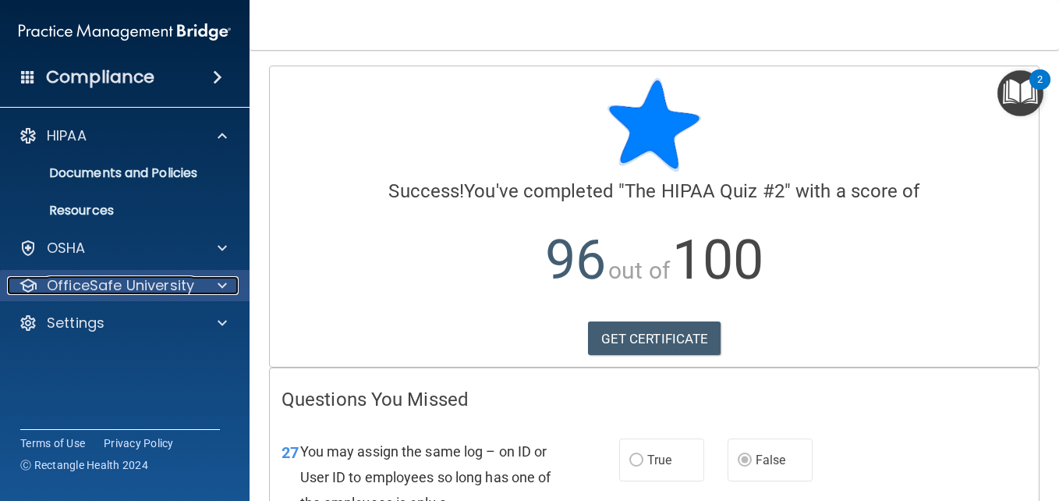
click at [218, 287] on span at bounding box center [222, 285] width 9 height 19
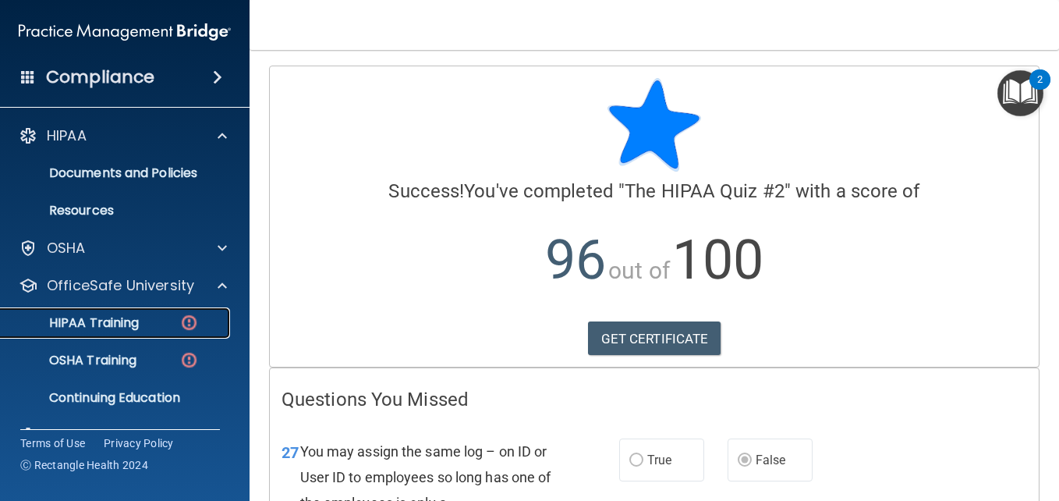
click at [160, 320] on div "HIPAA Training" at bounding box center [116, 323] width 213 height 16
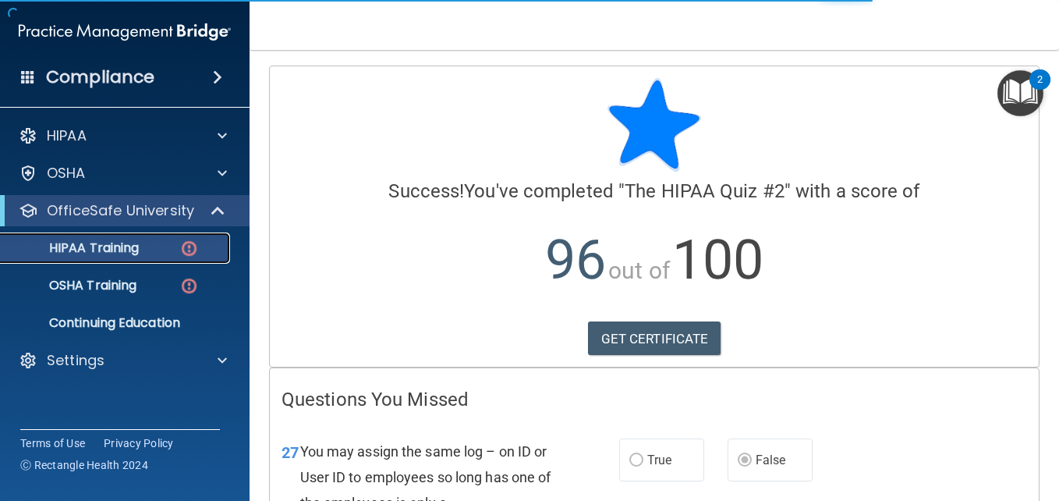
click at [119, 246] on p "HIPAA Training" at bounding box center [74, 248] width 129 height 16
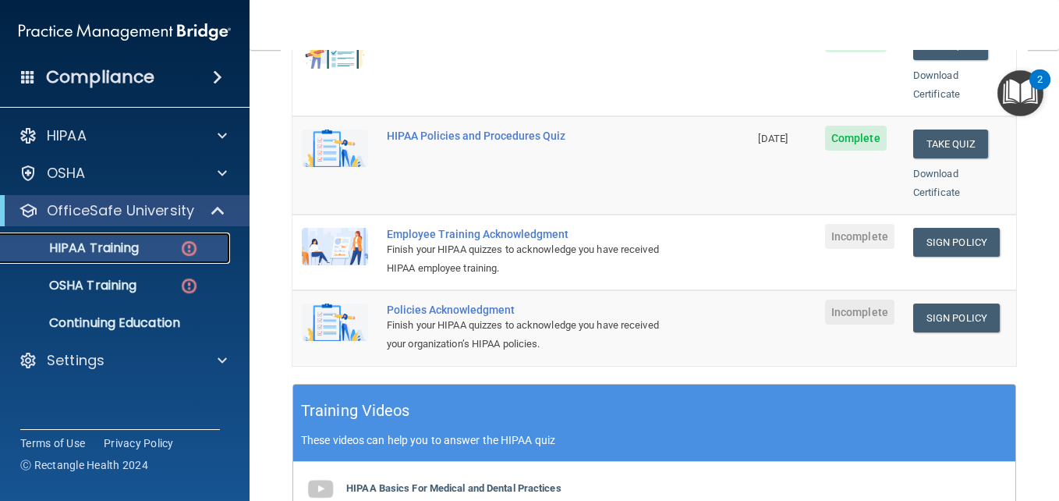
scroll to position [374, 0]
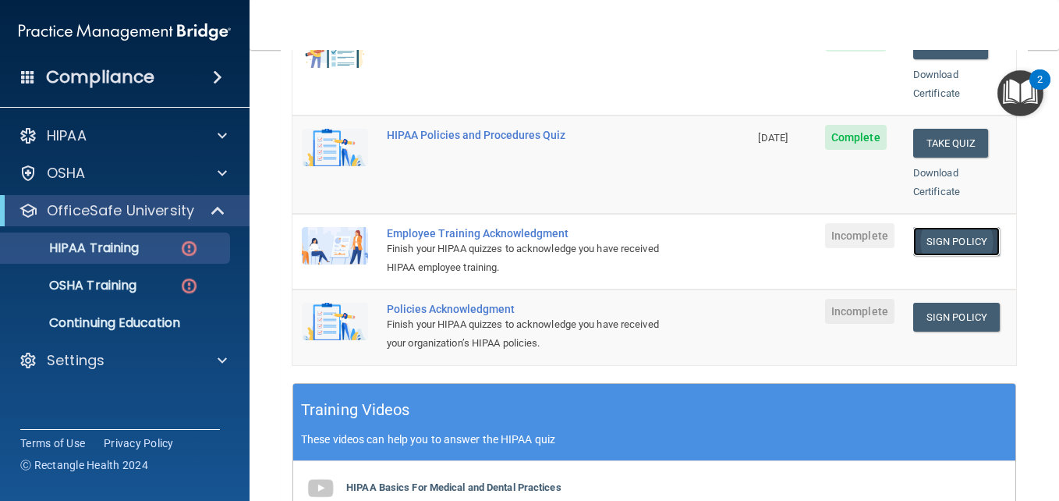
click at [955, 227] on link "Sign Policy" at bounding box center [956, 241] width 87 height 29
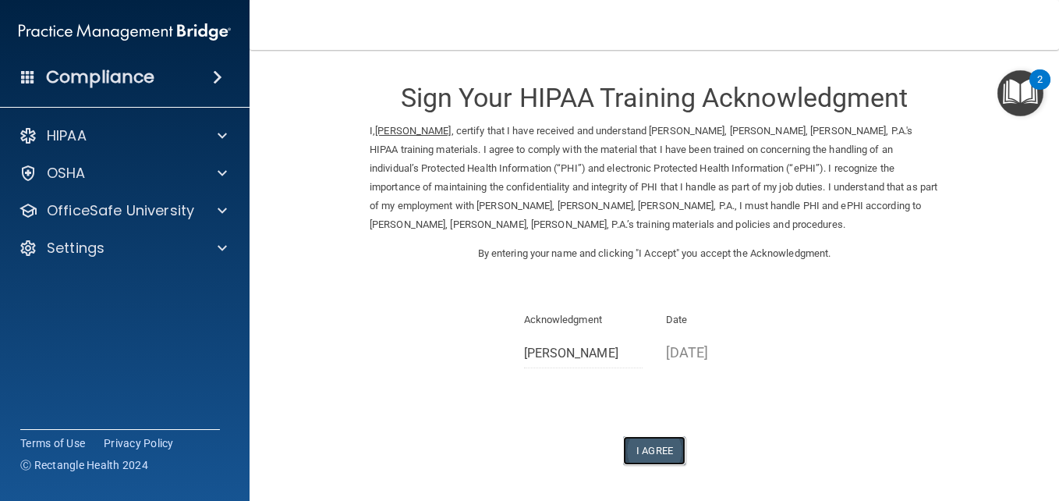
click at [643, 448] on button "I Agree" at bounding box center [654, 450] width 62 height 29
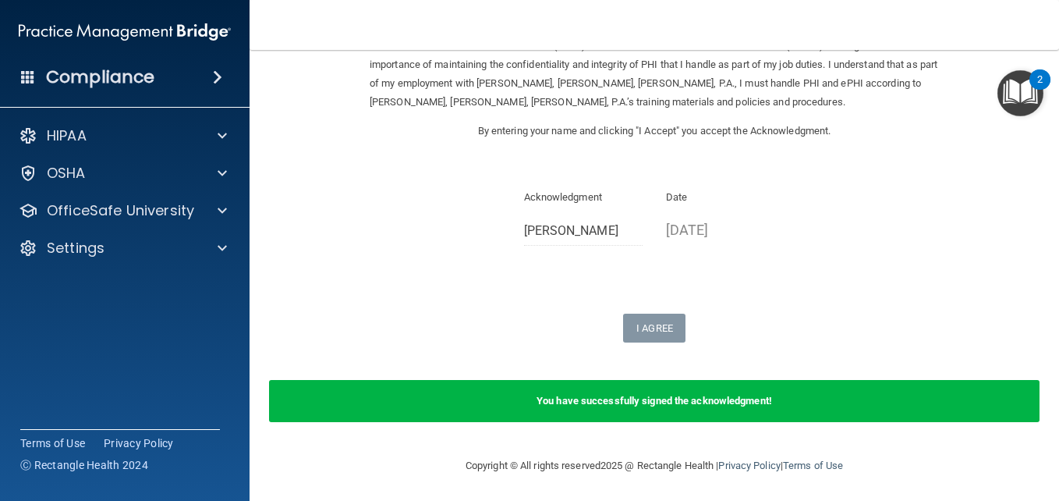
scroll to position [125, 0]
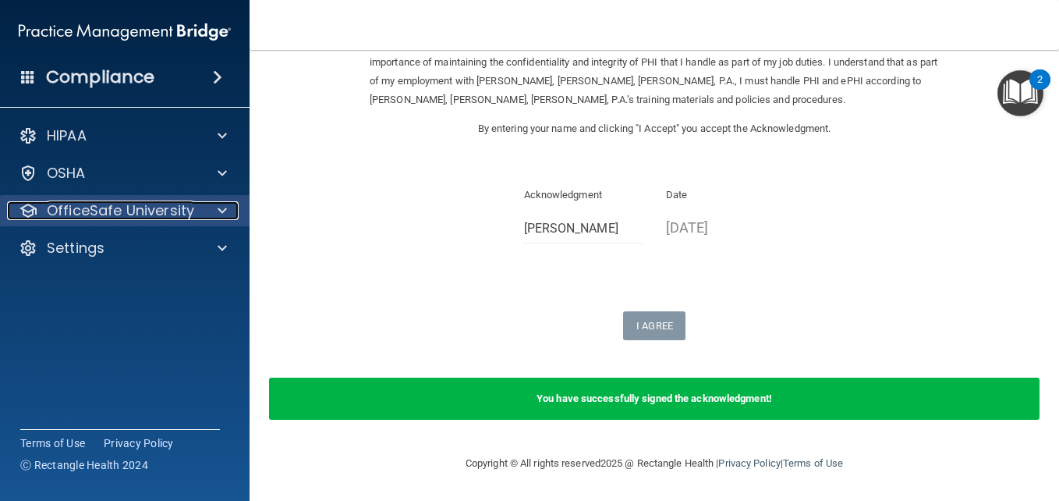
click at [211, 213] on div at bounding box center [219, 210] width 39 height 19
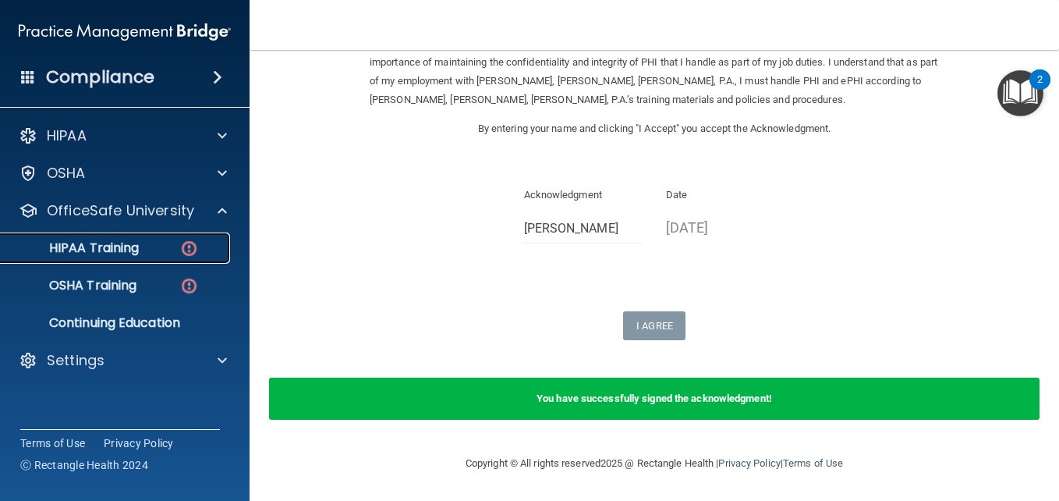
click at [115, 247] on p "HIPAA Training" at bounding box center [74, 248] width 129 height 16
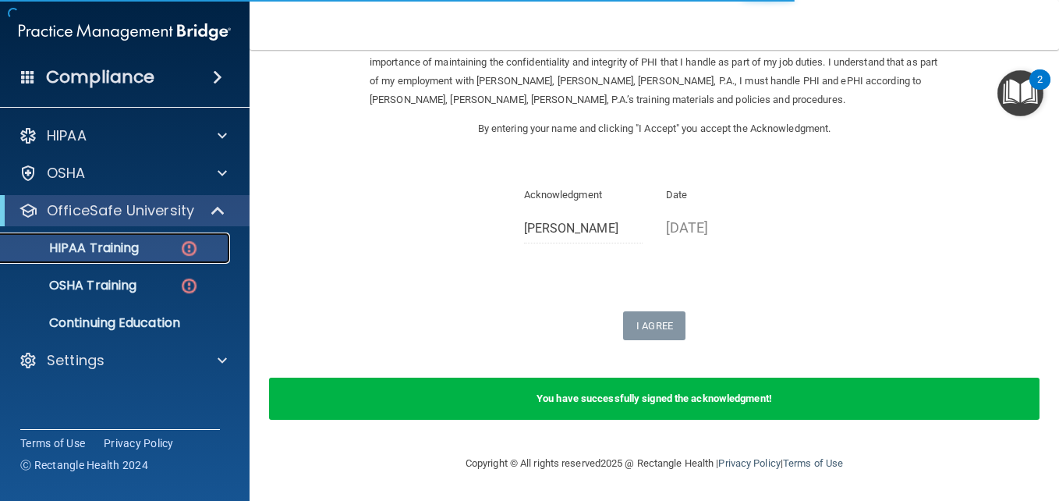
scroll to position [727, 0]
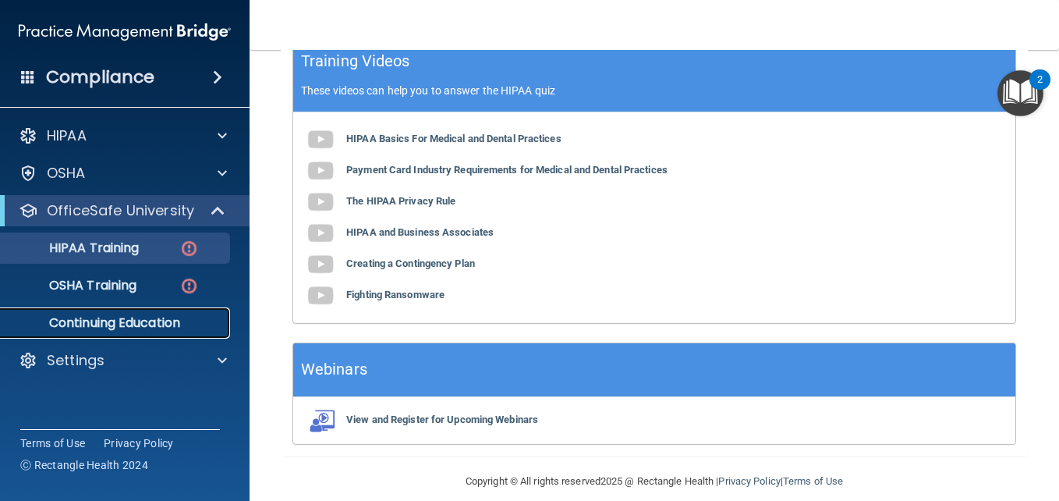
click at [110, 325] on p "Continuing Education" at bounding box center [116, 323] width 213 height 16
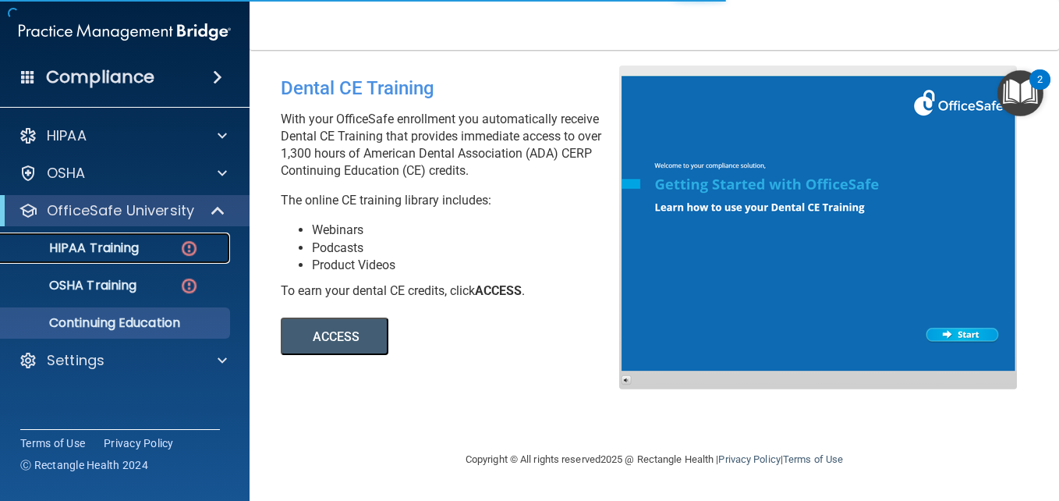
click at [101, 243] on p "HIPAA Training" at bounding box center [74, 248] width 129 height 16
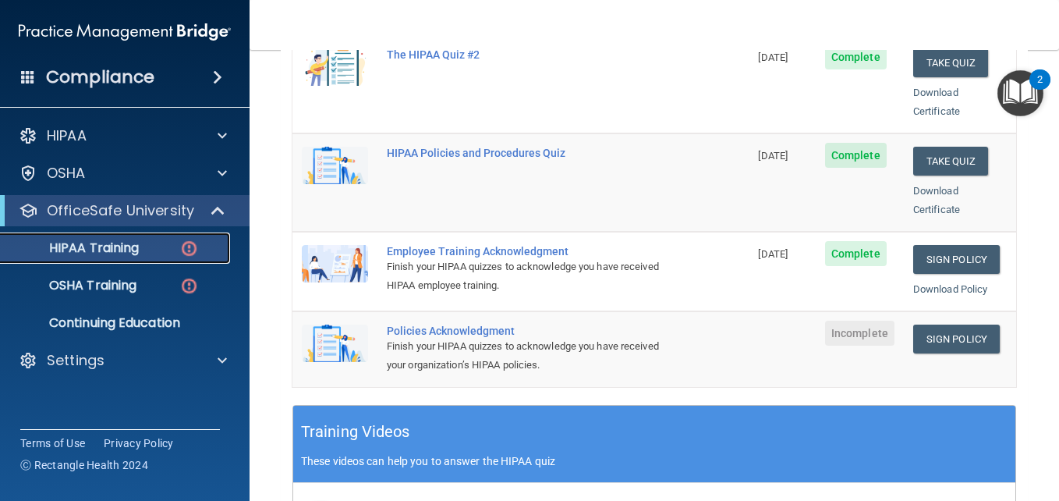
scroll to position [366, 0]
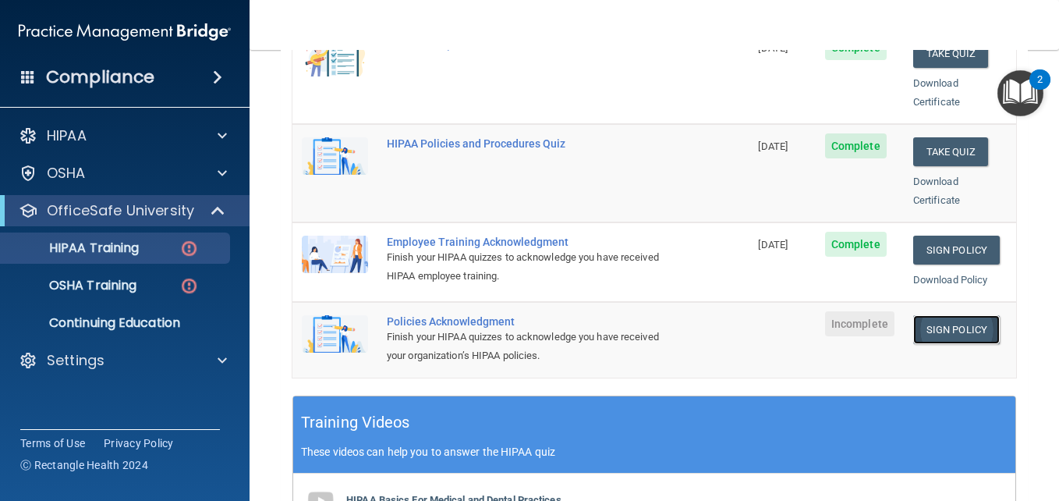
click at [930, 315] on link "Sign Policy" at bounding box center [956, 329] width 87 height 29
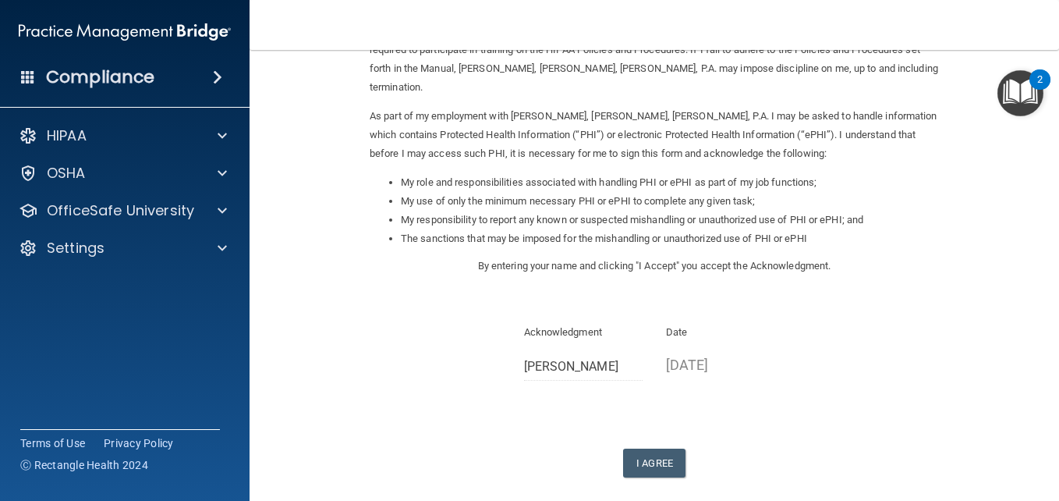
scroll to position [165, 0]
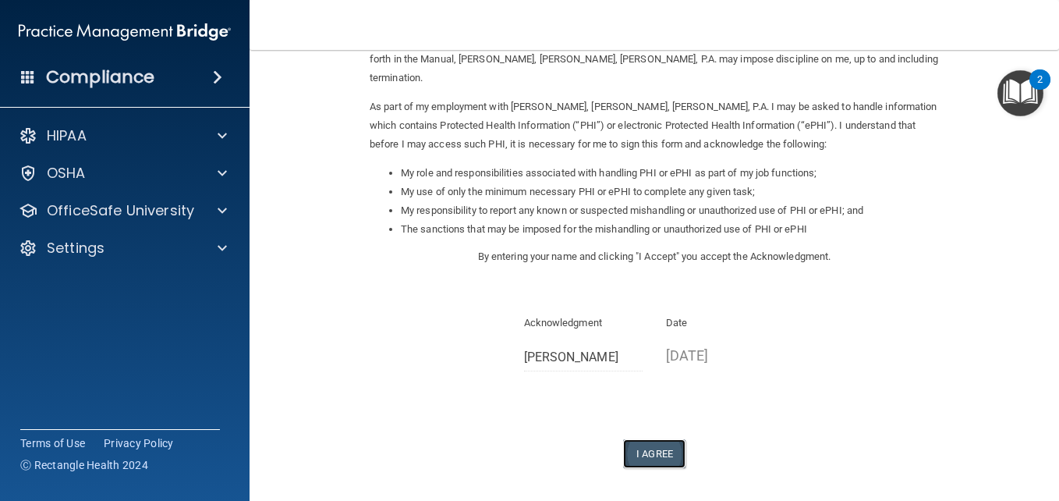
click at [663, 439] on button "I Agree" at bounding box center [654, 453] width 62 height 29
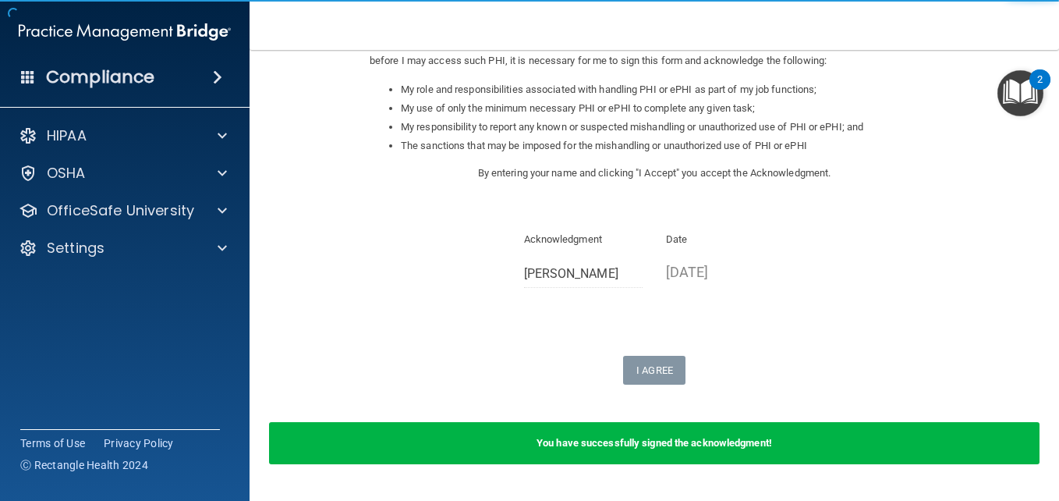
scroll to position [259, 0]
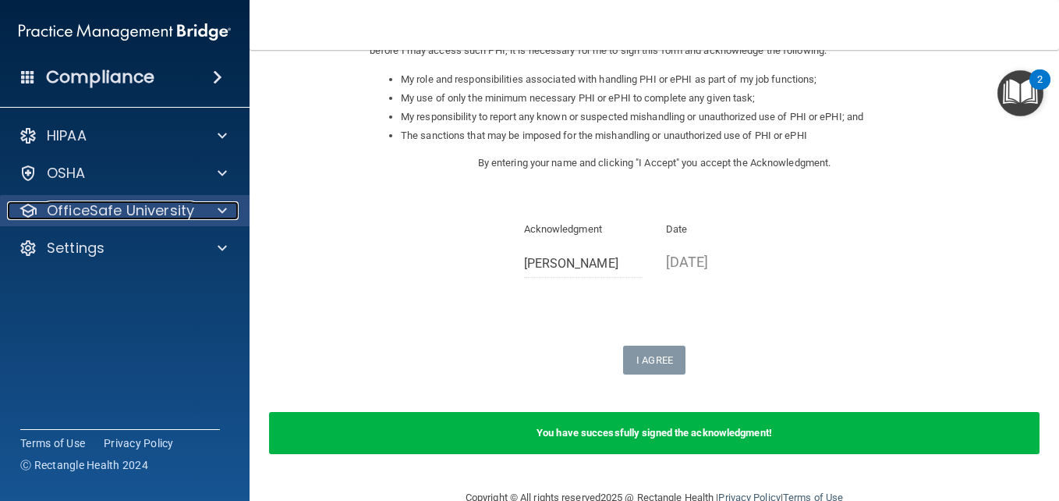
click at [224, 208] on span at bounding box center [222, 210] width 9 height 19
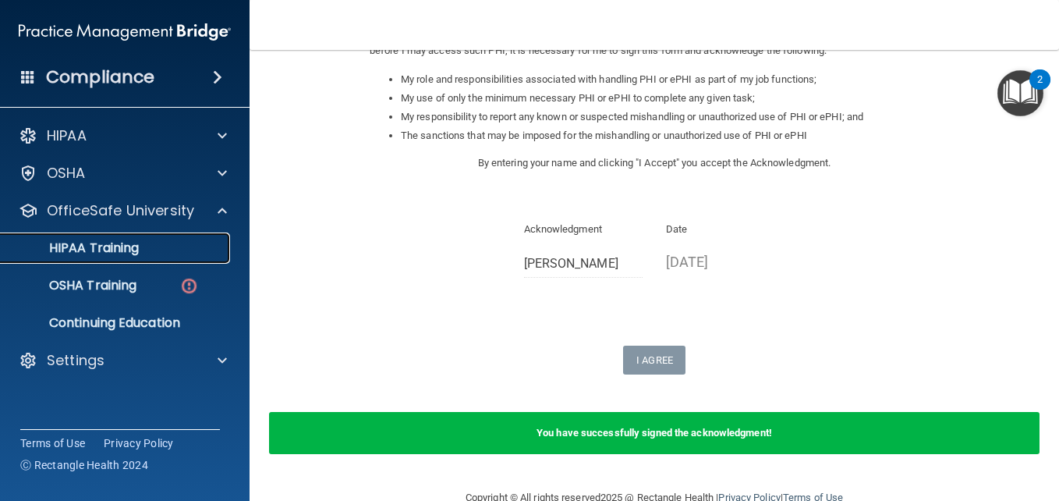
click at [120, 251] on p "HIPAA Training" at bounding box center [74, 248] width 129 height 16
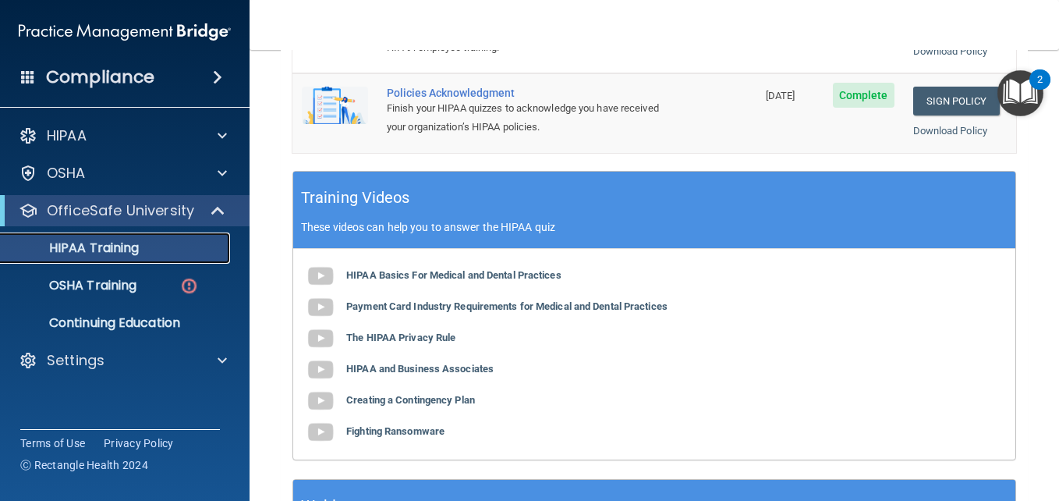
scroll to position [665, 0]
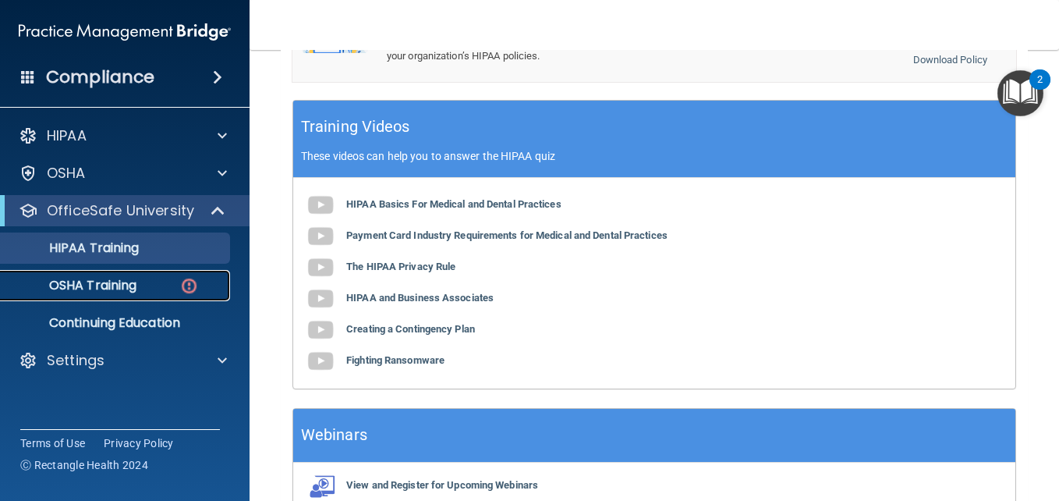
click at [74, 288] on p "OSHA Training" at bounding box center [73, 286] width 126 height 16
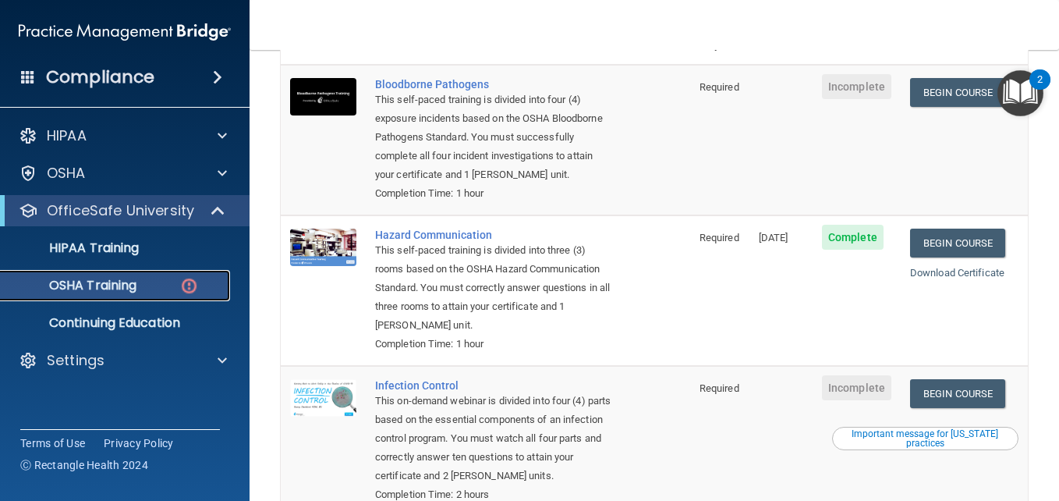
scroll to position [169, 0]
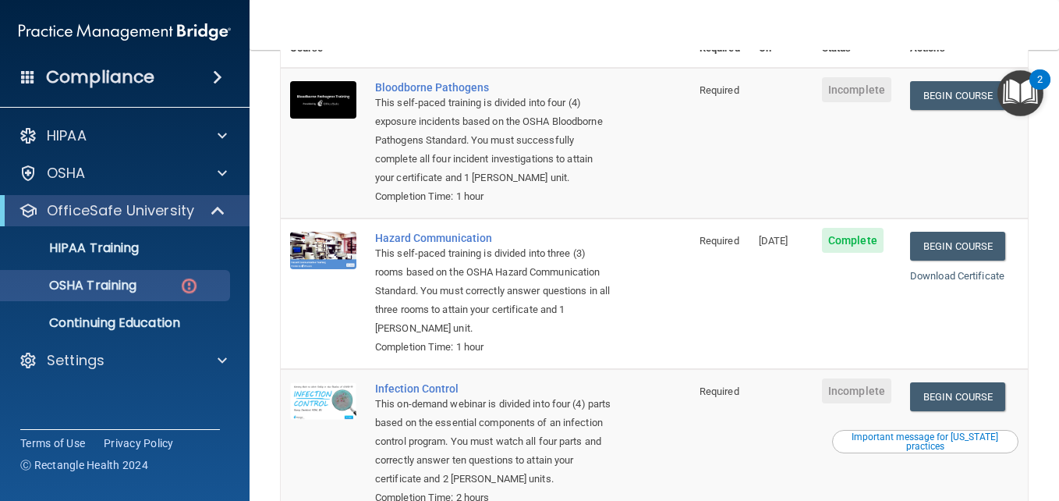
drag, startPoint x: 1032, startPoint y: 189, endPoint x: 1016, endPoint y: 135, distance: 56.0
click at [1016, 135] on main "You have a course that has expired or is incomplete. Please complete the course…" at bounding box center [655, 275] width 810 height 451
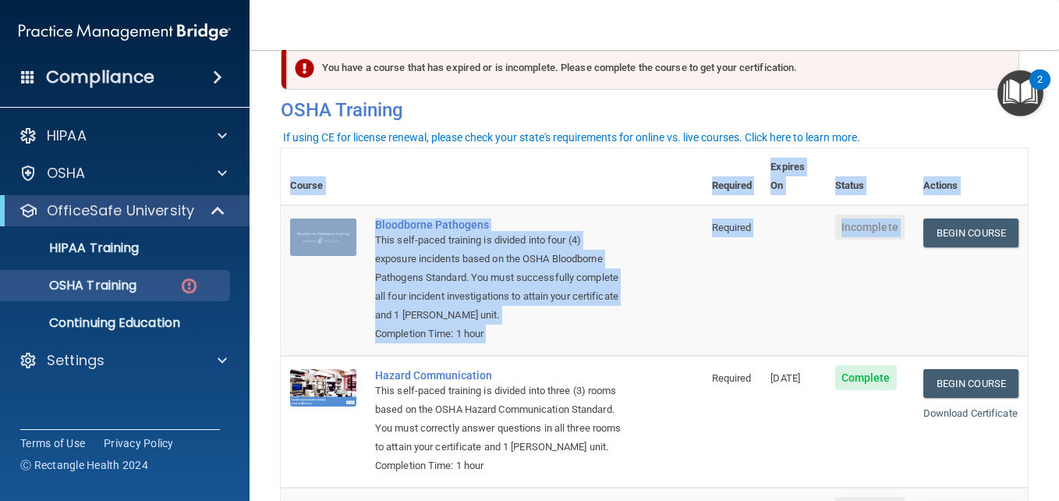
scroll to position [30, 0]
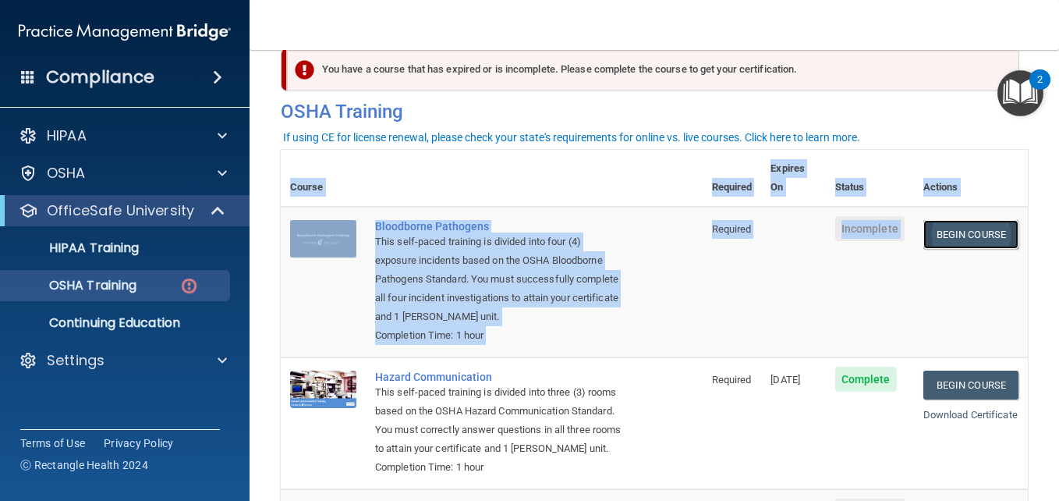
click at [955, 220] on link "Begin Course" at bounding box center [970, 234] width 95 height 29
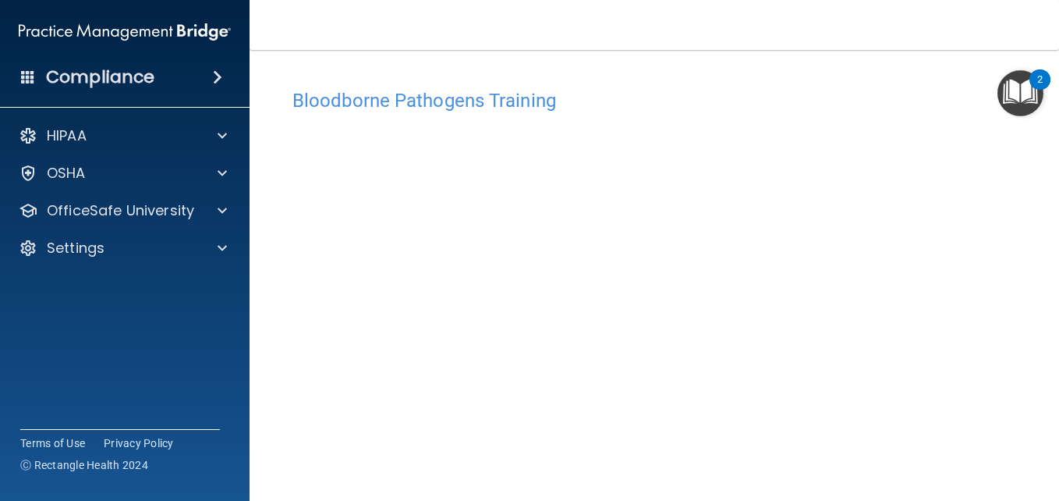
click at [1042, 138] on main "Bloodborne Pathogens Training This course doesn’t expire until . Are you sure y…" at bounding box center [655, 275] width 810 height 451
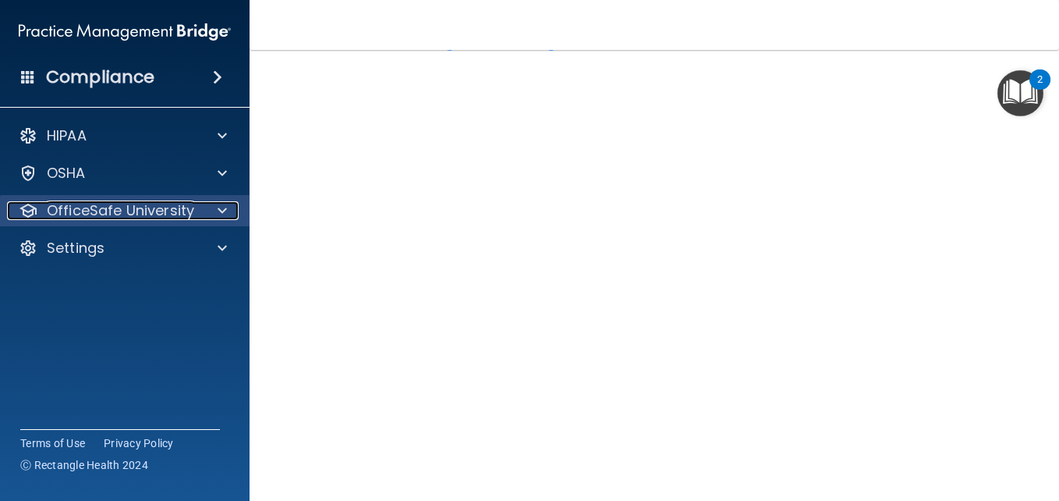
click at [216, 208] on div at bounding box center [219, 210] width 39 height 19
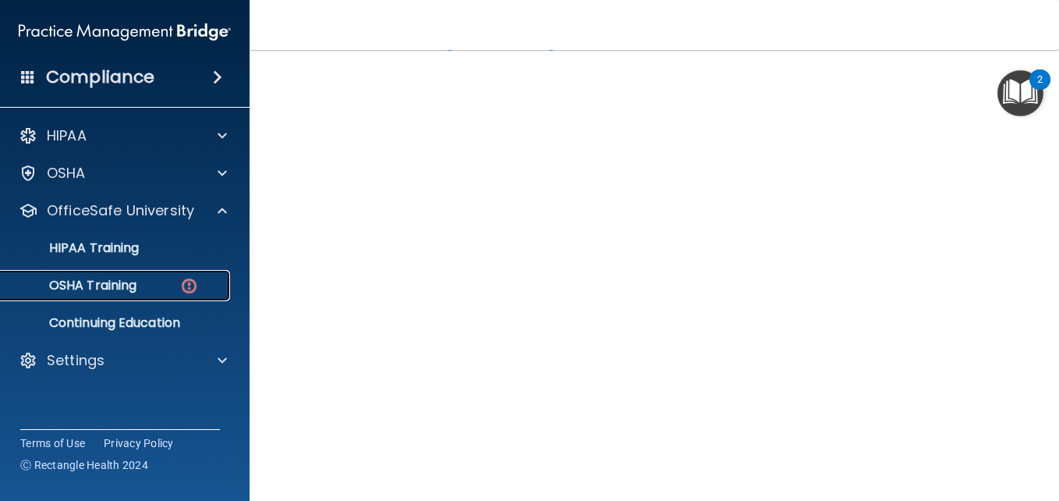
click at [127, 278] on p "OSHA Training" at bounding box center [73, 286] width 126 height 16
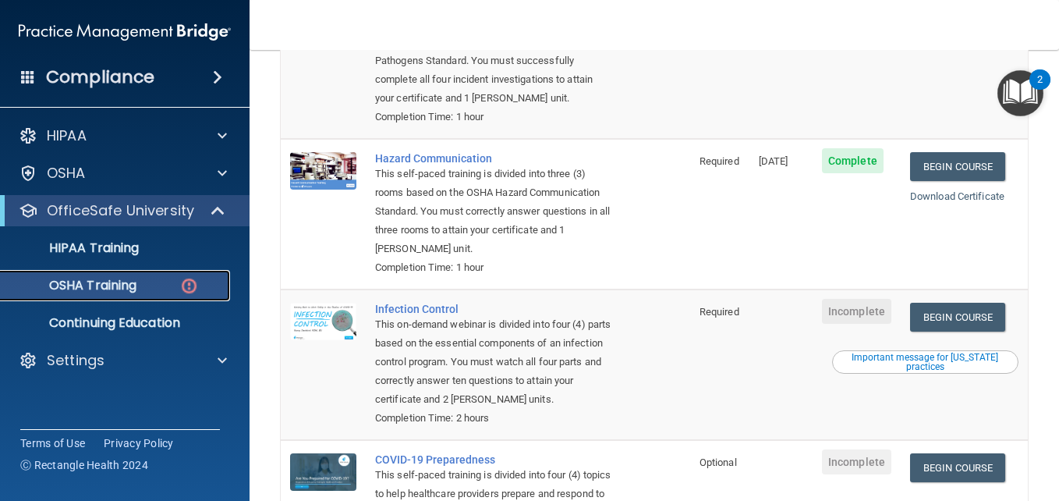
scroll to position [404, 0]
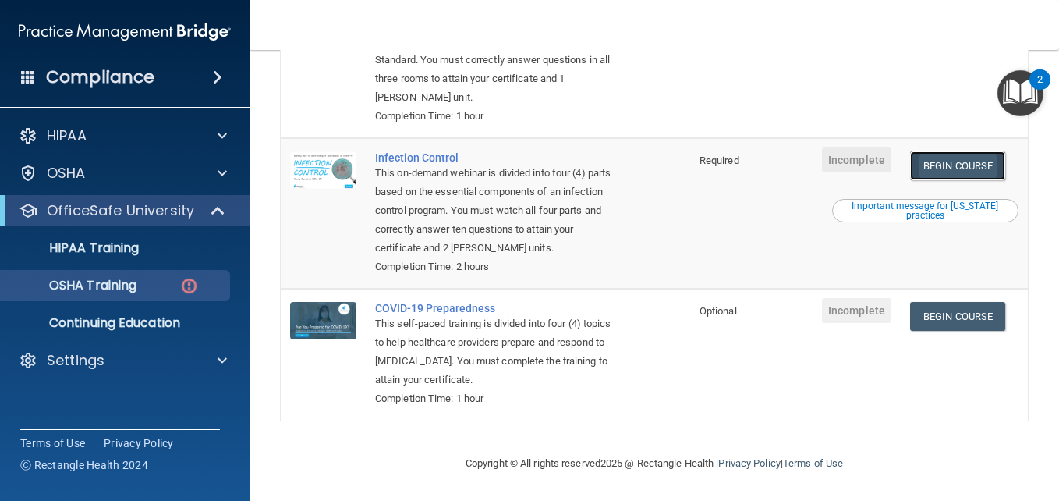
click at [955, 165] on link "Begin Course" at bounding box center [957, 165] width 95 height 29
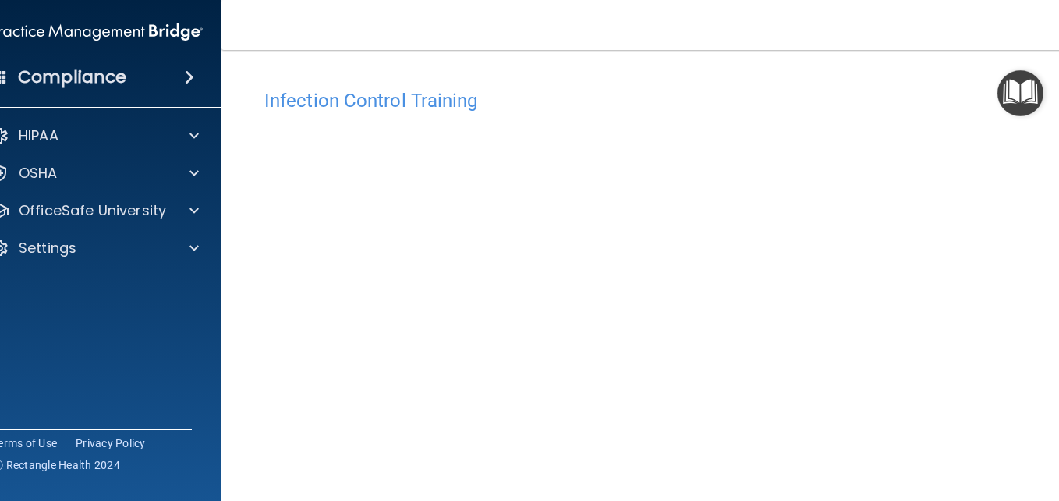
click at [1050, 134] on div "Infection Control Training This course doesn’t expire until . Are you sure you …" at bounding box center [654, 351] width 803 height 540
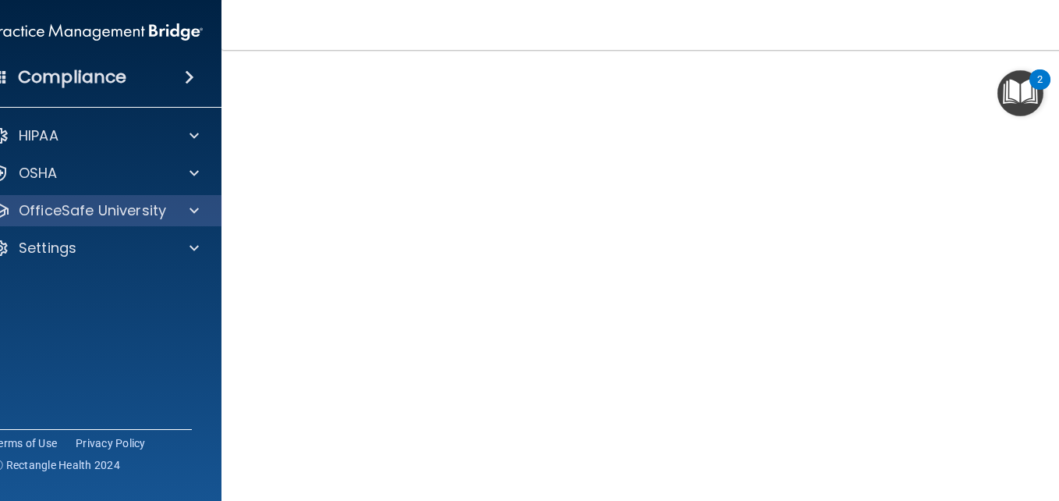
click at [180, 197] on div "OfficeSafe University" at bounding box center [97, 210] width 250 height 31
click at [190, 211] on span at bounding box center [194, 210] width 9 height 19
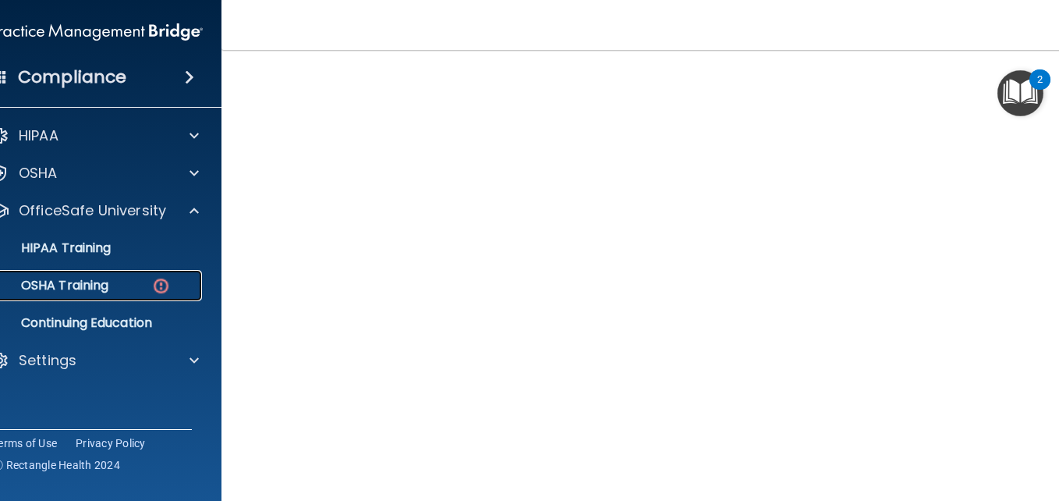
click at [128, 282] on div "OSHA Training" at bounding box center [88, 286] width 213 height 16
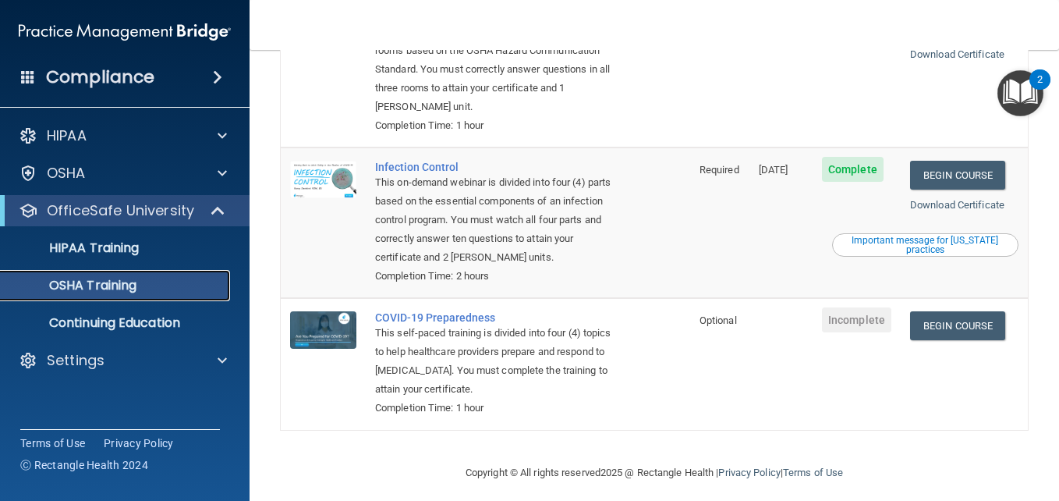
scroll to position [360, 0]
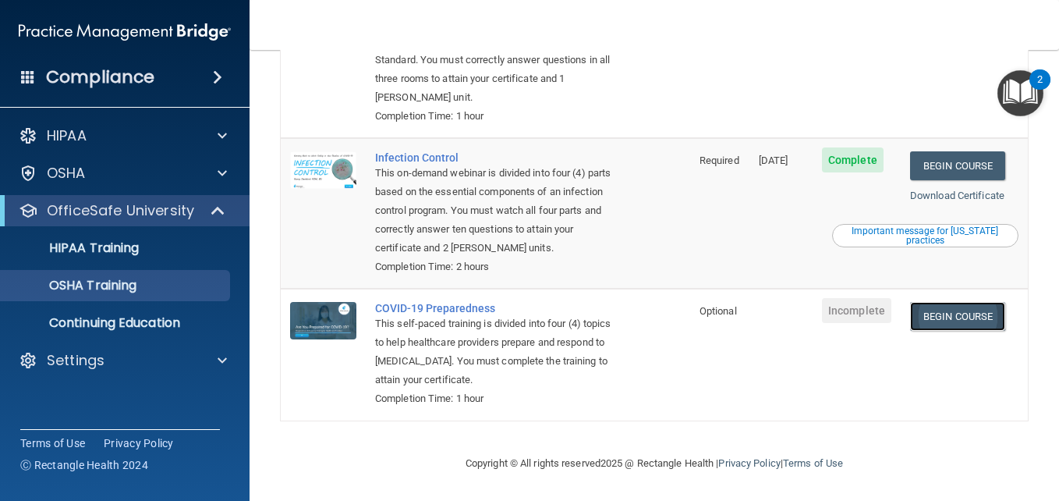
click at [955, 311] on link "Begin Course" at bounding box center [957, 316] width 95 height 29
click at [77, 251] on p "HIPAA Training" at bounding box center [74, 248] width 129 height 16
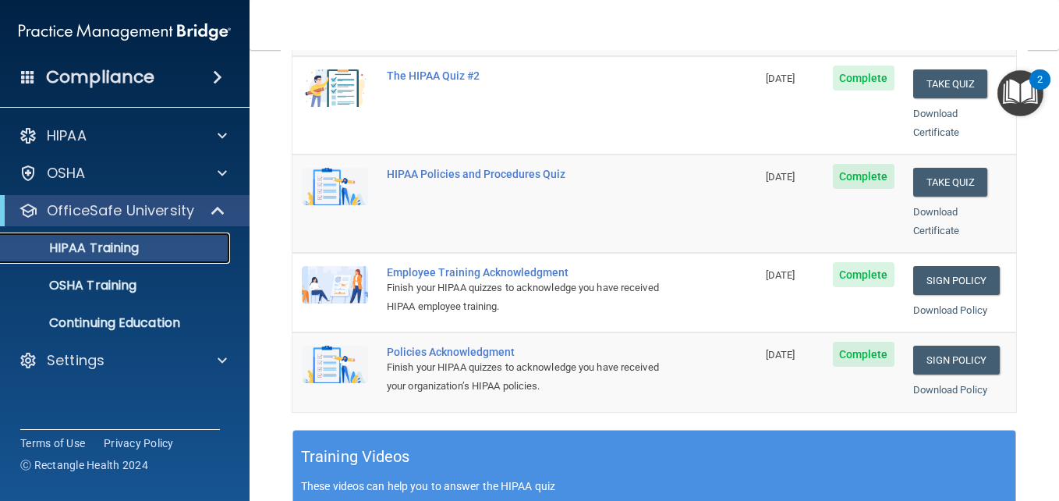
scroll to position [342, 0]
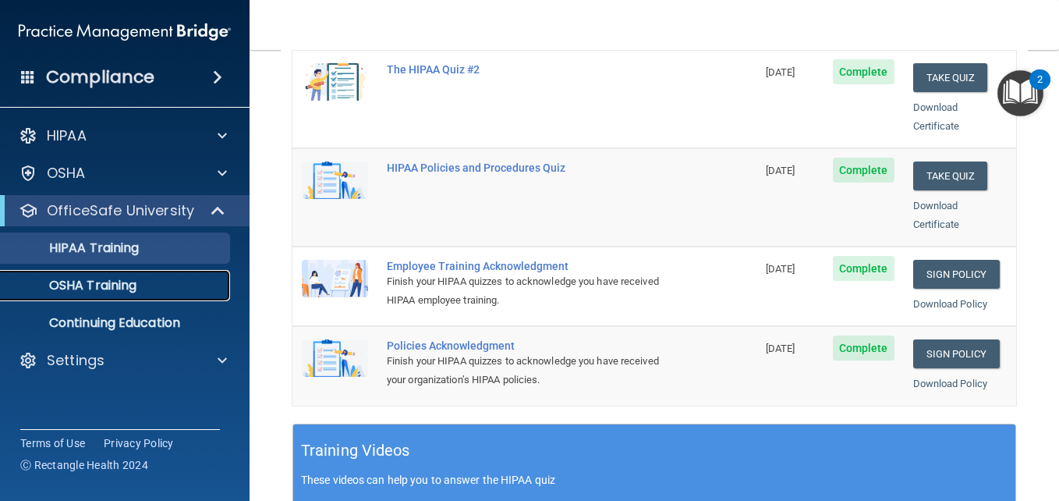
click at [147, 292] on div "OSHA Training" at bounding box center [116, 286] width 213 height 16
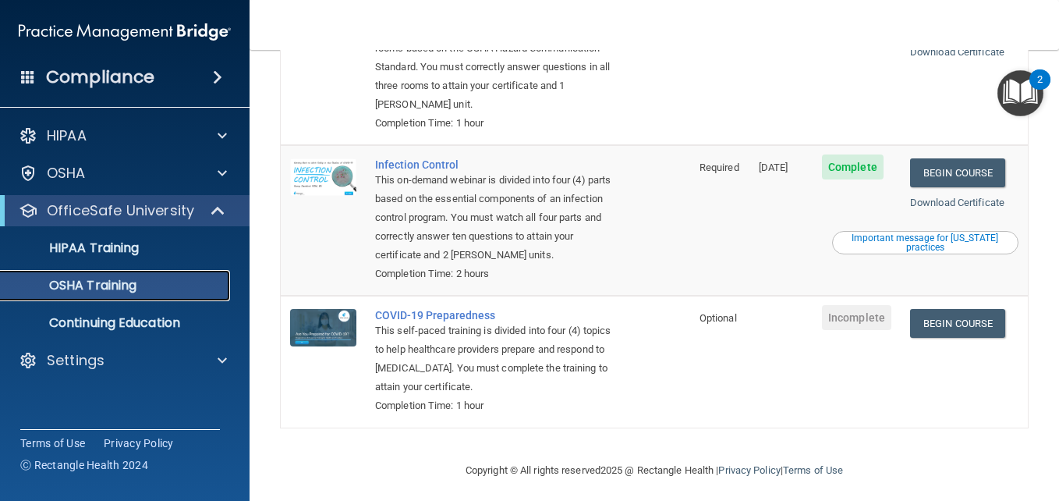
scroll to position [351, 0]
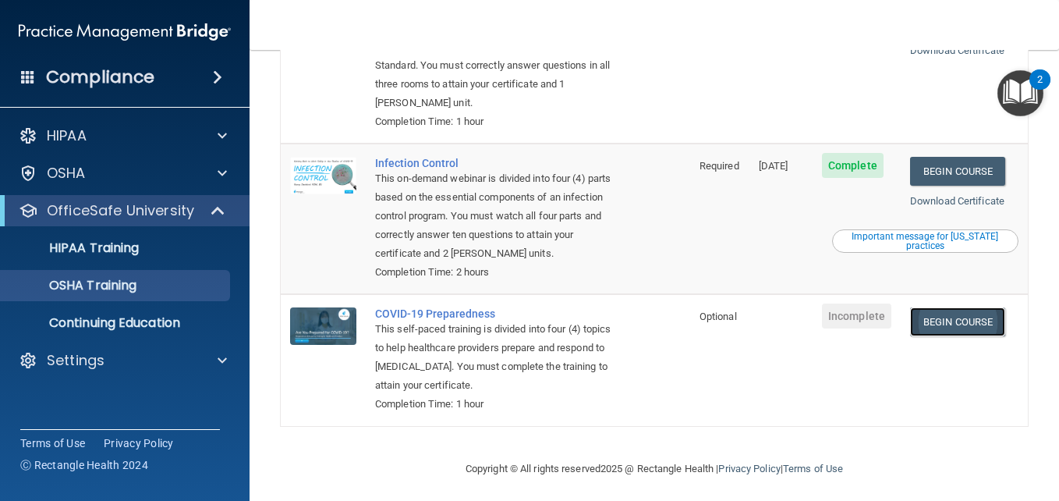
click at [930, 335] on link "Begin Course" at bounding box center [957, 321] width 95 height 29
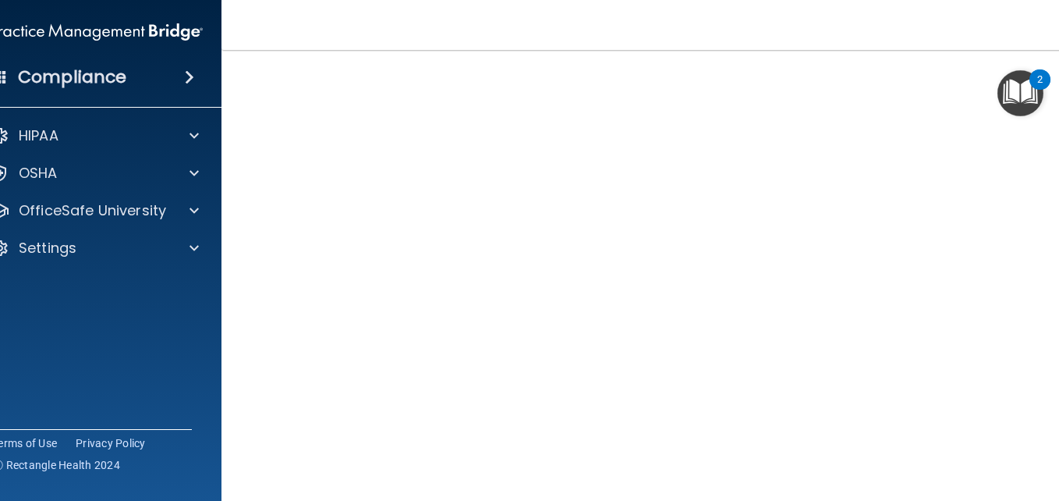
scroll to position [50, 0]
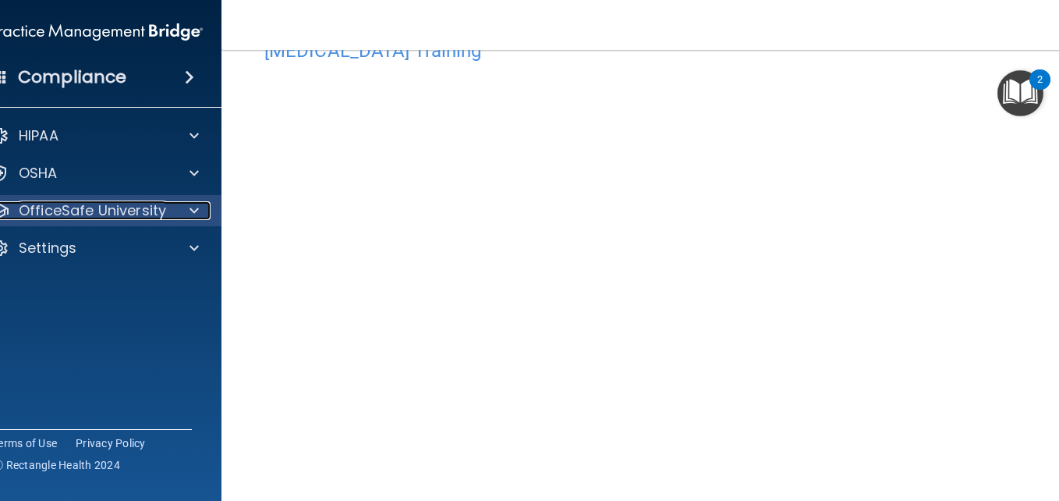
click at [172, 211] on div at bounding box center [191, 210] width 39 height 19
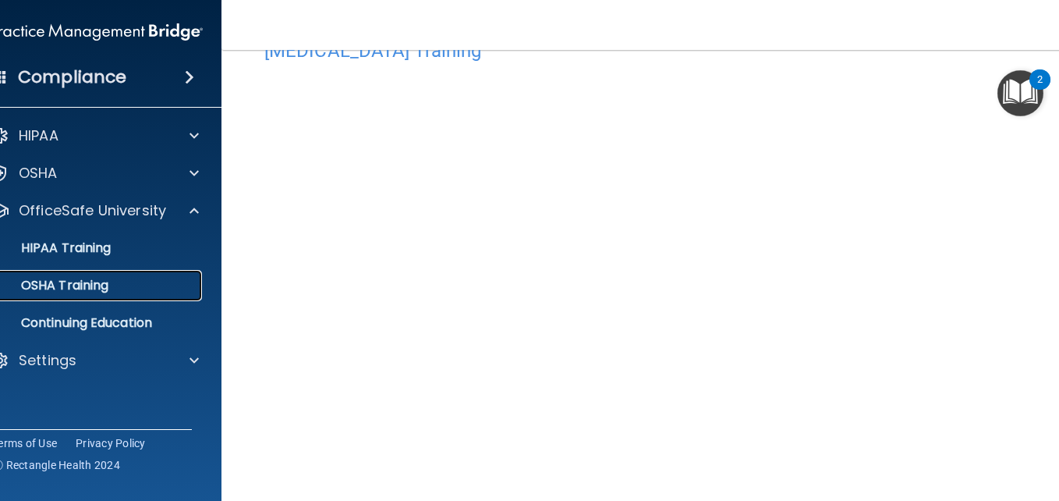
click at [71, 287] on p "OSHA Training" at bounding box center [45, 286] width 126 height 16
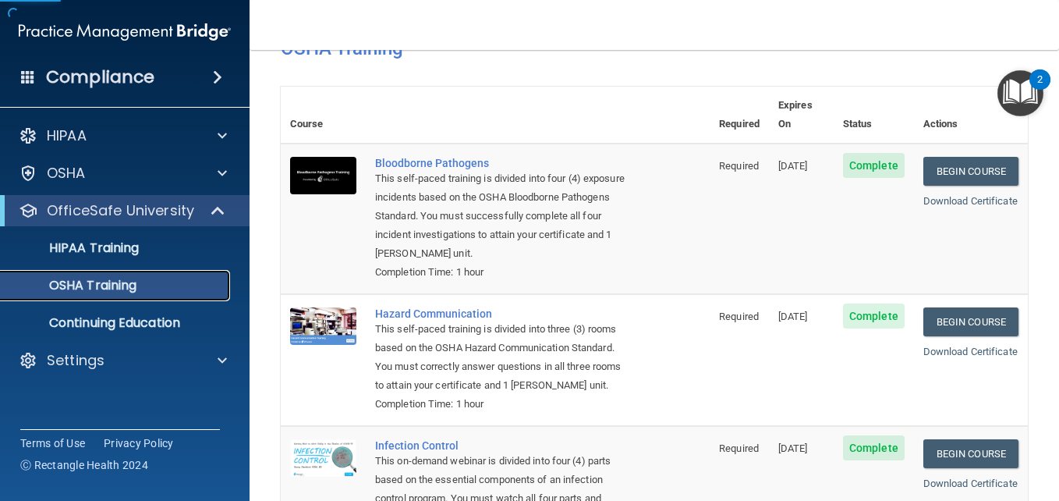
click at [70, 283] on p "OSHA Training" at bounding box center [73, 286] width 126 height 16
